Goal: Task Accomplishment & Management: Use online tool/utility

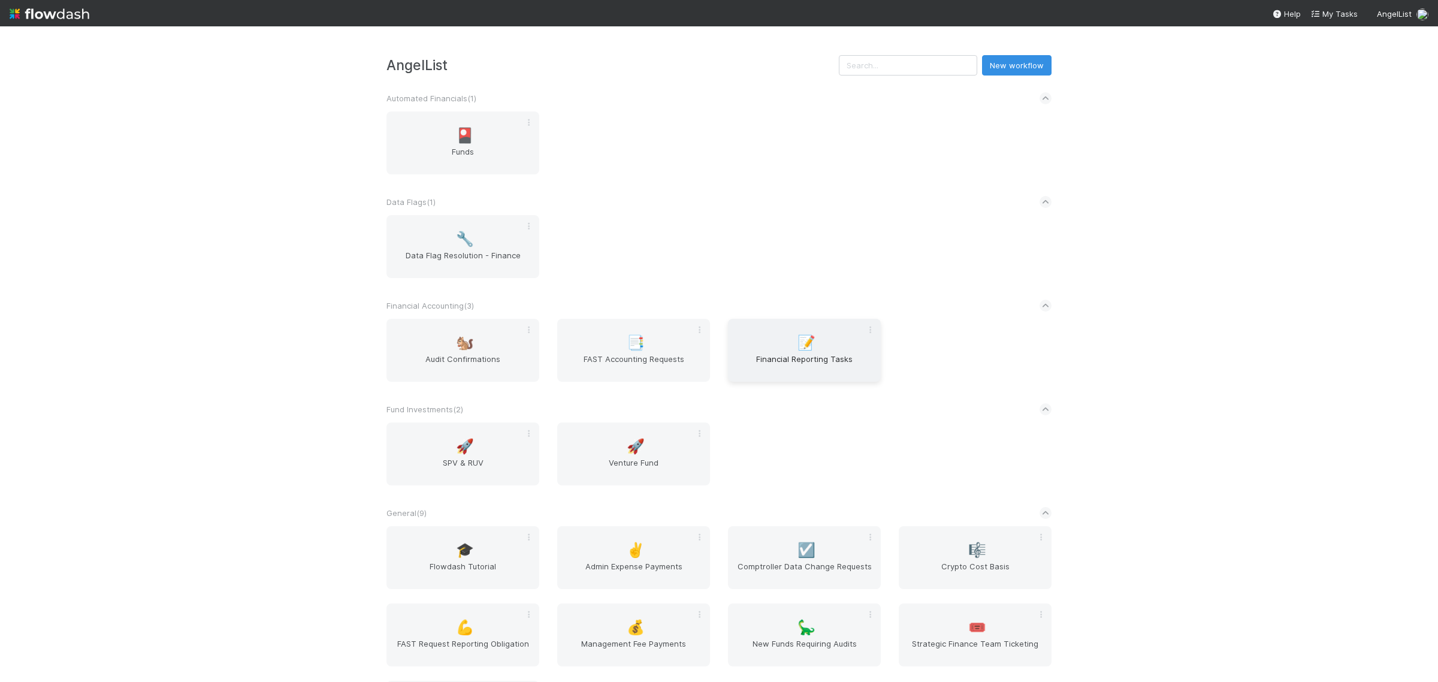
click at [773, 369] on span "Financial Reporting Tasks" at bounding box center [804, 365] width 143 height 24
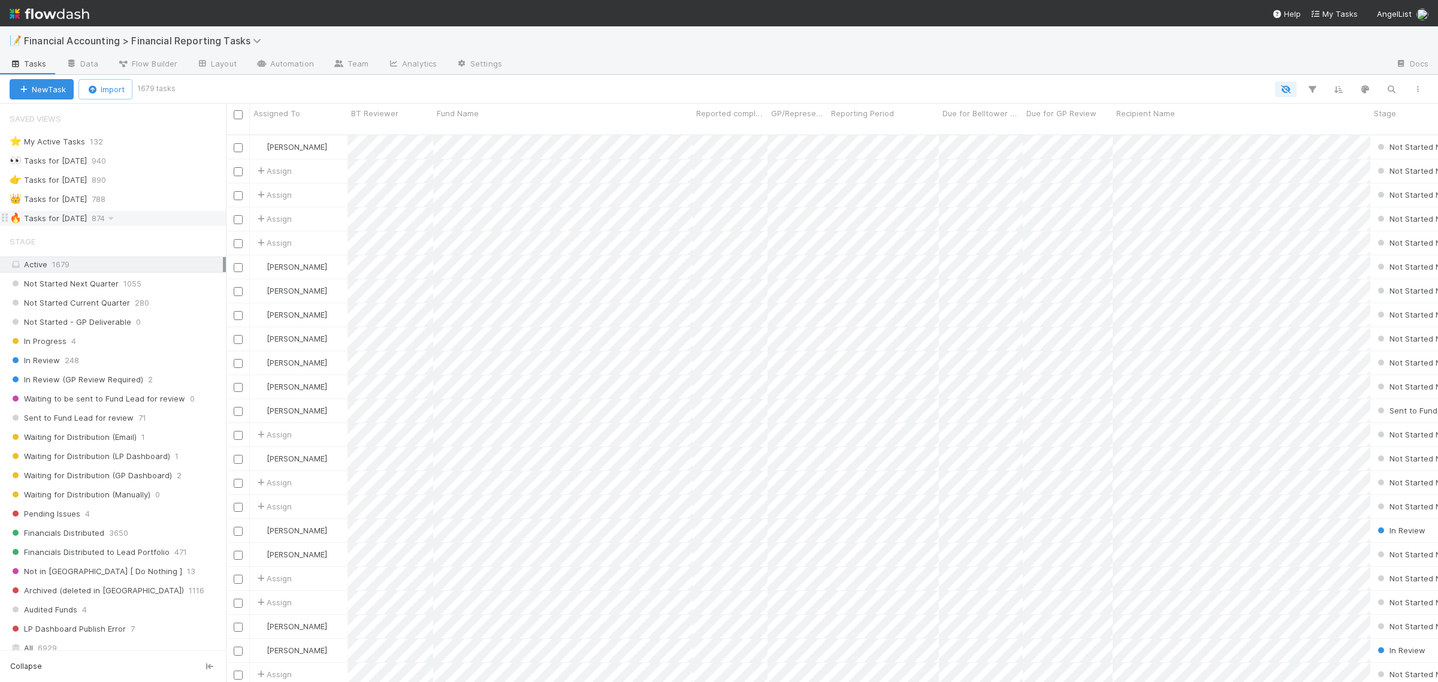
click at [109, 225] on div "🔥 Tasks for 2025-06-30 874" at bounding box center [118, 218] width 216 height 15
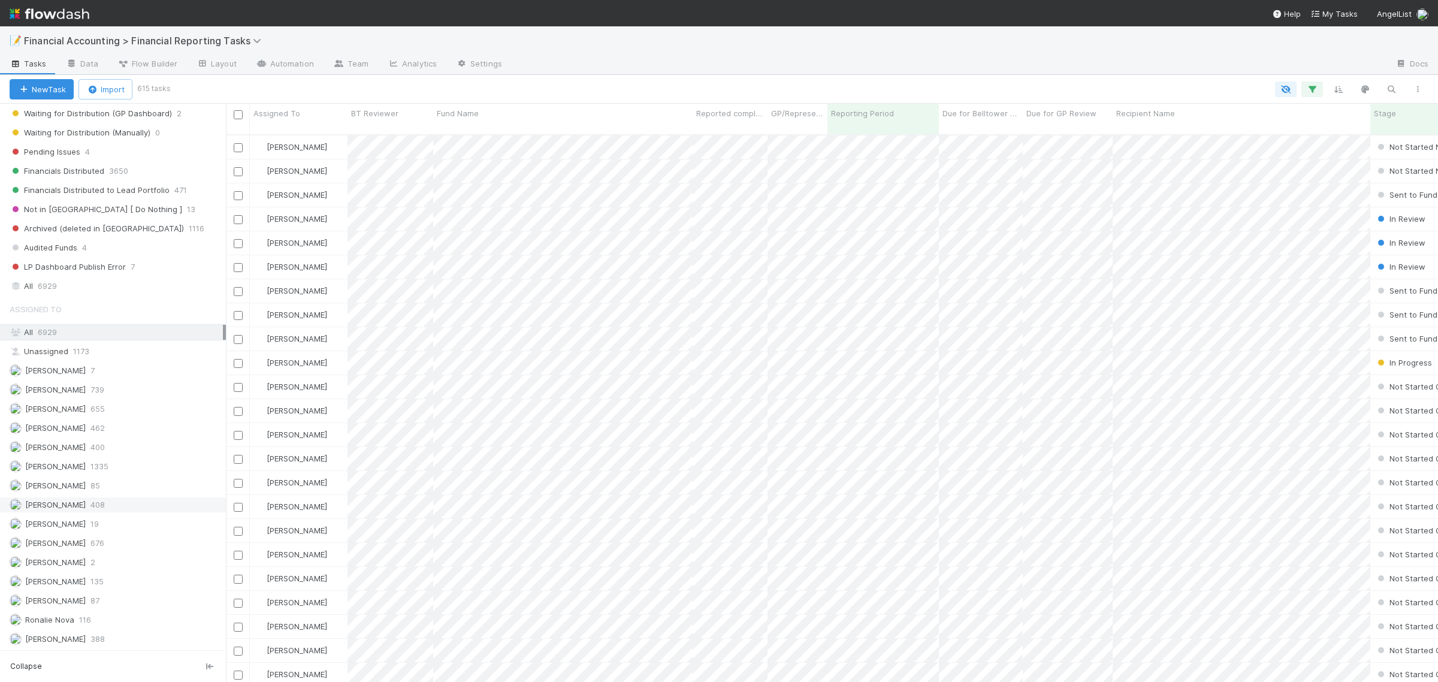
scroll to position [375, 0]
click at [49, 639] on span "[PERSON_NAME]" at bounding box center [55, 639] width 61 height 10
click at [1307, 85] on icon "button" at bounding box center [1312, 89] width 12 height 11
click at [987, 205] on link "And.." at bounding box center [975, 207] width 38 height 17
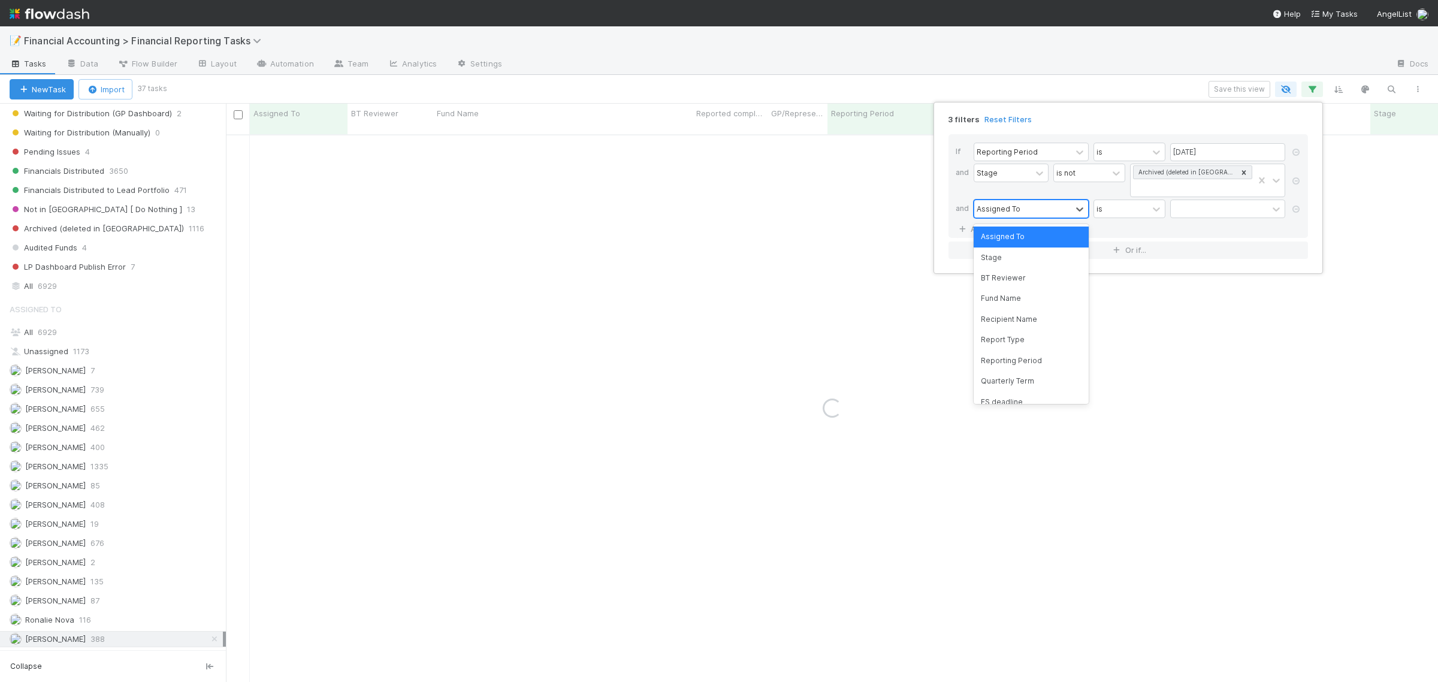
click at [1035, 202] on div "Assigned To" at bounding box center [1022, 208] width 97 height 17
click at [1008, 298] on div "Fund Name" at bounding box center [1030, 298] width 115 height 20
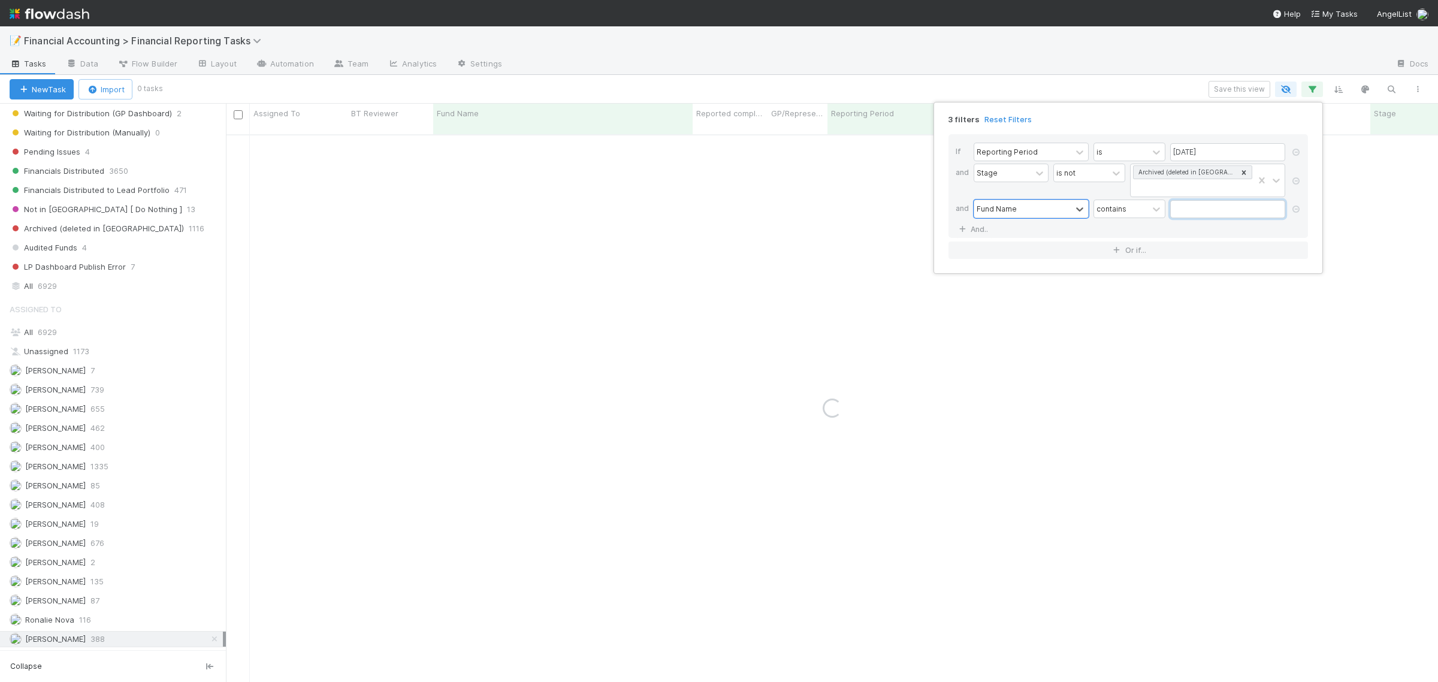
click at [1182, 216] on input "text" at bounding box center [1227, 209] width 115 height 18
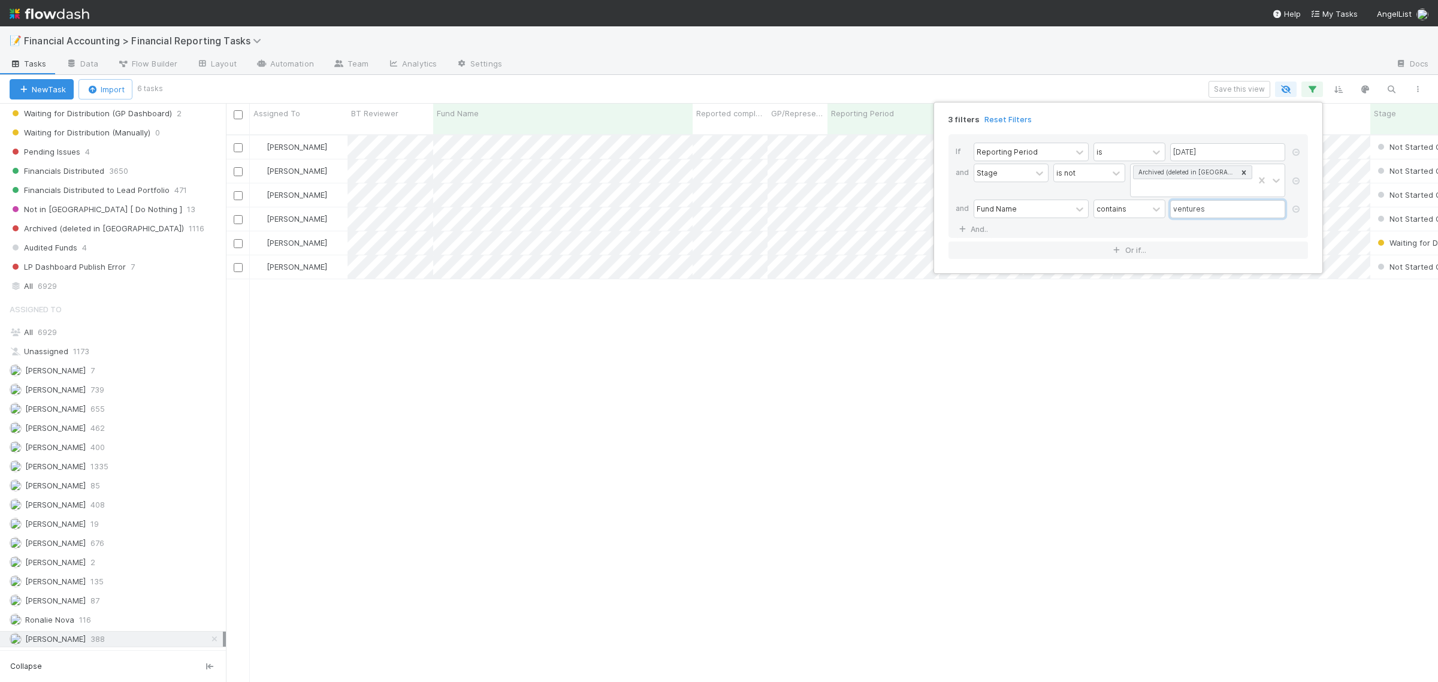
scroll to position [545, 1201]
type input "ventures"
click at [625, 69] on div "3 filters Reset Filters If Reporting Period is 06/30/2025 and Stage is not Arch…" at bounding box center [719, 341] width 1438 height 682
click at [1317, 86] on icon "button" at bounding box center [1312, 89] width 12 height 11
click at [1250, 211] on input "ventures" at bounding box center [1227, 209] width 115 height 18
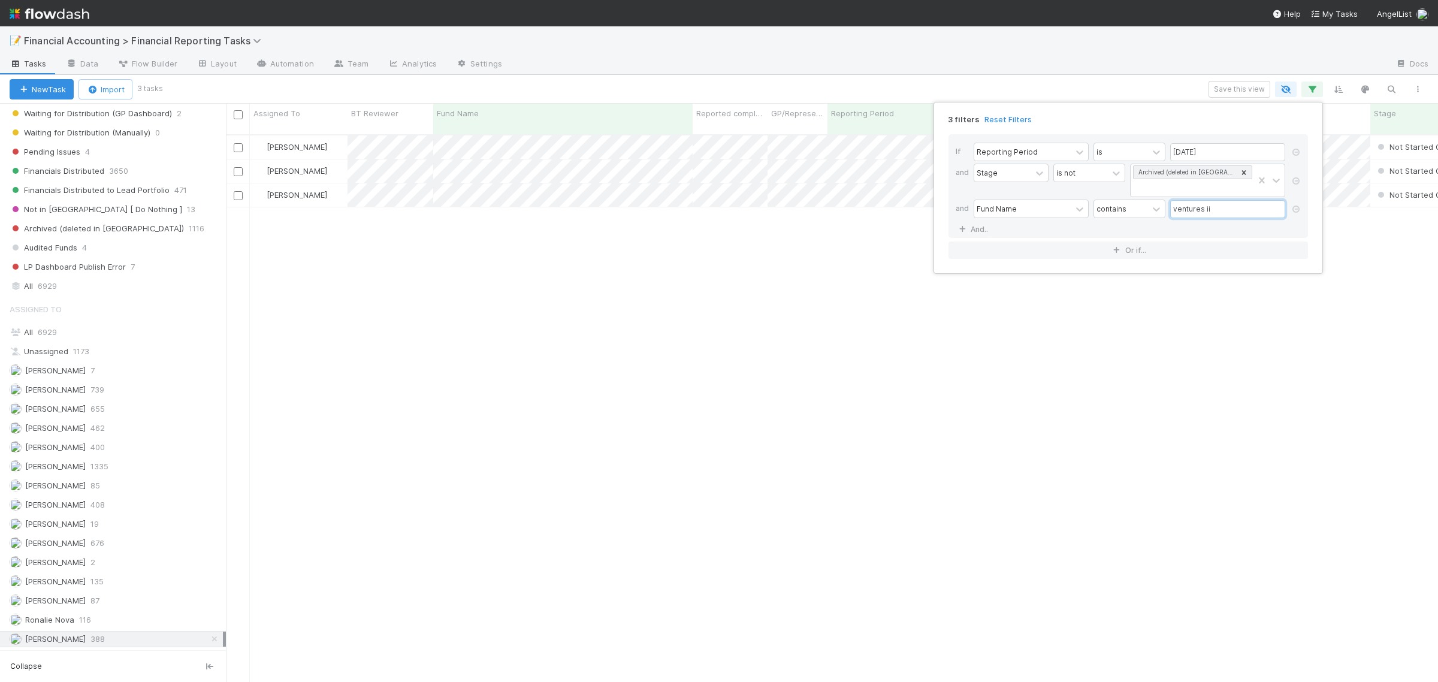
type input "ventures ii"
click at [573, 64] on div "3 filters Reset Filters If Reporting Period is 06/30/2025 and Stage is not Arch…" at bounding box center [719, 341] width 1438 height 682
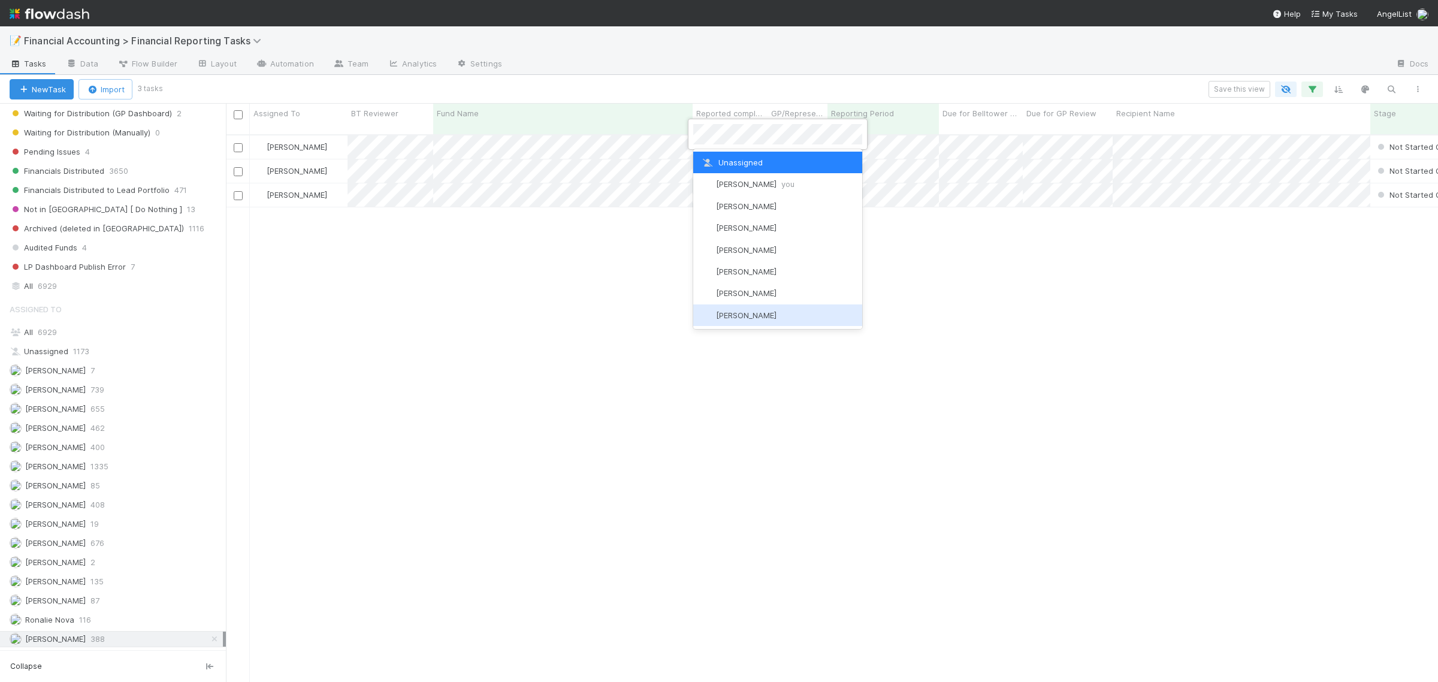
drag, startPoint x: 624, startPoint y: 347, endPoint x: 618, endPoint y: 238, distance: 109.8
click at [624, 346] on div at bounding box center [719, 341] width 1438 height 682
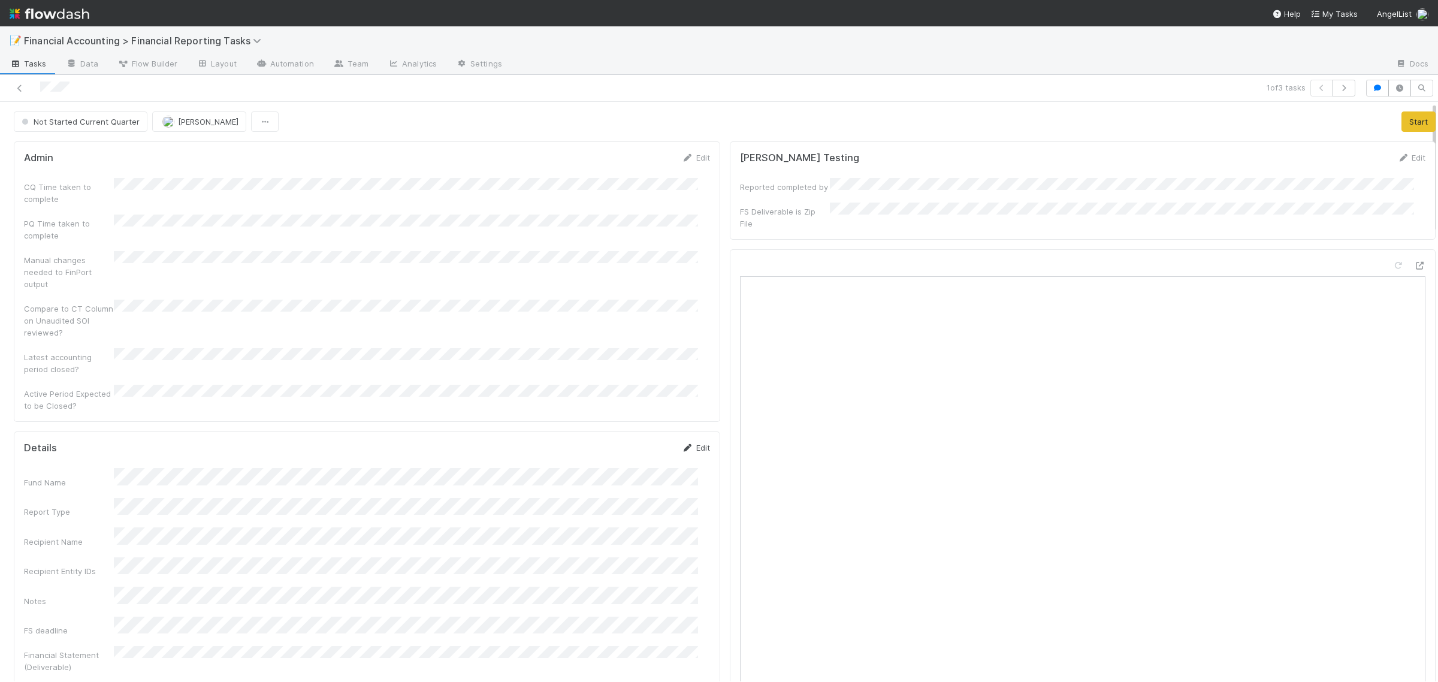
click at [687, 443] on link "Edit" at bounding box center [696, 448] width 28 height 10
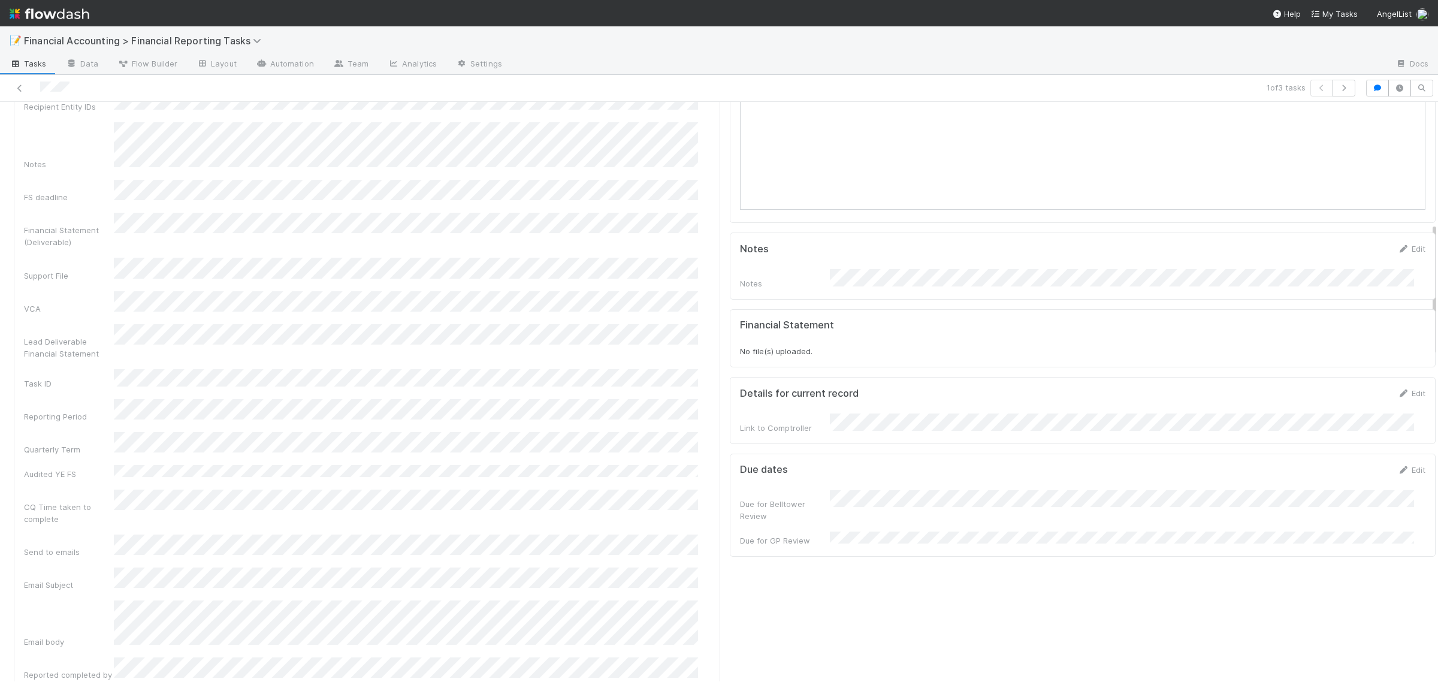
scroll to position [524, 0]
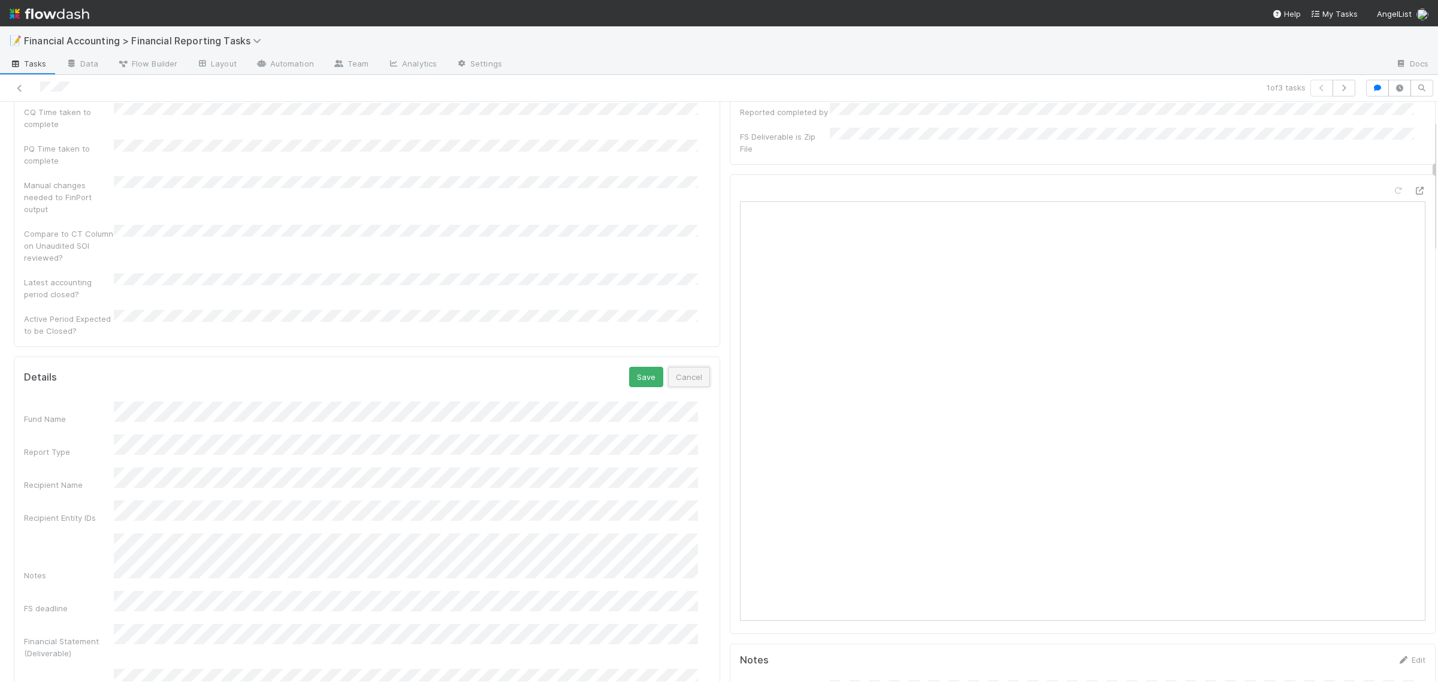
click at [681, 367] on button "Cancel" at bounding box center [689, 377] width 42 height 20
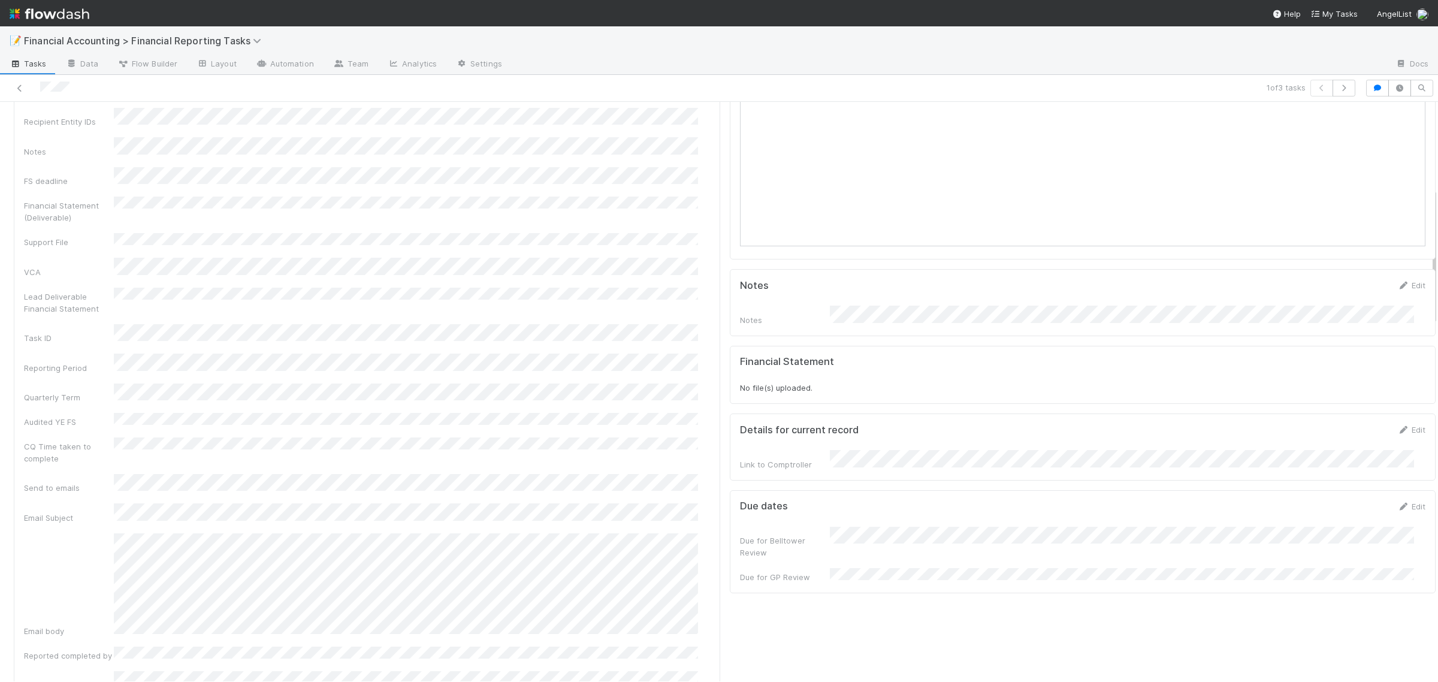
scroll to position [0, 0]
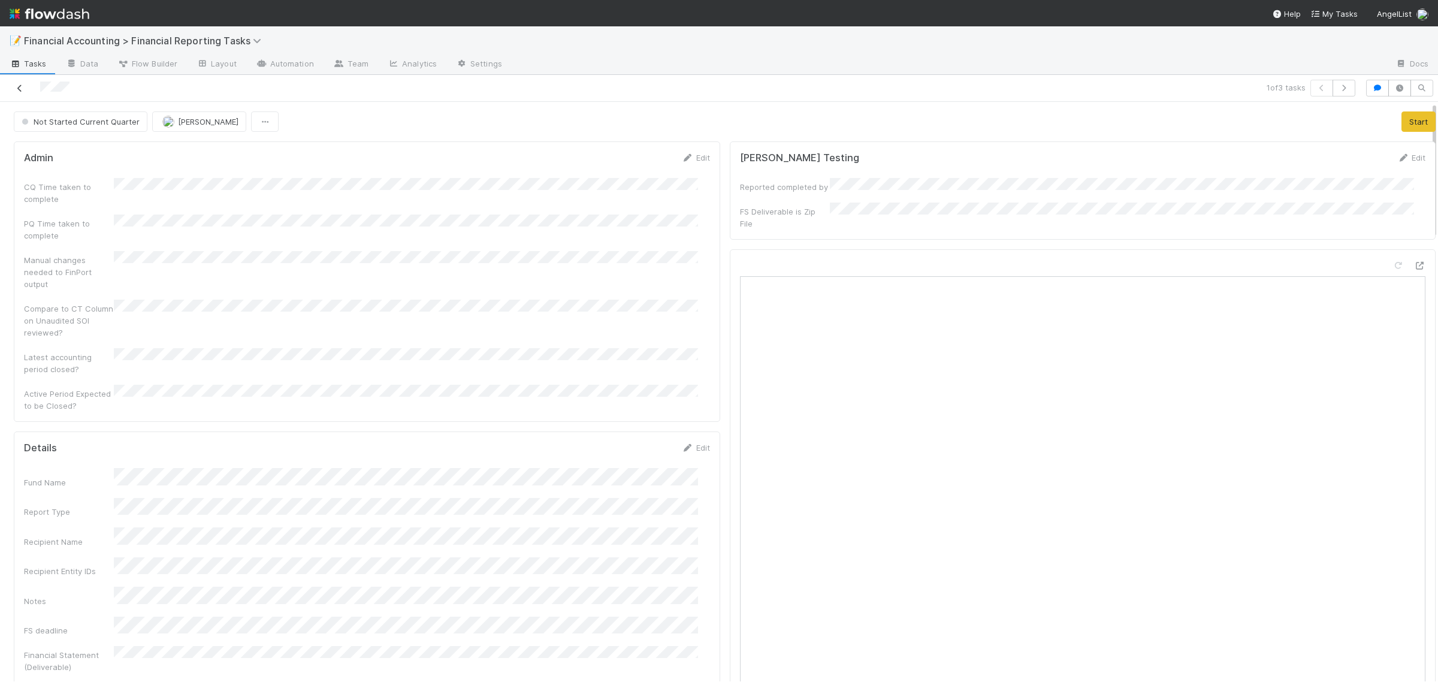
click at [23, 84] on icon at bounding box center [20, 88] width 12 height 8
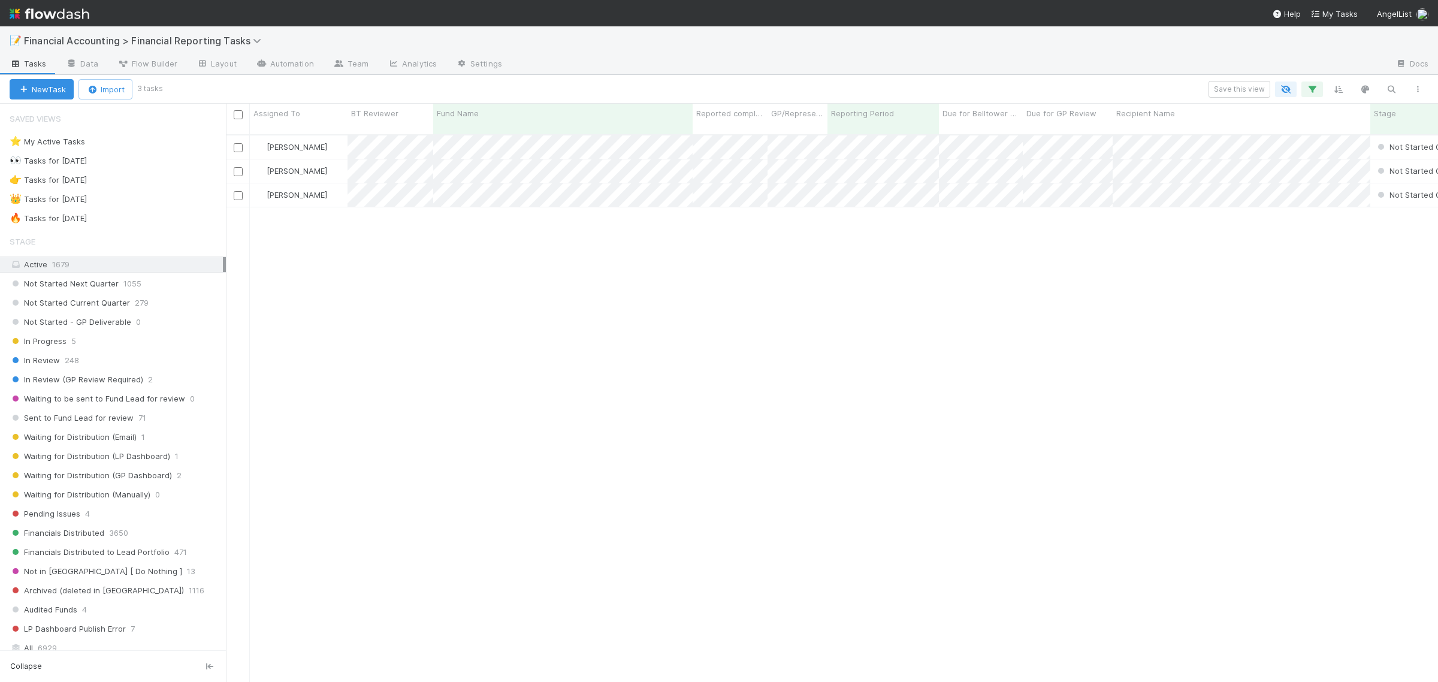
scroll to position [545, 1201]
click at [324, 162] on div "[PERSON_NAME]" at bounding box center [299, 170] width 98 height 23
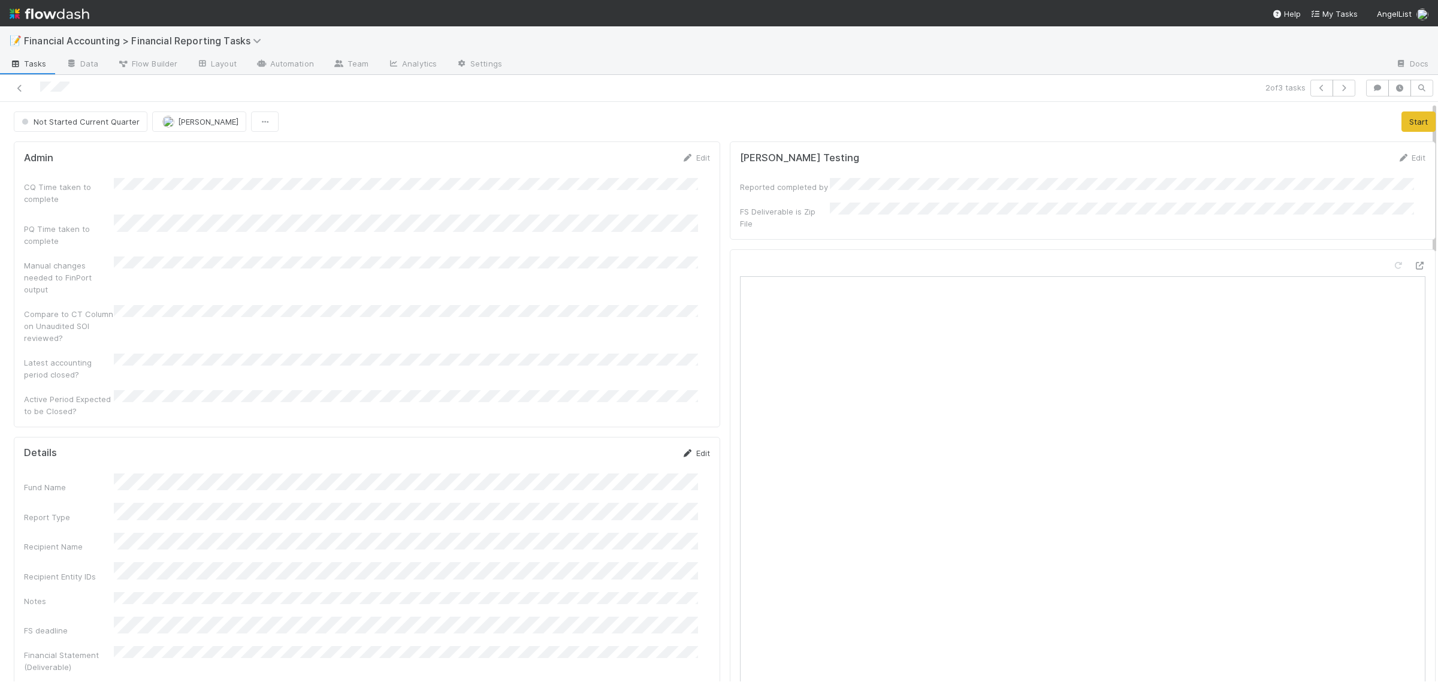
click at [696, 448] on link "Edit" at bounding box center [696, 453] width 28 height 10
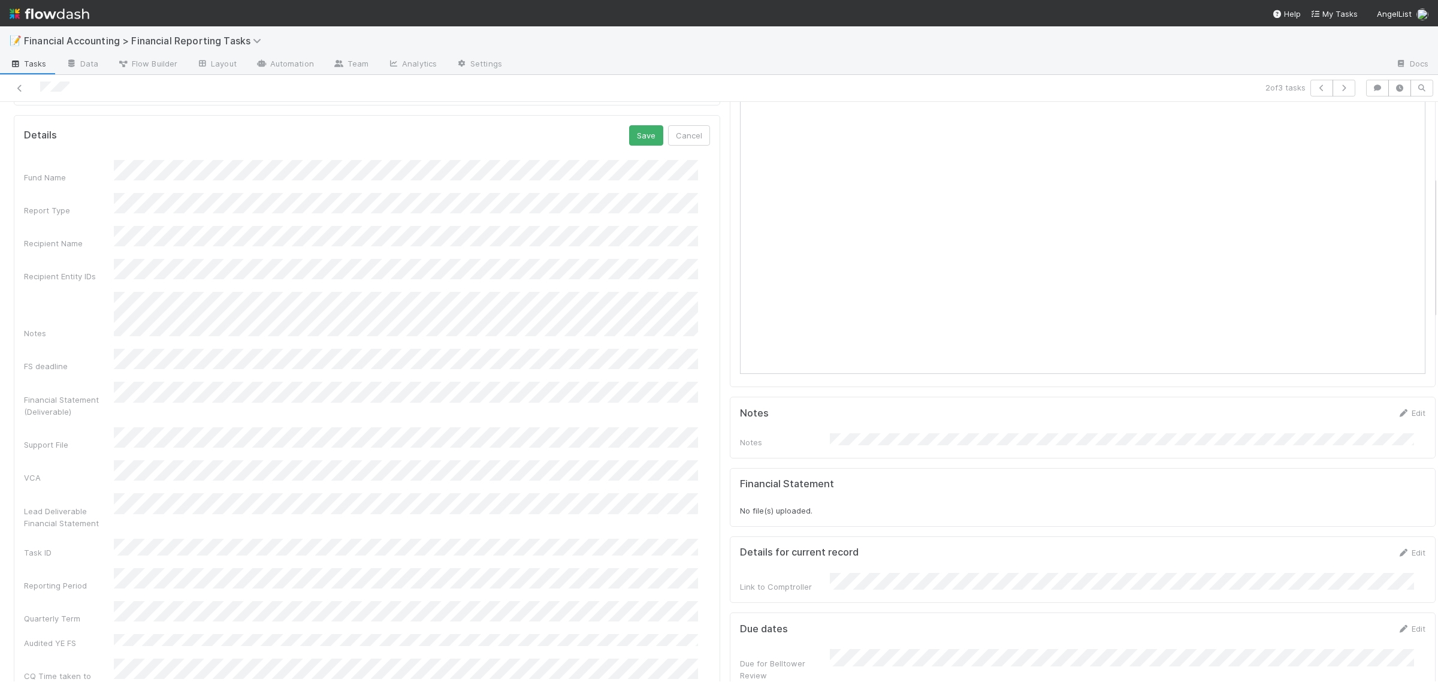
scroll to position [300, 0]
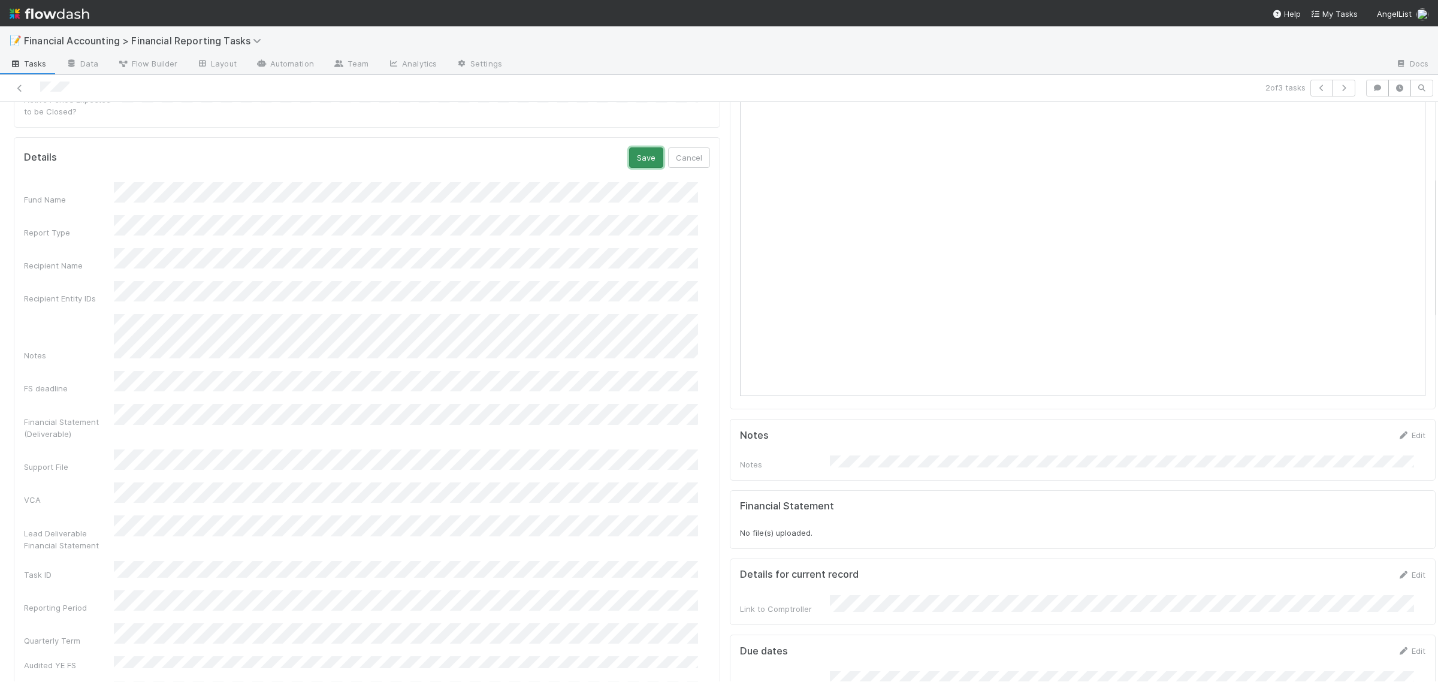
click at [629, 147] on button "Save" at bounding box center [646, 157] width 34 height 20
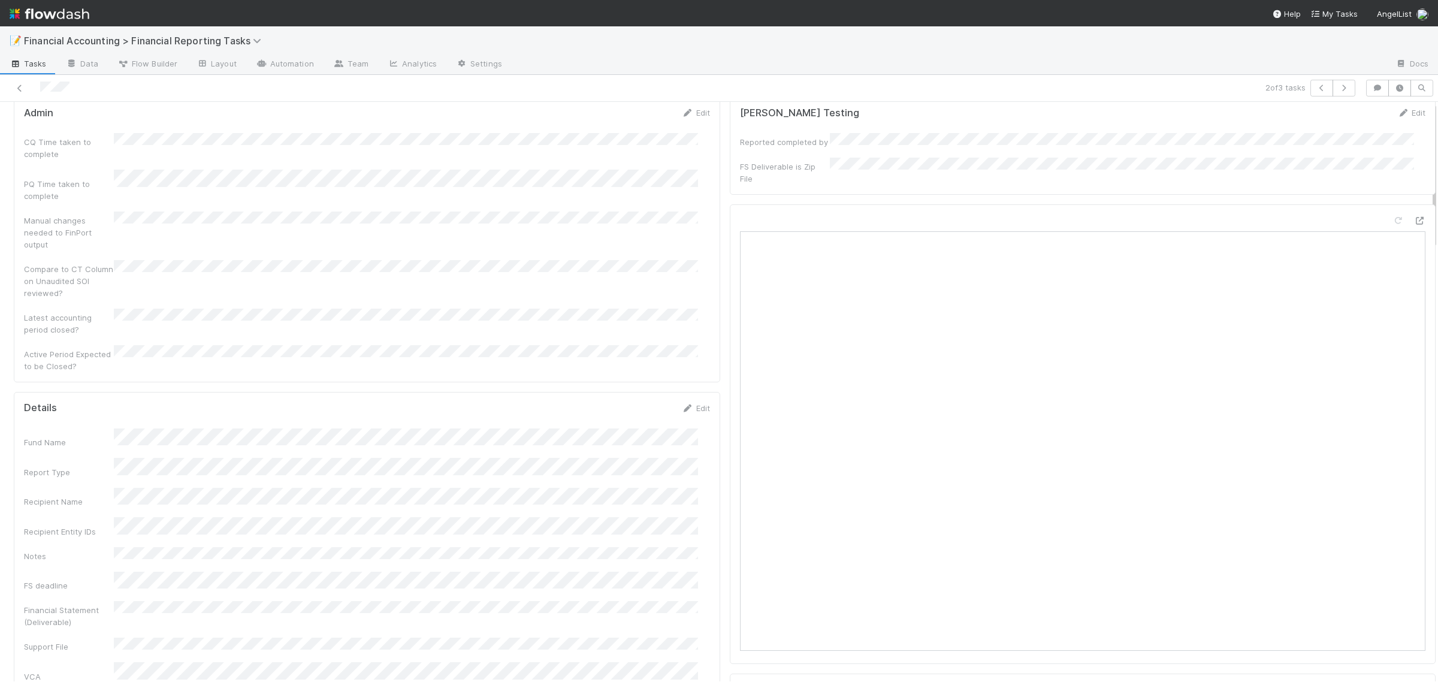
scroll to position [0, 0]
click at [1401, 121] on button "Start" at bounding box center [1418, 121] width 34 height 20
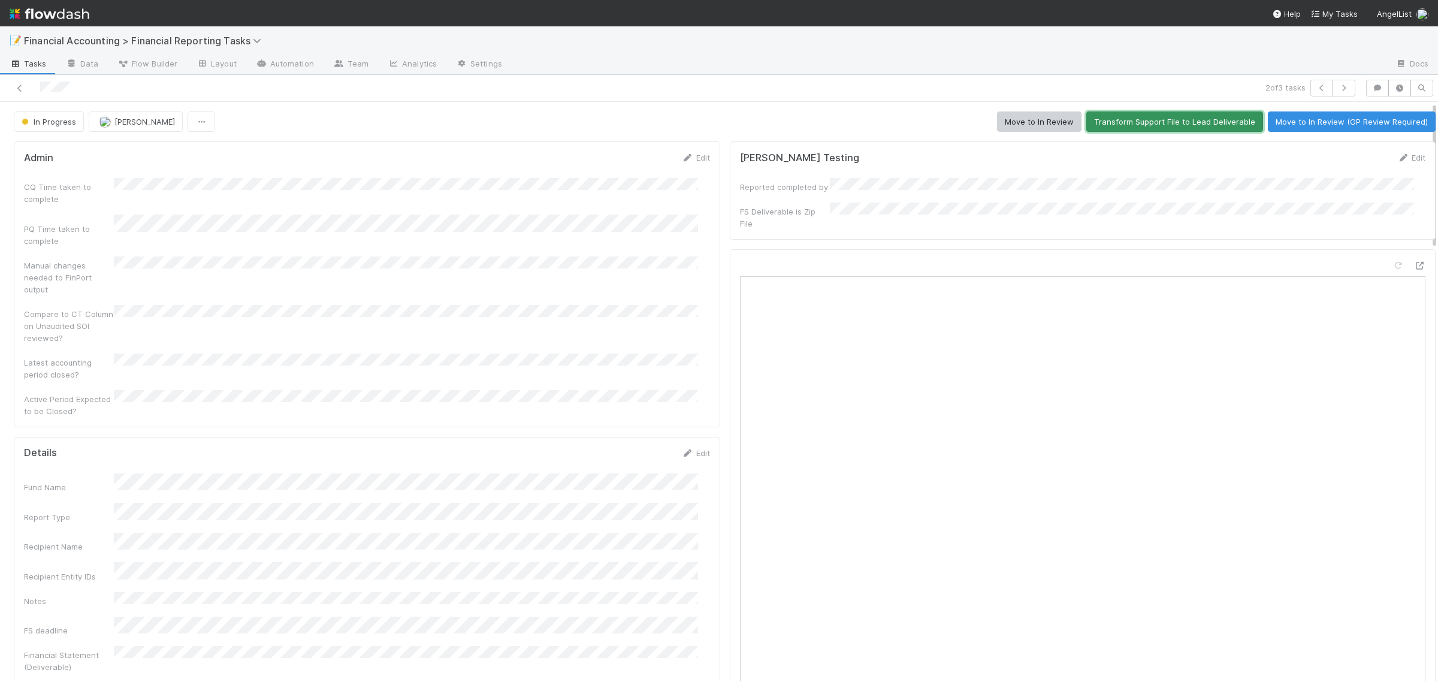
click at [1094, 126] on button "Transform Support File to Lead Deliverable" at bounding box center [1174, 121] width 177 height 20
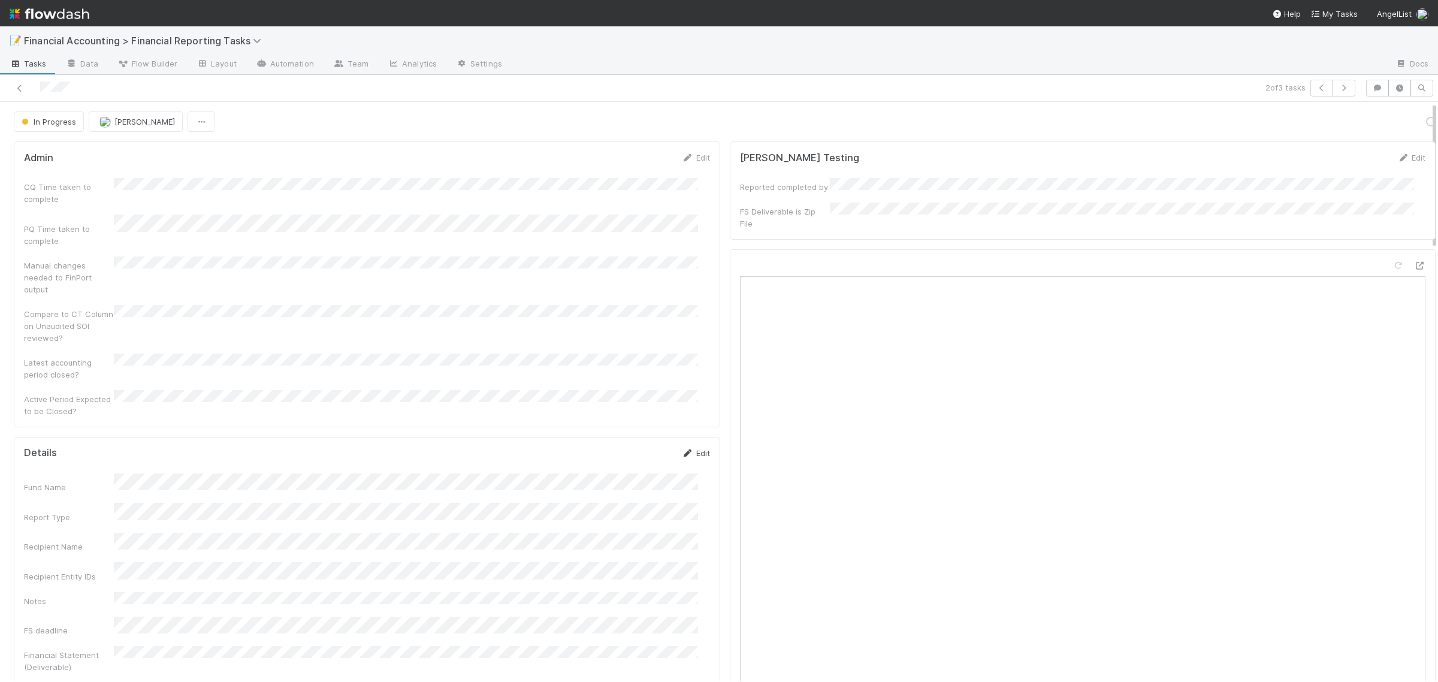
click at [690, 448] on link "Edit" at bounding box center [696, 453] width 28 height 10
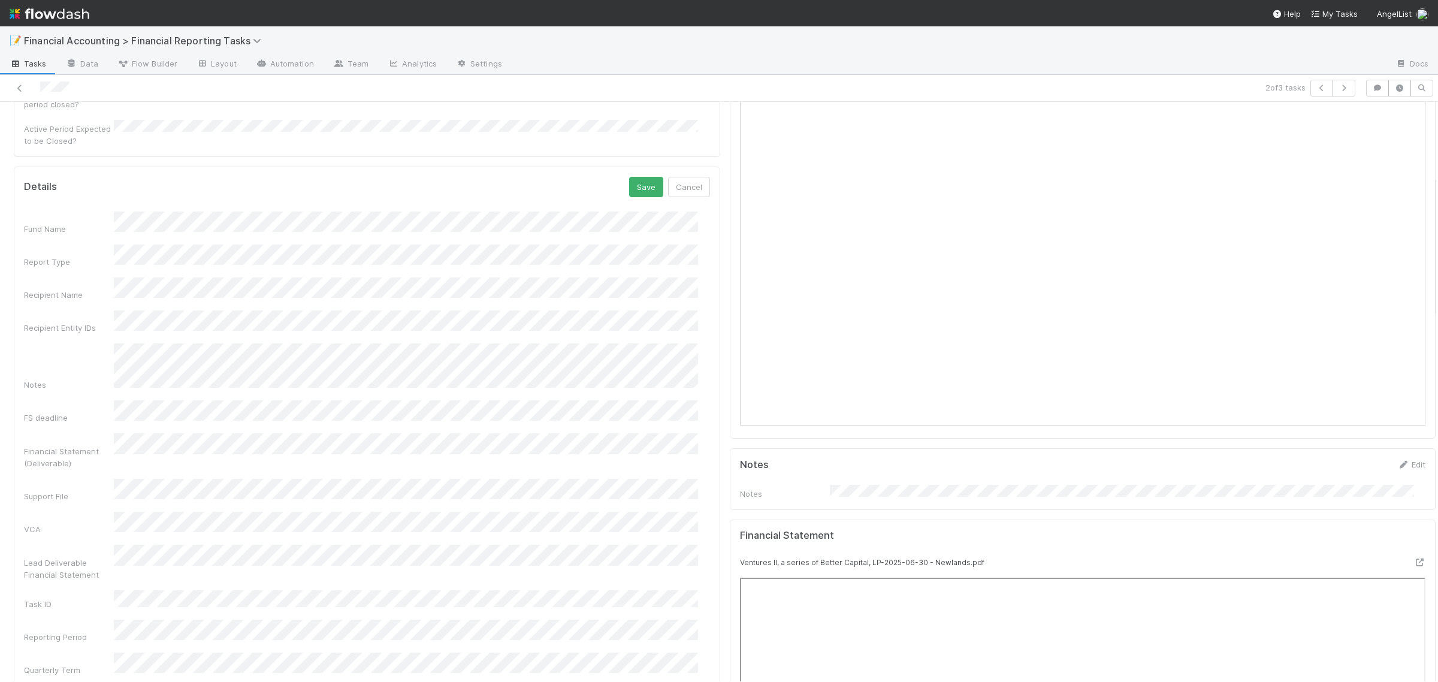
scroll to position [300, 0]
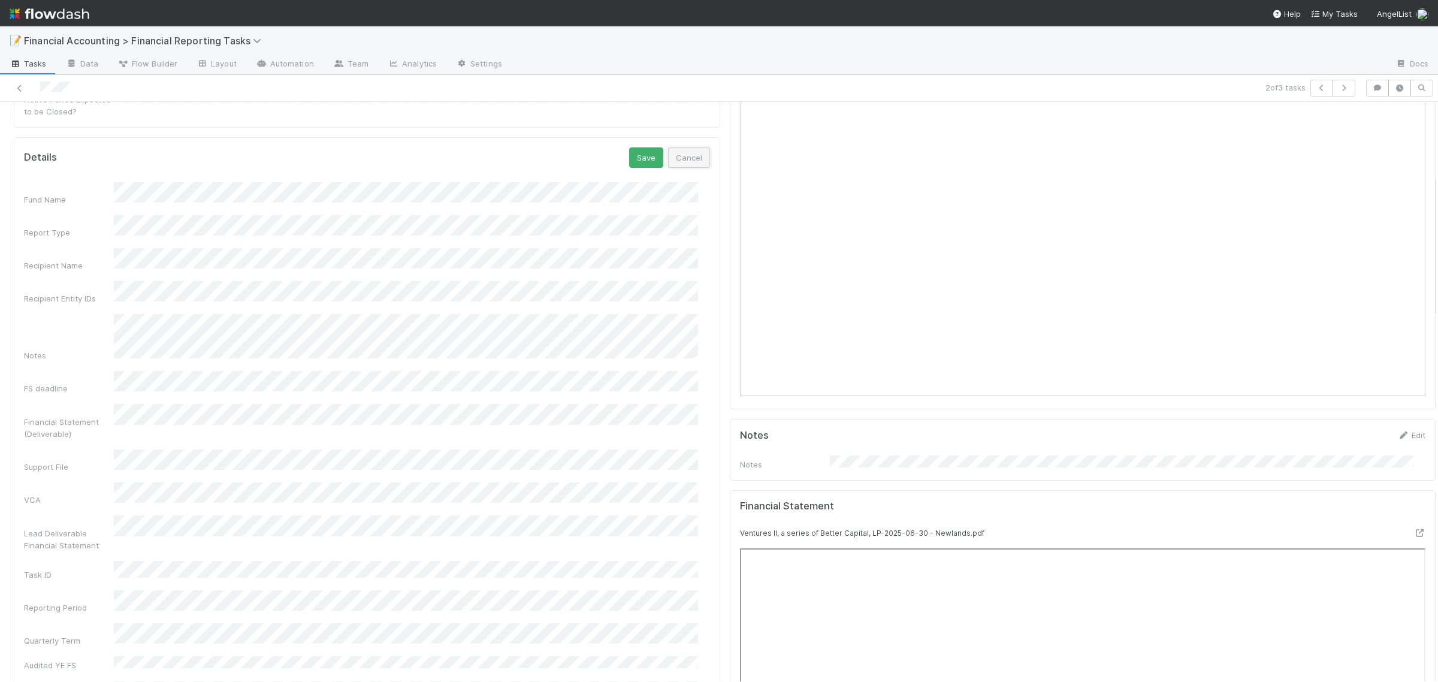
click at [685, 147] on button "Cancel" at bounding box center [689, 157] width 42 height 20
click at [685, 149] on link "Edit" at bounding box center [696, 154] width 28 height 10
click at [629, 147] on button "Save" at bounding box center [646, 157] width 34 height 20
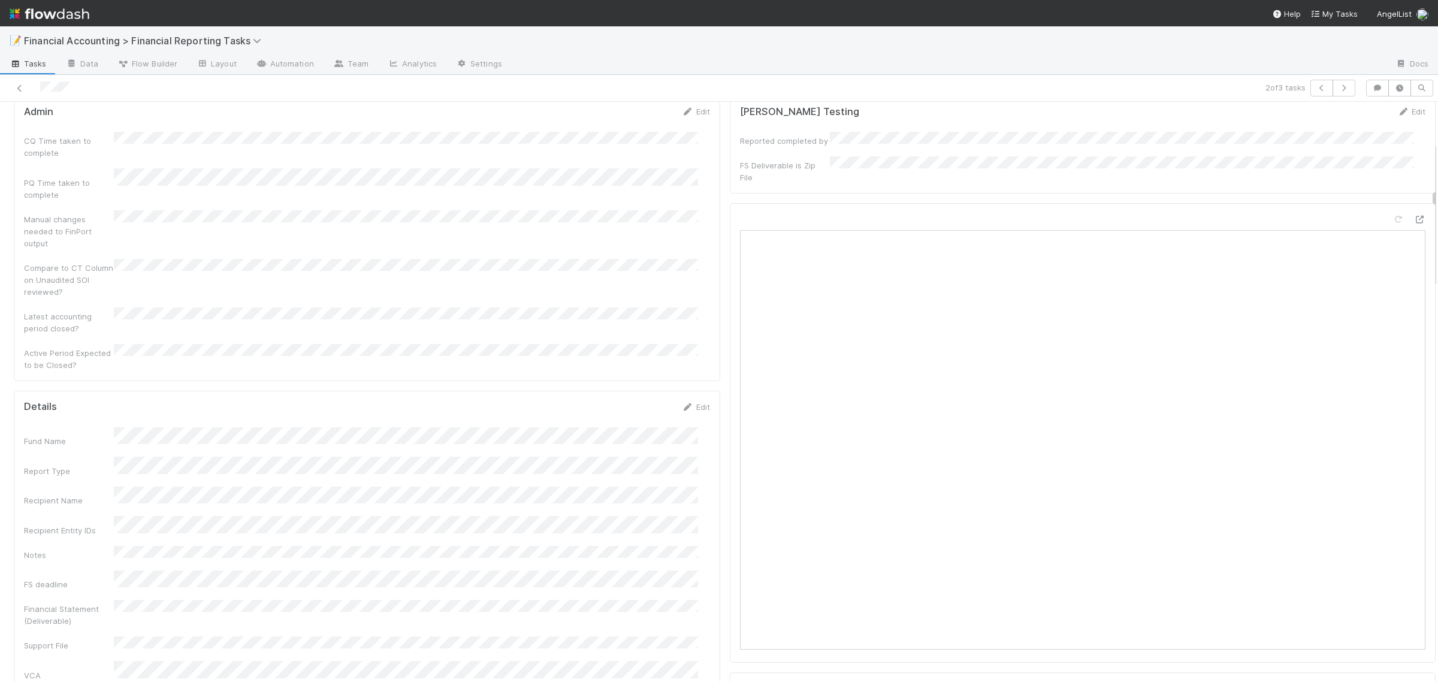
scroll to position [0, 0]
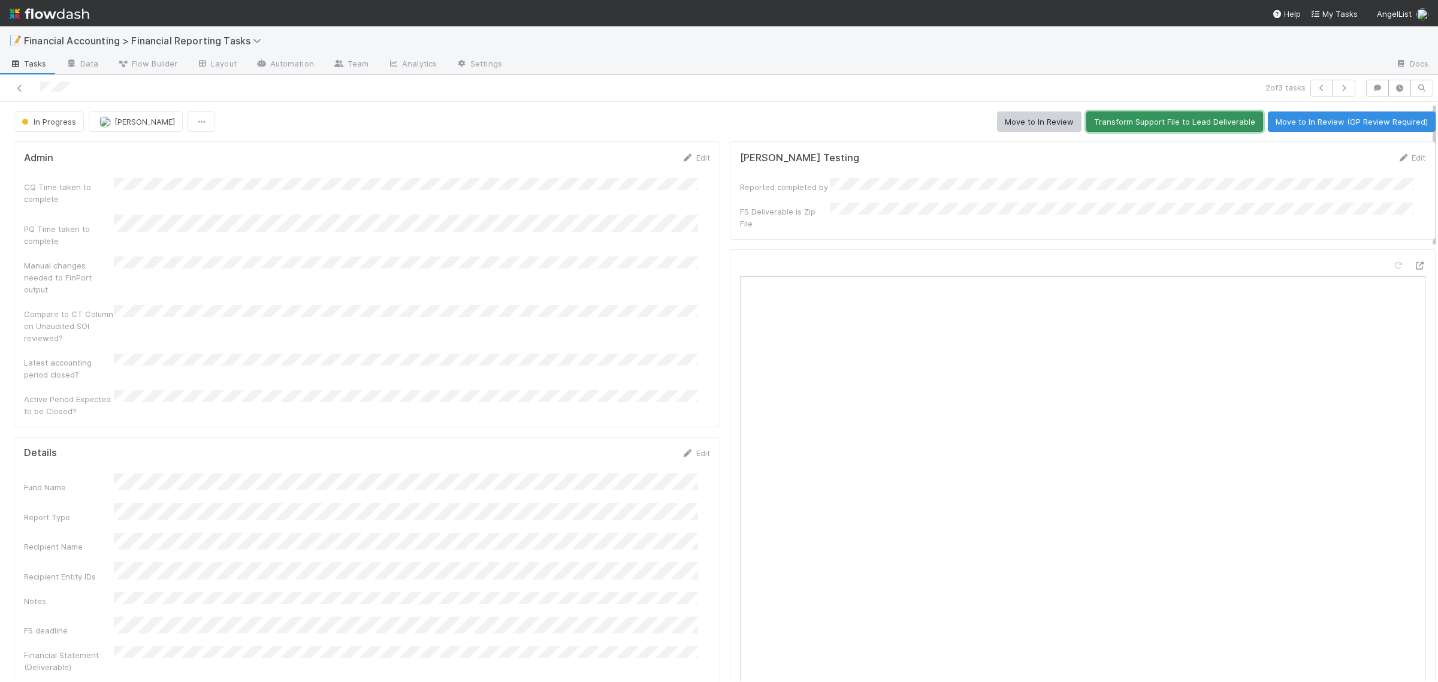
click at [1194, 118] on button "Transform Support File to Lead Deliverable" at bounding box center [1174, 121] width 177 height 20
click at [997, 120] on button "Move to In Review" at bounding box center [1039, 121] width 84 height 20
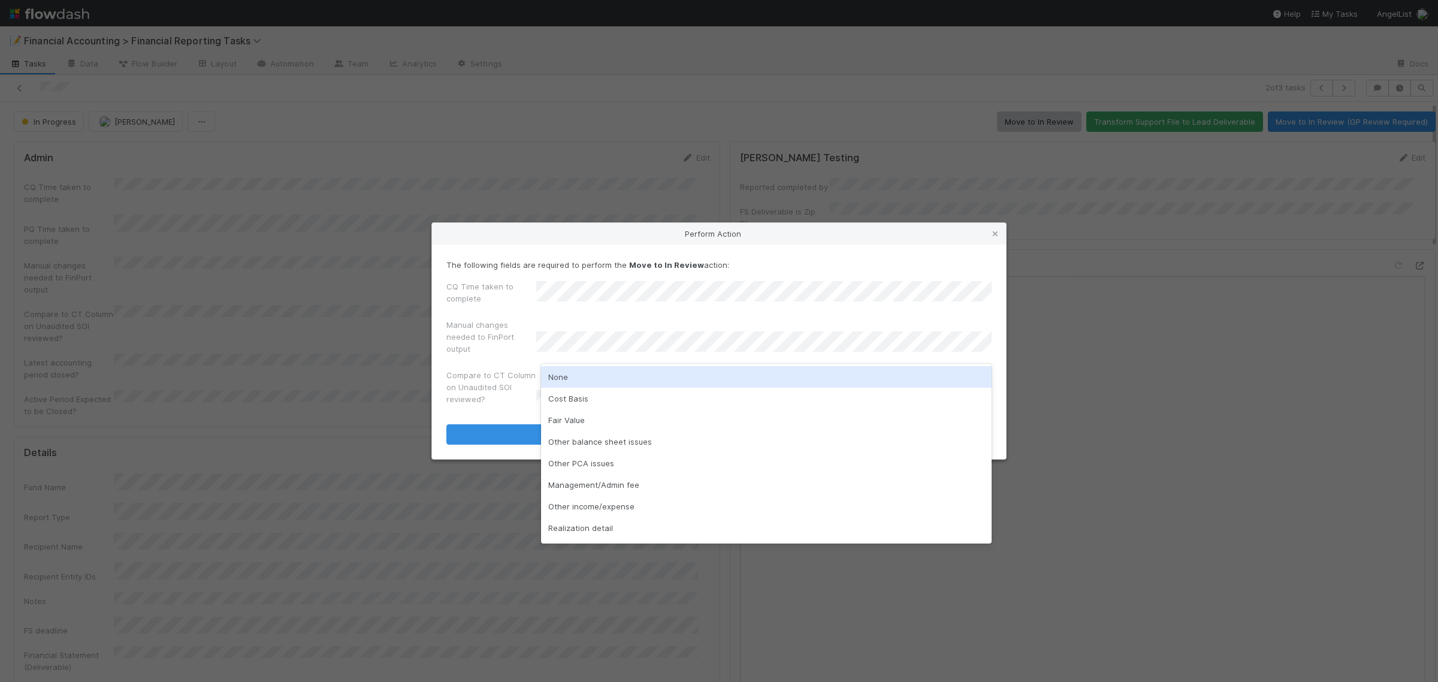
click at [590, 375] on div "None" at bounding box center [766, 377] width 451 height 22
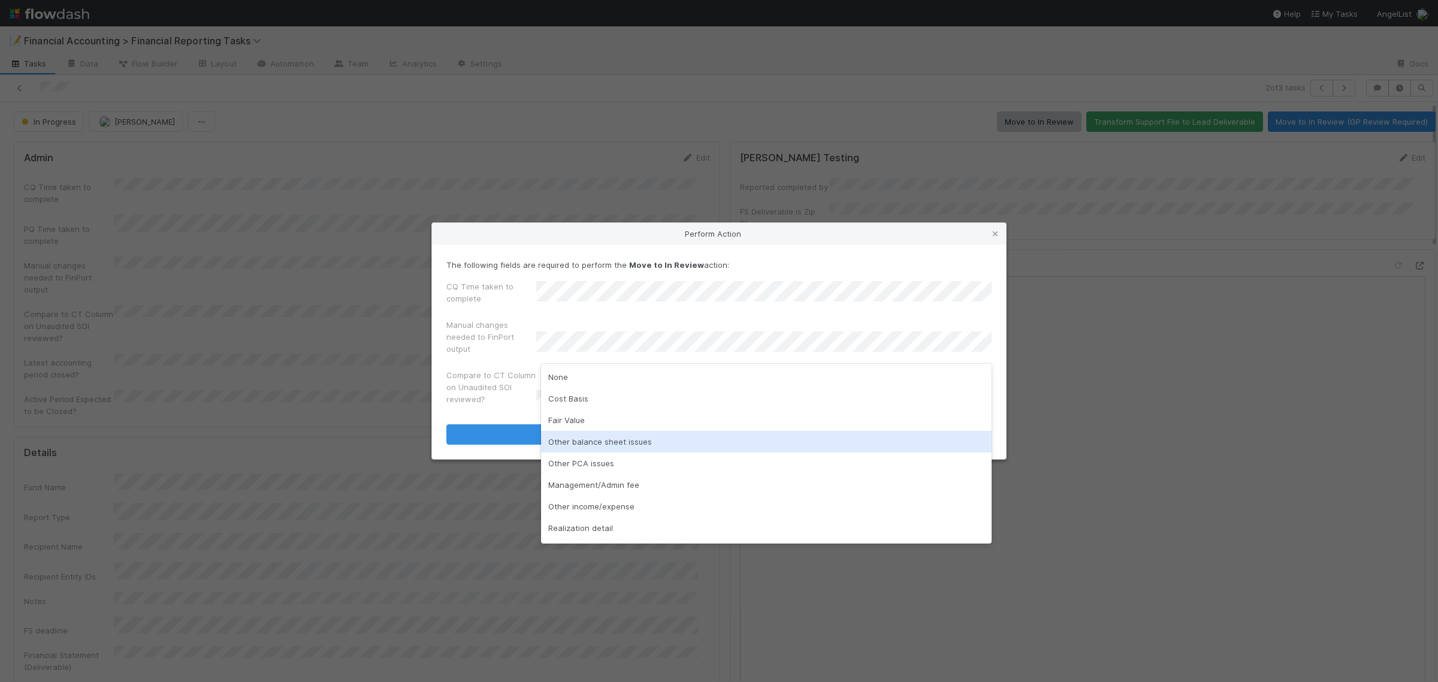
click at [587, 439] on div "Other balance sheet issues" at bounding box center [766, 442] width 451 height 22
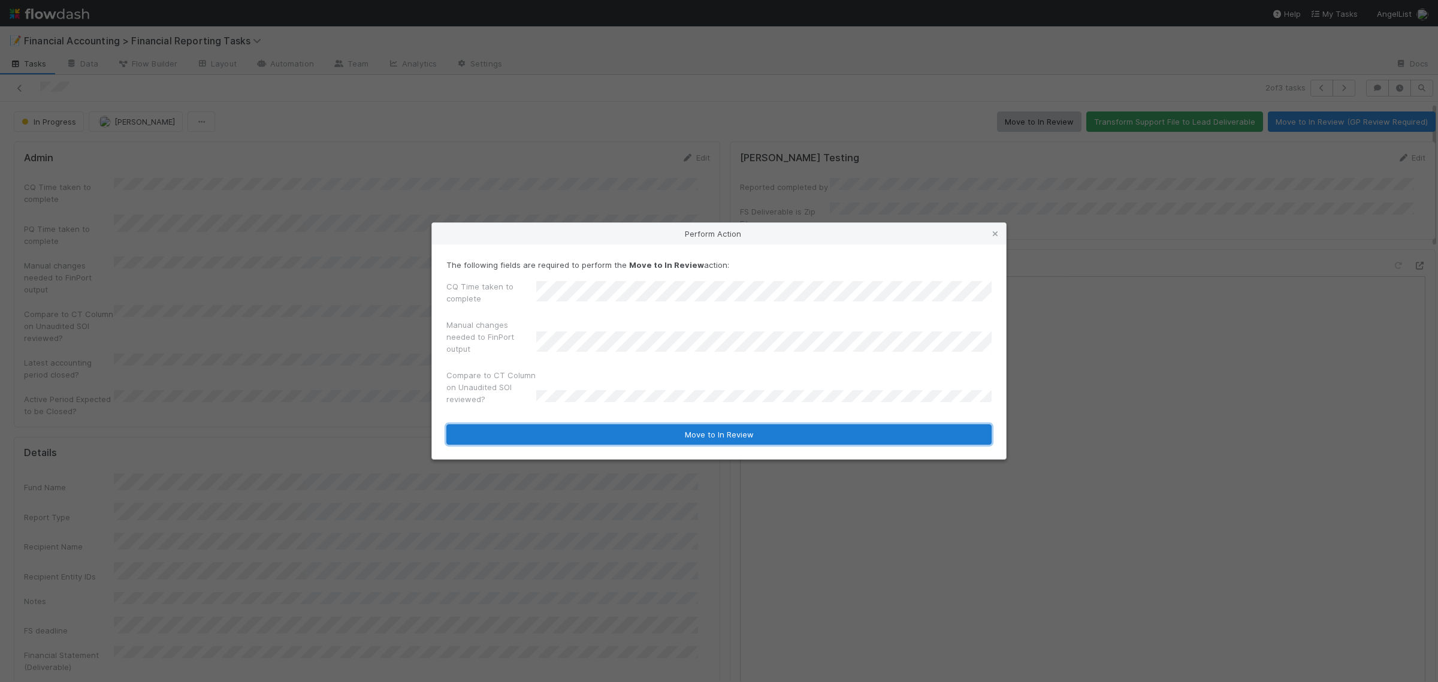
click at [552, 436] on button "Move to In Review" at bounding box center [718, 434] width 545 height 20
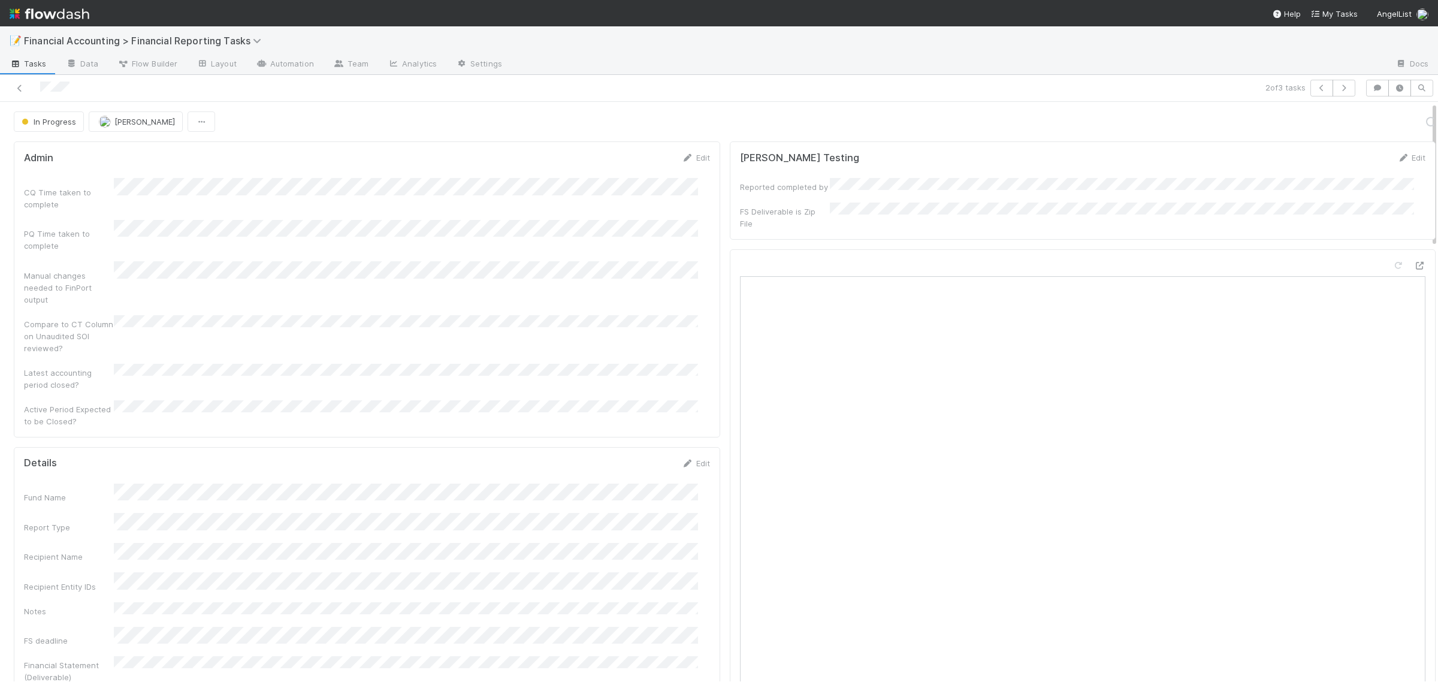
scroll to position [10, 0]
click at [1338, 84] on icon "button" at bounding box center [1344, 87] width 12 height 7
click at [693, 448] on link "Edit" at bounding box center [696, 453] width 28 height 10
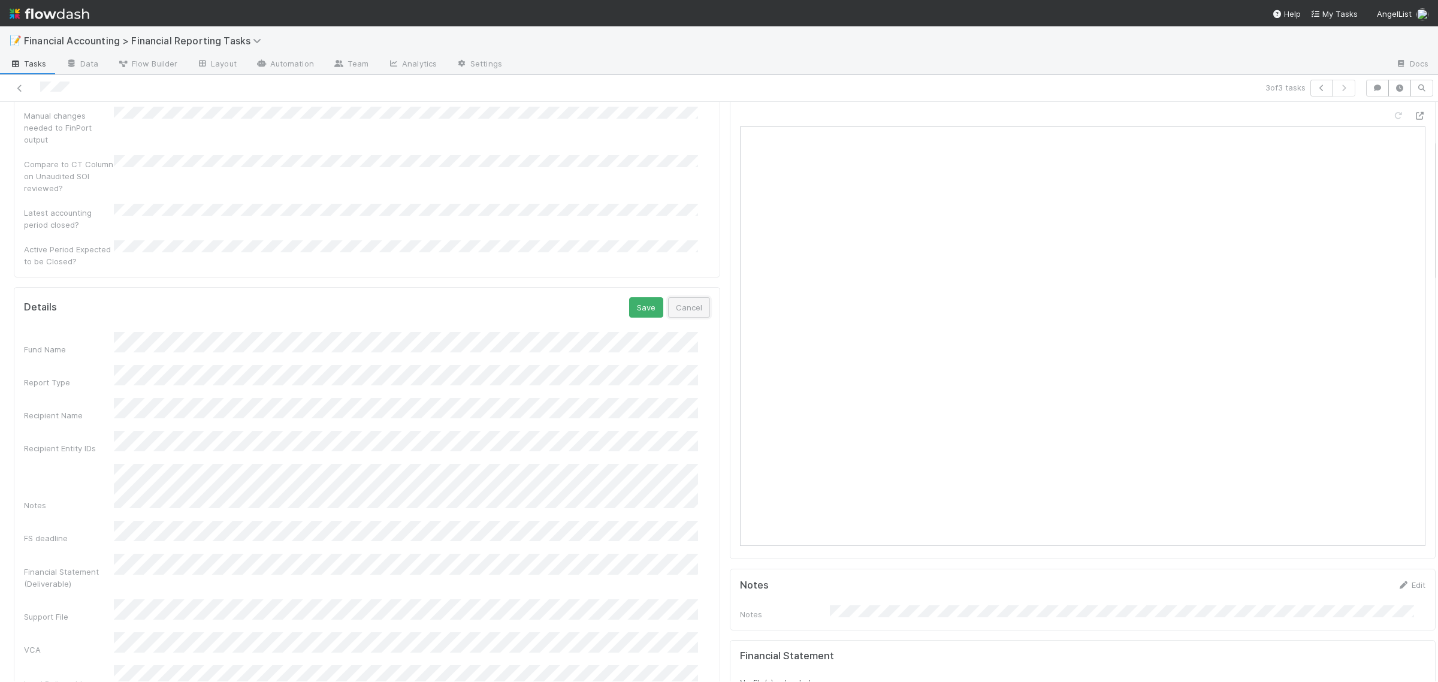
click at [690, 297] on button "Cancel" at bounding box center [689, 307] width 42 height 20
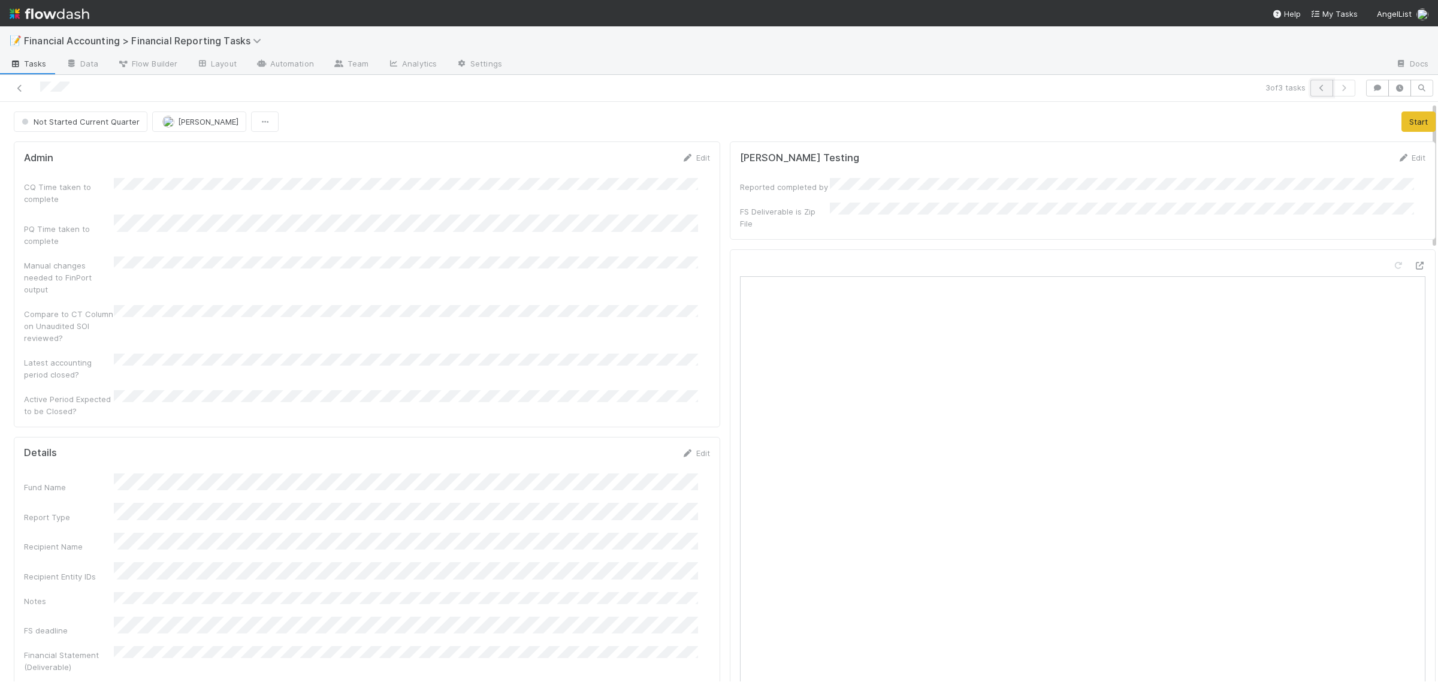
click at [1310, 93] on button "button" at bounding box center [1321, 88] width 23 height 17
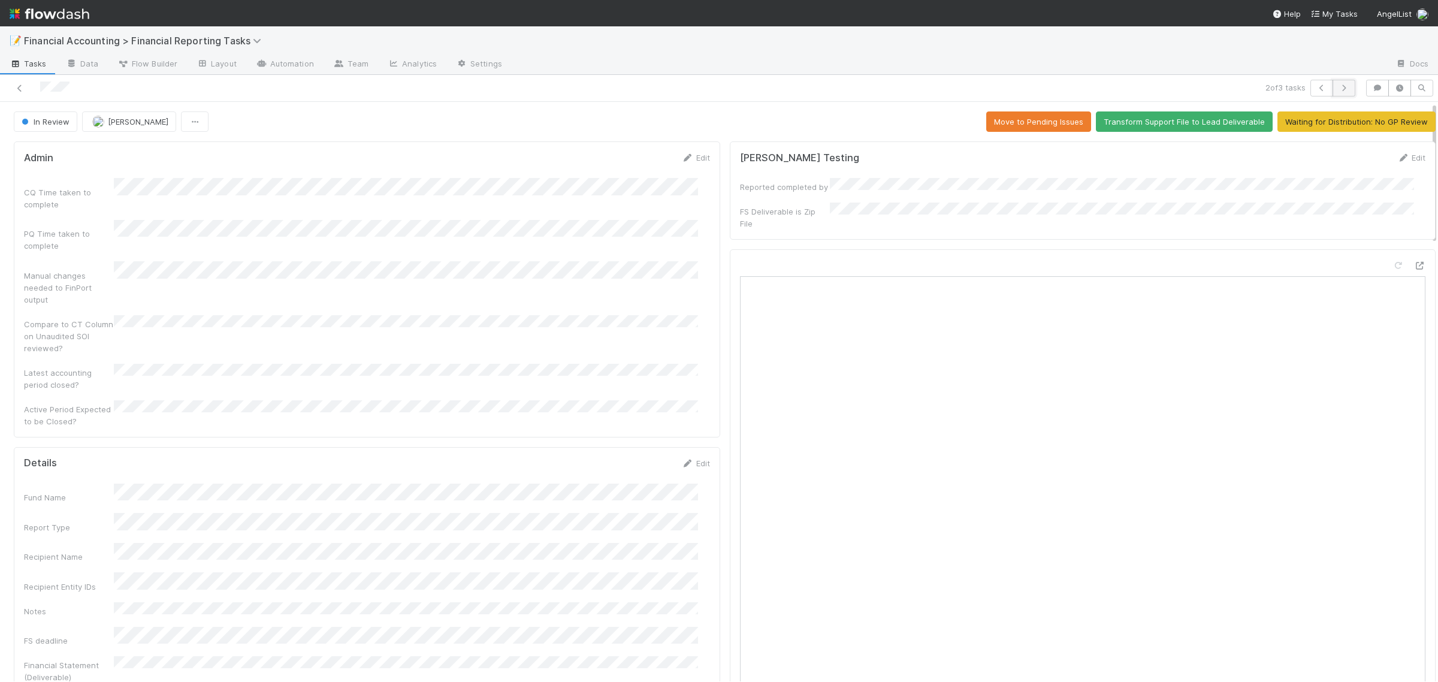
click at [1338, 89] on icon "button" at bounding box center [1344, 87] width 12 height 7
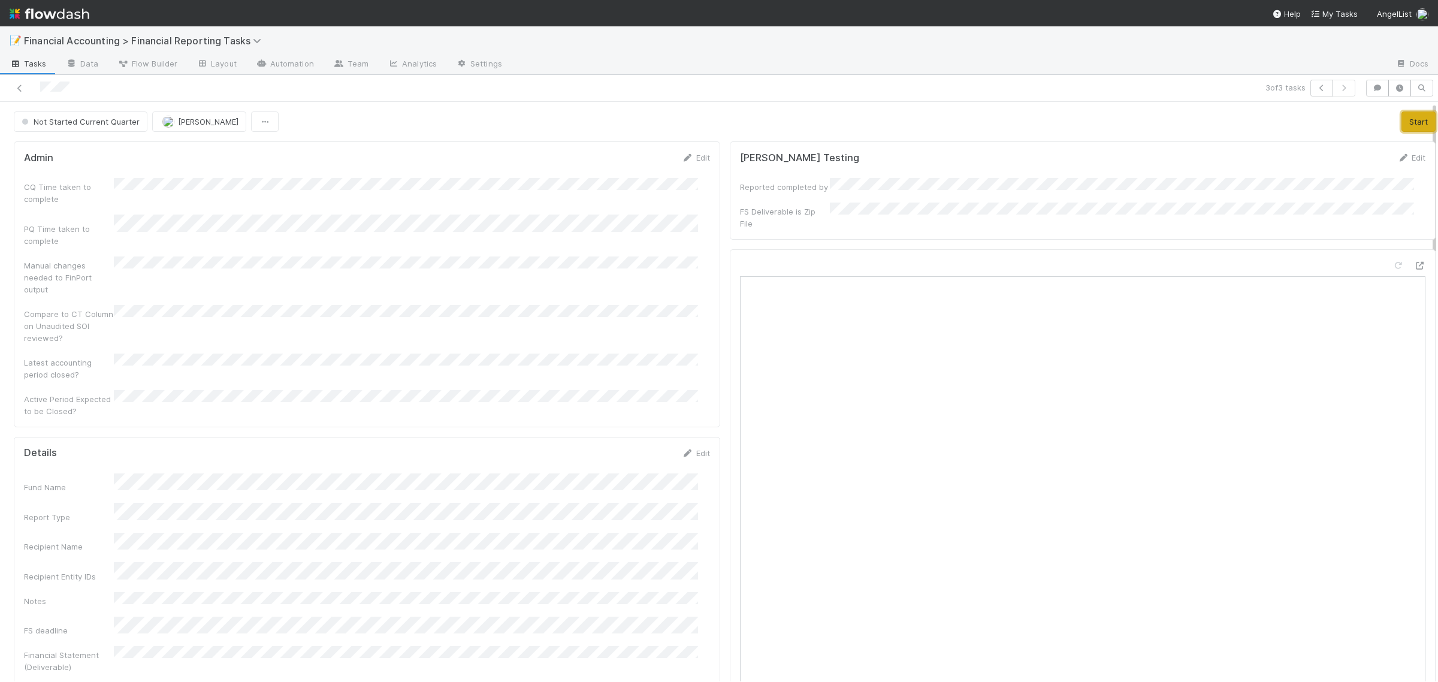
click at [1401, 114] on button "Start" at bounding box center [1418, 121] width 34 height 20
click at [684, 448] on link "Edit" at bounding box center [696, 453] width 28 height 10
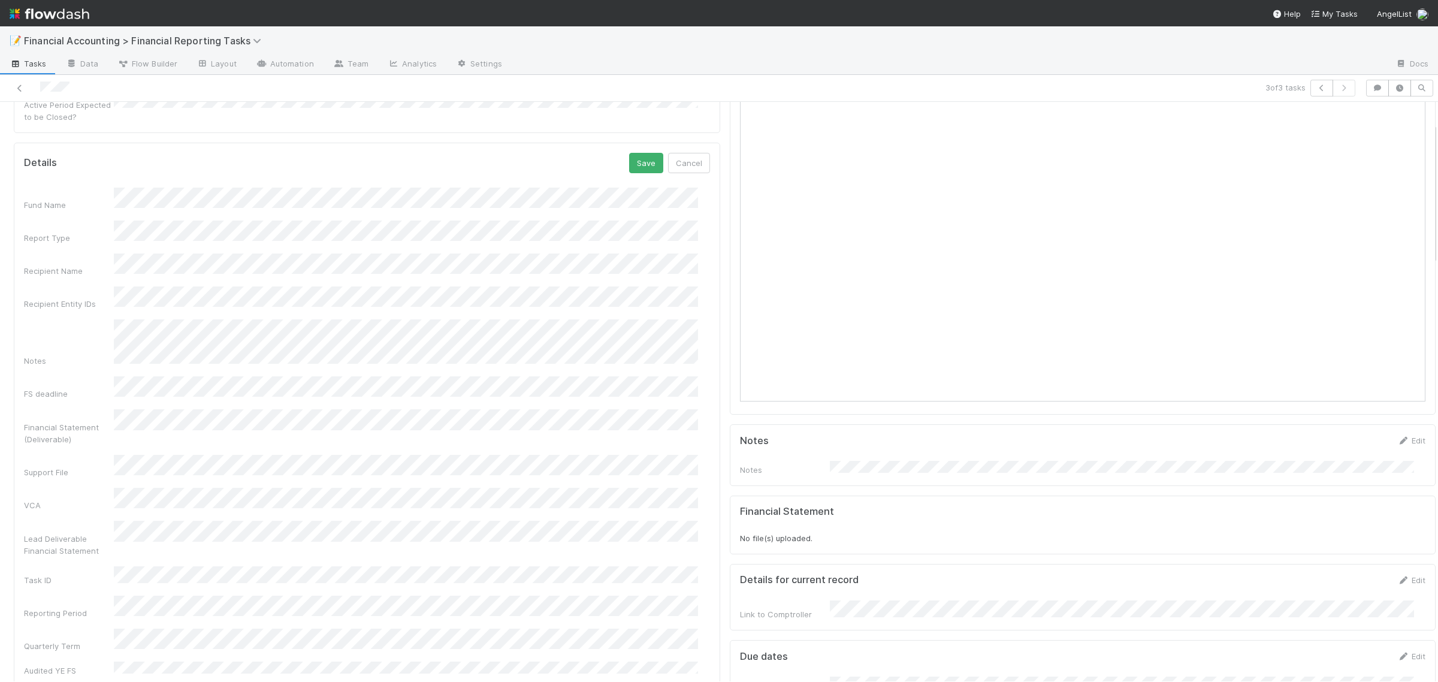
scroll to position [300, 0]
click at [643, 147] on button "Save" at bounding box center [646, 157] width 34 height 20
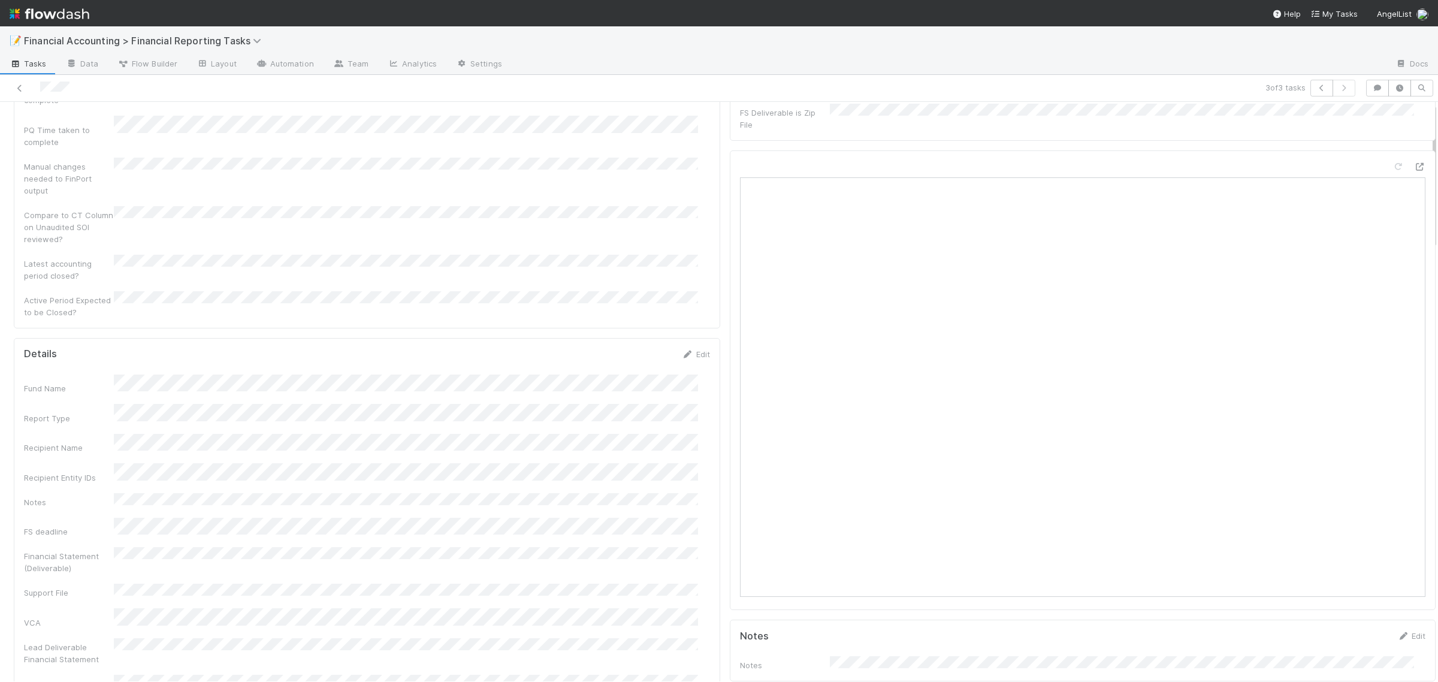
scroll to position [0, 0]
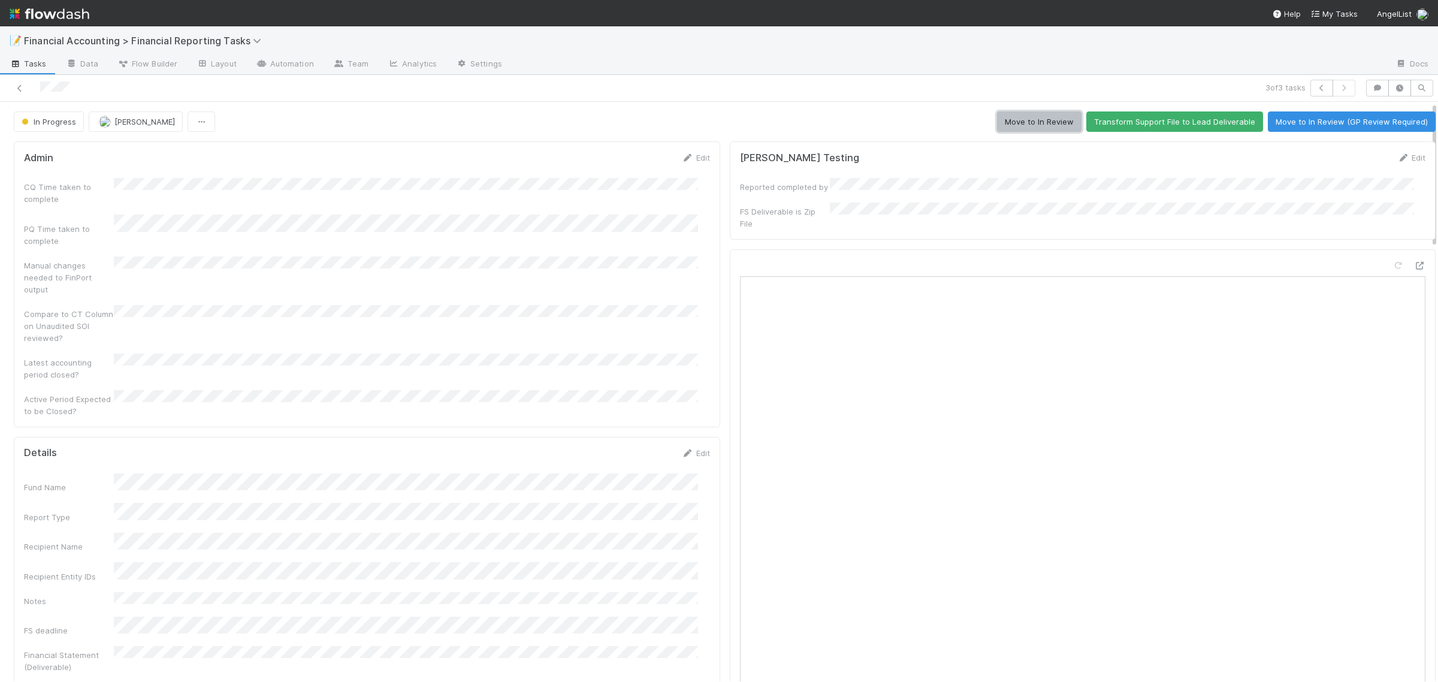
click at [1014, 122] on button "Move to In Review" at bounding box center [1039, 121] width 84 height 20
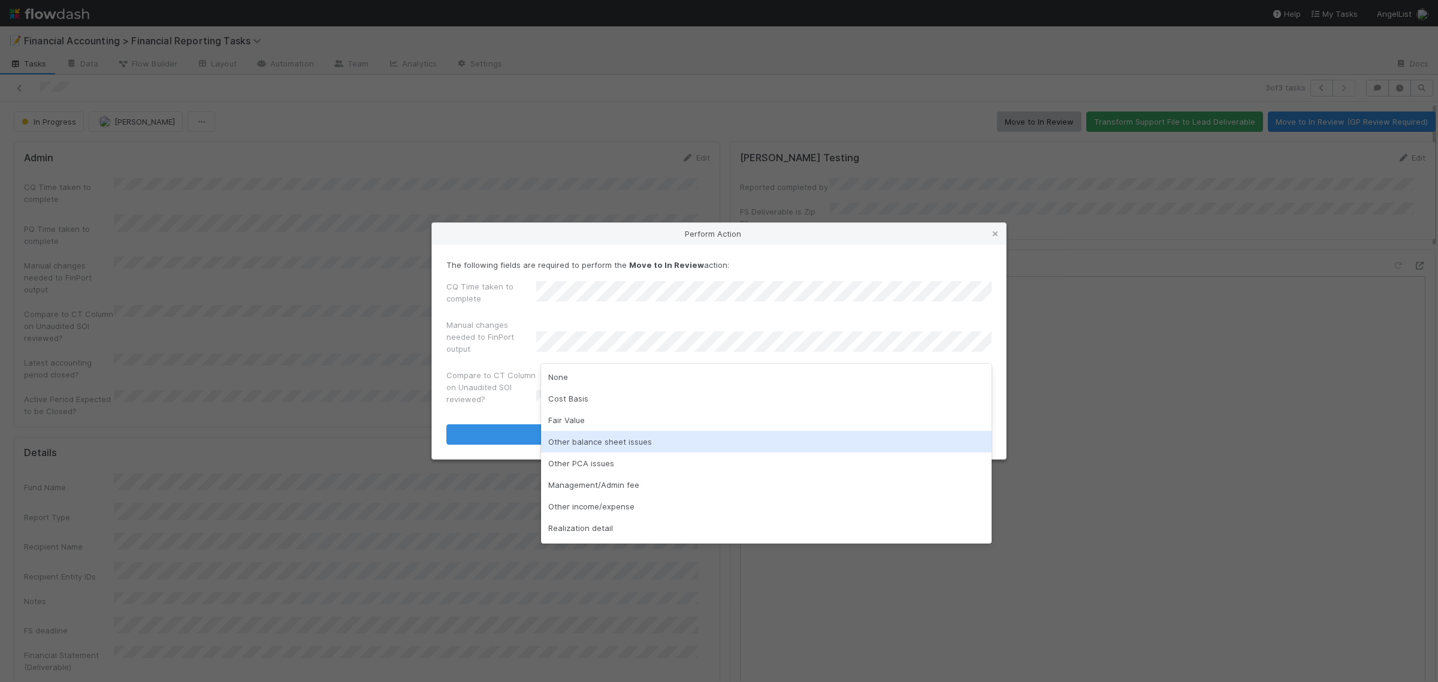
click at [589, 441] on div "Other balance sheet issues" at bounding box center [766, 442] width 451 height 22
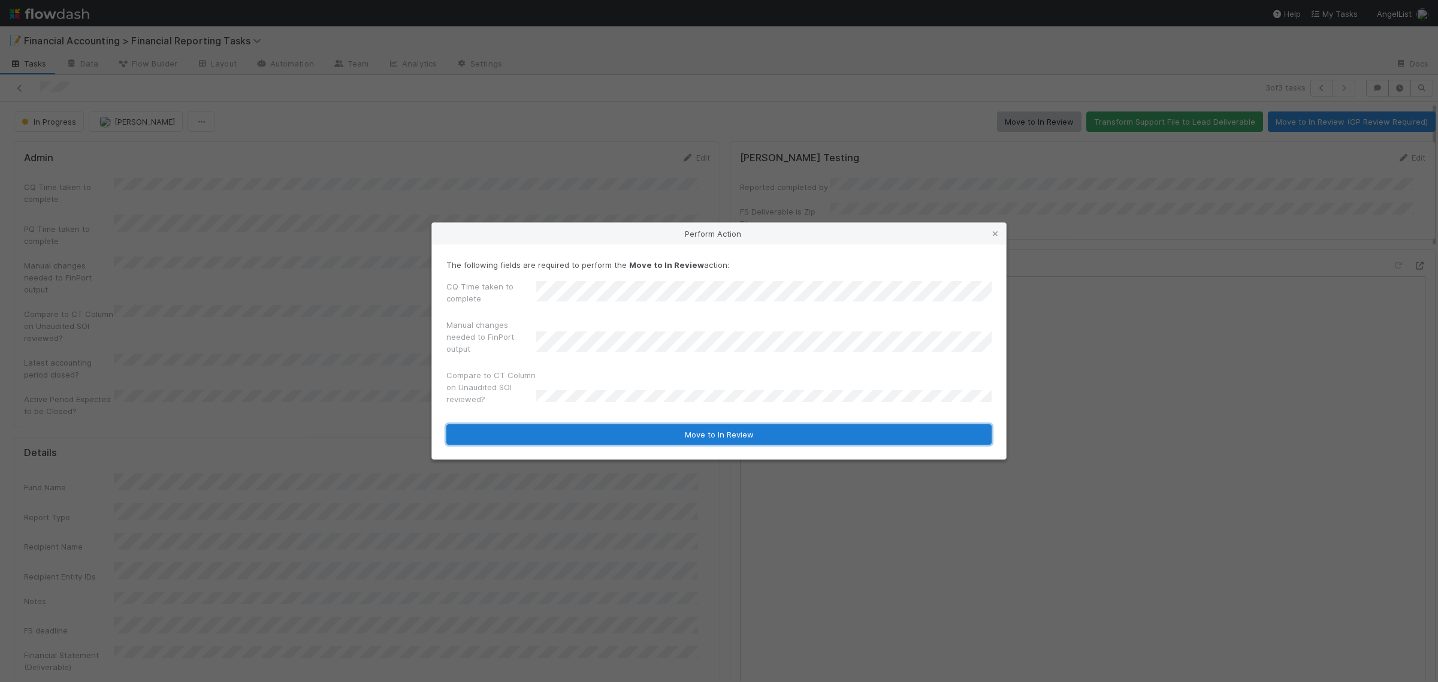
click at [577, 436] on button "Move to In Review" at bounding box center [718, 434] width 545 height 20
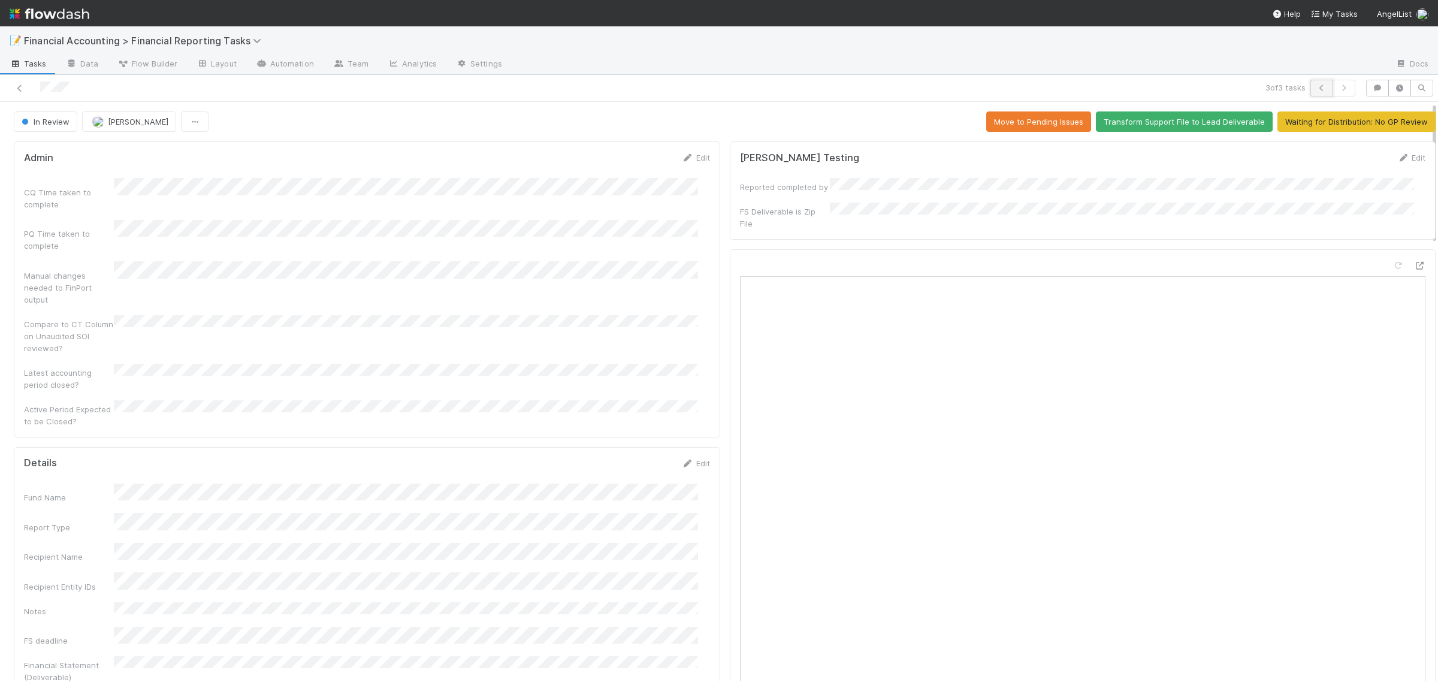
click at [1316, 87] on icon "button" at bounding box center [1322, 87] width 12 height 7
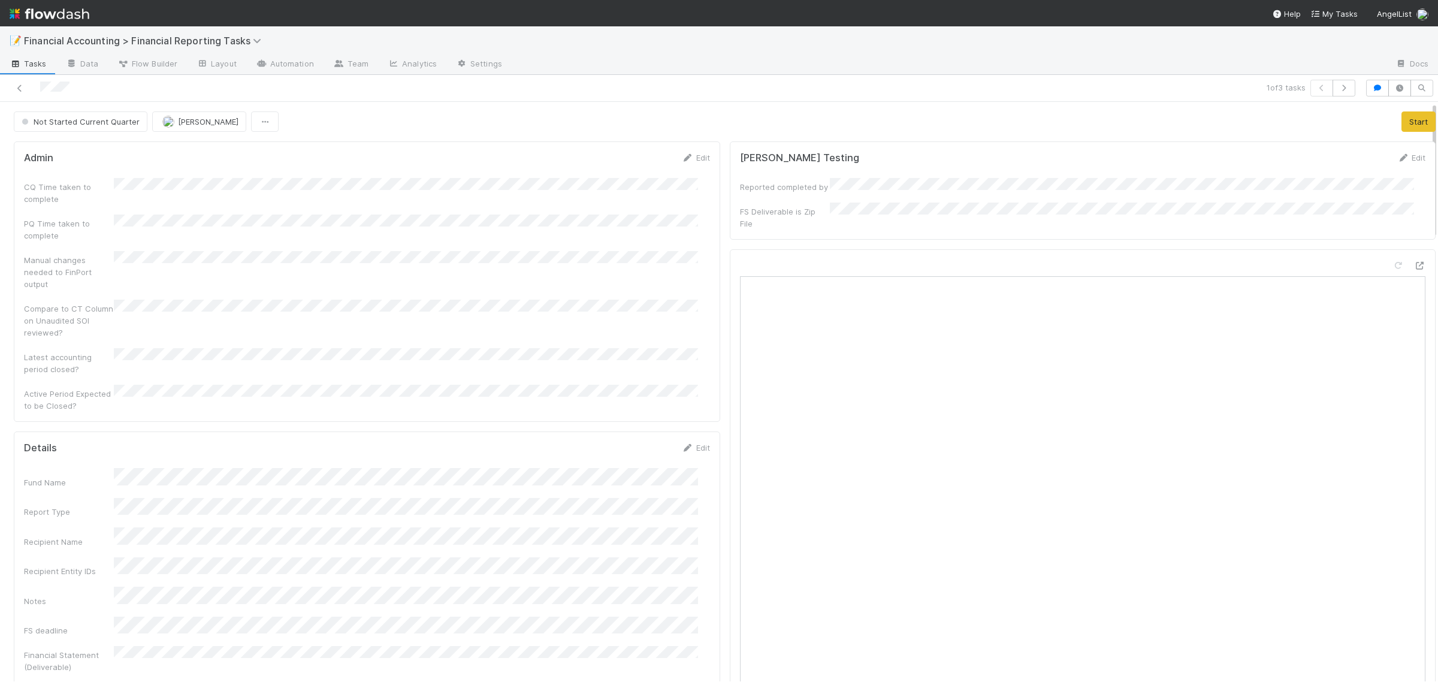
click at [408, 586] on div "Notes" at bounding box center [367, 596] width 686 height 20
click at [1401, 123] on button "Start" at bounding box center [1418, 121] width 34 height 20
click at [682, 369] on icon at bounding box center [688, 373] width 12 height 8
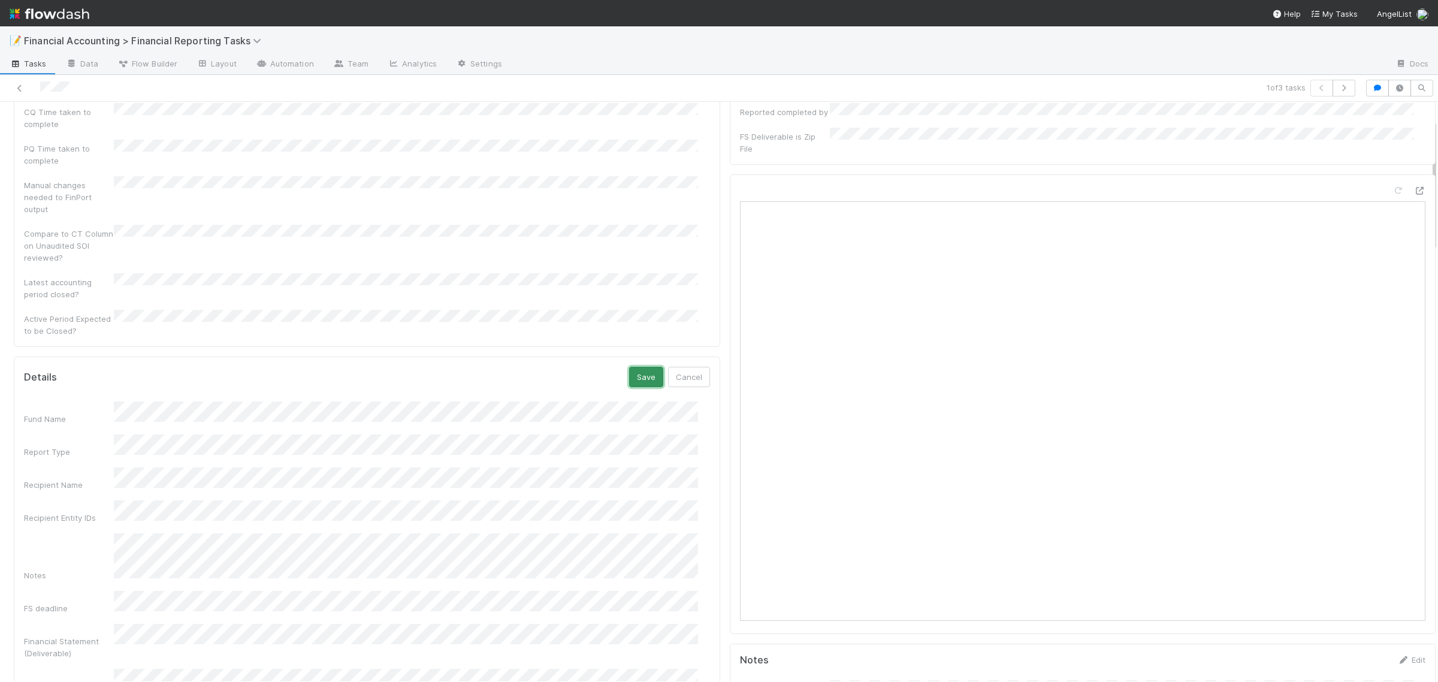
click at [629, 367] on button "Save" at bounding box center [646, 377] width 34 height 20
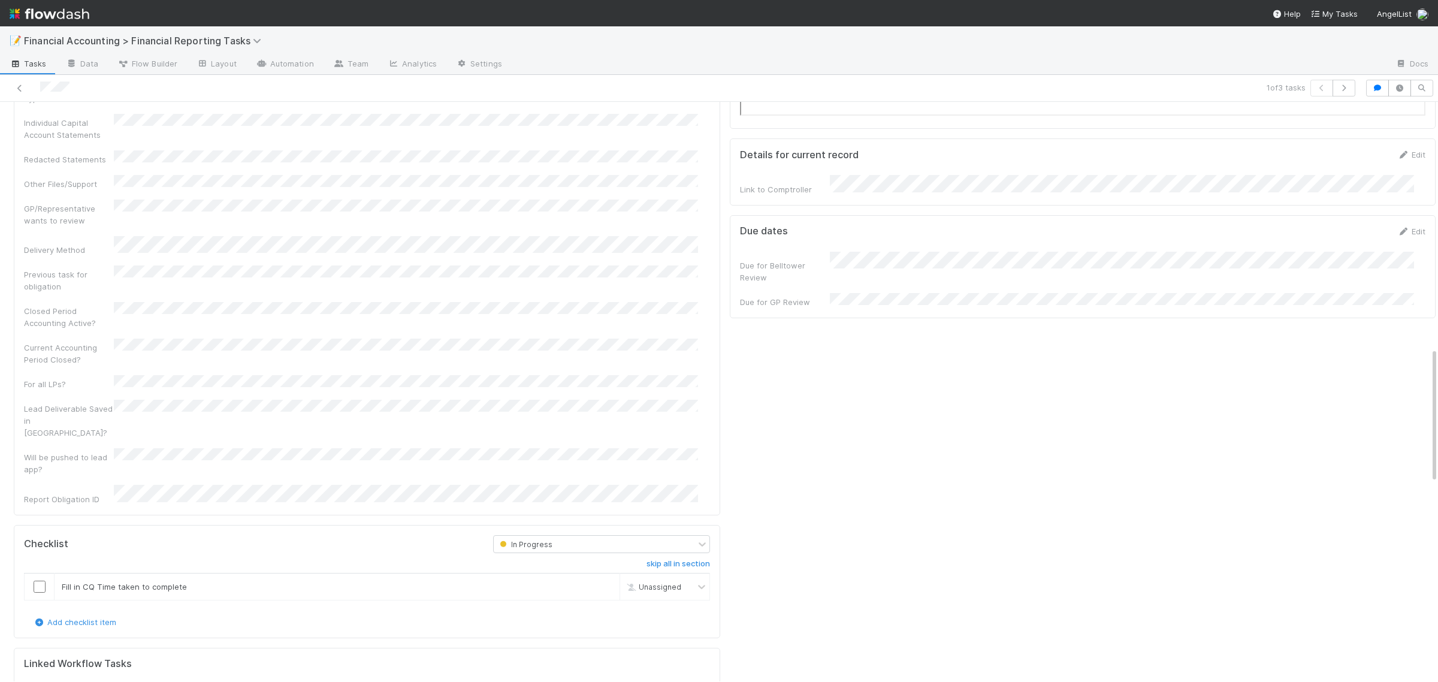
scroll to position [674, 0]
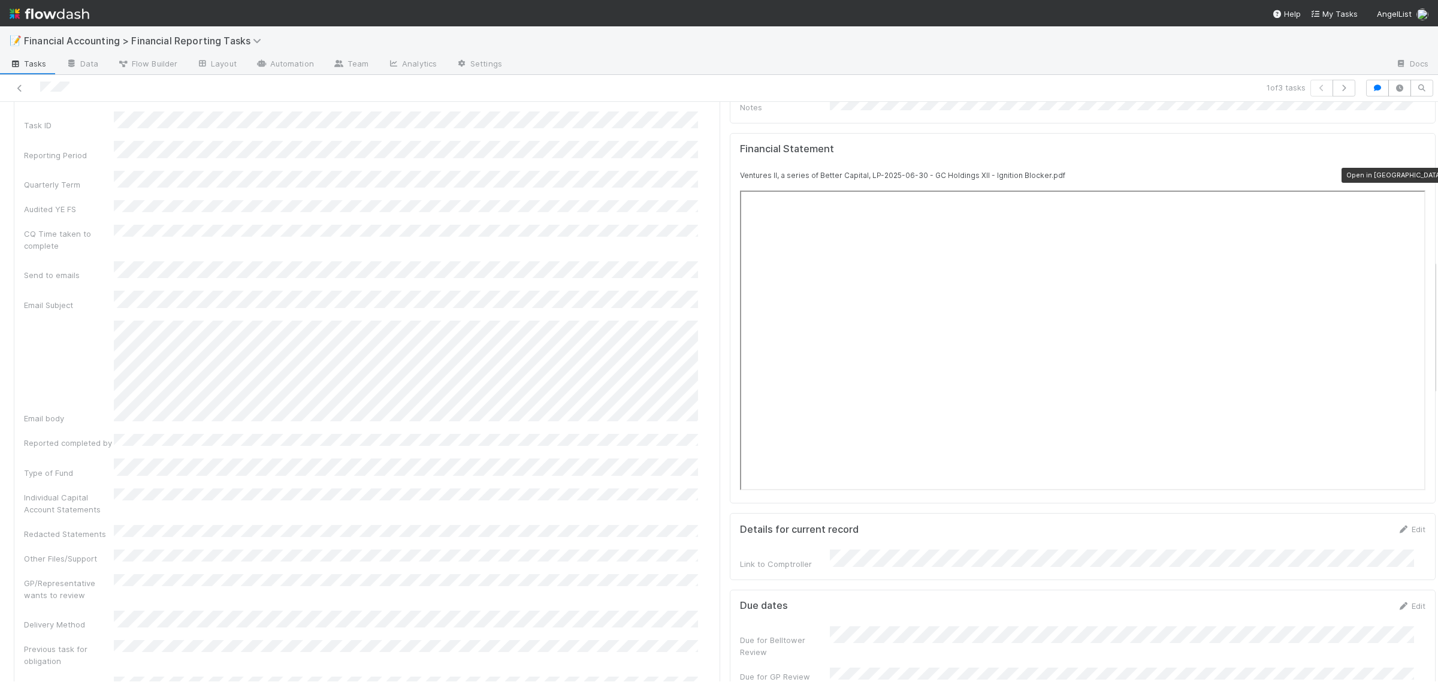
click at [1413, 169] on div at bounding box center [1419, 175] width 12 height 12
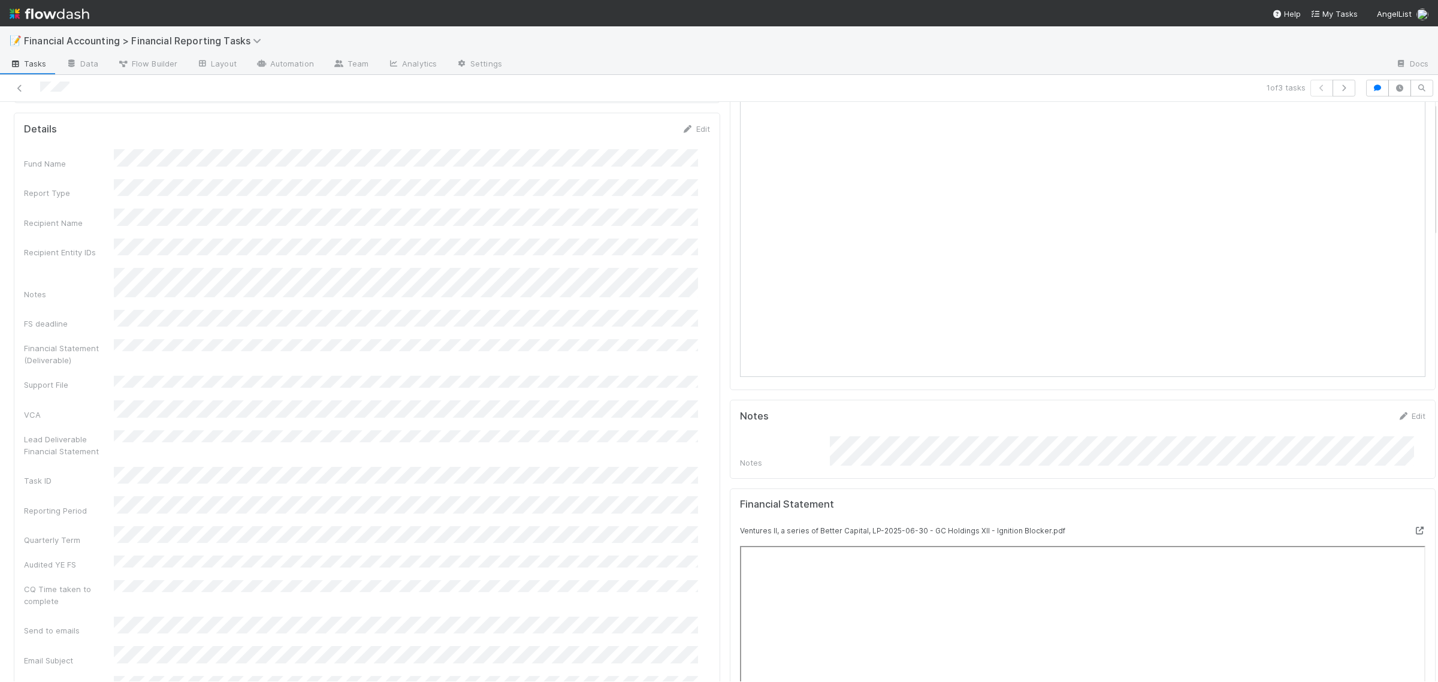
scroll to position [0, 0]
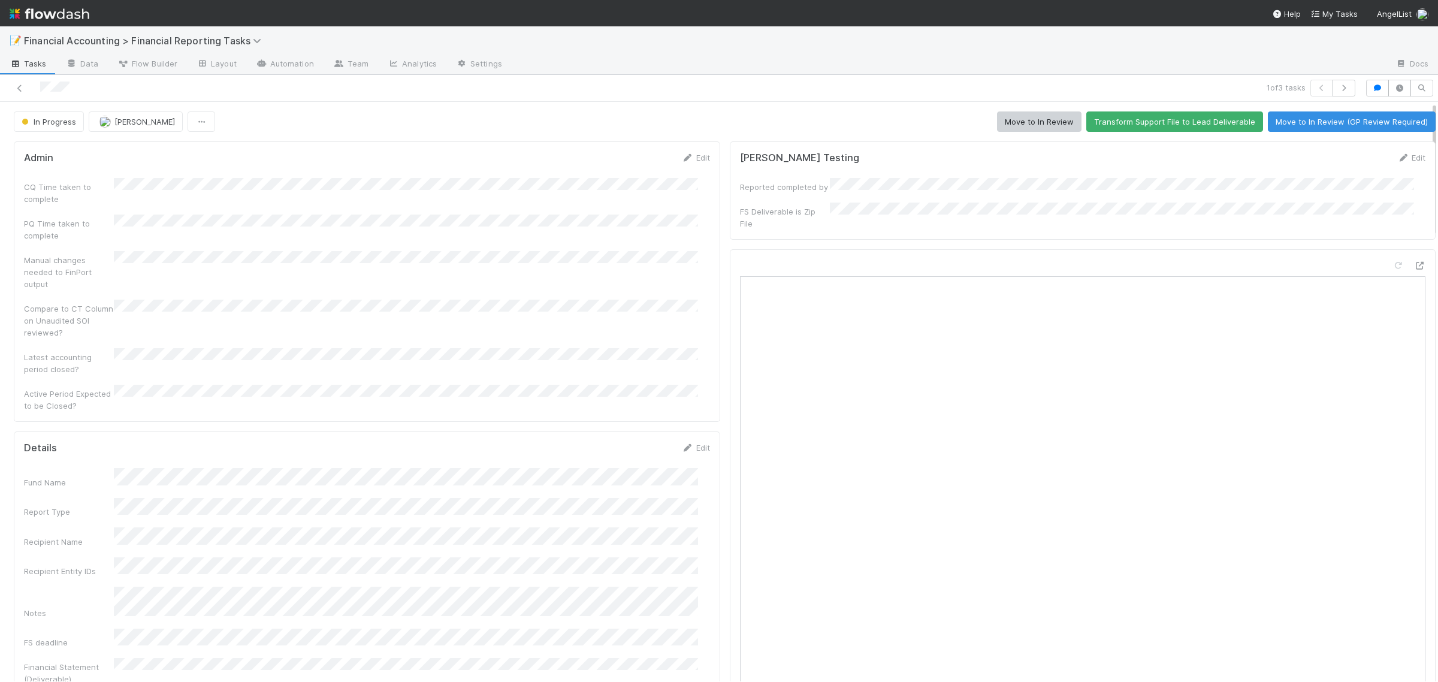
click at [1016, 118] on button "Move to In Review" at bounding box center [1039, 121] width 84 height 20
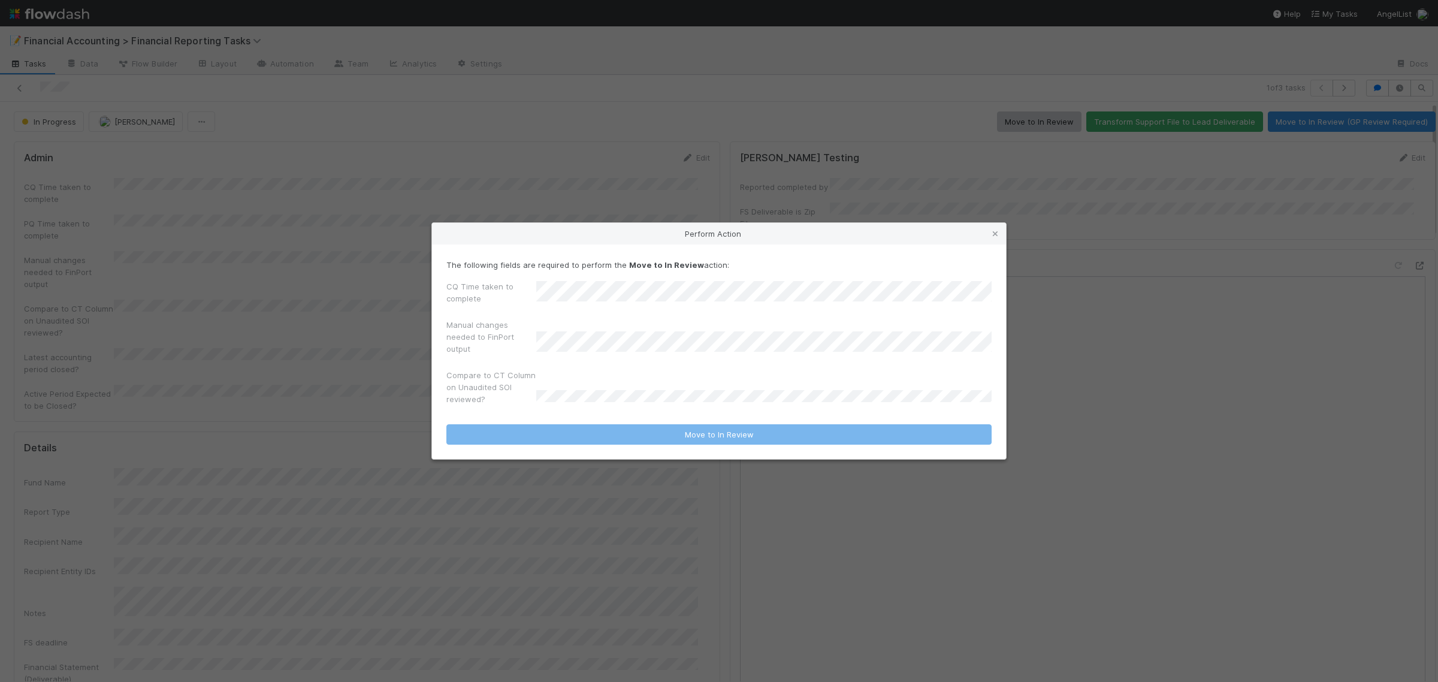
click at [588, 286] on div "CQ Time taken to complete" at bounding box center [718, 294] width 545 height 29
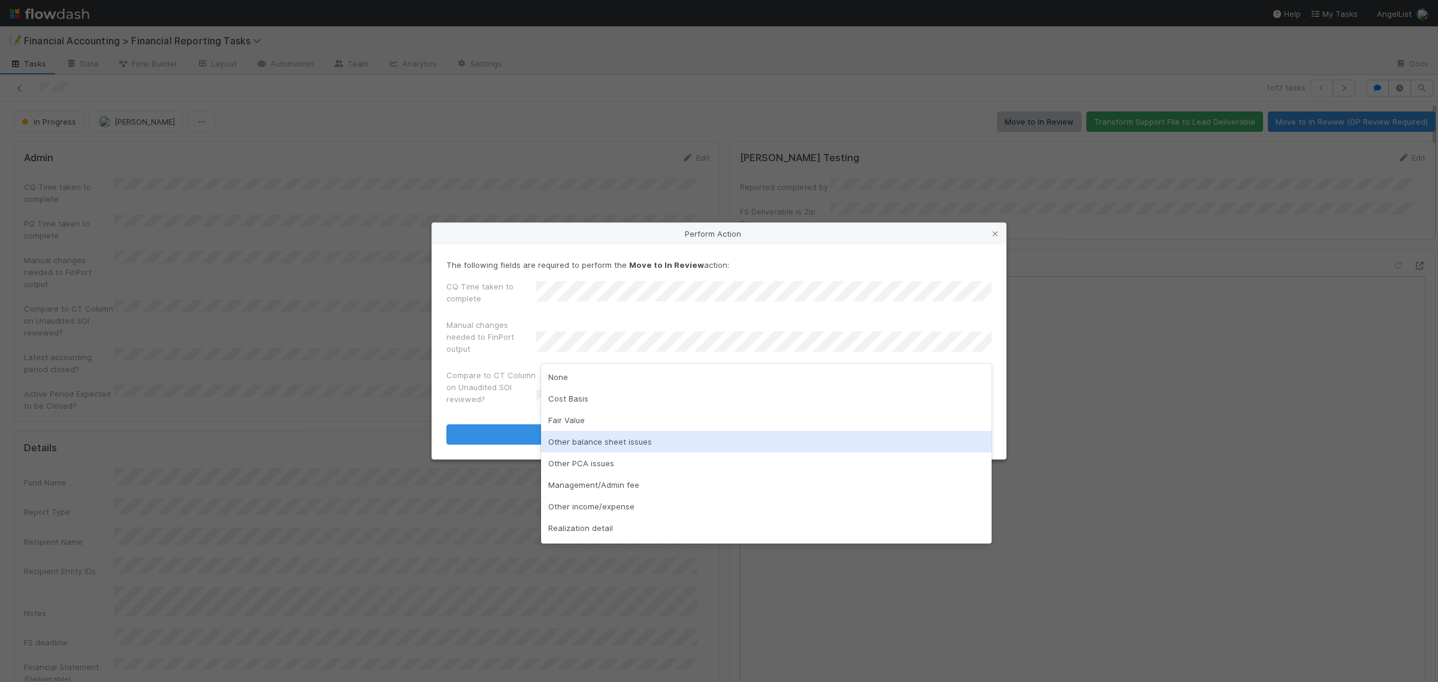
click at [585, 439] on div "Other balance sheet issues" at bounding box center [766, 442] width 451 height 22
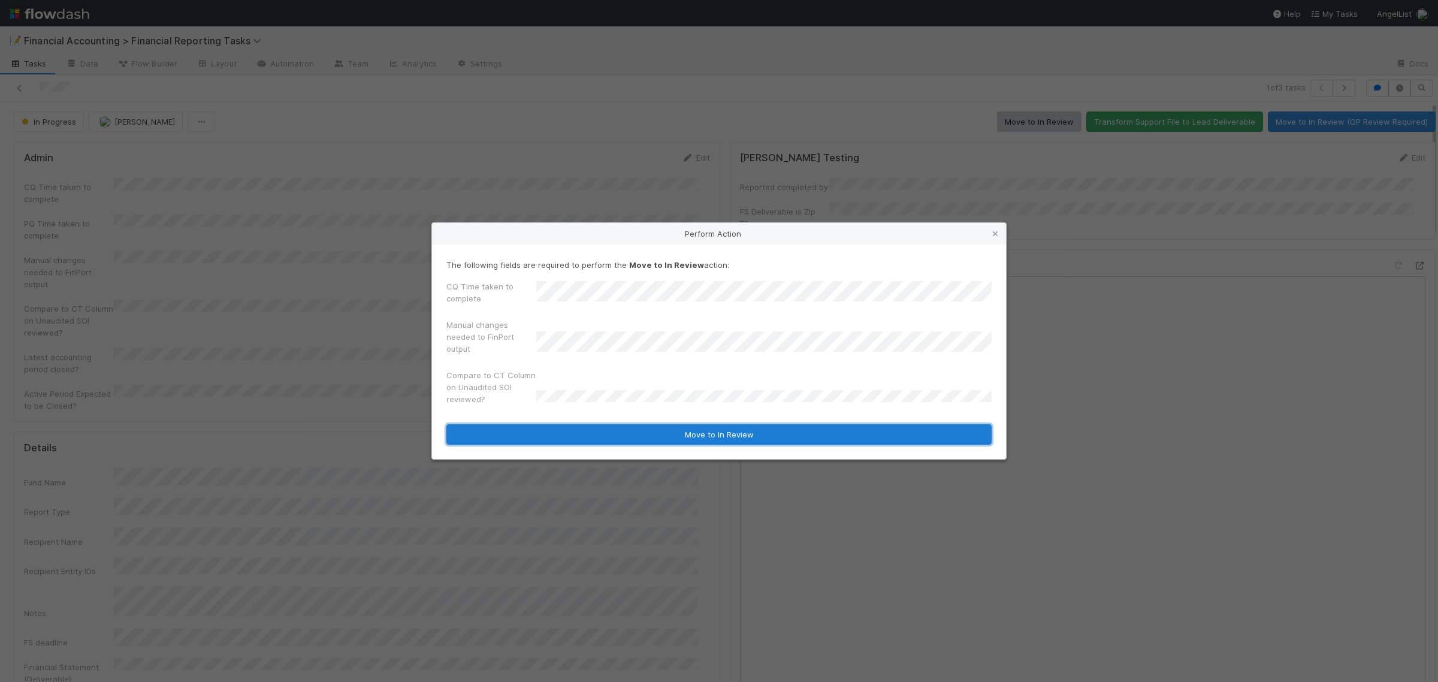
click at [543, 429] on button "Move to In Review" at bounding box center [718, 434] width 545 height 20
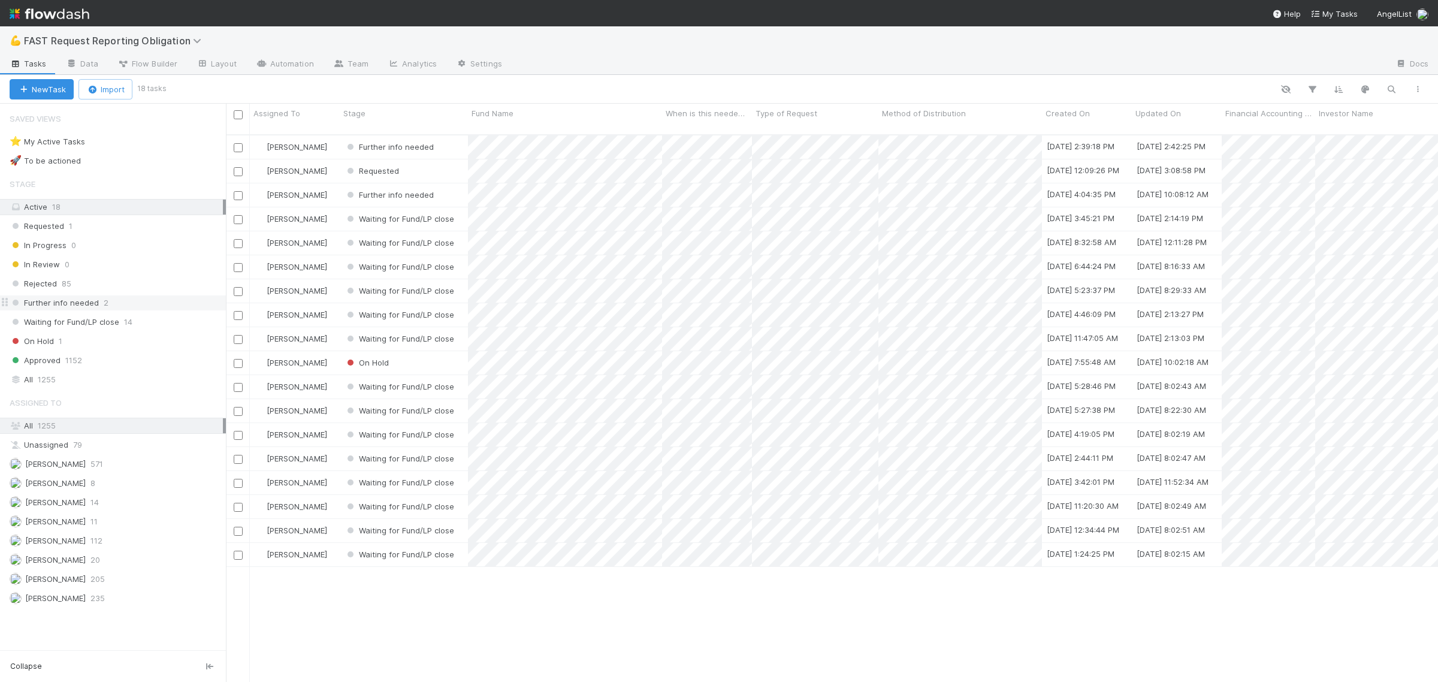
scroll to position [545, 1201]
click at [51, 378] on span "1255" at bounding box center [47, 379] width 18 height 15
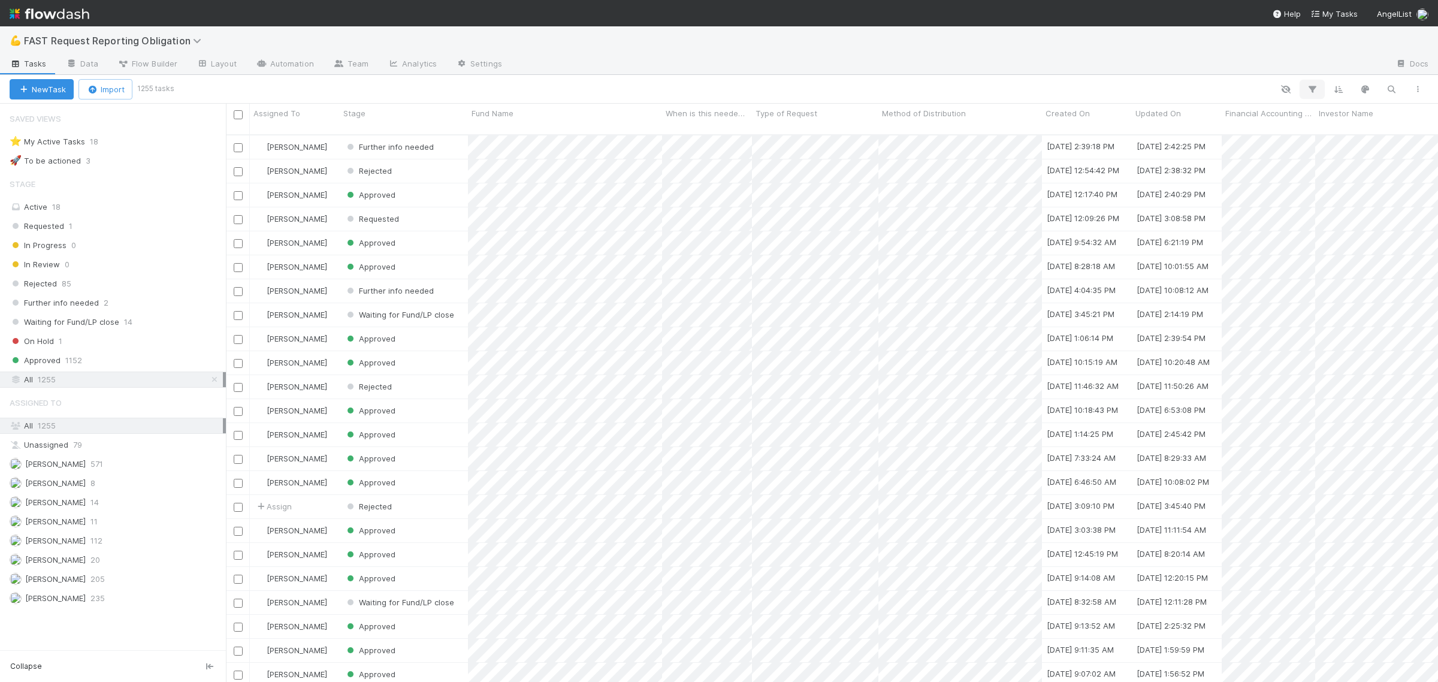
click at [1307, 87] on icon "button" at bounding box center [1312, 89] width 12 height 11
click at [1166, 124] on button "Add Filter" at bounding box center [1127, 125] width 359 height 17
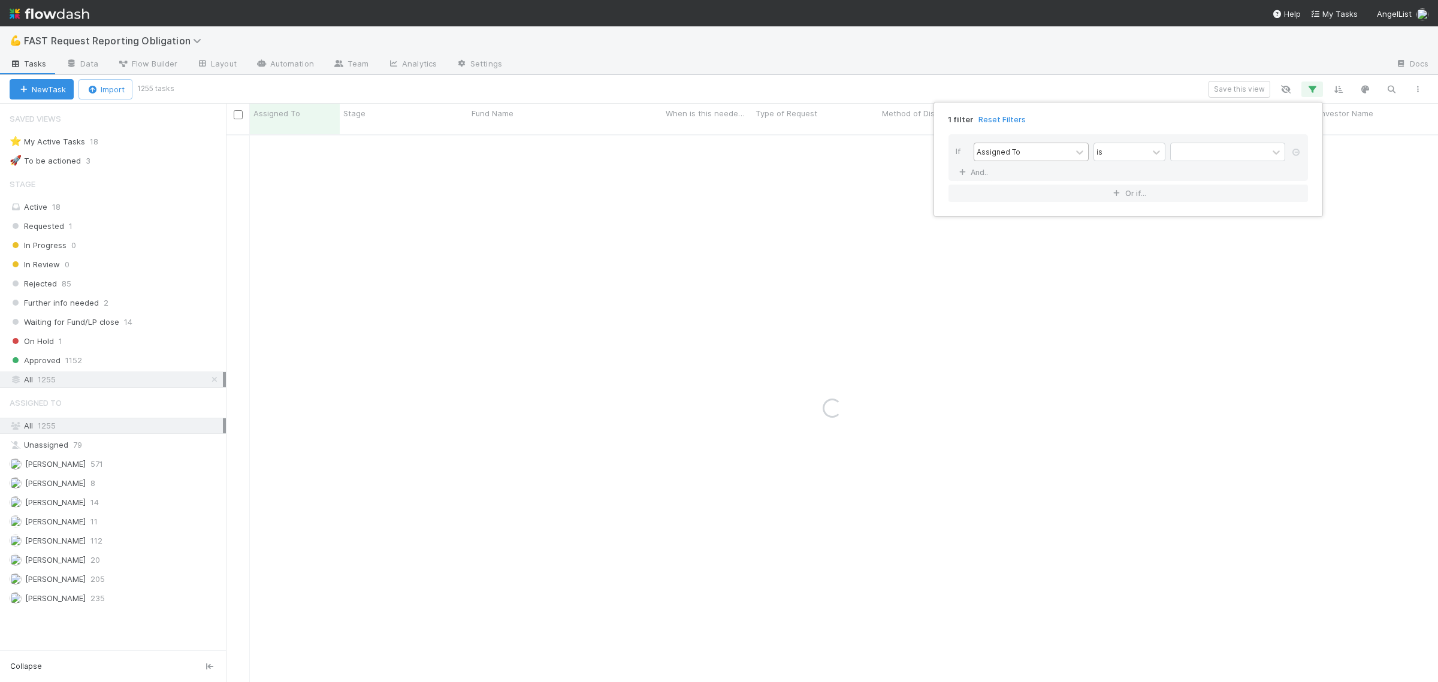
click at [1032, 151] on div "Assigned To" at bounding box center [1022, 151] width 97 height 17
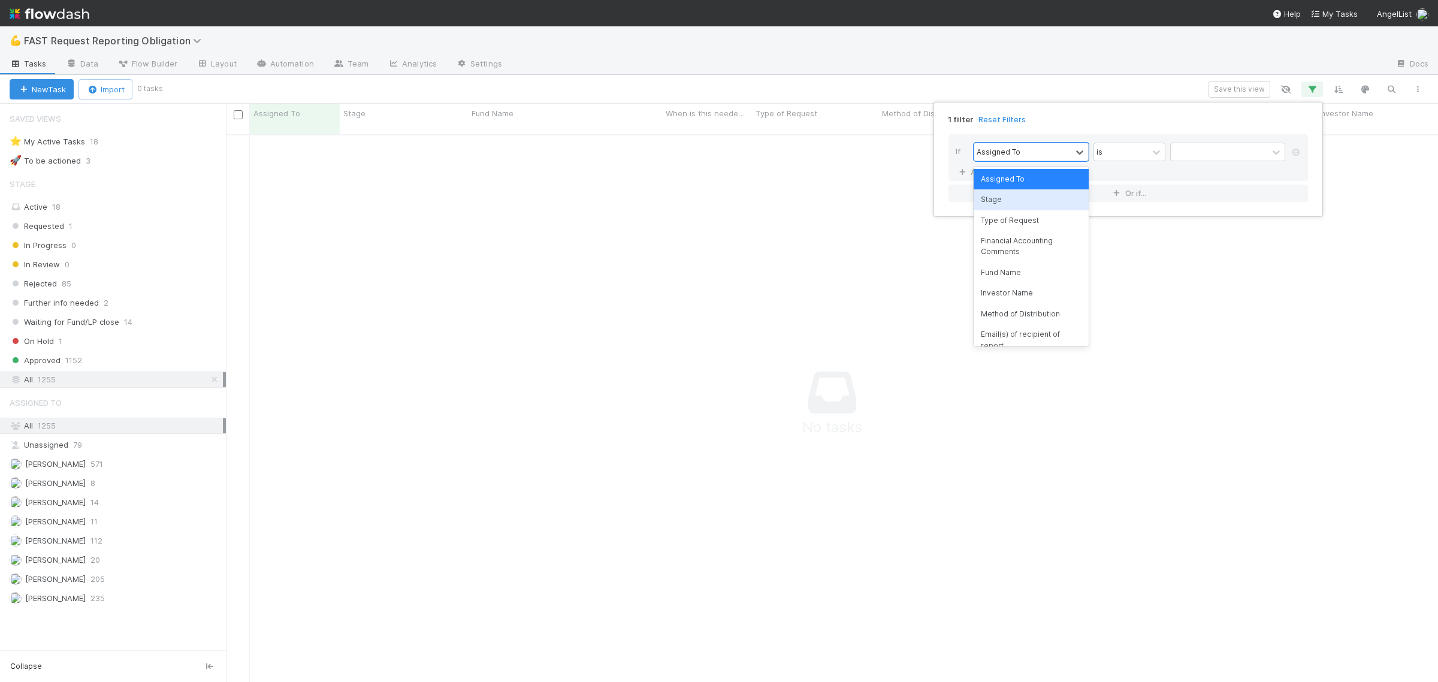
scroll to position [534, 1190]
click at [1026, 280] on div "Fund Name" at bounding box center [1030, 272] width 115 height 20
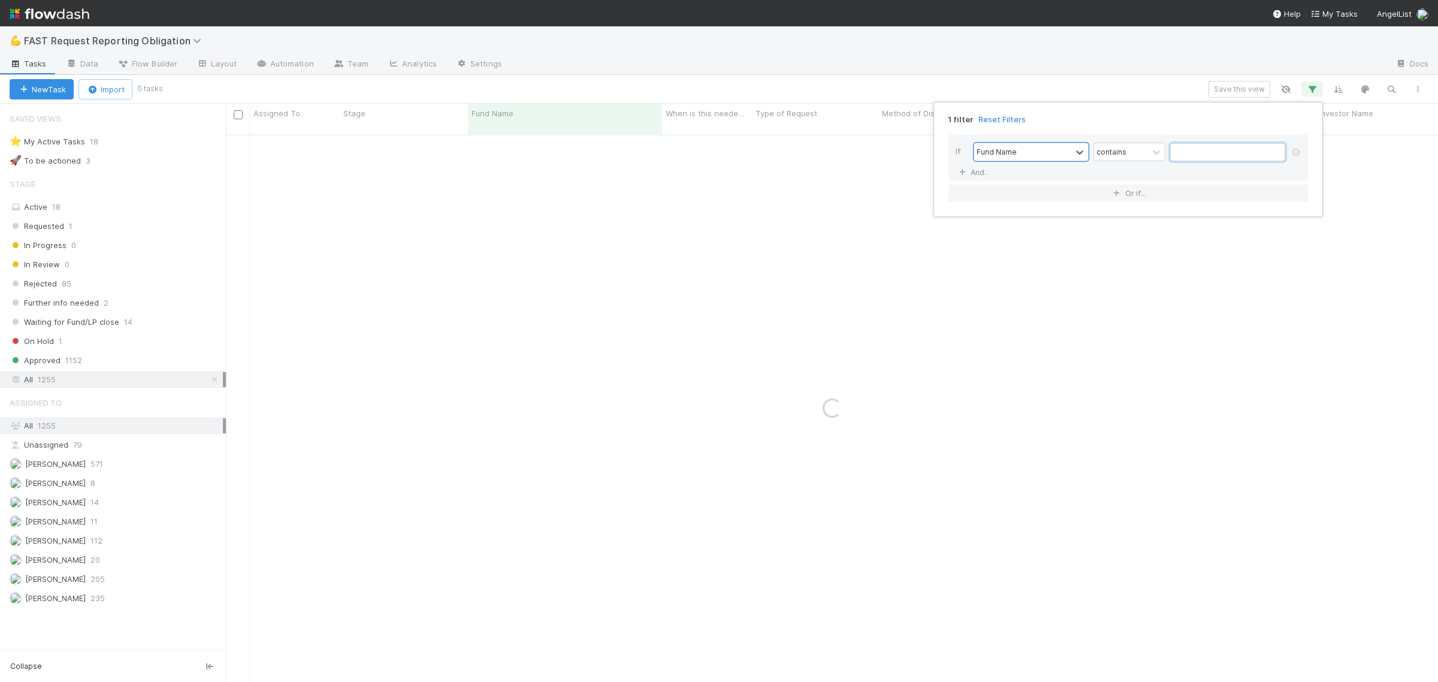
click at [1205, 156] on input "text" at bounding box center [1227, 152] width 115 height 18
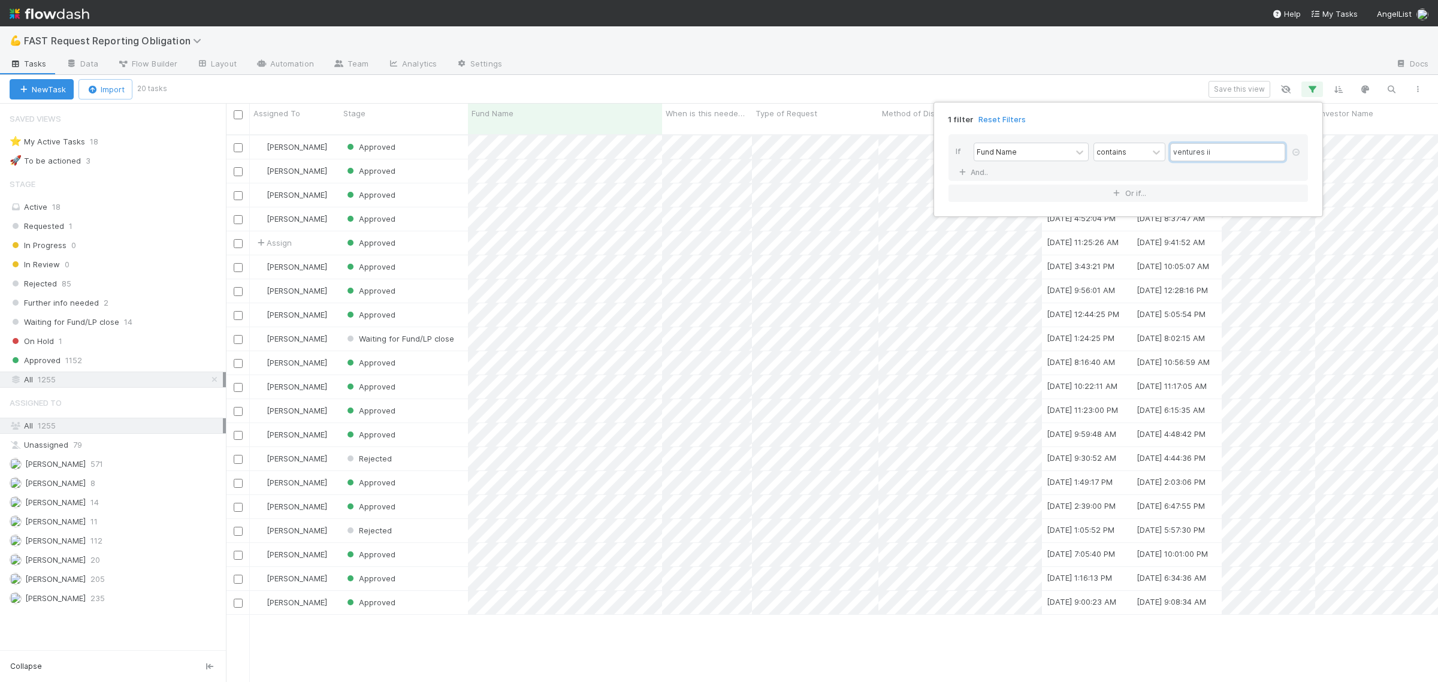
scroll to position [545, 1201]
type input "ventures ii"
click at [617, 70] on div "1 filter Reset Filters If Fund Name contains ventures ii And.. Or if..." at bounding box center [719, 341] width 1438 height 682
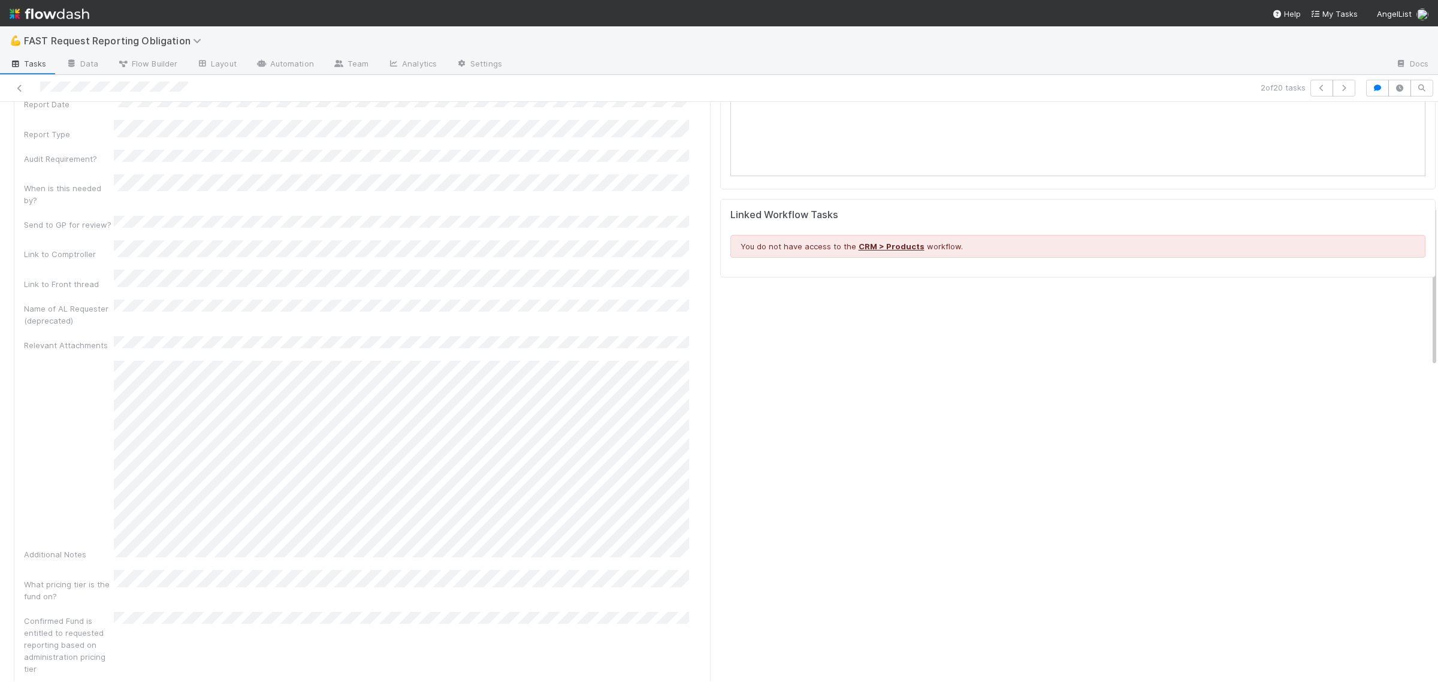
scroll to position [374, 0]
click at [16, 84] on icon at bounding box center [20, 88] width 12 height 8
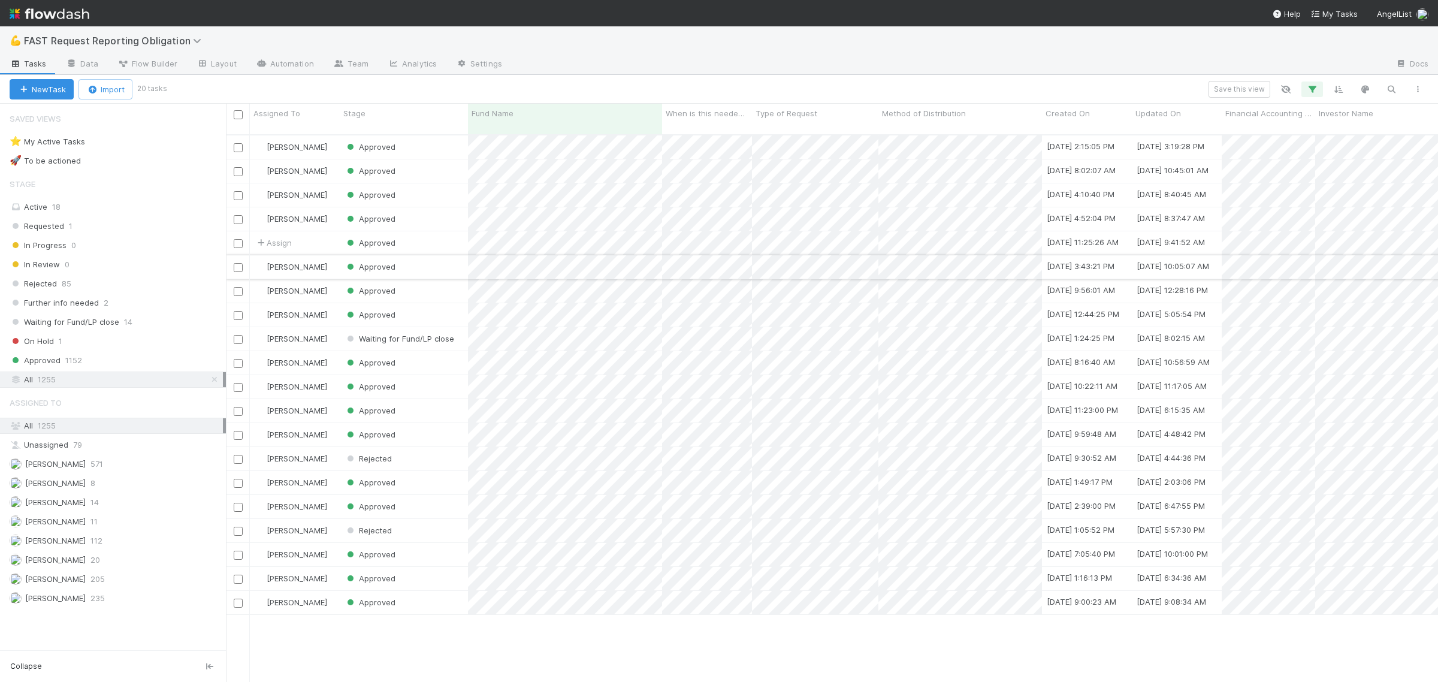
scroll to position [545, 1201]
click at [447, 208] on div "Approved" at bounding box center [404, 218] width 128 height 23
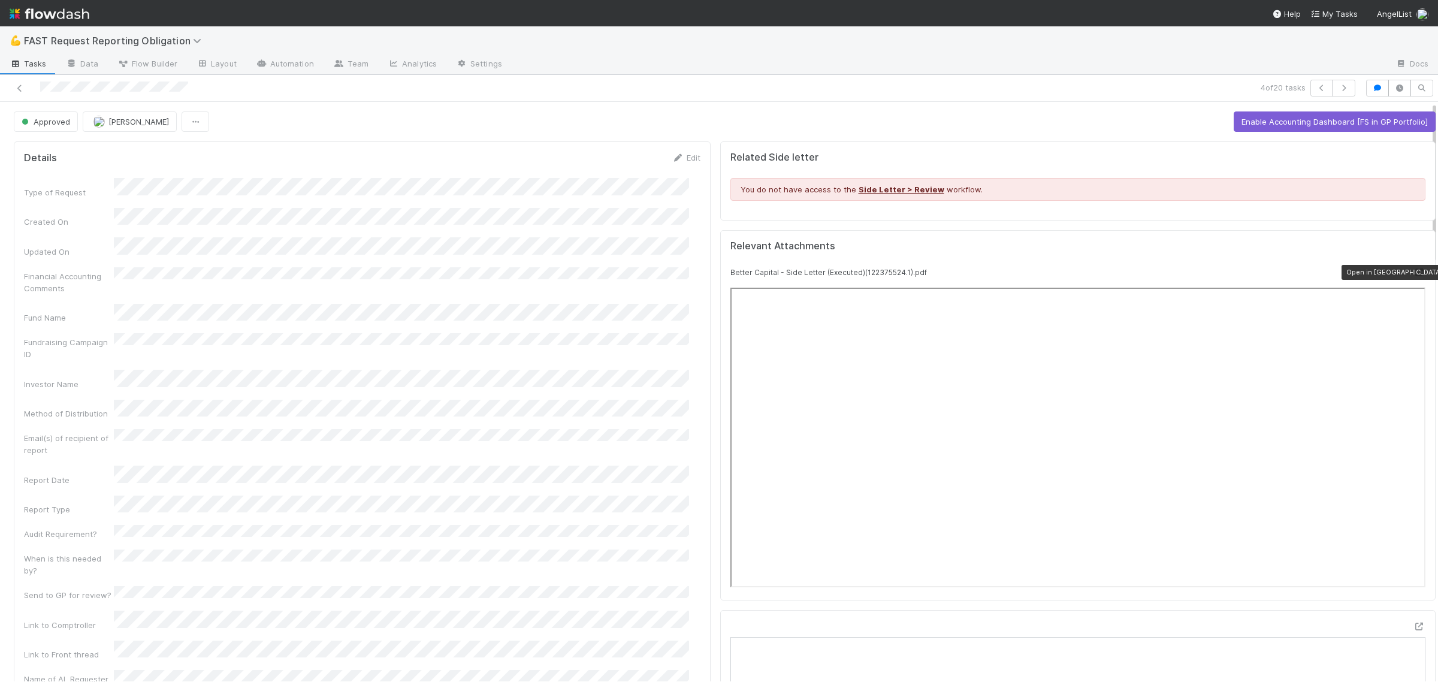
click at [1413, 276] on icon at bounding box center [1419, 272] width 12 height 8
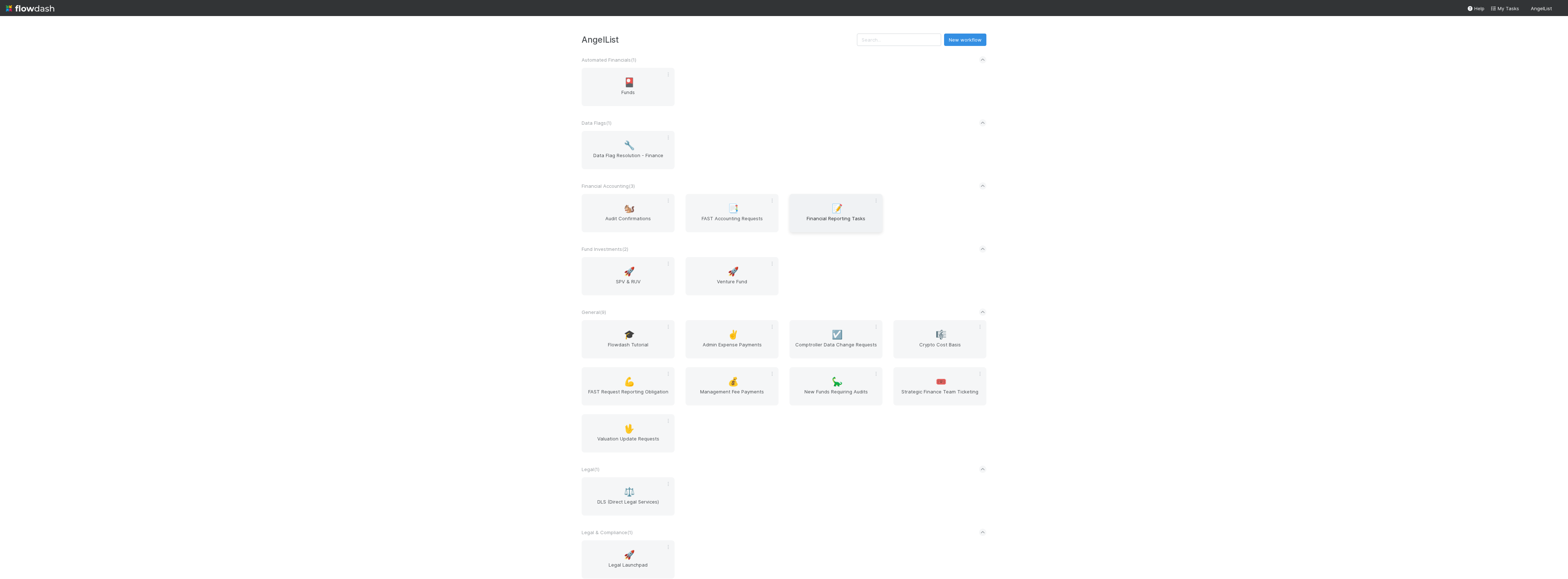
click at [813, 222] on span "Financial Reporting Tasks" at bounding box center [836, 222] width 87 height 15
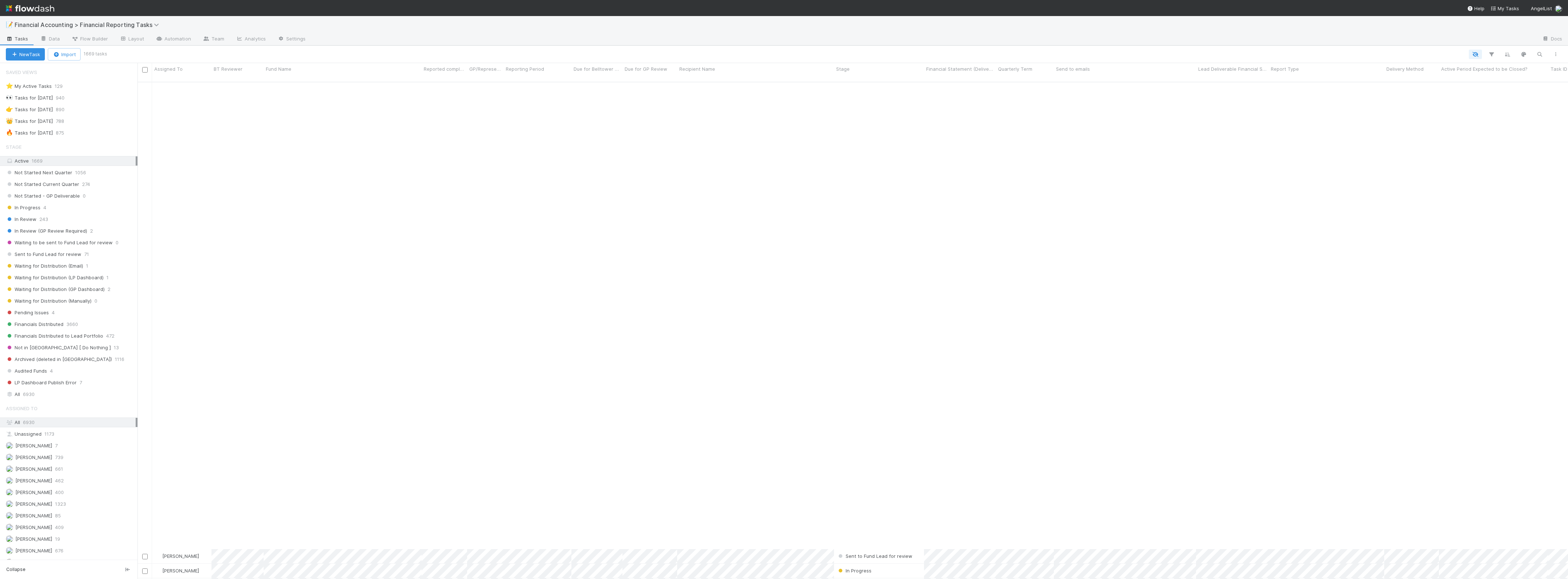
scroll to position [502, 0]
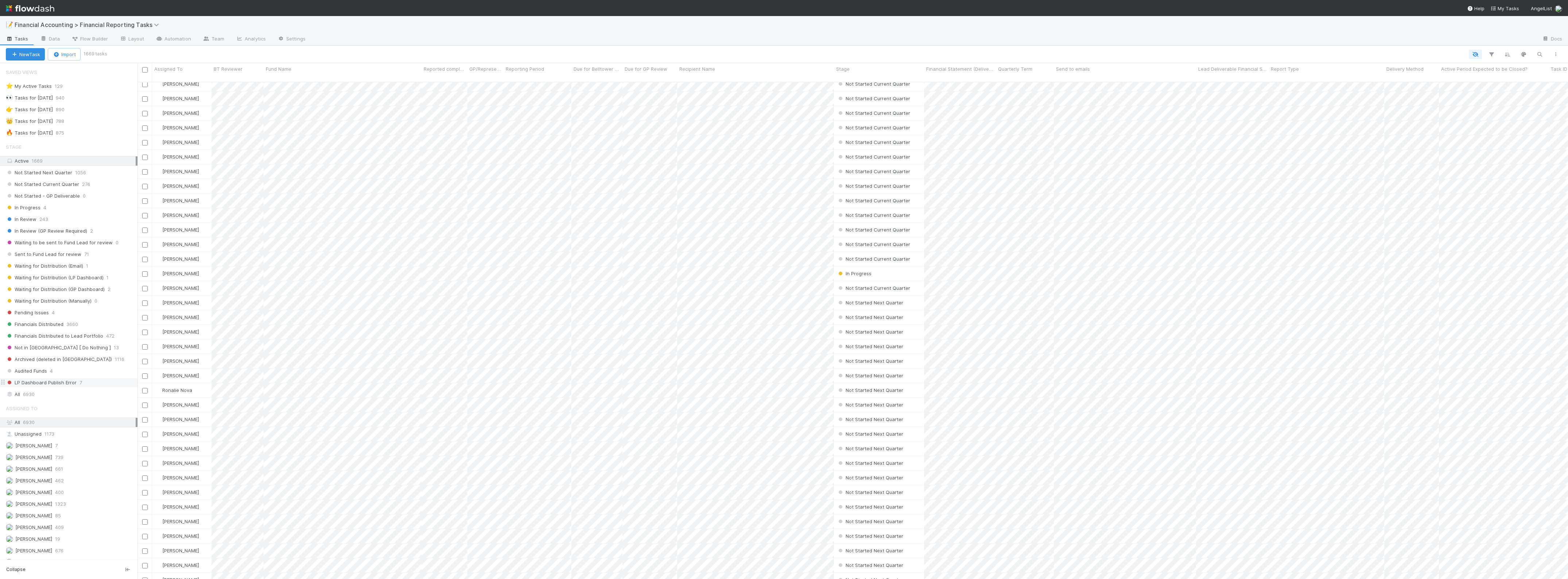
click at [46, 384] on span "LP Dashboard Publish Error" at bounding box center [41, 382] width 71 height 9
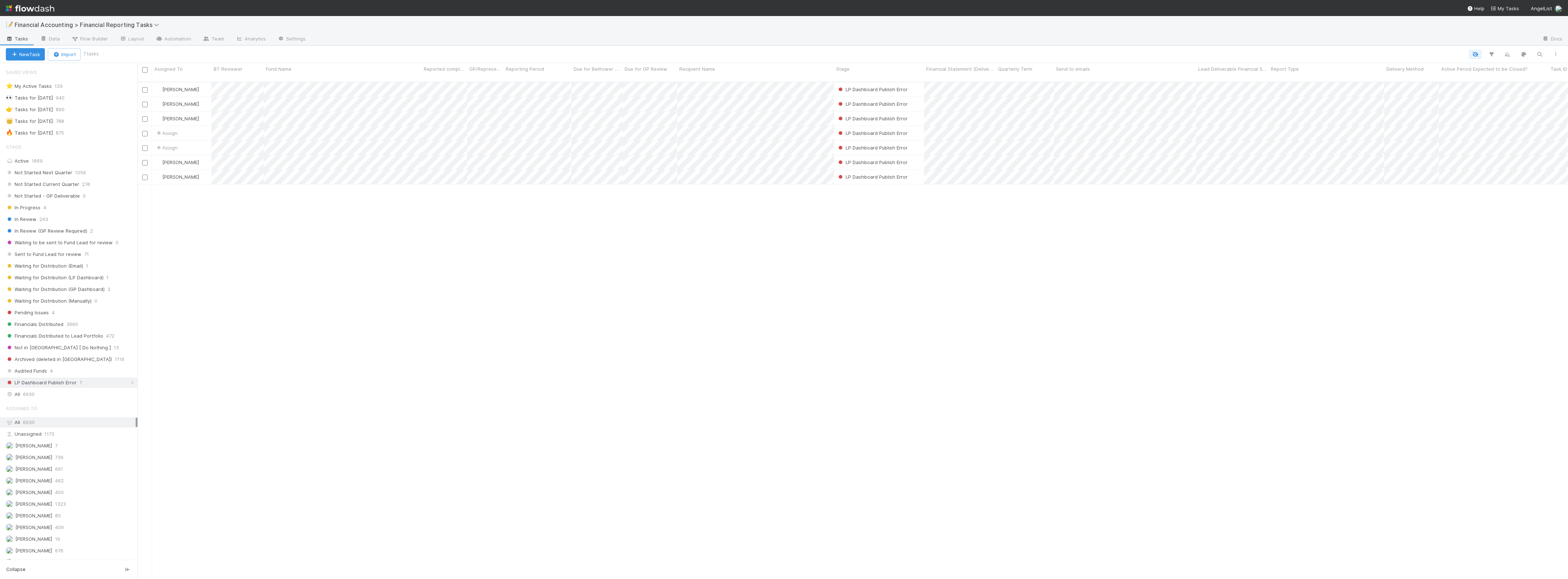
scroll to position [496, 1424]
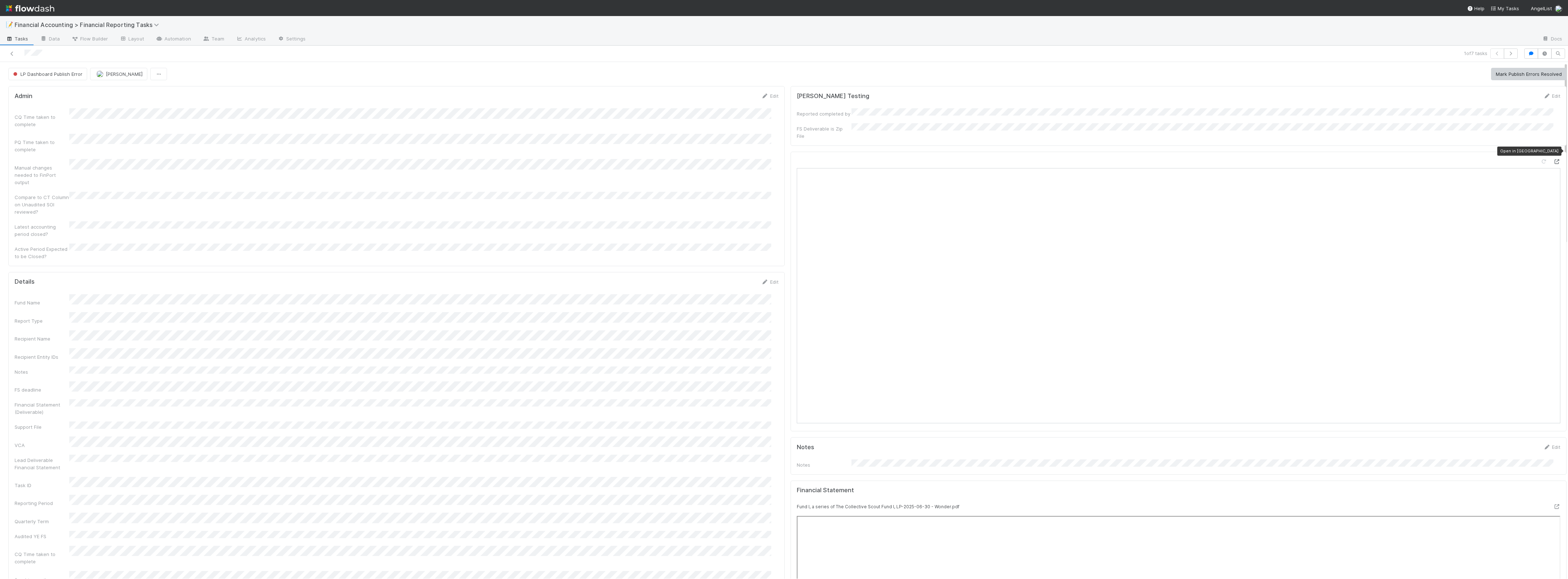
click at [1553, 160] on icon at bounding box center [1556, 162] width 7 height 5
click at [761, 97] on link "Edit" at bounding box center [770, 100] width 17 height 6
click at [49, 170] on div "Fund Name Report Type Recipient Name Recipient Entity IDs Notes FS deadline Fin…" at bounding box center [396, 465] width 764 height 697
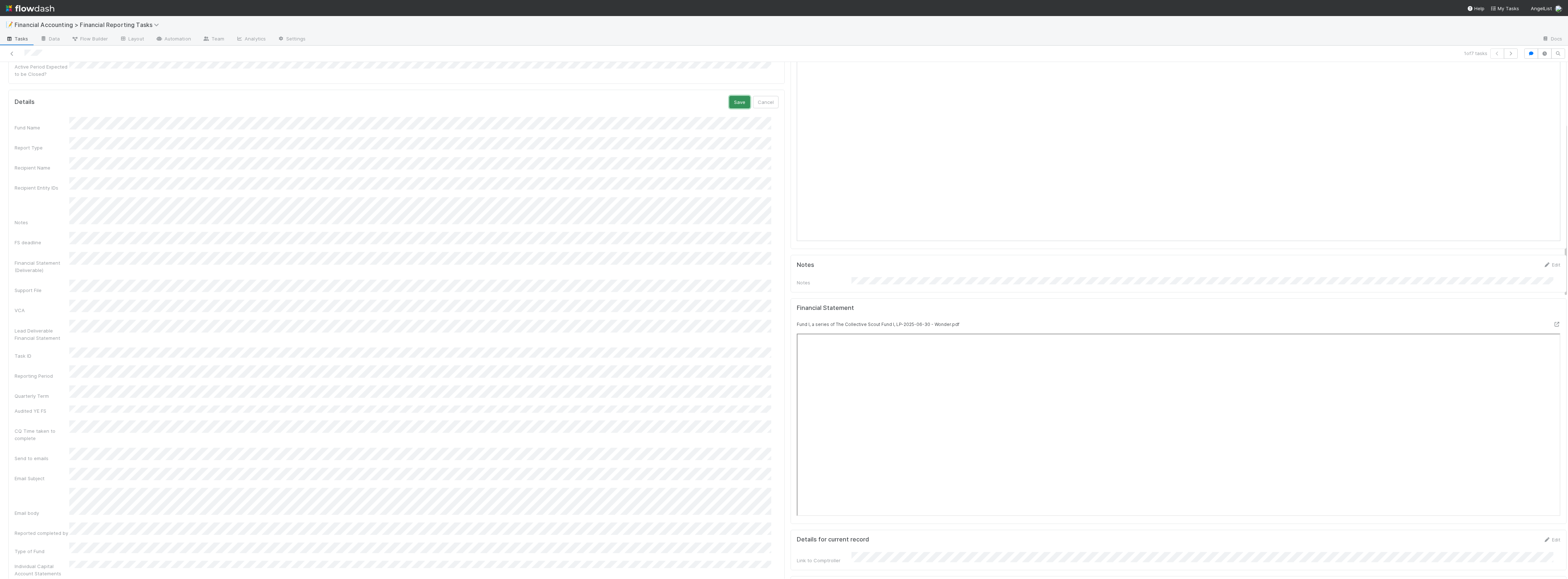
click at [735, 96] on button "Save" at bounding box center [740, 102] width 21 height 12
click at [1511, 72] on button "Mark Publish Errors Resolved" at bounding box center [1529, 74] width 75 height 12
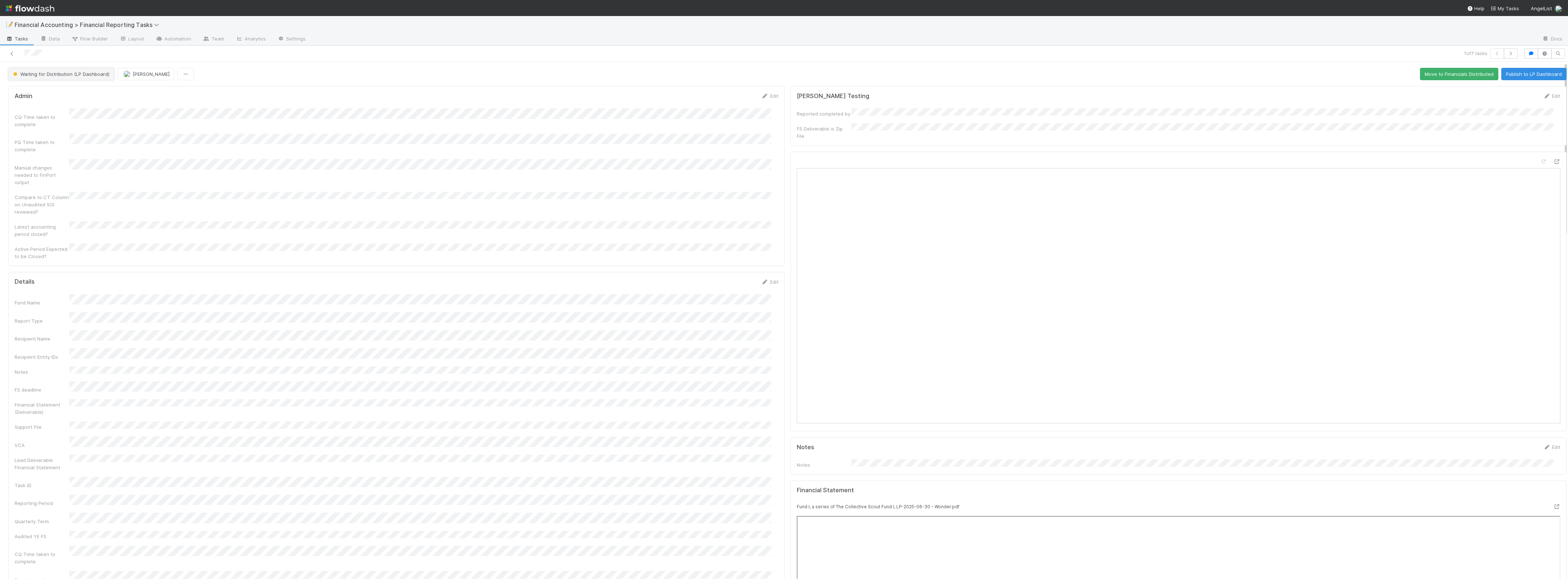
click at [85, 73] on span "Waiting for Distribution (LP Dashboard)" at bounding box center [60, 74] width 98 height 6
click at [69, 148] on div "Financials Distributed" at bounding box center [57, 150] width 103 height 13
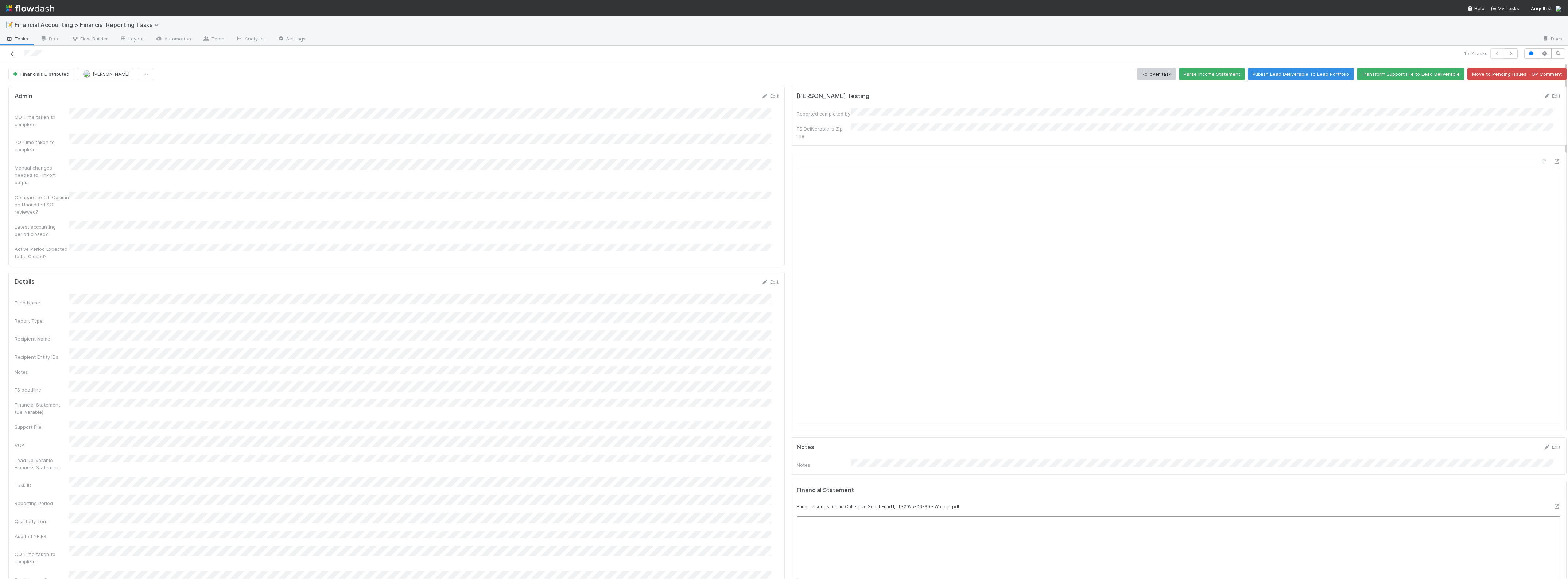
click at [13, 54] on icon at bounding box center [12, 54] width 7 height 5
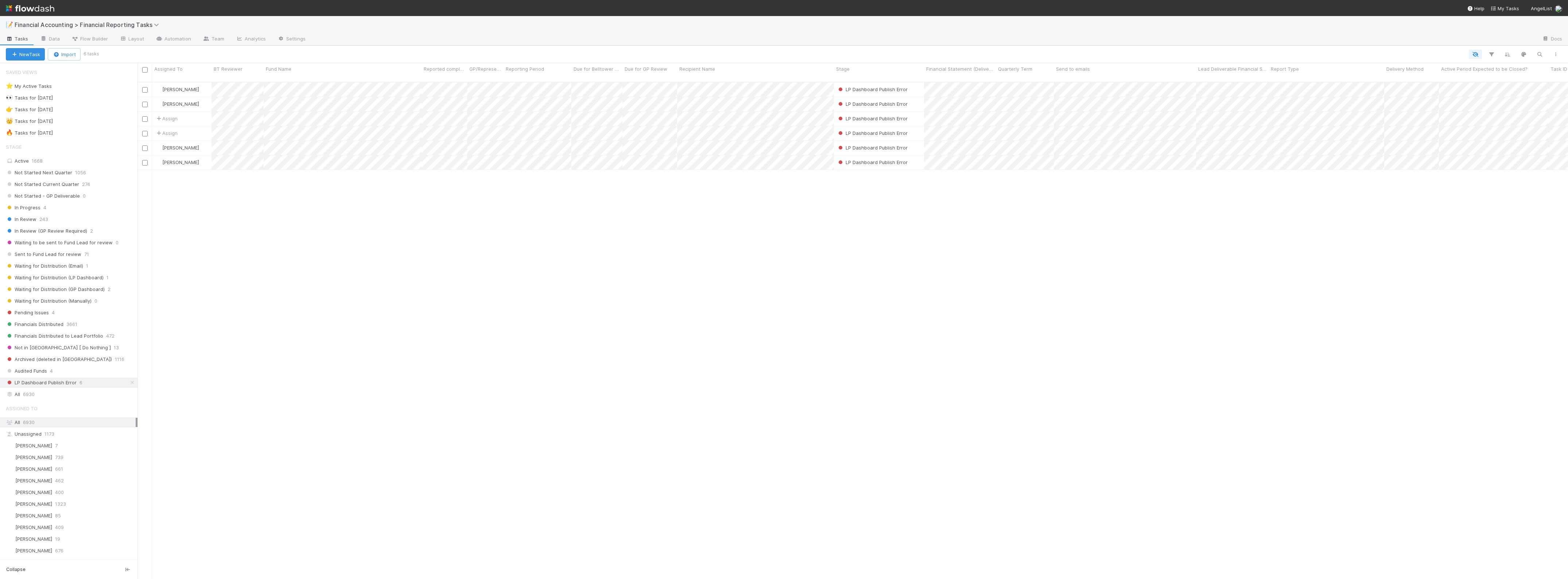
scroll to position [496, 1424]
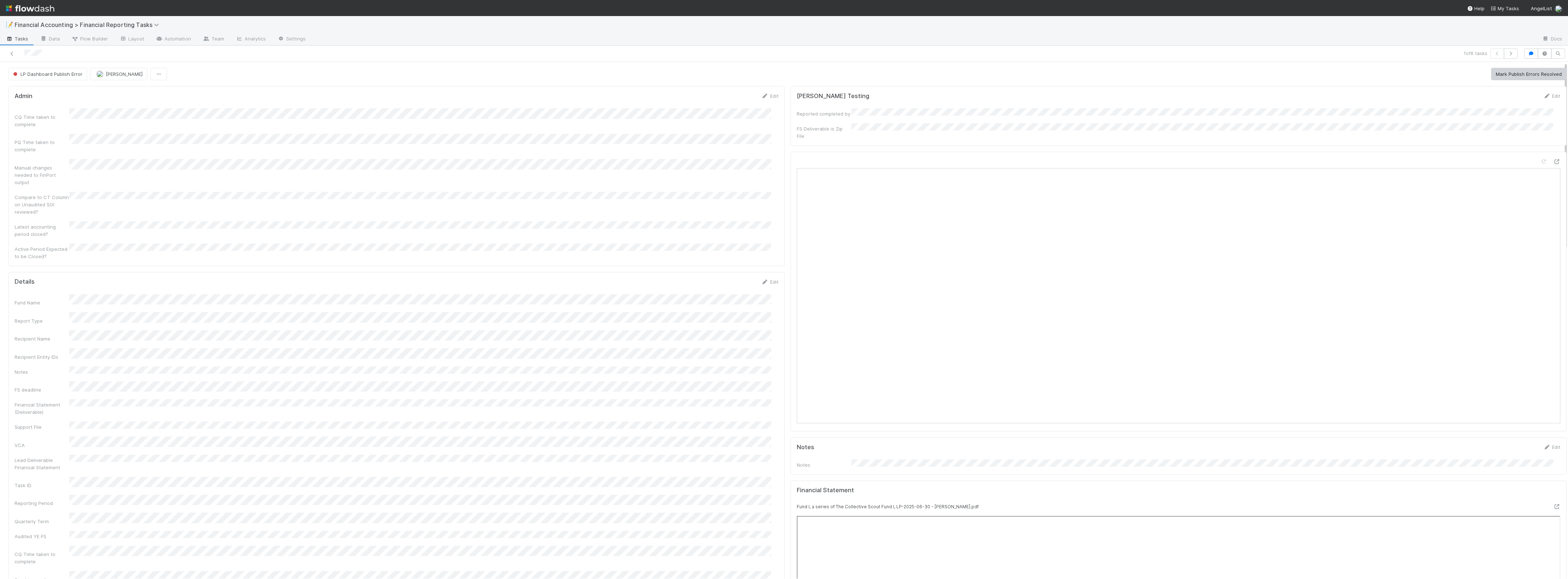
click at [771, 278] on div "Edit" at bounding box center [770, 282] width 17 height 7
click at [763, 279] on link "Edit" at bounding box center [770, 282] width 17 height 6
click at [43, 223] on div "Recipient Entity IDs" at bounding box center [396, 230] width 764 height 14
click at [729, 141] on button "Save" at bounding box center [740, 147] width 21 height 12
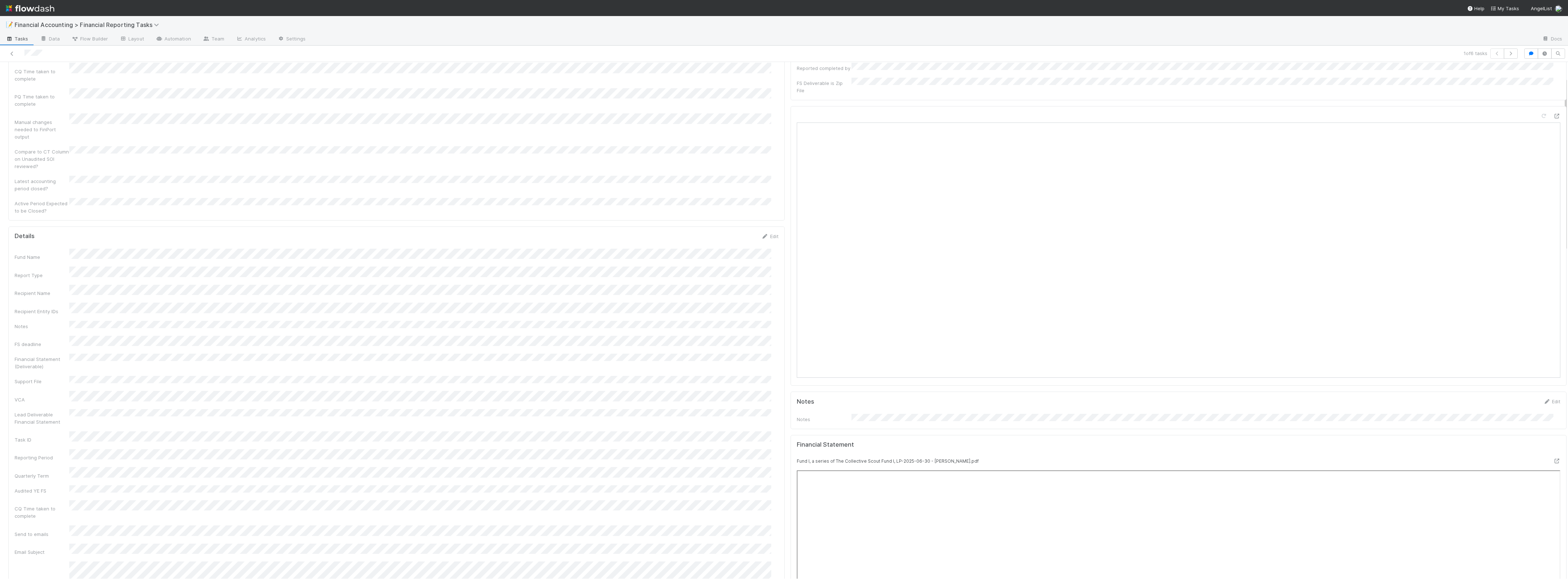
scroll to position [0, 0]
click at [1523, 75] on button "Mark Publish Errors Resolved" at bounding box center [1529, 74] width 75 height 12
click at [64, 80] on button "Waiting for Distribution (LP Dashboard)" at bounding box center [61, 74] width 106 height 12
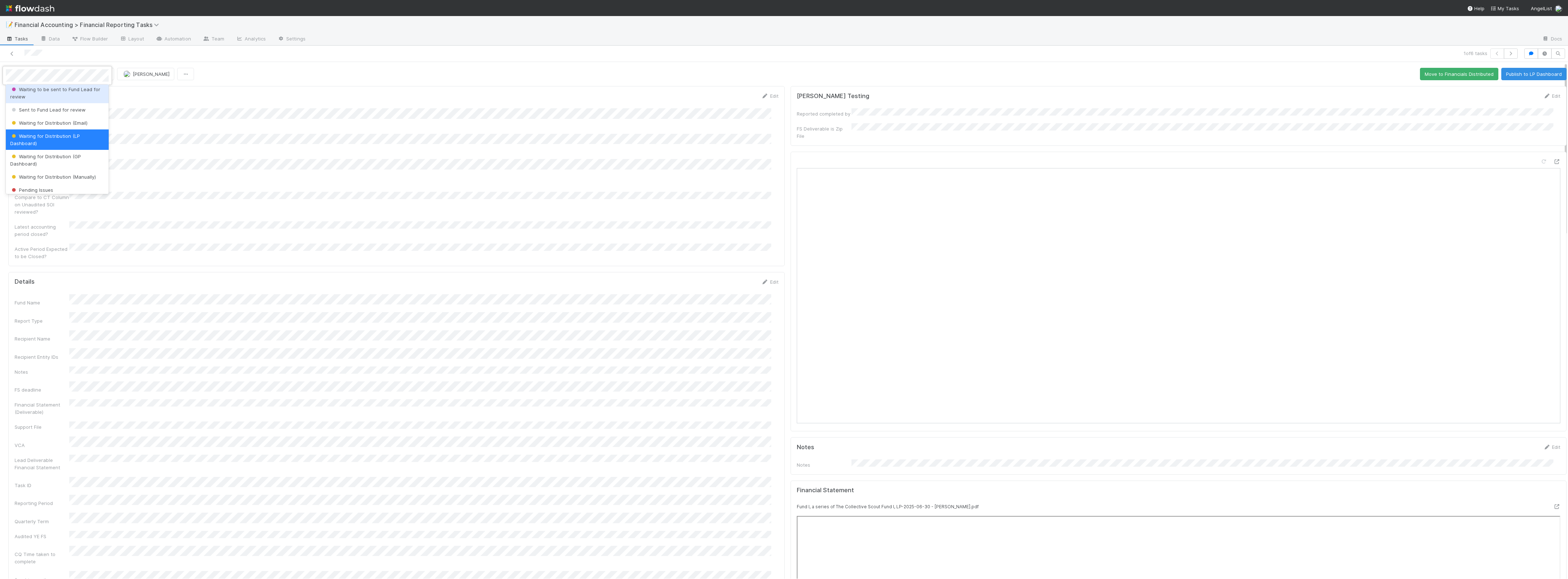
scroll to position [136, 0]
click at [63, 152] on span "Financials Distributed" at bounding box center [39, 150] width 58 height 6
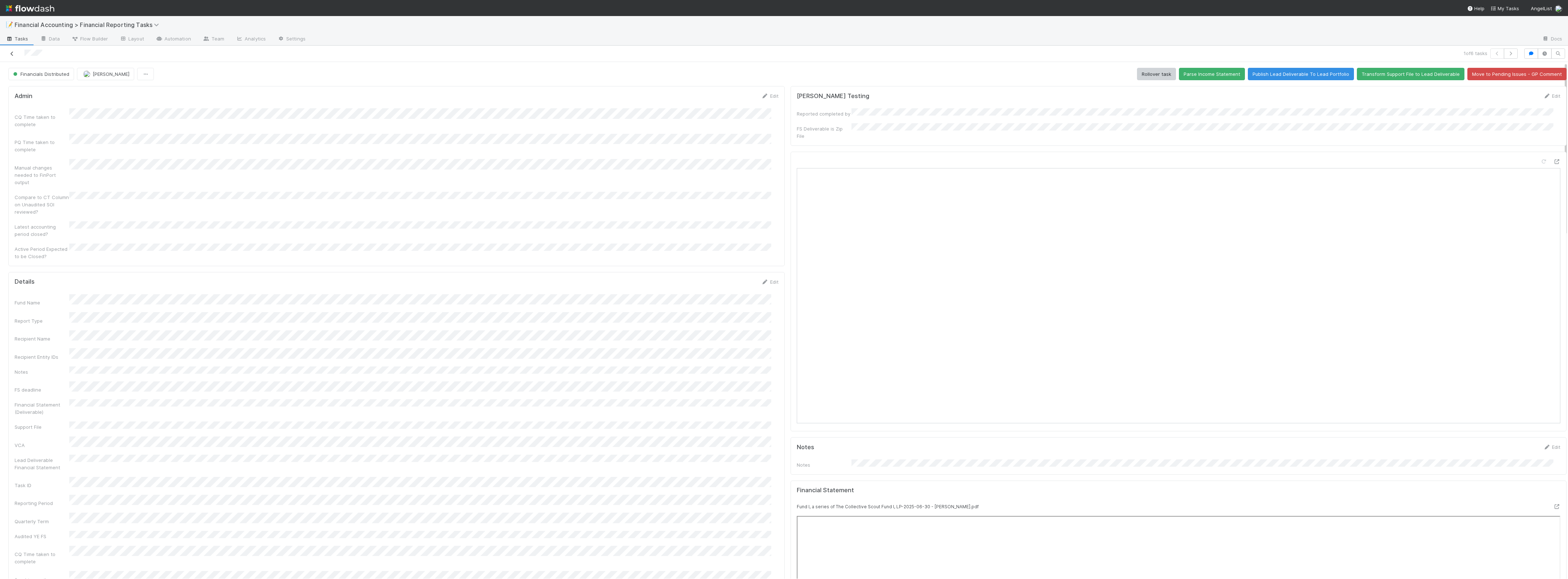
click at [13, 54] on icon at bounding box center [12, 54] width 7 height 5
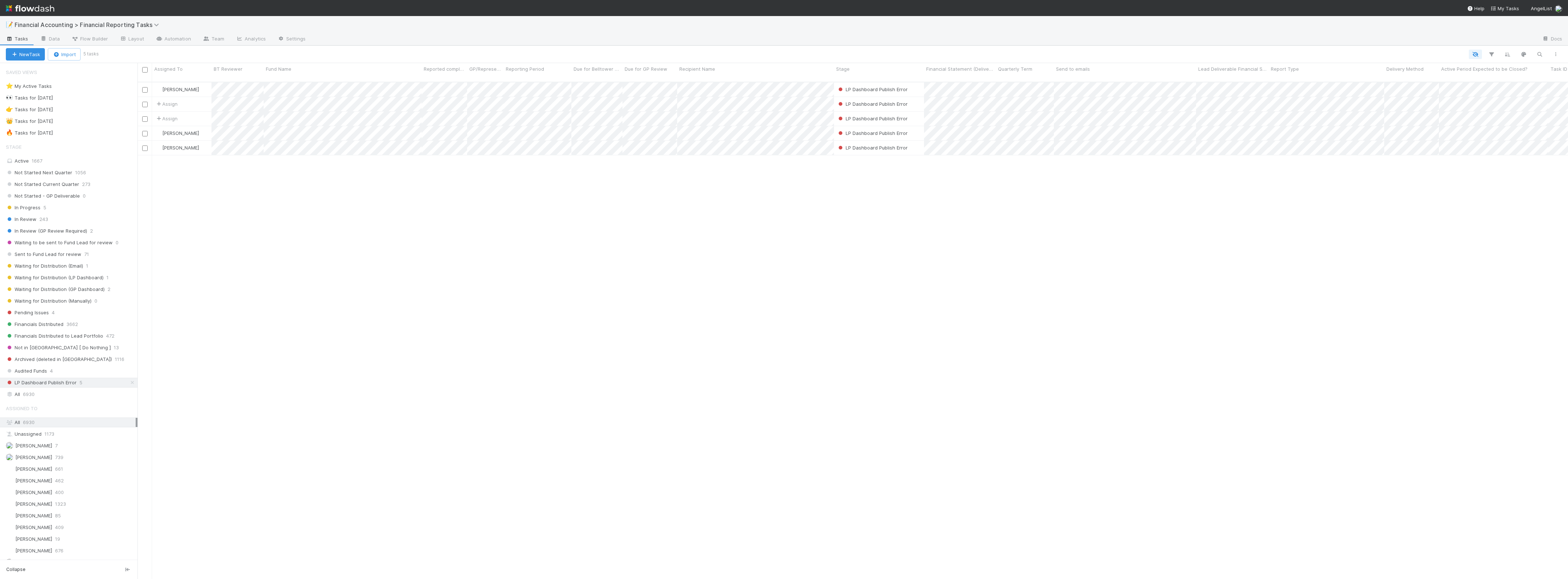
scroll to position [496, 1424]
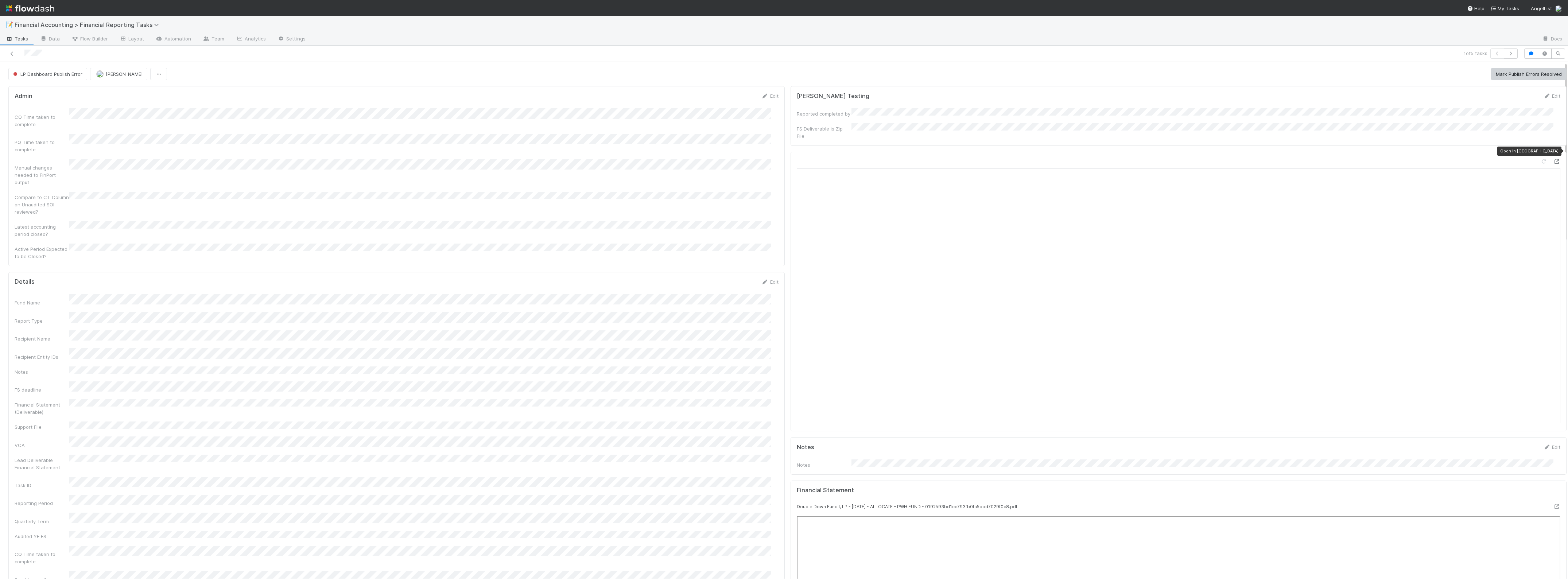
click at [1553, 160] on icon at bounding box center [1556, 162] width 7 height 5
click at [763, 233] on link "Edit" at bounding box center [770, 236] width 17 height 6
click at [733, 233] on button "Save" at bounding box center [740, 239] width 21 height 12
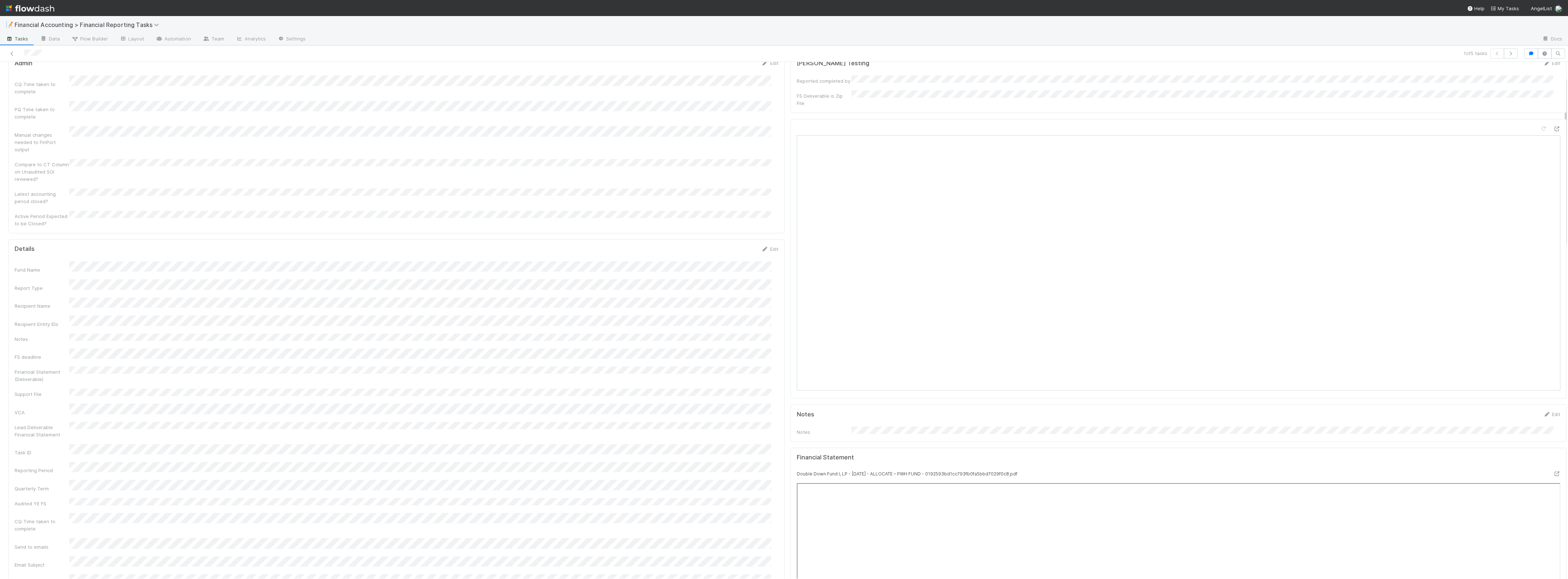
scroll to position [0, 0]
click at [1491, 75] on button "Mark Publish Errors Resolved" at bounding box center [1529, 74] width 75 height 12
click at [58, 75] on span "Waiting for Distribution (LP Dashboard)" at bounding box center [60, 74] width 98 height 6
click at [49, 113] on span "Financials Distributed" at bounding box center [39, 114] width 58 height 6
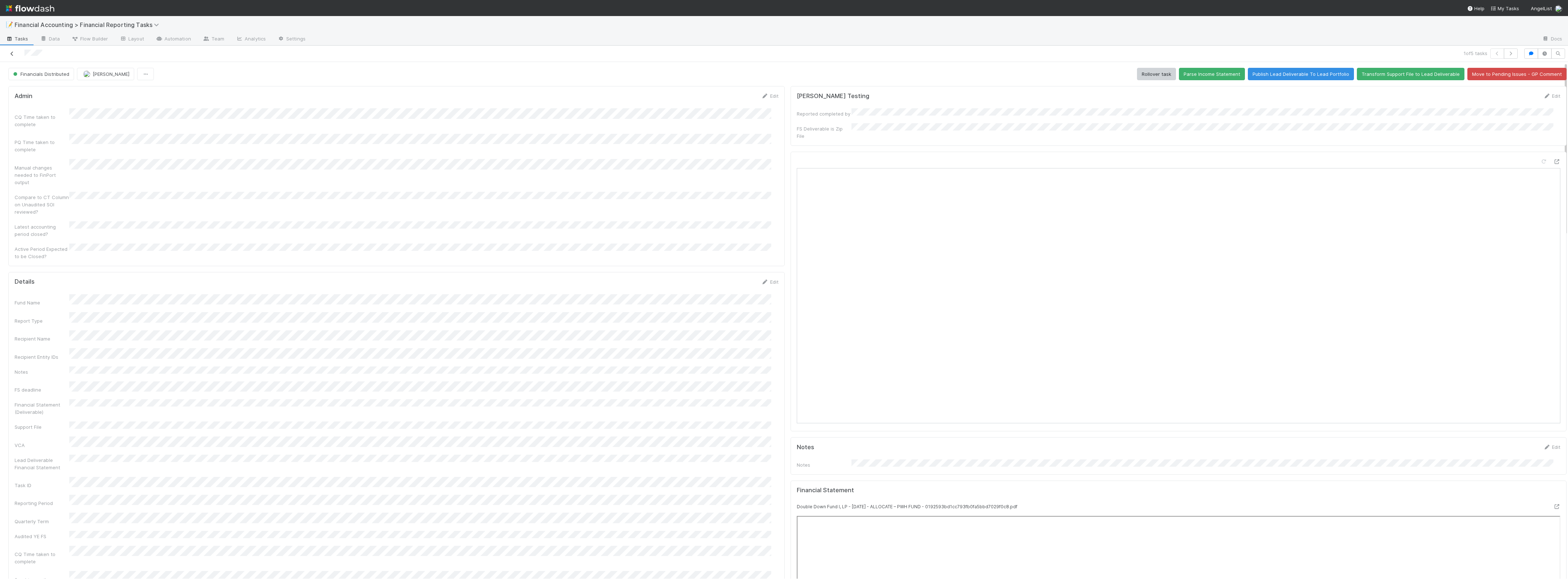
click at [15, 52] on icon at bounding box center [12, 54] width 7 height 5
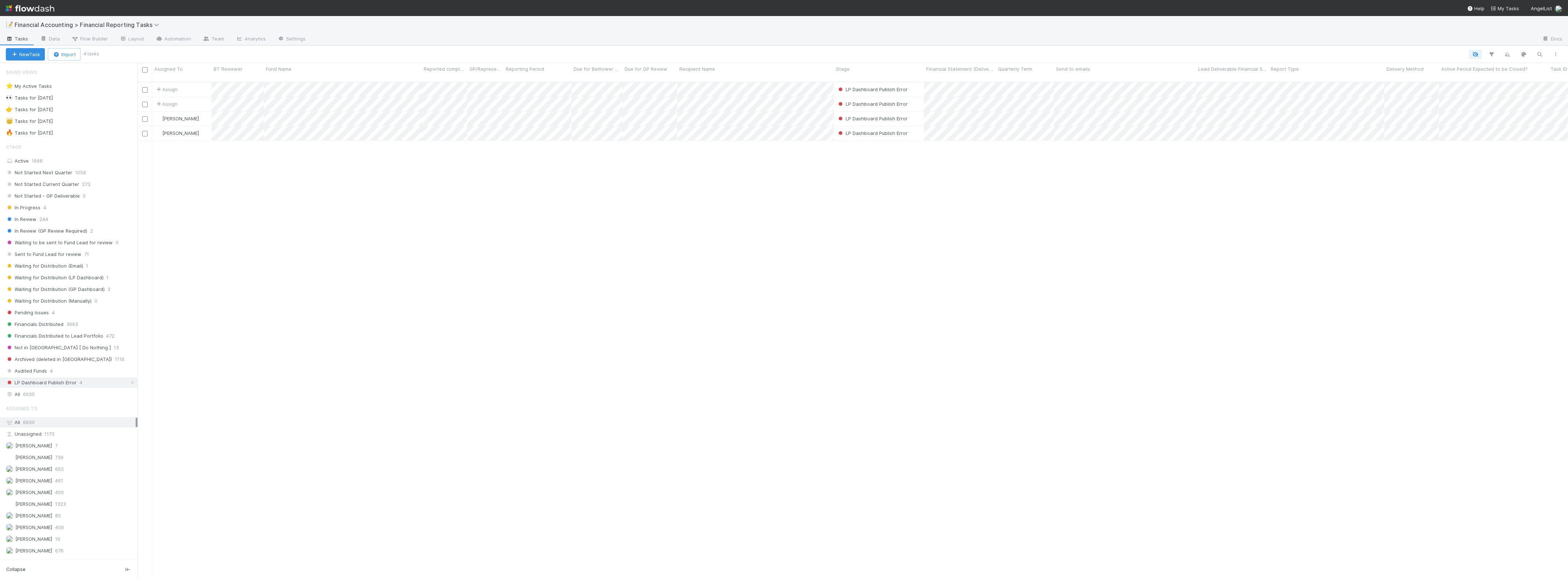
scroll to position [496, 1424]
click at [152, 24] on span "Financial Accounting > Financial Reporting Tasks" at bounding box center [88, 25] width 148 height 7
click at [89, 58] on div "📑 Financial Accounting > FAST Accounting Requests" at bounding box center [94, 57] width 173 height 7
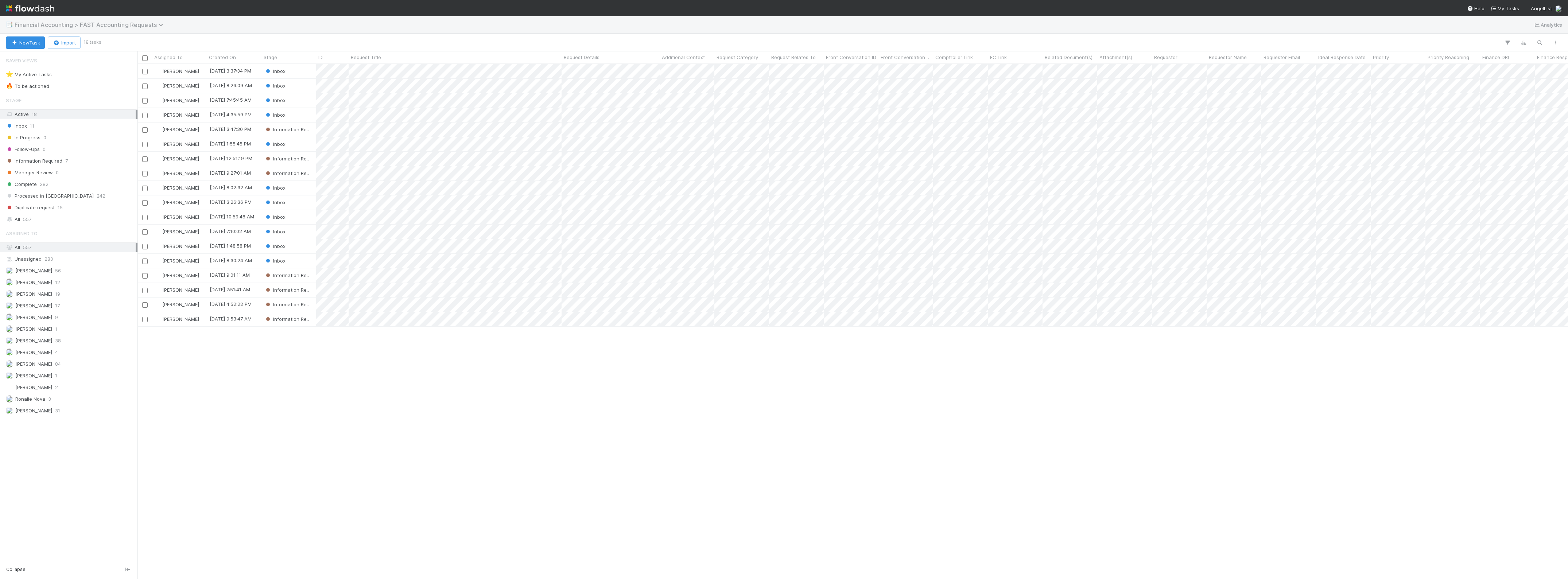
scroll to position [508, 1424]
click at [198, 144] on div "[PERSON_NAME]" at bounding box center [180, 144] width 55 height 14
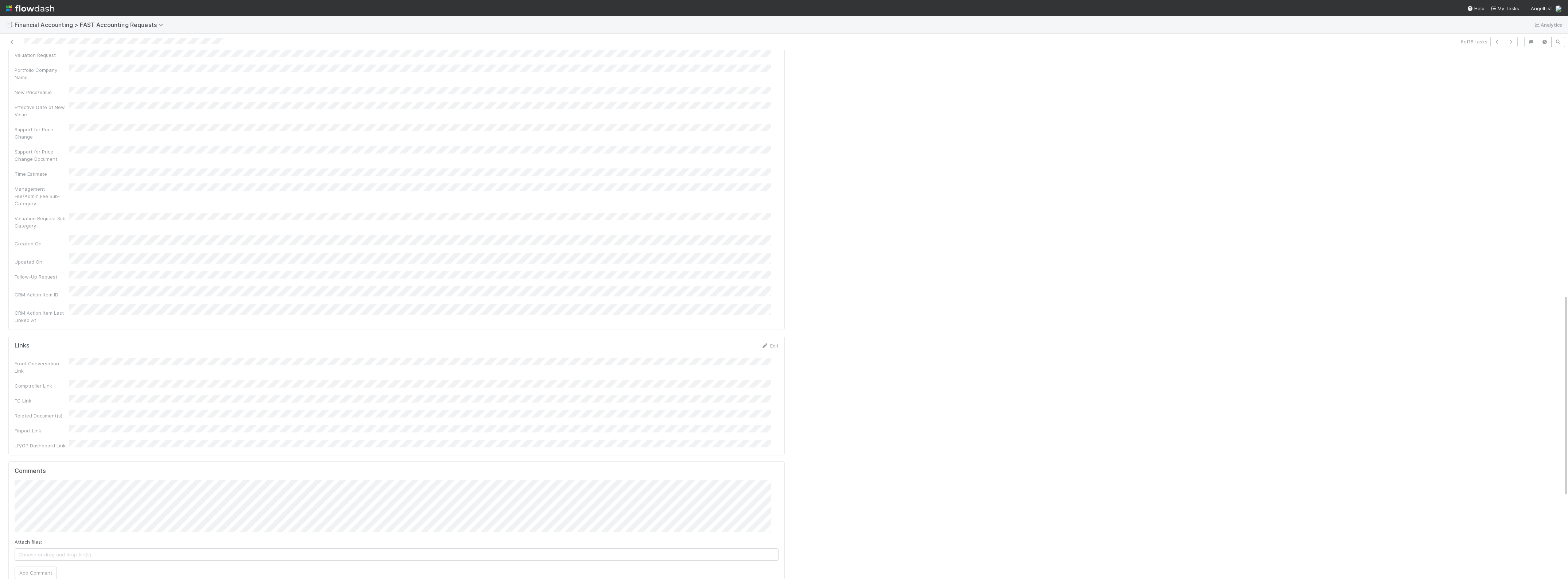
scroll to position [638, 0]
click at [51, 514] on div "Attach files: Choose or drag and drop file(s) Add Comment" at bounding box center [396, 565] width 764 height 172
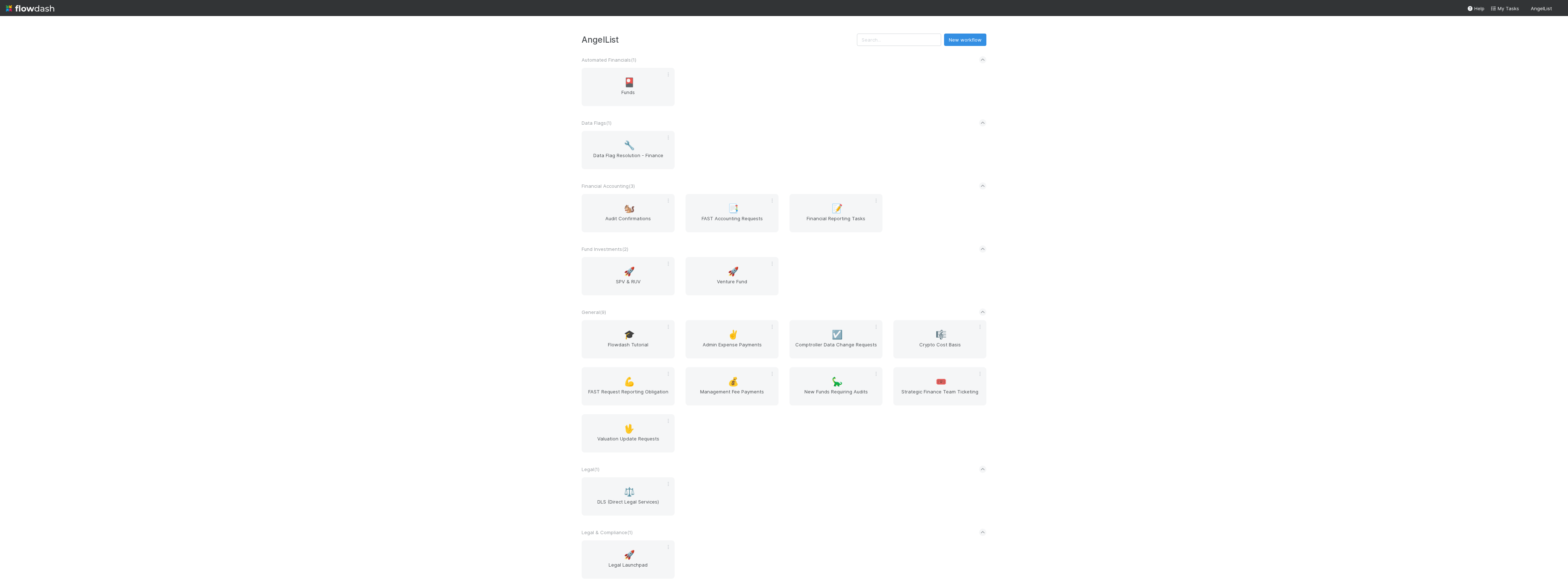
click at [824, 265] on div "🚀 SPV & RUV 🚀 Venture Fund" at bounding box center [784, 280] width 416 height 47
click at [732, 220] on span "FAST Accounting Requests" at bounding box center [732, 222] width 87 height 15
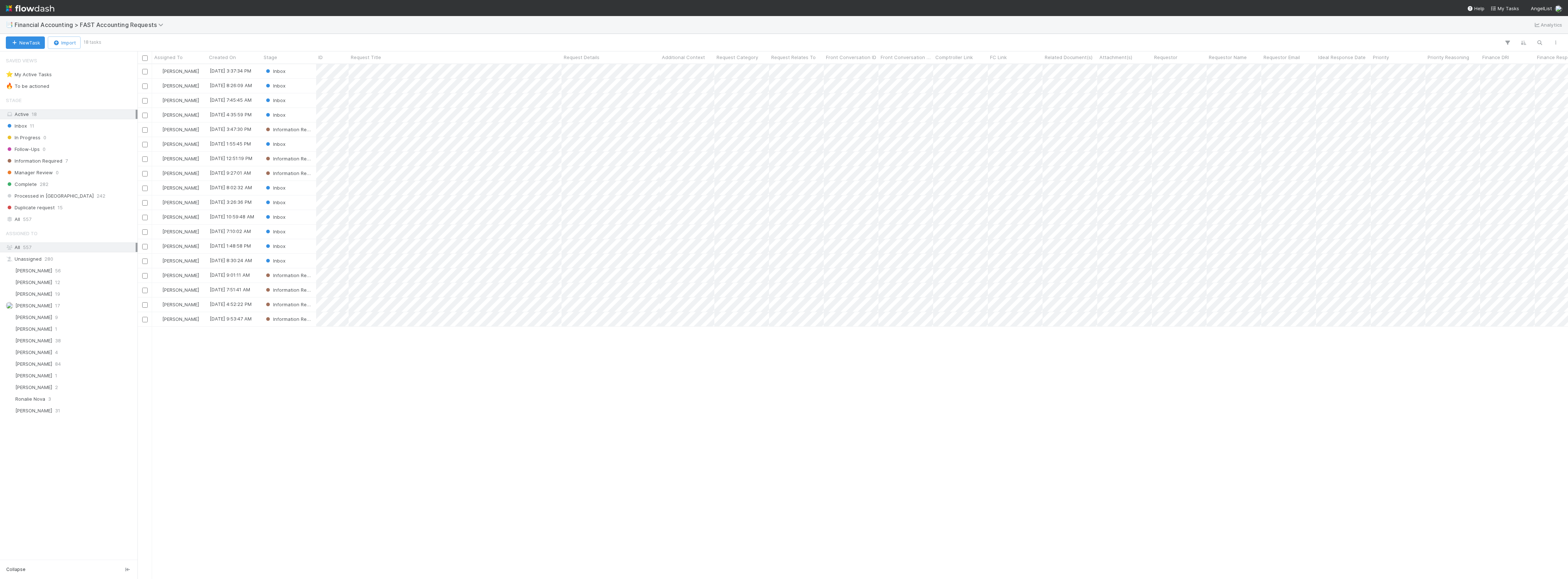
scroll to position [508, 1424]
click at [163, 26] on icon at bounding box center [162, 25] width 7 height 6
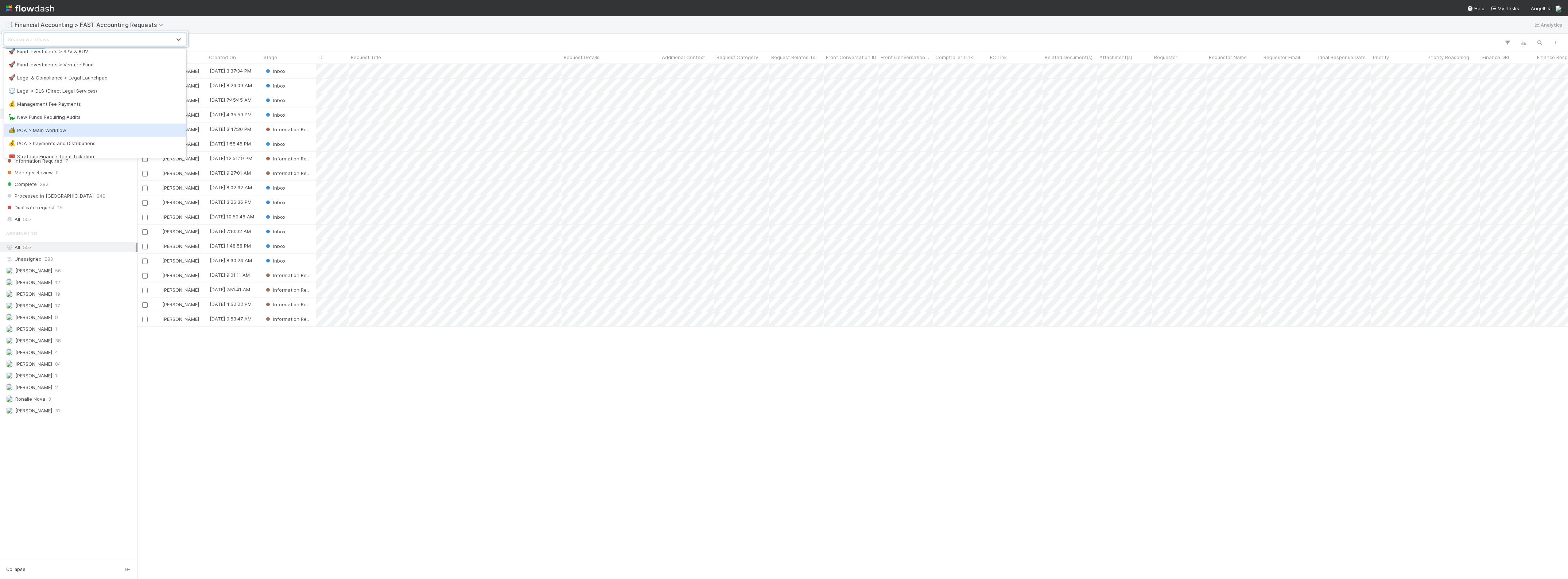
click at [55, 127] on div "🏕️ PCA > Main Workflow" at bounding box center [95, 130] width 173 height 7
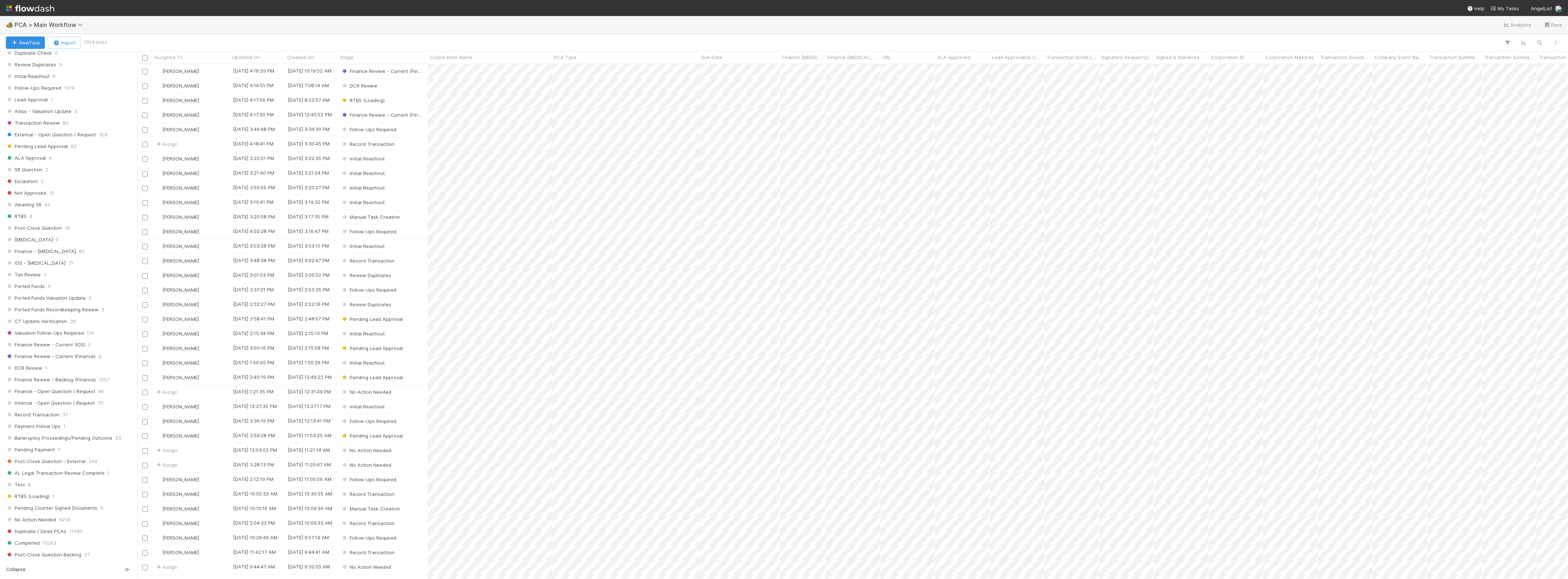
scroll to position [365, 0]
click at [85, 326] on span "Finance Review - Backlog (Finance)" at bounding box center [51, 321] width 90 height 9
click at [209, 332] on div "[PERSON_NAME]" at bounding box center [191, 334] width 78 height 14
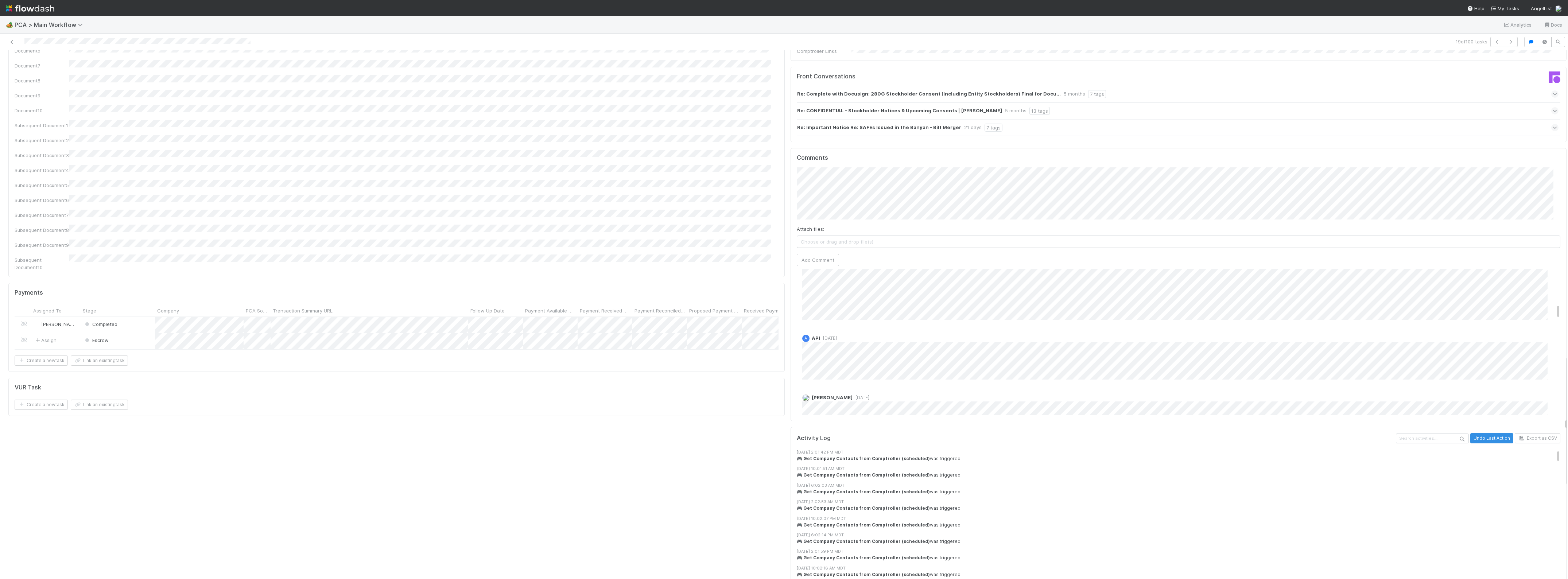
scroll to position [365, 0]
click at [1504, 44] on button "button" at bounding box center [1511, 42] width 14 height 10
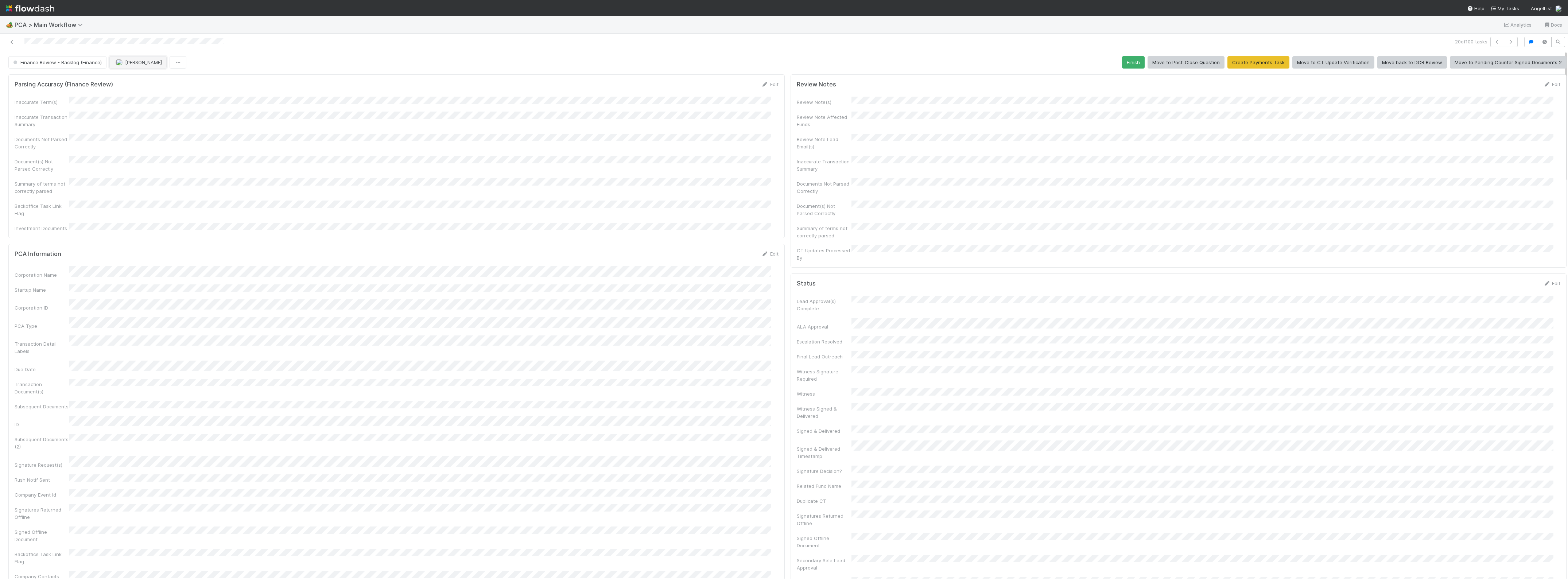
click at [134, 68] on button "[PERSON_NAME]" at bounding box center [138, 62] width 57 height 12
click at [136, 82] on div "[PERSON_NAME] you" at bounding box center [156, 79] width 103 height 13
click at [681, 163] on div "Document(s) Not Parsed Correctly" at bounding box center [396, 164] width 764 height 16
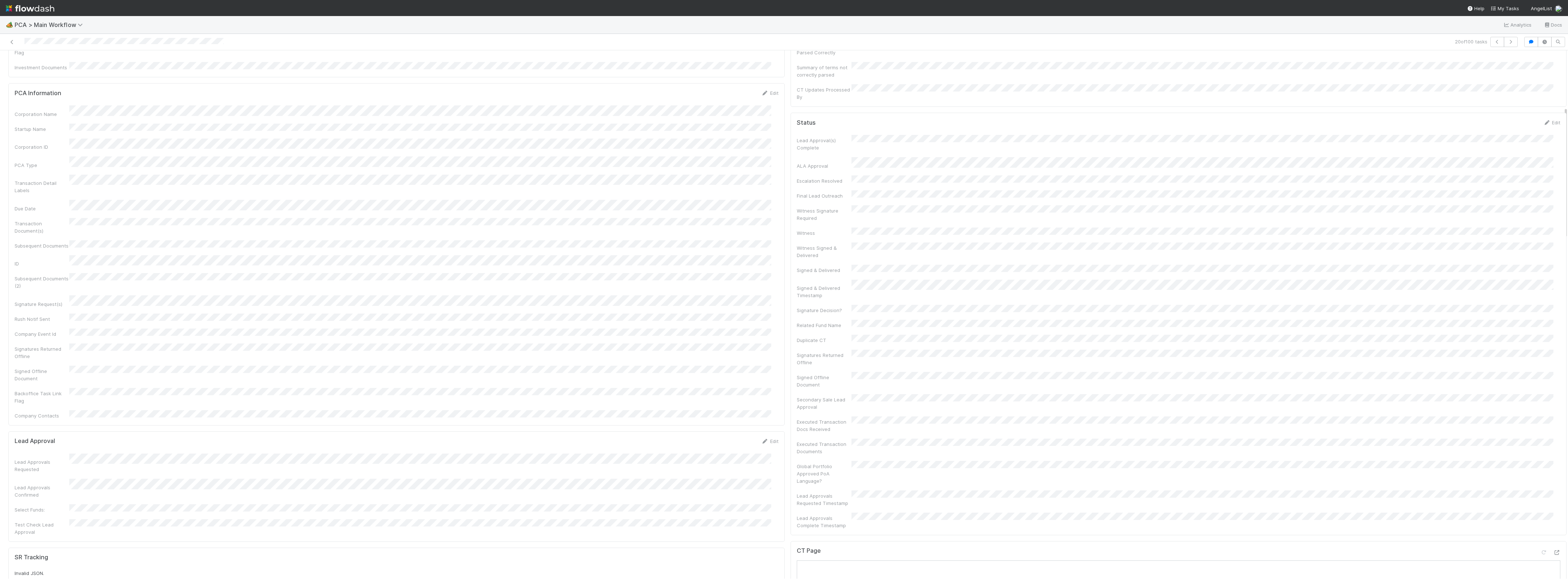
scroll to position [0, 0]
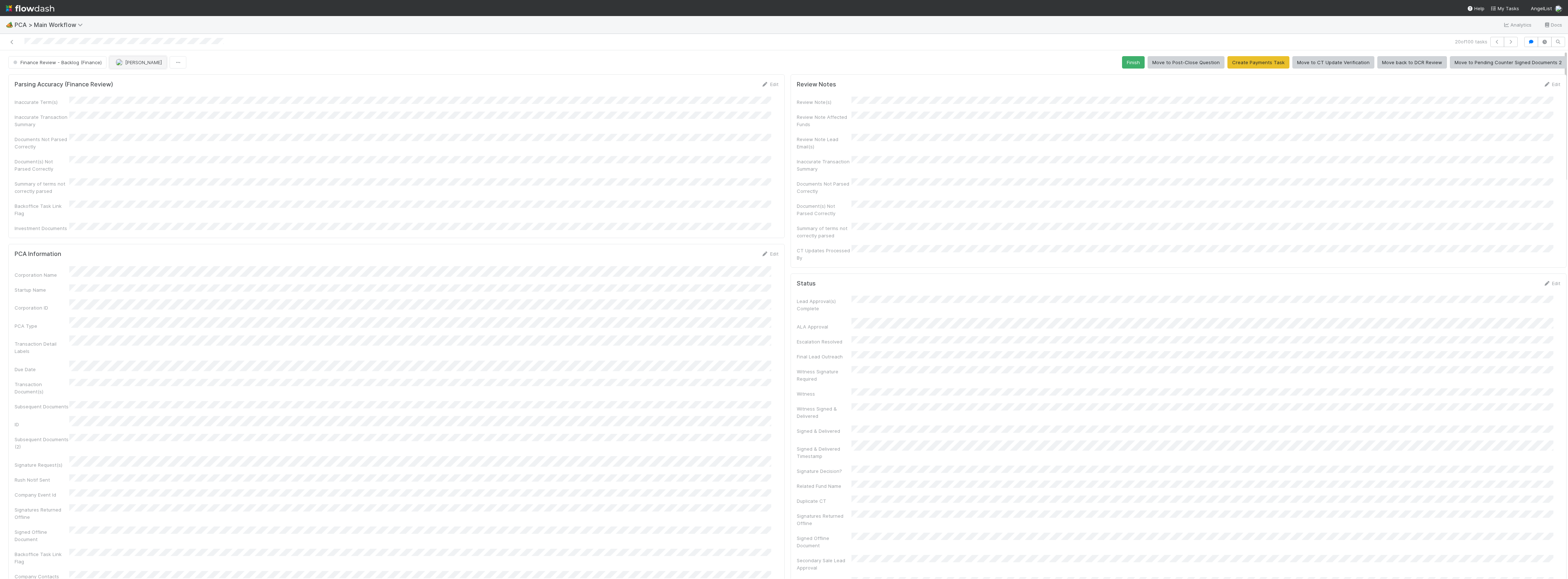
click at [139, 58] on button "[PERSON_NAME]" at bounding box center [138, 62] width 57 height 12
drag, startPoint x: 142, startPoint y: 79, endPoint x: 303, endPoint y: 107, distance: 163.4
click at [142, 79] on span "Zach Byers you" at bounding box center [143, 81] width 47 height 6
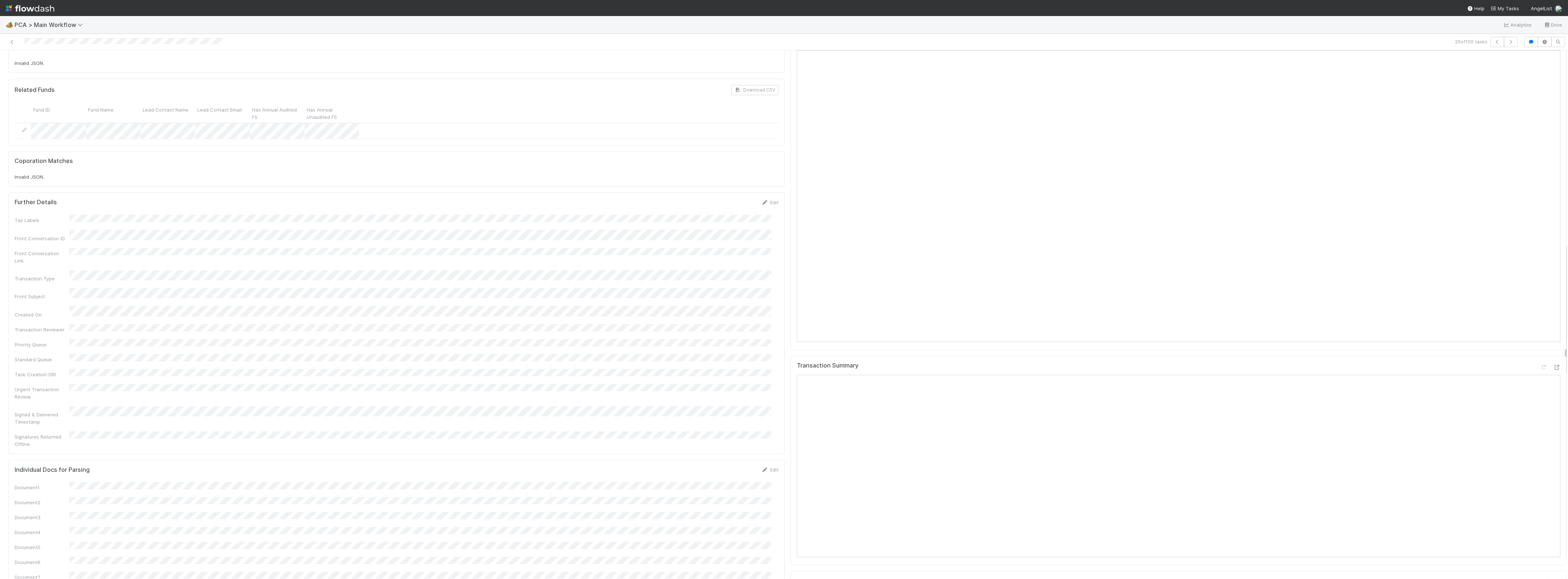
scroll to position [775, 0]
click at [1553, 261] on icon at bounding box center [1556, 264] width 7 height 5
click at [1553, 164] on icon at bounding box center [1556, 167] width 7 height 5
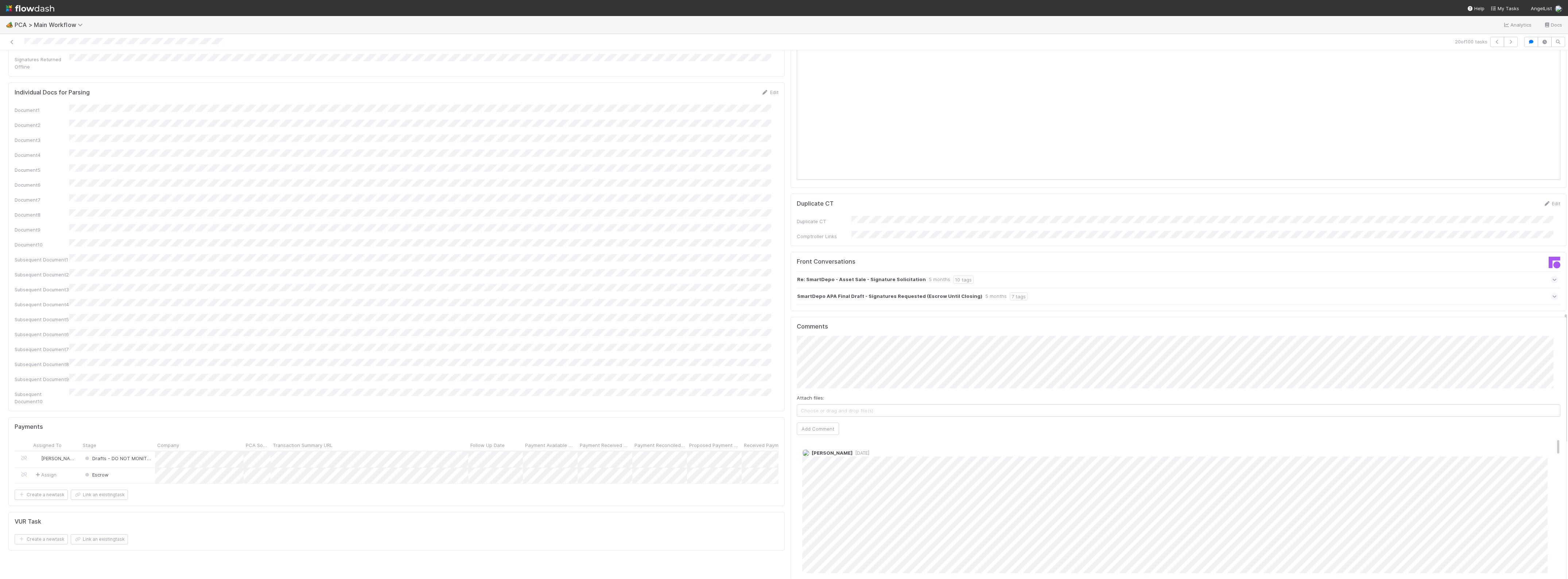
scroll to position [1003, 0]
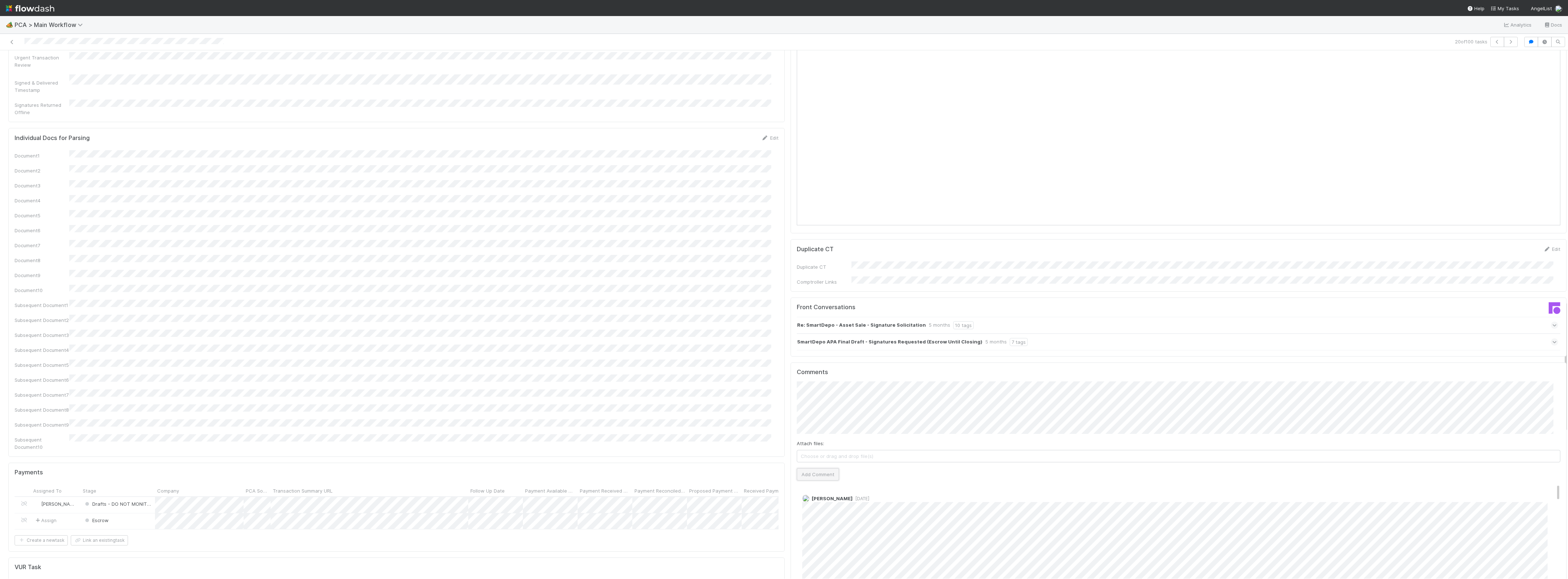
click at [820, 468] on button "Add Comment" at bounding box center [817, 474] width 42 height 12
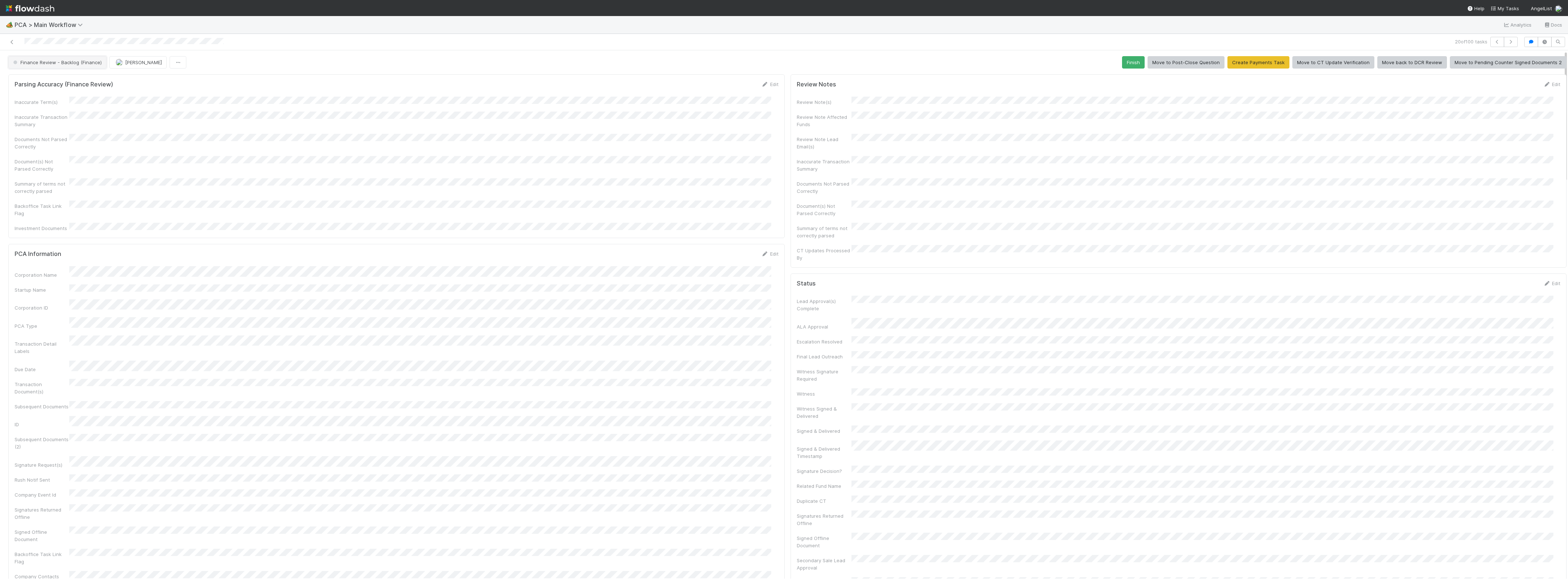
click at [77, 61] on span "Finance Review - Backlog (Finance)" at bounding box center [57, 63] width 90 height 6
click at [52, 125] on div "Completed" at bounding box center [57, 122] width 103 height 13
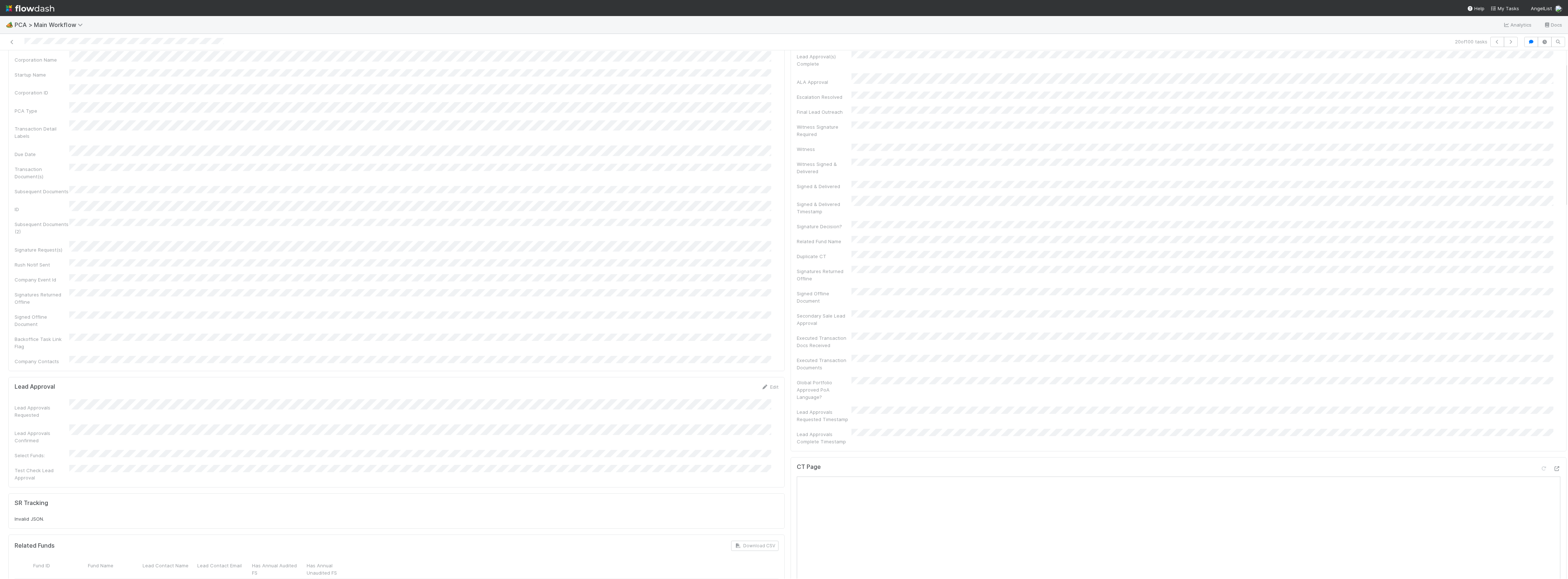
click at [452, 67] on div "Corporation Name Startup Name Corporation ID PCA Type Transaction Detail Labels…" at bounding box center [396, 208] width 764 height 314
click at [1504, 46] on button "button" at bounding box center [1511, 42] width 14 height 10
click at [389, 259] on div "Individual Docs for Parsing Edit" at bounding box center [396, 262] width 764 height 7
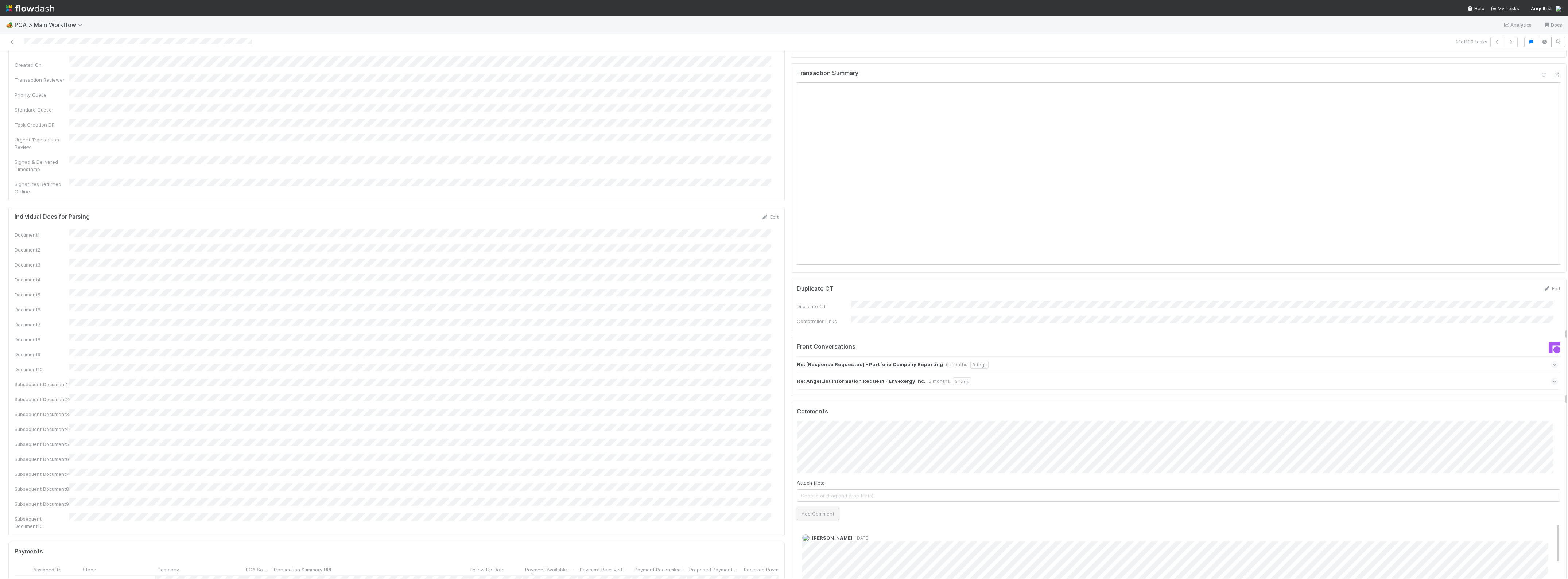
click at [810, 508] on button "Add Comment" at bounding box center [817, 514] width 42 height 12
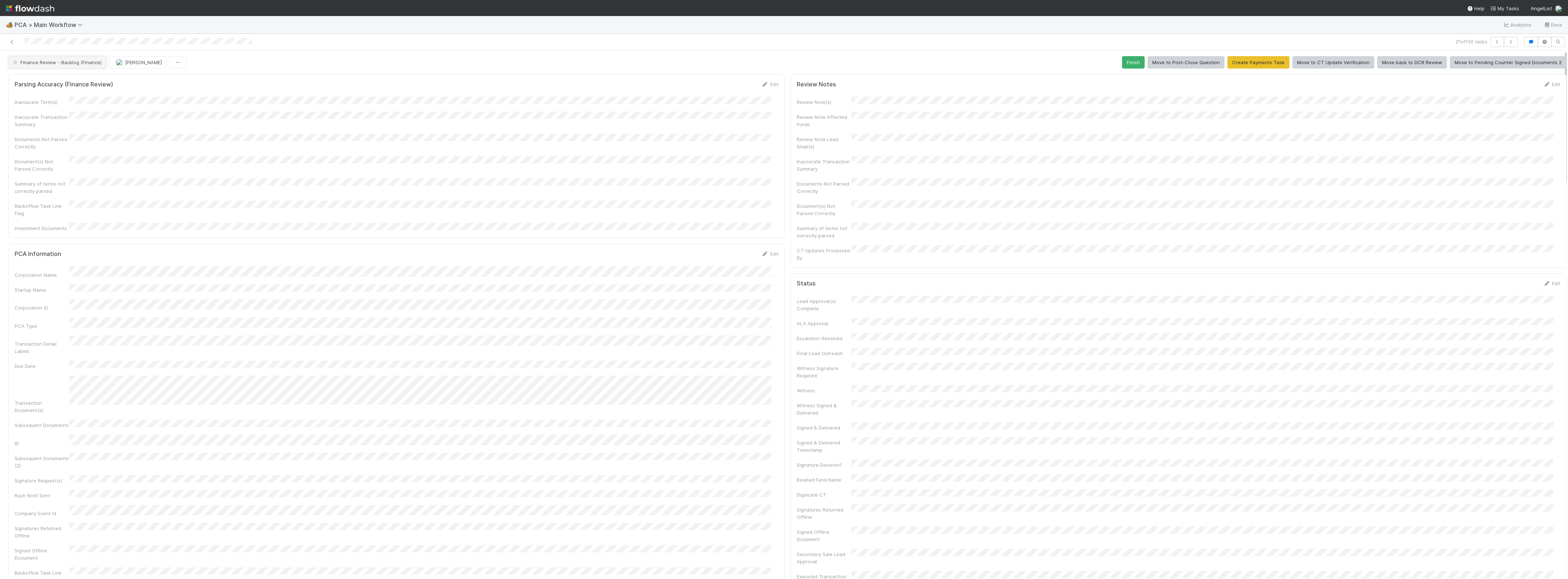
click at [67, 63] on span "Finance Review - Backlog (Finance)" at bounding box center [57, 63] width 90 height 6
click at [148, 62] on div at bounding box center [784, 289] width 1568 height 579
click at [141, 64] on span "[PERSON_NAME]" at bounding box center [143, 63] width 37 height 6
click at [130, 80] on span "Zach Byers you" at bounding box center [143, 81] width 47 height 6
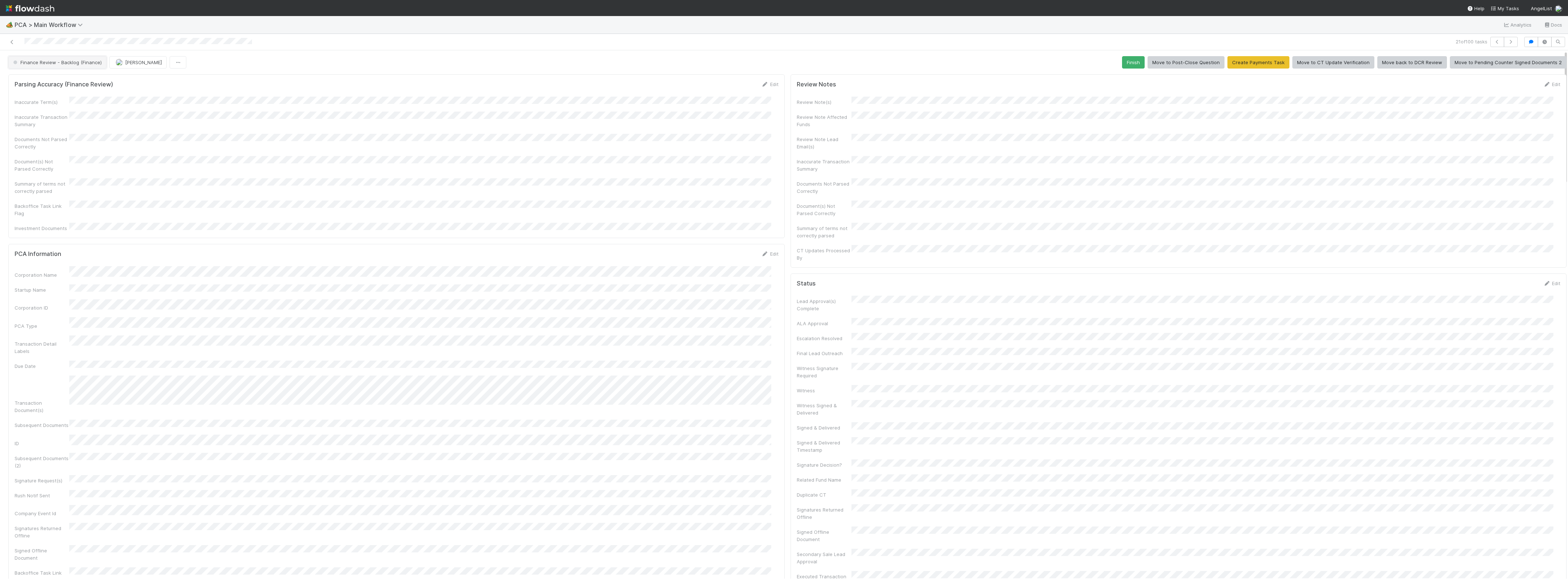
click at [75, 60] on span "Finance Review - Backlog (Finance)" at bounding box center [57, 63] width 90 height 6
click at [40, 113] on div "Completed" at bounding box center [57, 109] width 103 height 13
click at [1507, 42] on icon "button" at bounding box center [1511, 41] width 7 height 4
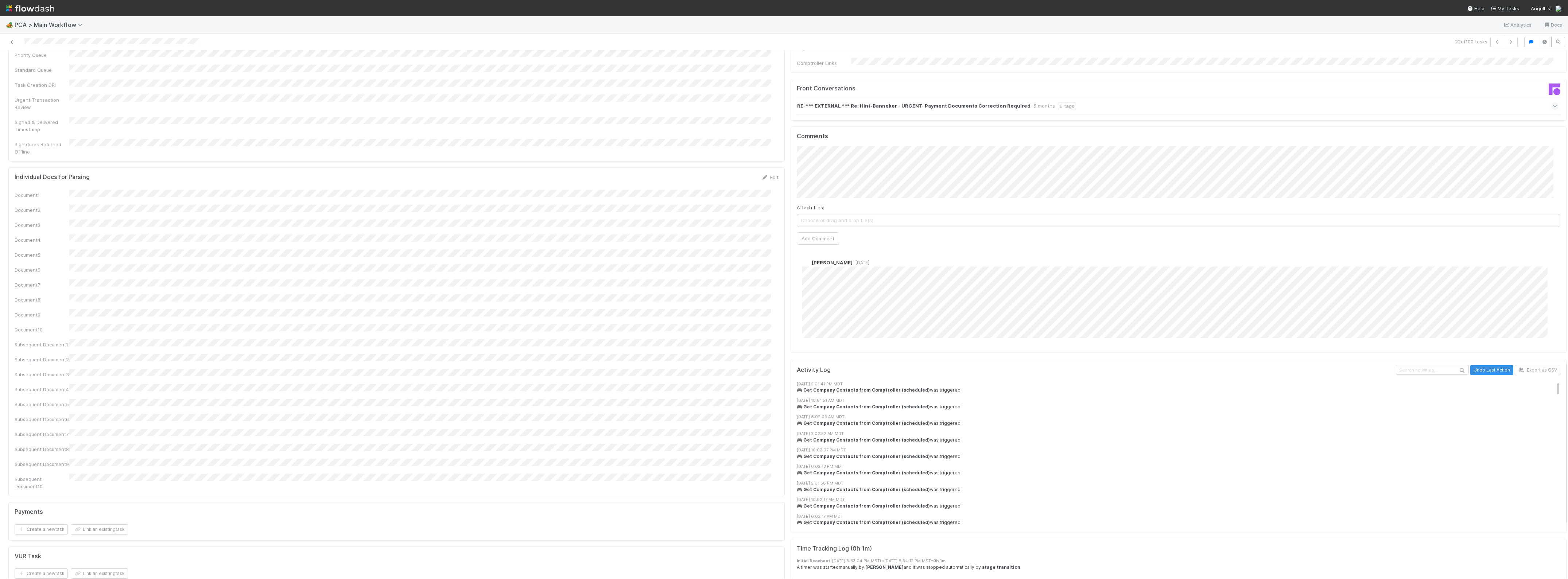
scroll to position [1003, 0]
click at [1507, 41] on icon "button" at bounding box center [1511, 41] width 7 height 4
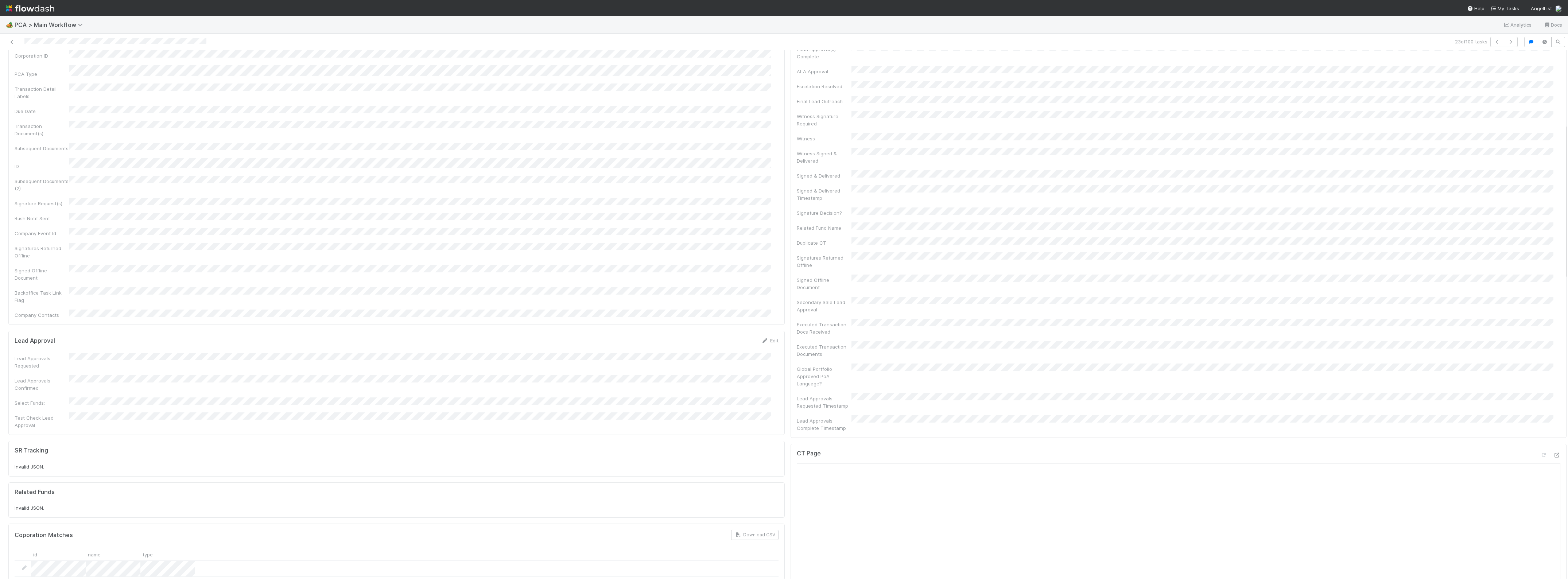
scroll to position [250, 0]
click at [1553, 454] on div at bounding box center [1556, 457] width 7 height 7
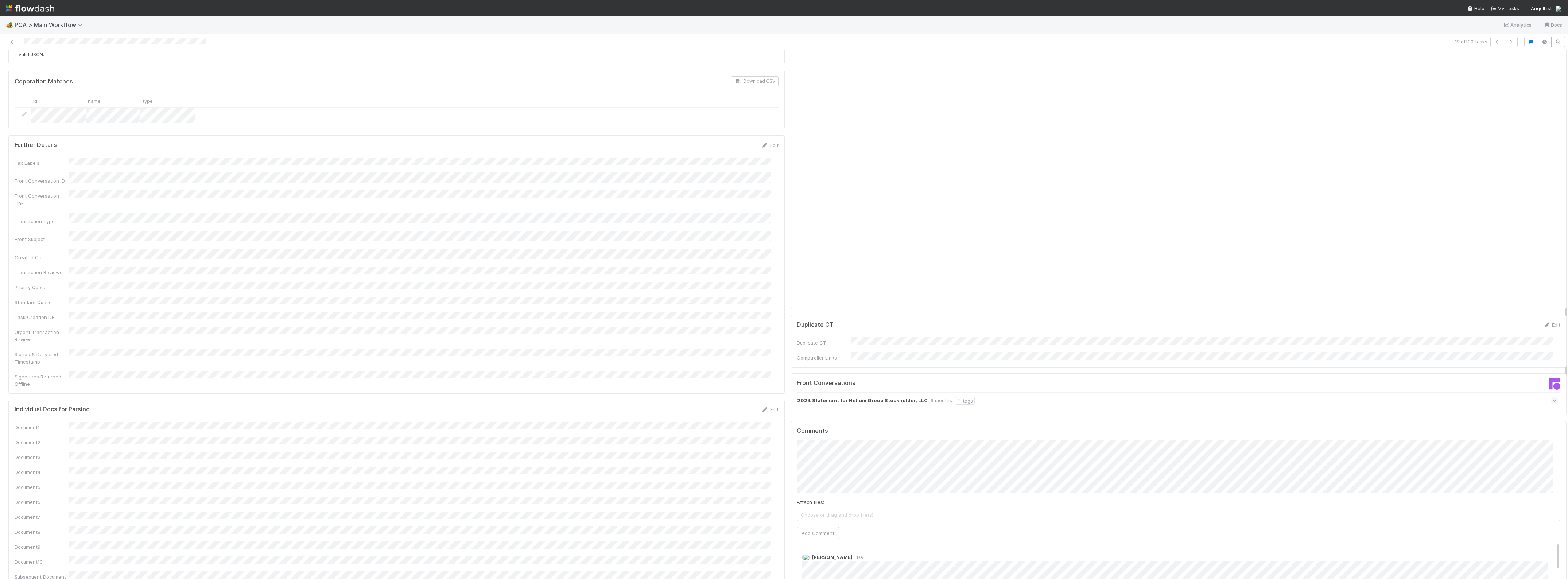
click at [867, 393] on div "2024 Statement for Helium Group Stockholder, LLC 6 months 11 tags" at bounding box center [1177, 401] width 761 height 17
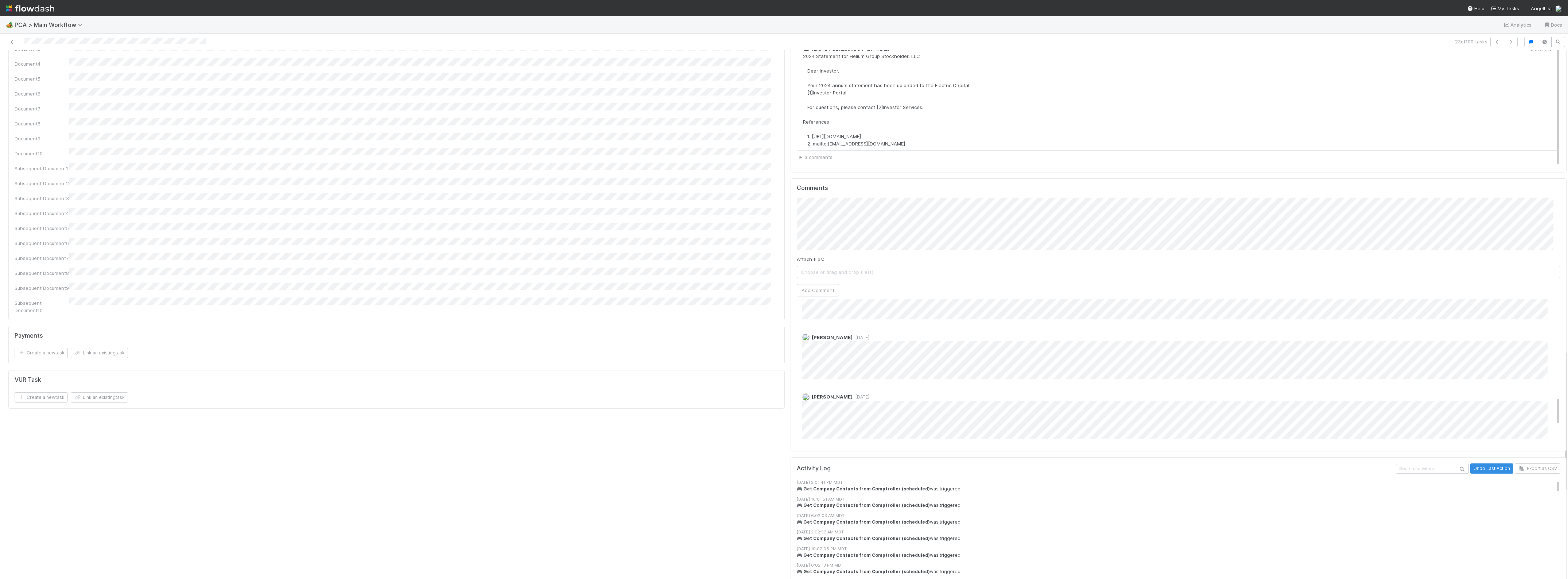
scroll to position [502, 0]
click at [817, 284] on button "Add Comment" at bounding box center [817, 290] width 42 height 12
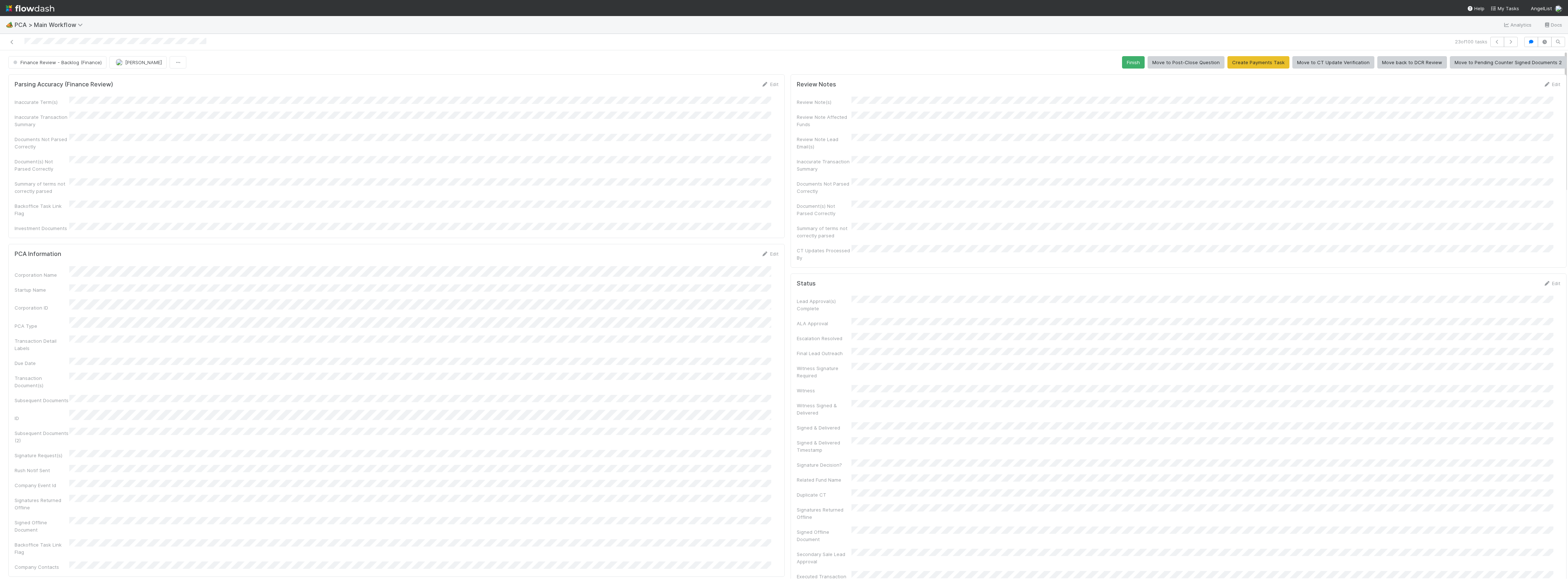
scroll to position [568, 0]
click at [137, 59] on button "[PERSON_NAME]" at bounding box center [138, 62] width 57 height 12
click at [136, 73] on span "Zach Byers you" at bounding box center [143, 75] width 47 height 6
click at [82, 60] on span "Finance Review - Backlog (Finance)" at bounding box center [57, 63] width 90 height 6
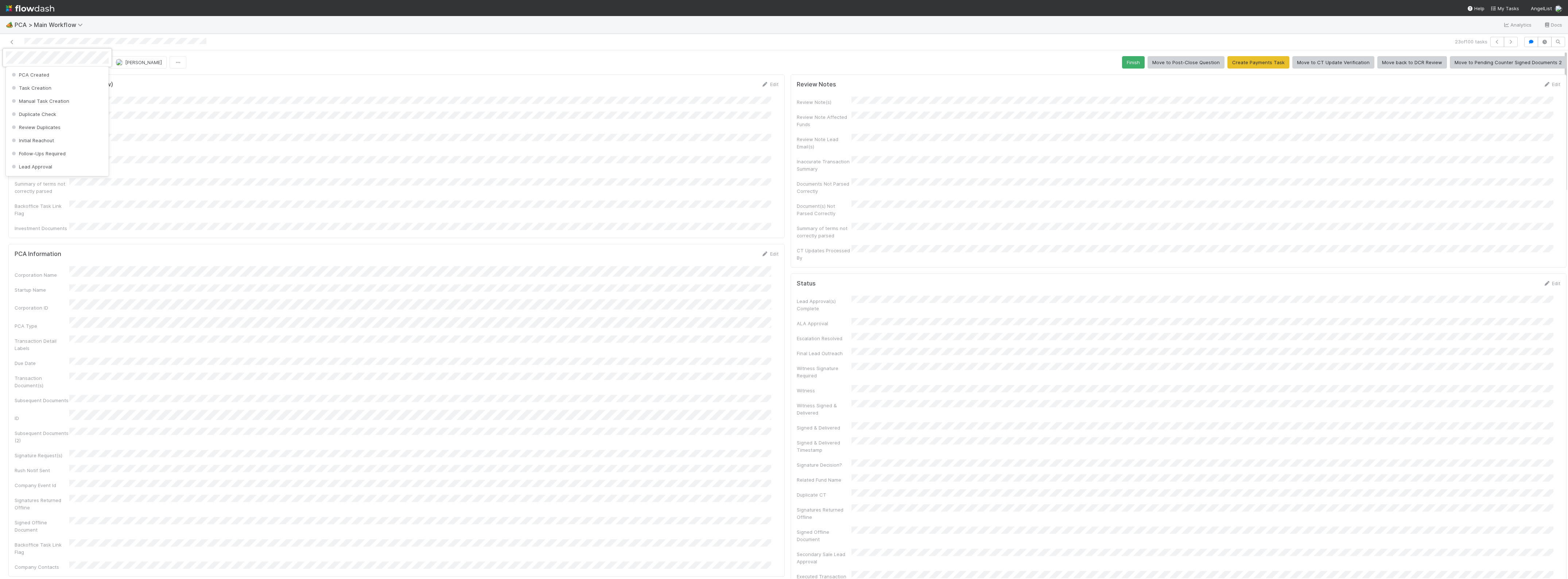
scroll to position [621, 0]
click at [41, 106] on div "Completed" at bounding box center [57, 103] width 103 height 13
click at [341, 141] on div "Inaccurate Term(s) Inaccurate Transaction Summary Documents Not Parsed Correctl…" at bounding box center [396, 164] width 764 height 135
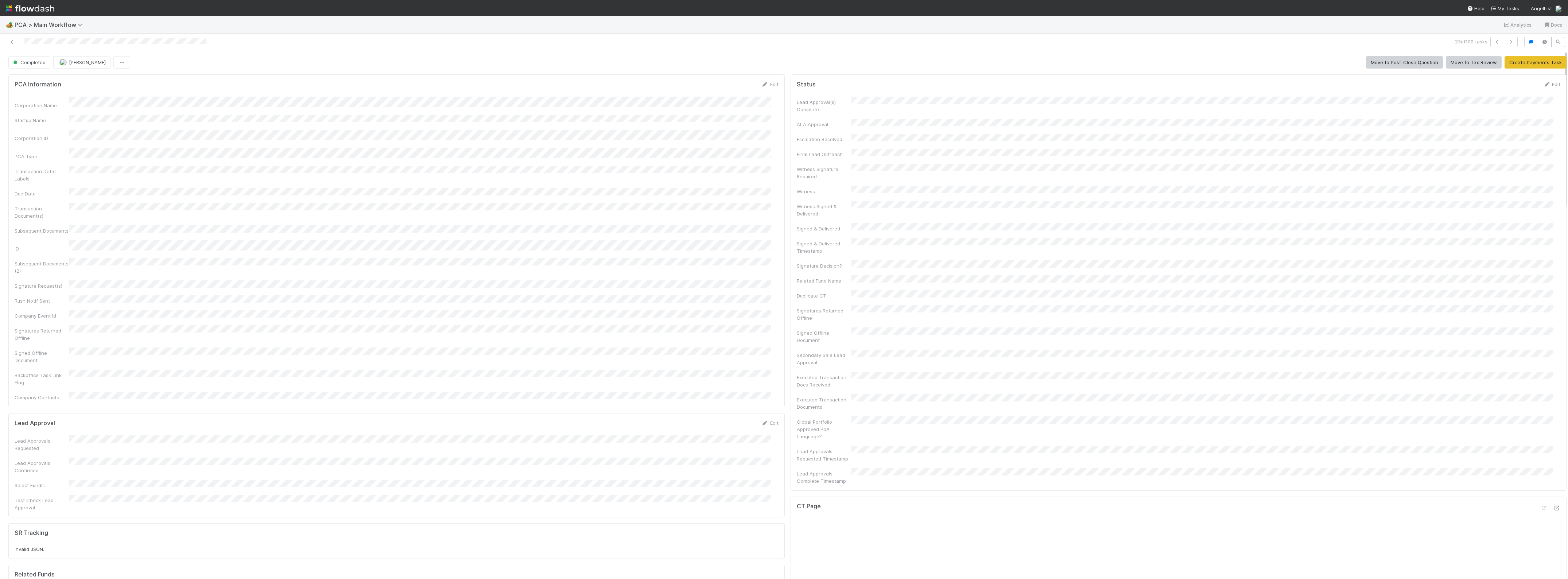
scroll to position [0, 0]
click at [1504, 44] on button "button" at bounding box center [1511, 42] width 14 height 10
click at [1504, 46] on button "button" at bounding box center [1511, 42] width 14 height 10
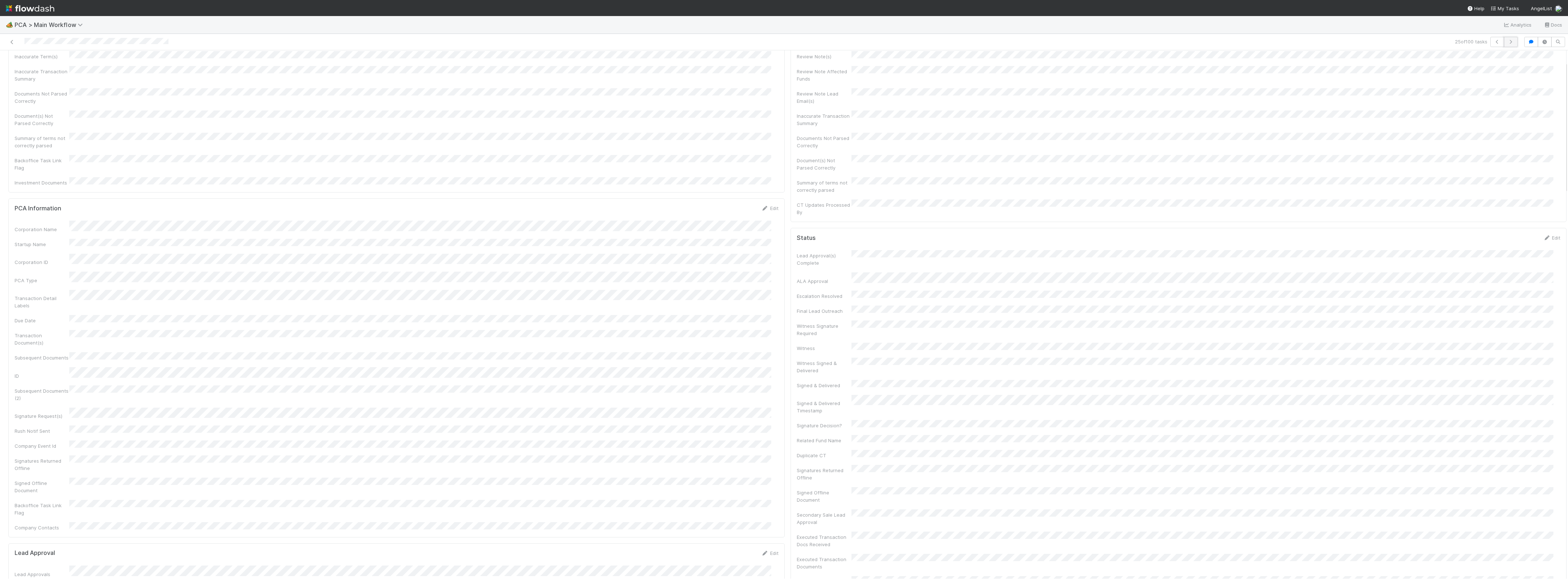
click at [1507, 43] on icon "button" at bounding box center [1511, 41] width 7 height 4
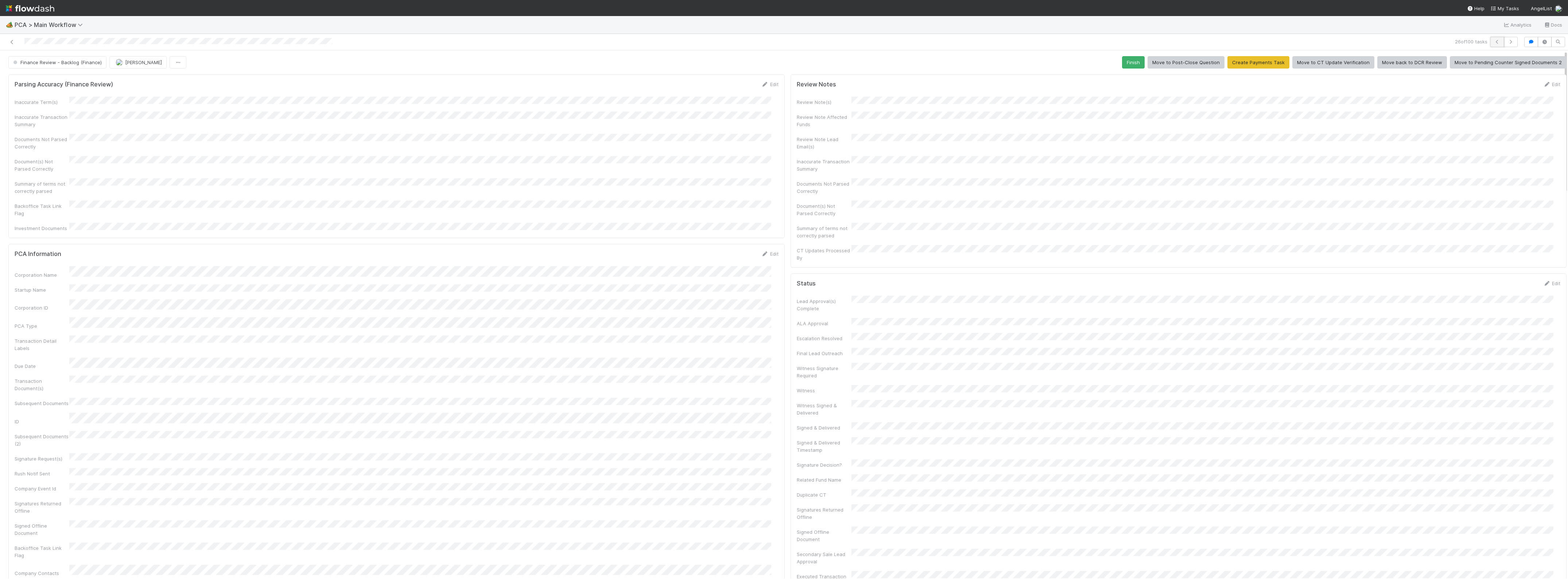
click at [1492, 47] on button "button" at bounding box center [1497, 42] width 14 height 10
click at [1507, 43] on icon "button" at bounding box center [1511, 41] width 7 height 4
click at [1507, 42] on icon "button" at bounding box center [1511, 41] width 7 height 4
click at [1507, 40] on icon "button" at bounding box center [1511, 41] width 7 height 4
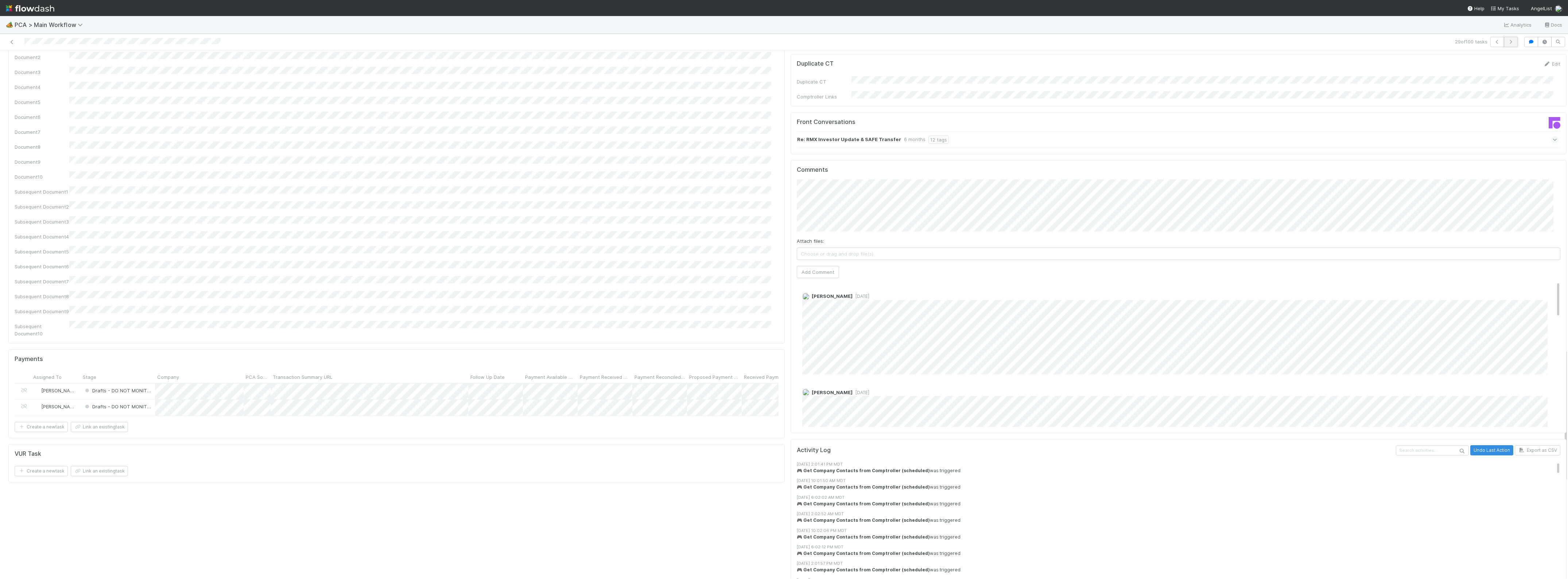
click at [1507, 40] on icon "button" at bounding box center [1511, 41] width 7 height 4
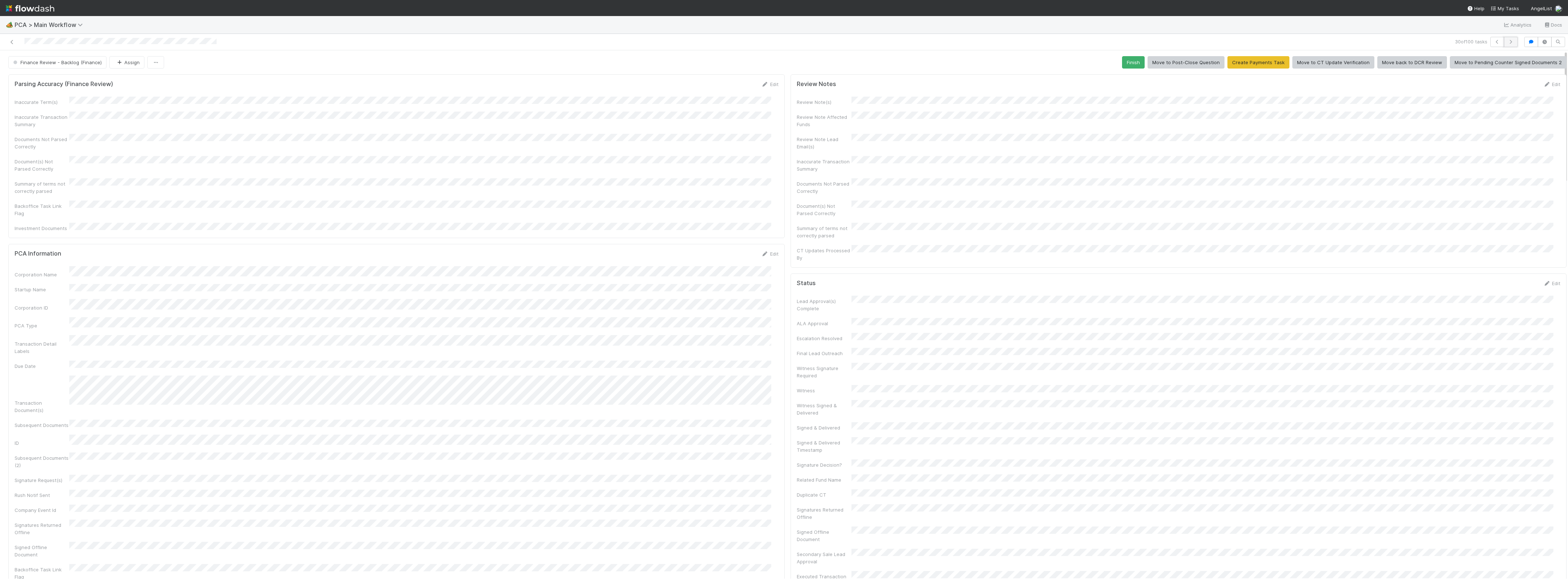
click at [1507, 42] on icon "button" at bounding box center [1511, 41] width 7 height 4
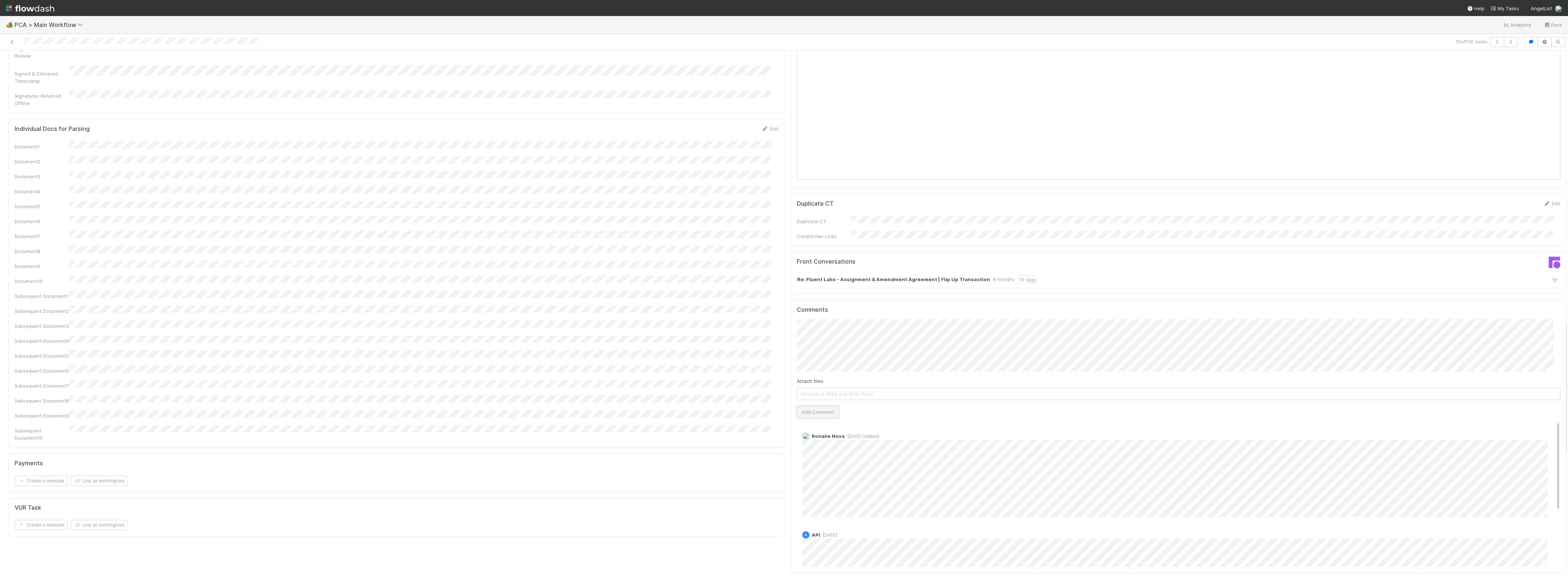
click at [814, 406] on button "Add Comment" at bounding box center [817, 412] width 42 height 12
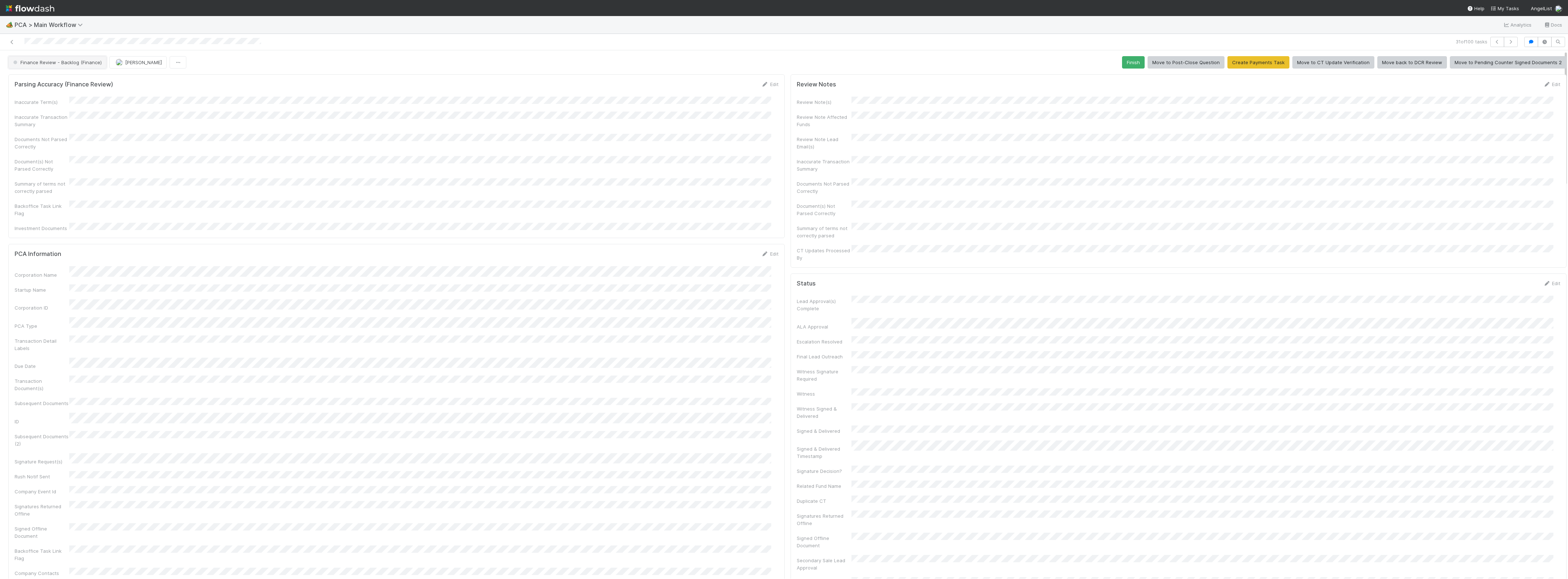
click at [68, 66] on button "Finance Review - Backlog (Finance)" at bounding box center [57, 62] width 98 height 12
click at [41, 108] on span "Completed" at bounding box center [27, 109] width 34 height 6
click at [1507, 42] on icon "button" at bounding box center [1511, 41] width 7 height 4
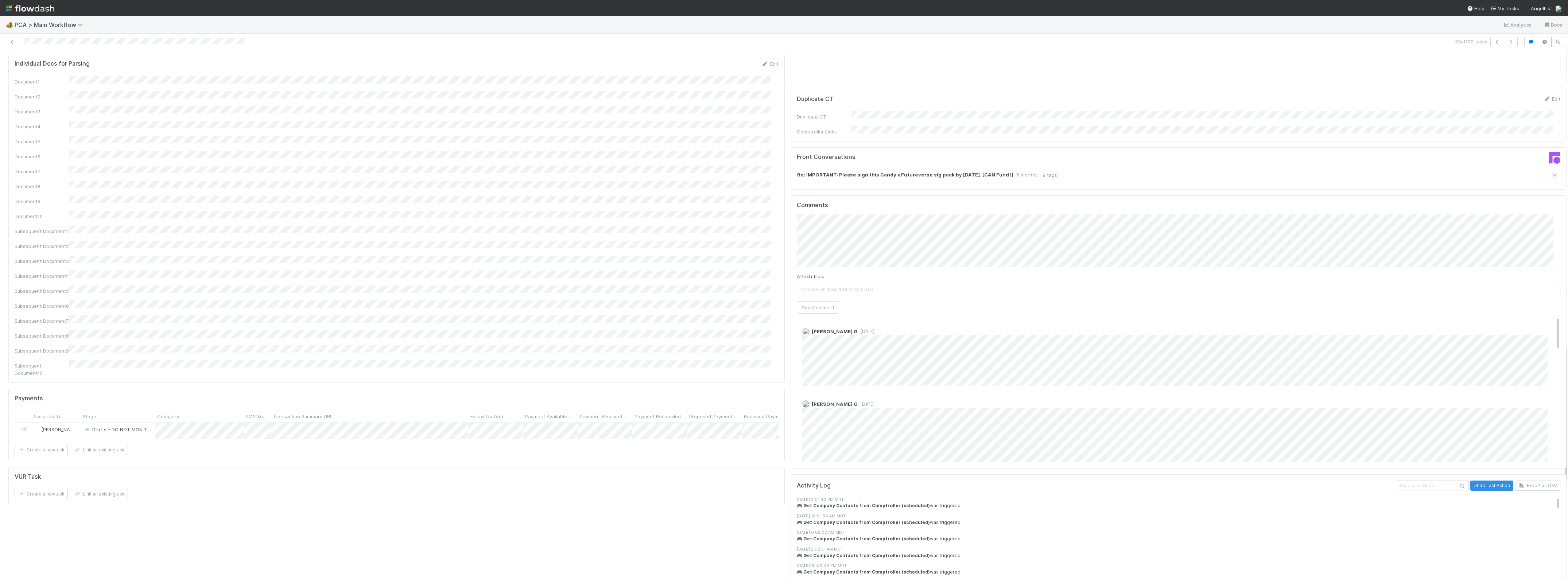
scroll to position [1140, 0]
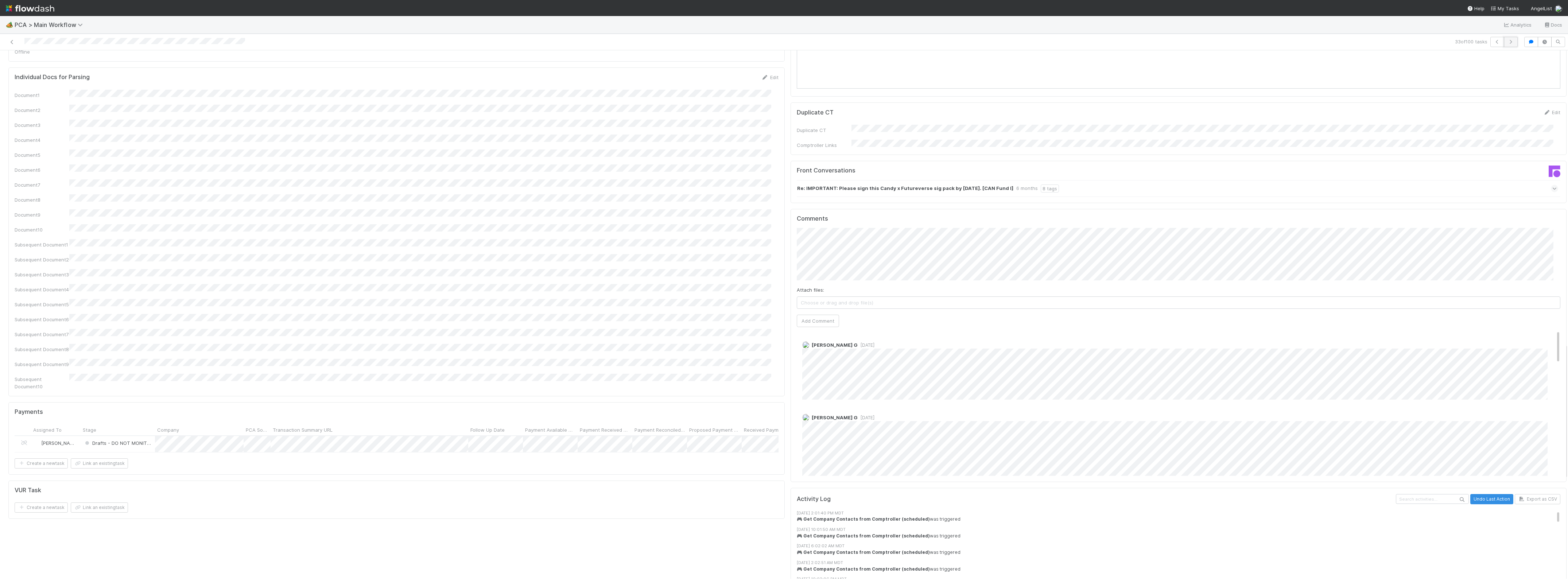
click at [1504, 46] on button "button" at bounding box center [1511, 42] width 14 height 10
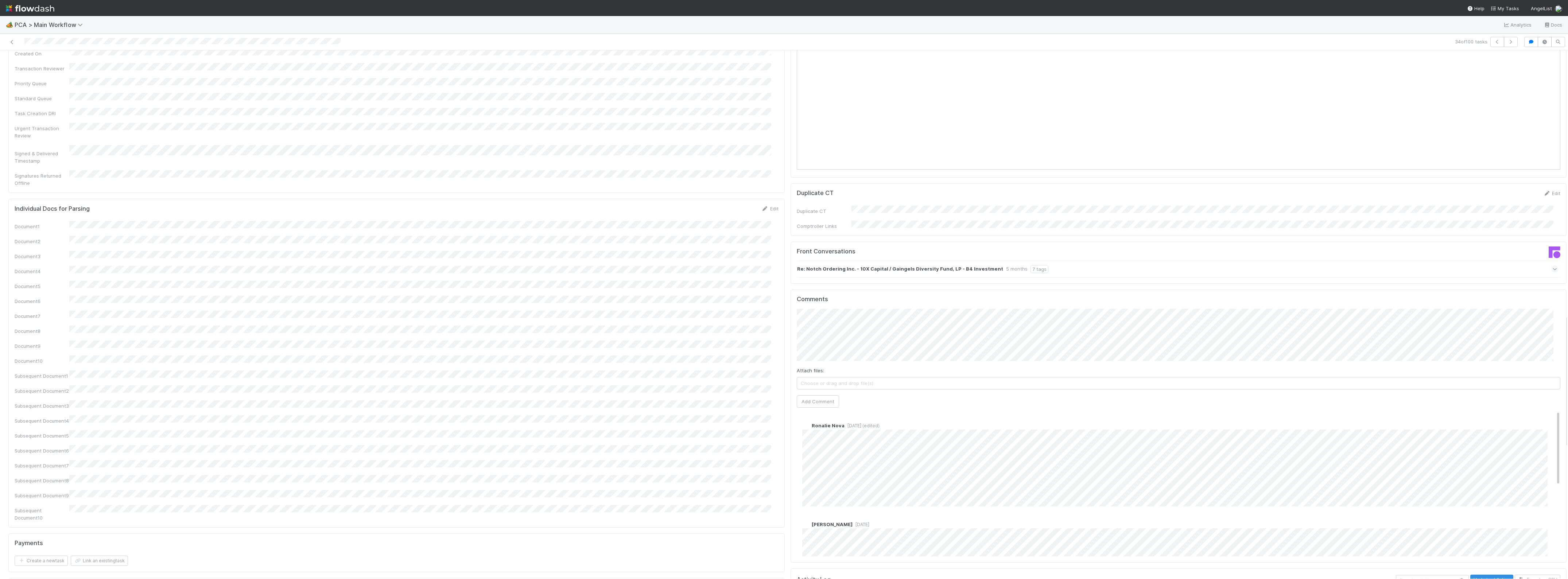
scroll to position [1048, 0]
click at [1506, 44] on button "button" at bounding box center [1511, 42] width 14 height 10
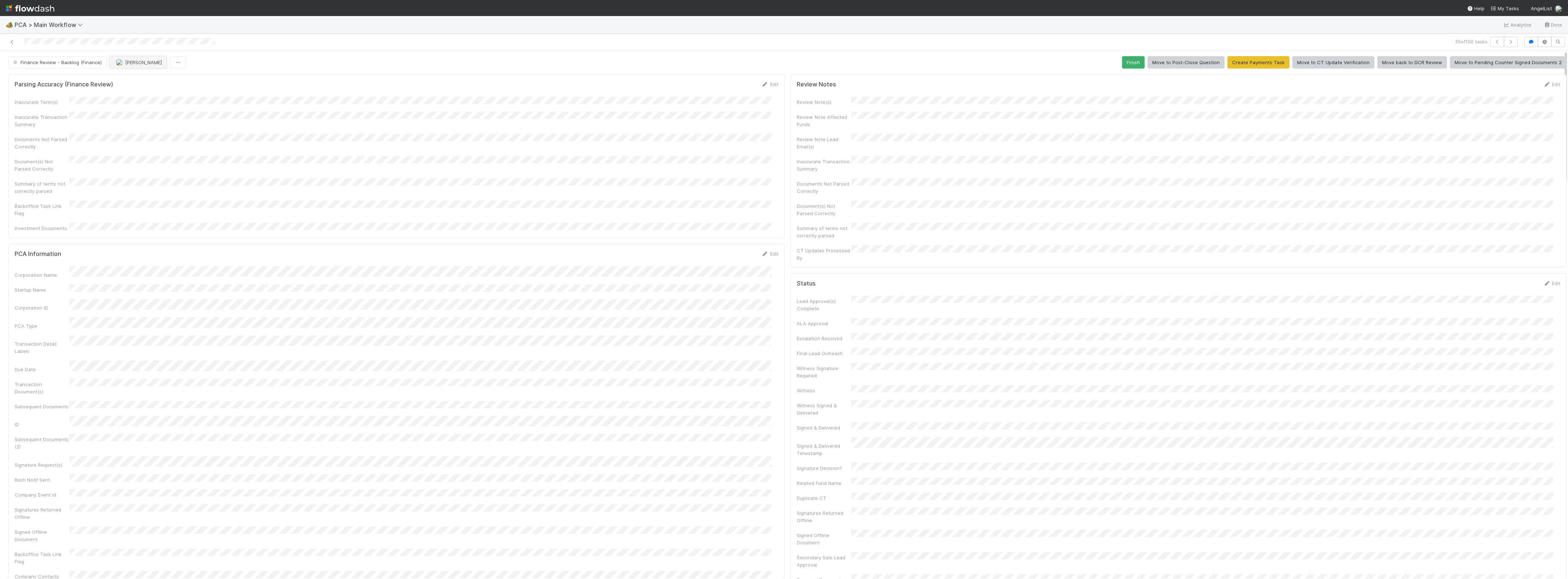
click at [143, 61] on span "[PERSON_NAME]" at bounding box center [143, 63] width 37 height 6
click at [145, 80] on span "Zach Byers you" at bounding box center [143, 81] width 47 height 6
click at [743, 184] on div "Summary of terms not correctly parsed" at bounding box center [396, 186] width 764 height 16
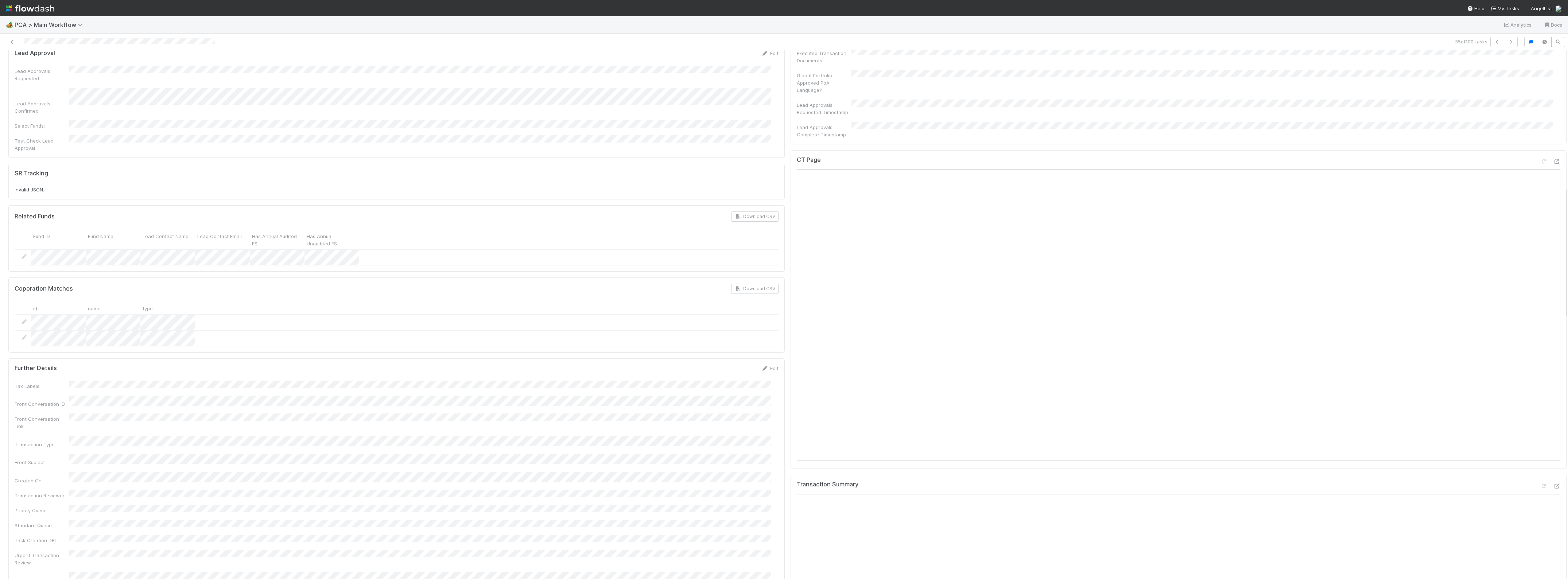
scroll to position [547, 0]
click at [1553, 161] on icon at bounding box center [1556, 164] width 7 height 5
click at [1553, 303] on icon at bounding box center [1556, 306] width 7 height 5
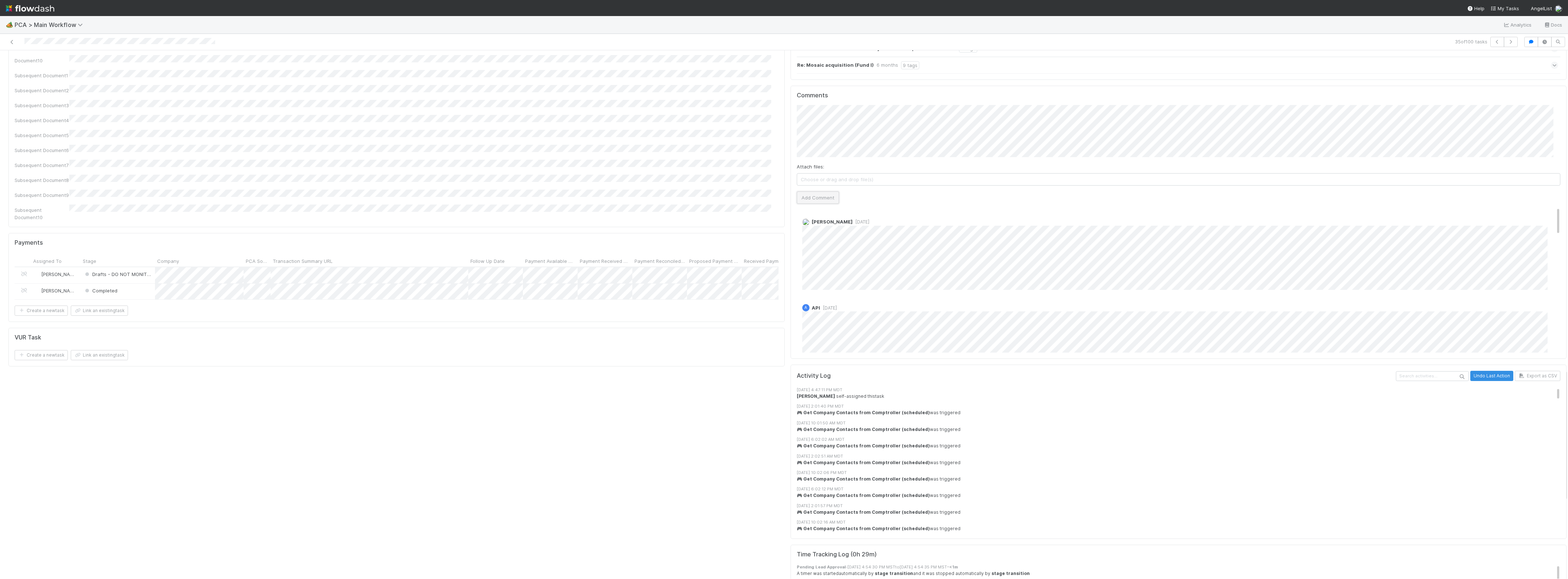
click at [800, 192] on button "Add Comment" at bounding box center [817, 198] width 42 height 12
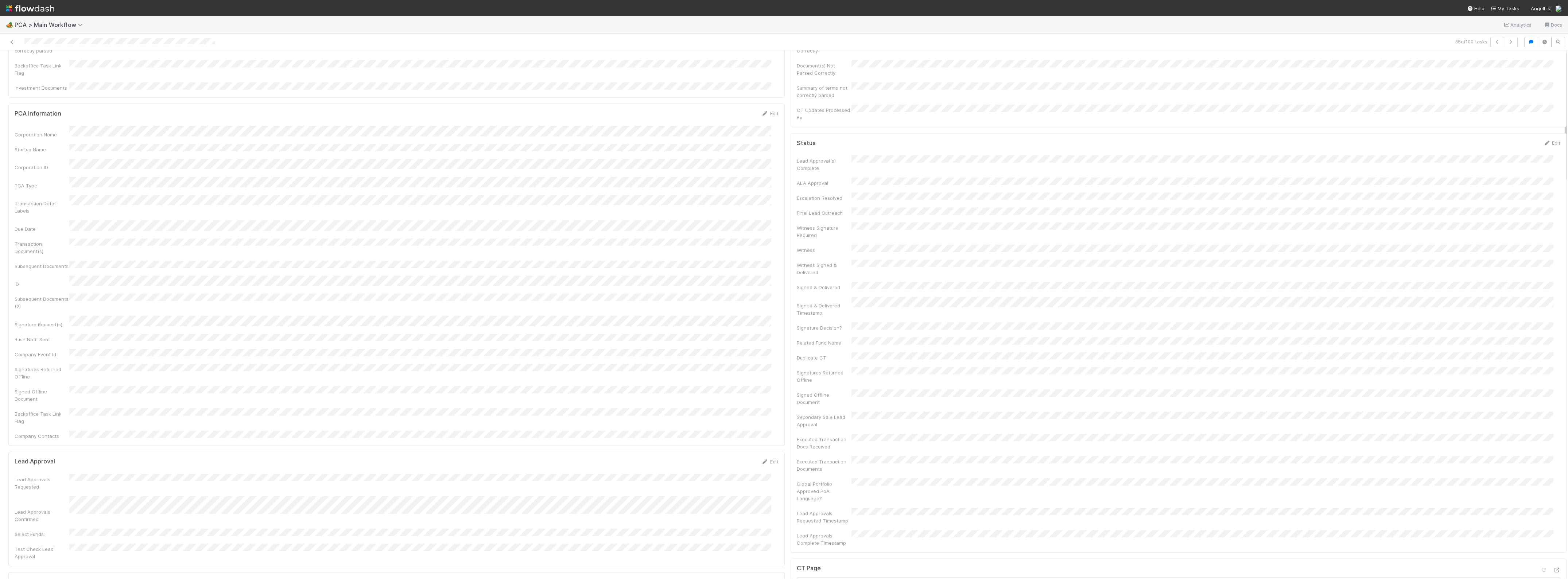
scroll to position [0, 0]
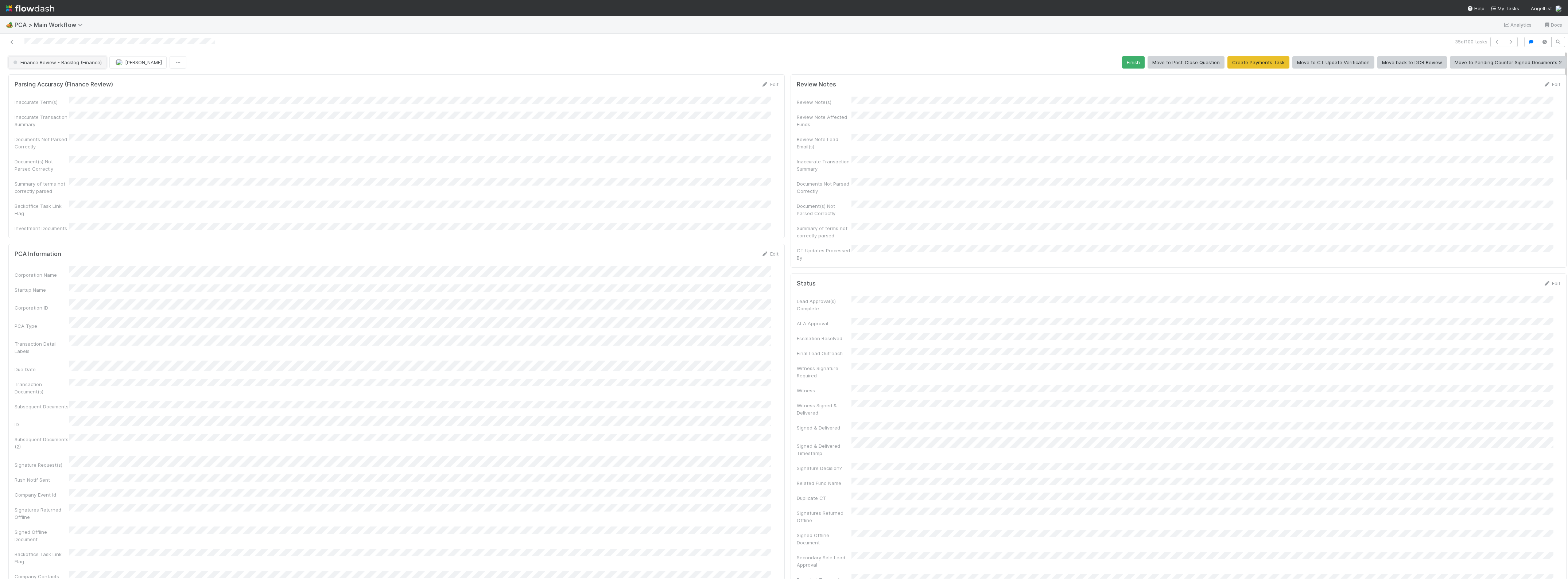
click at [71, 57] on button "Finance Review - Backlog (Finance)" at bounding box center [57, 62] width 98 height 12
click at [43, 109] on div "Completed" at bounding box center [57, 109] width 103 height 13
click at [1504, 46] on button "button" at bounding box center [1511, 42] width 14 height 10
click at [1507, 42] on icon "button" at bounding box center [1511, 41] width 7 height 4
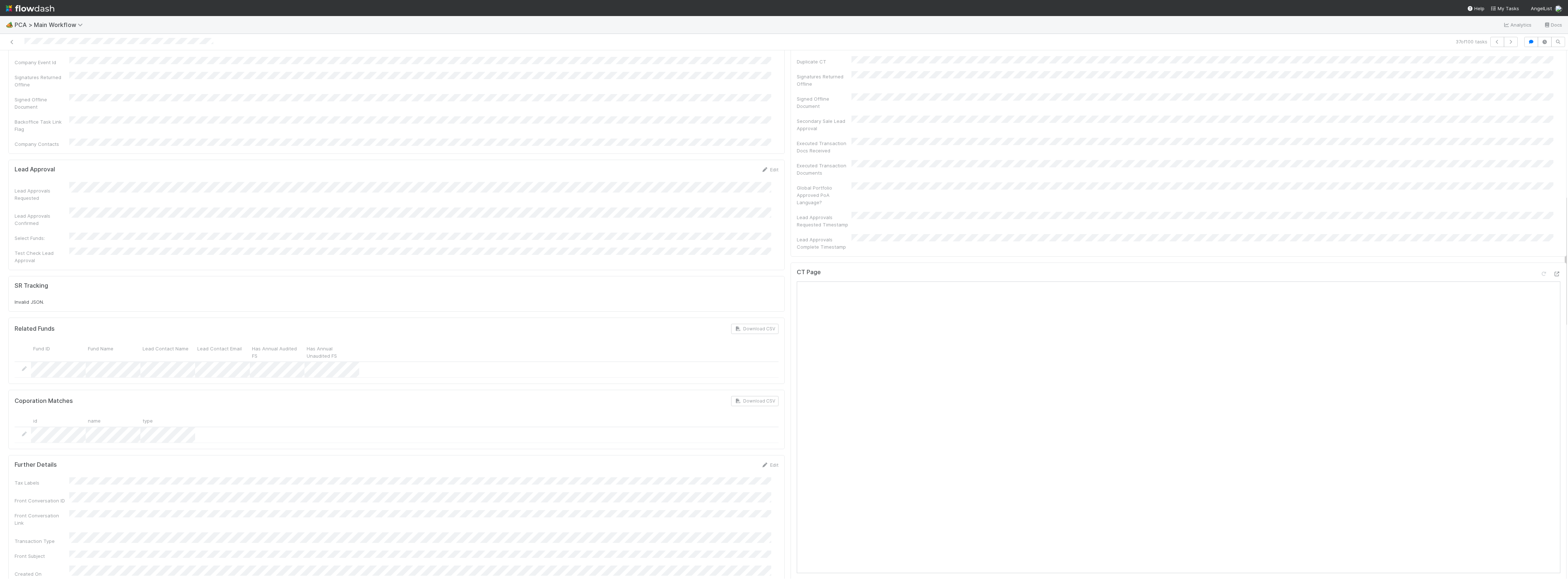
scroll to position [410, 0]
click at [1507, 43] on icon "button" at bounding box center [1511, 41] width 7 height 4
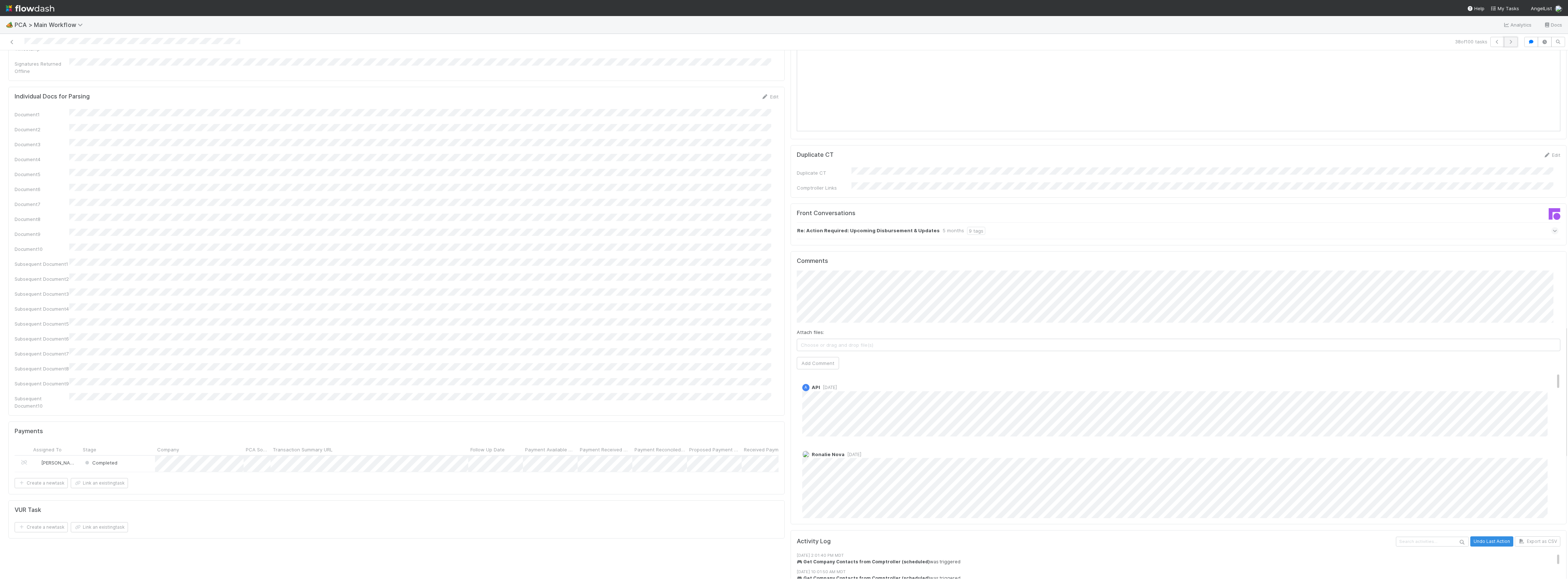
click at [1504, 39] on button "button" at bounding box center [1511, 42] width 14 height 10
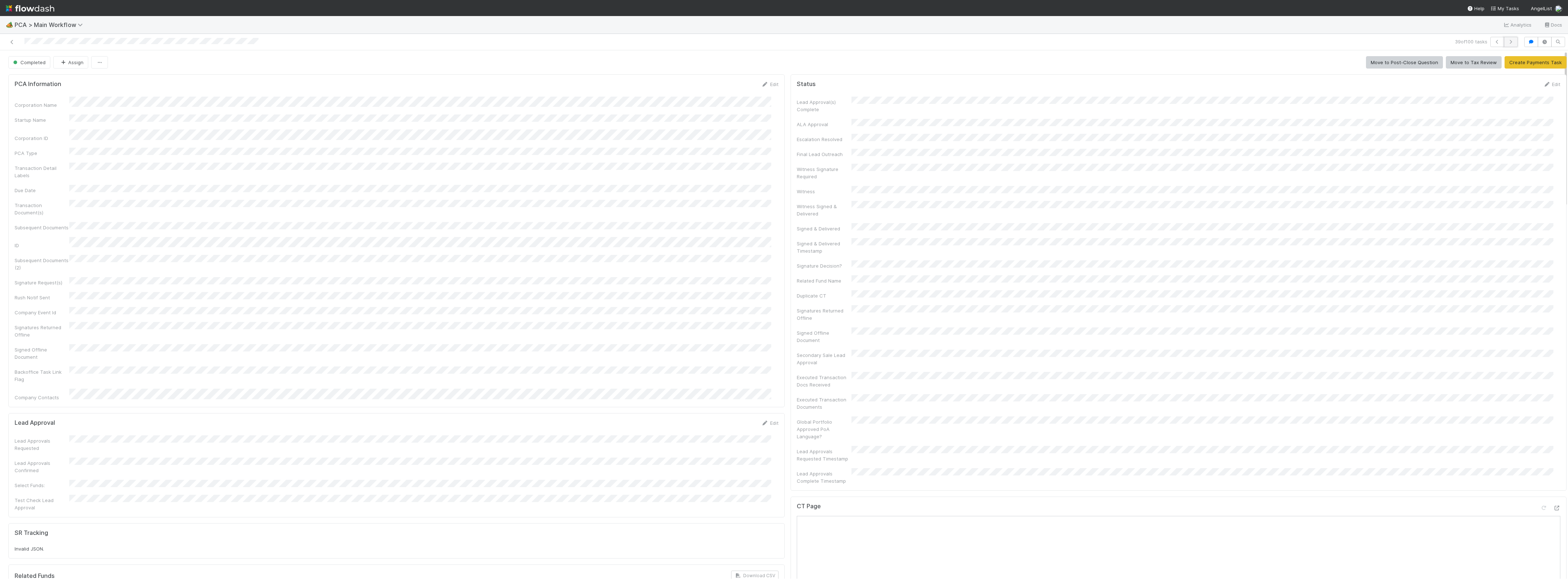
click at [1507, 40] on icon "button" at bounding box center [1511, 41] width 7 height 4
click at [12, 40] on icon at bounding box center [12, 42] width 7 height 5
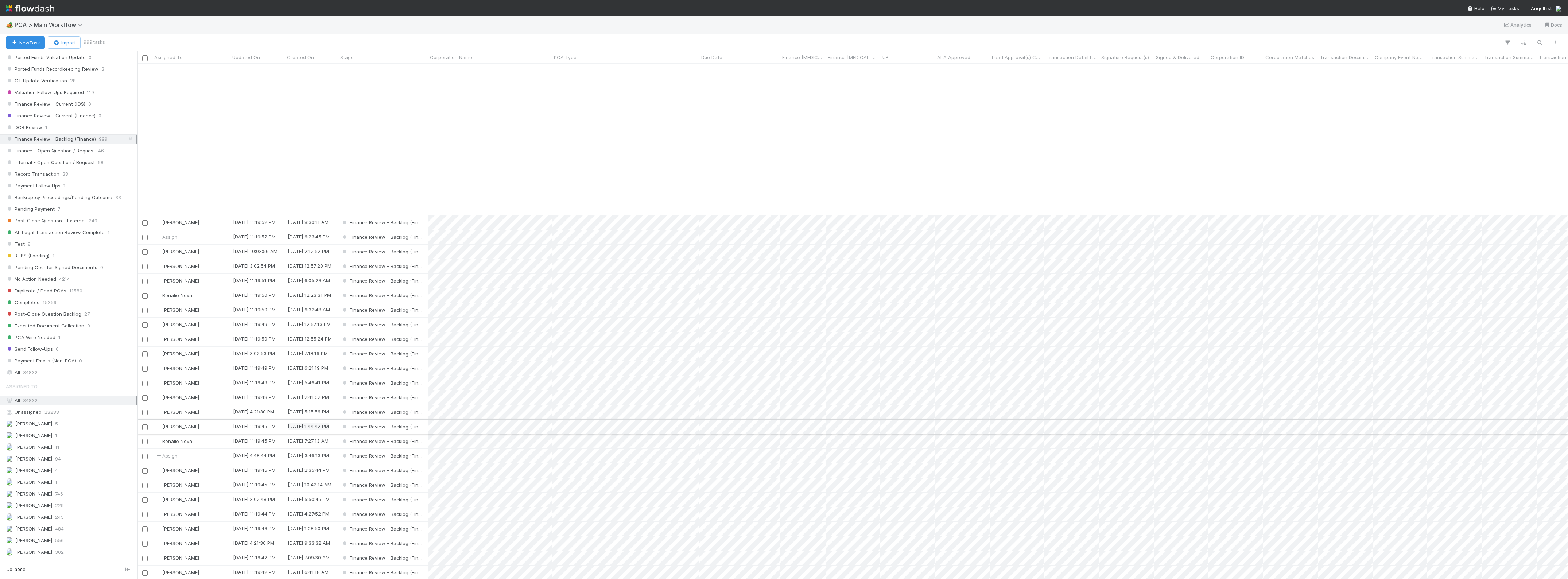
scroll to position [775, 0]
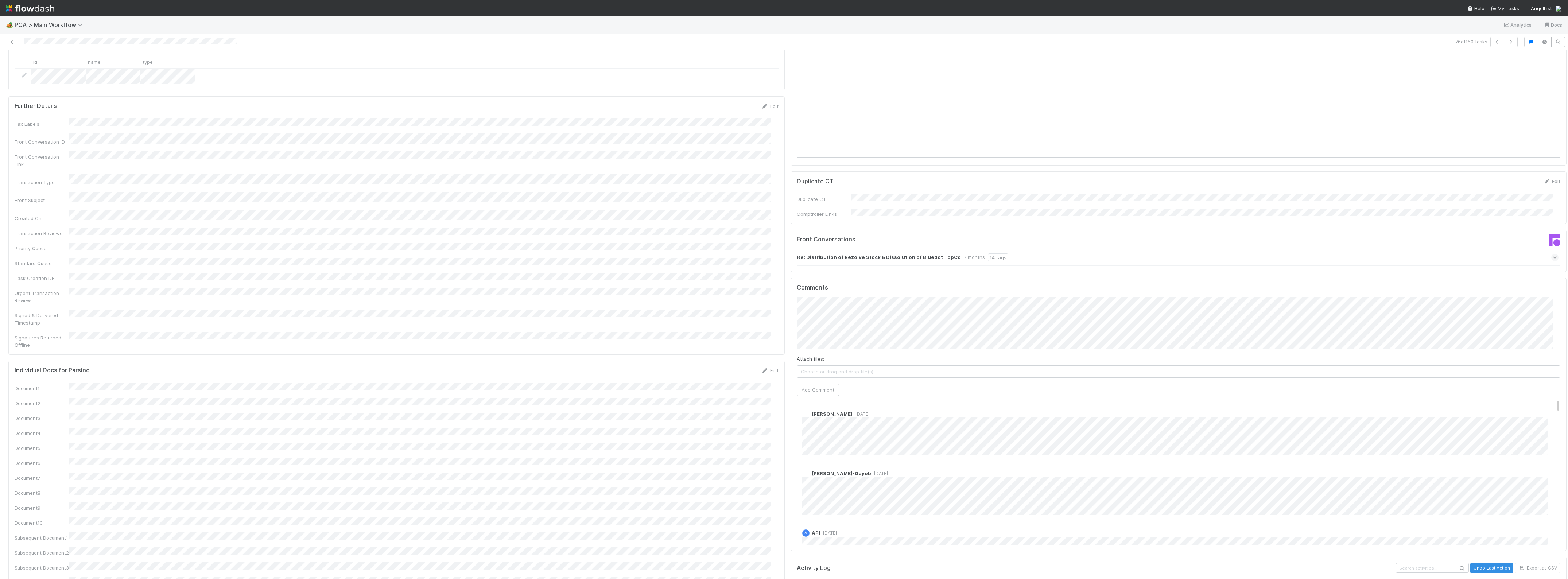
scroll to position [866, 0]
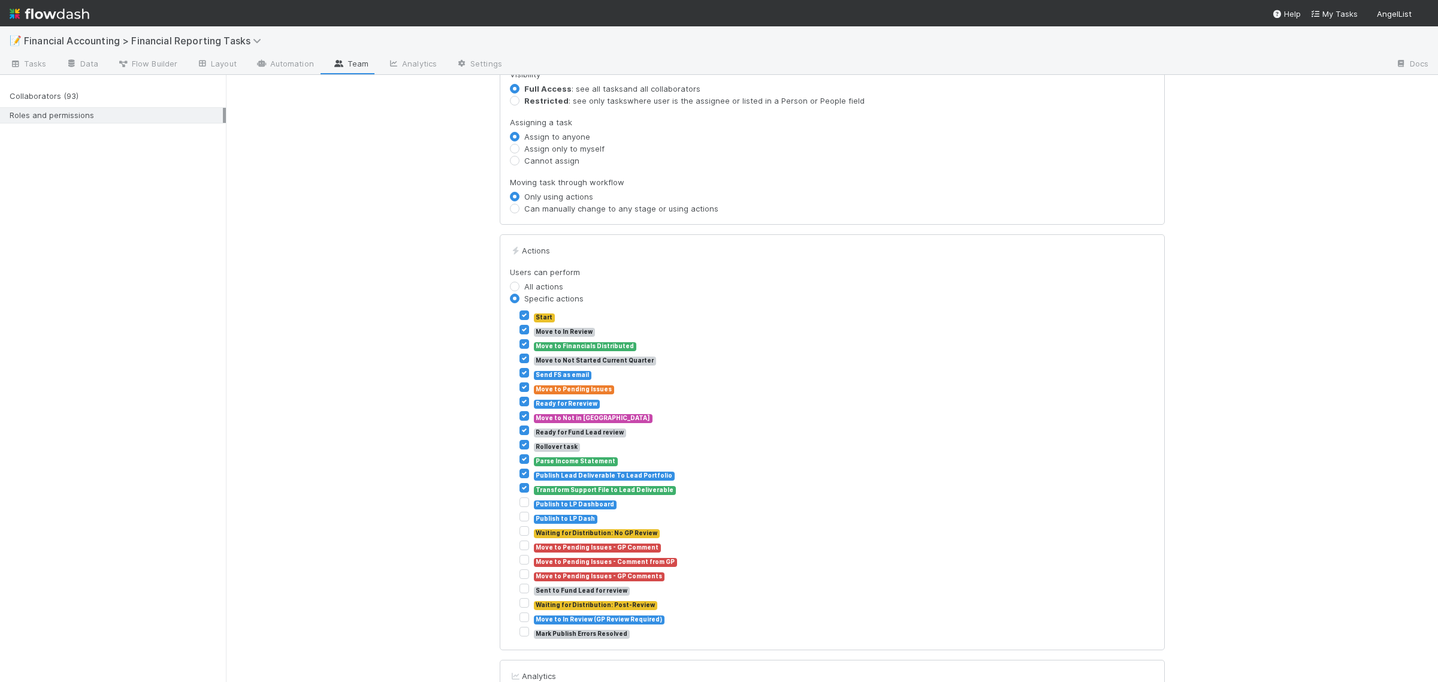
scroll to position [374, 0]
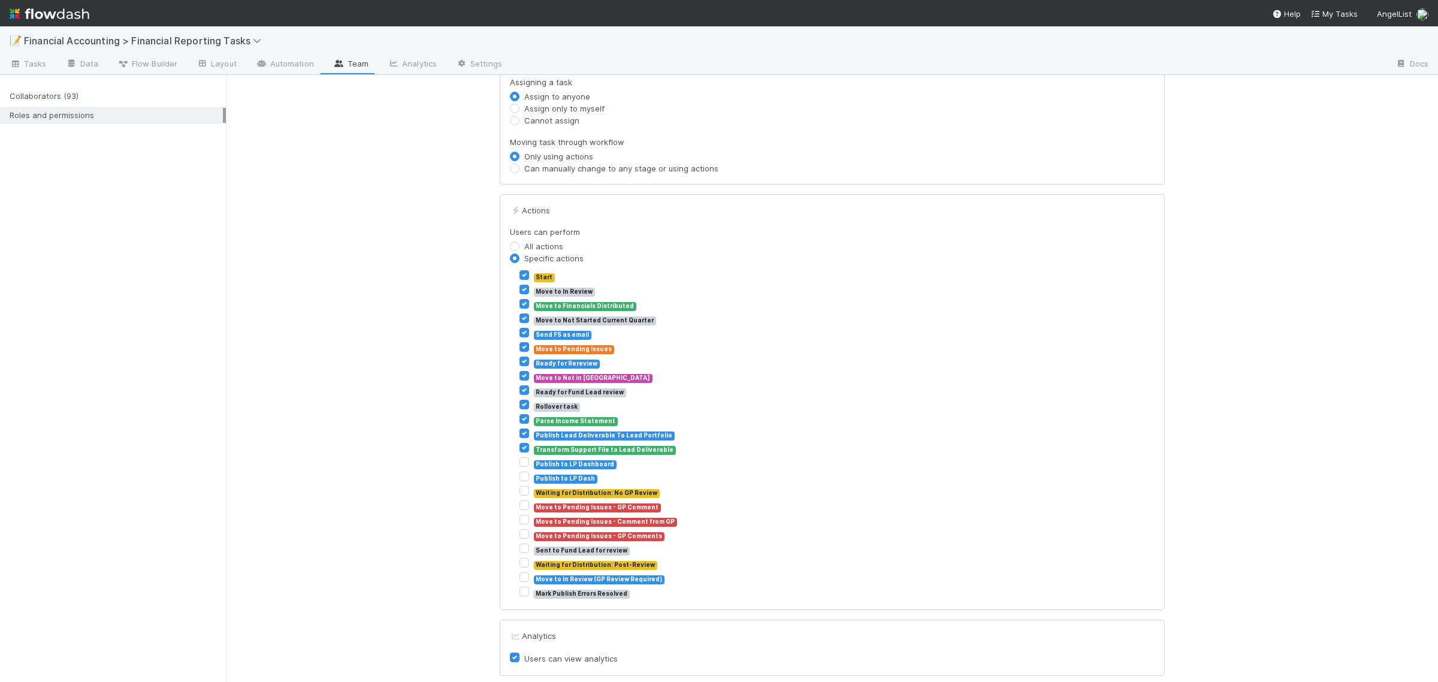
click at [534, 580] on label "Move to In Review (GP Review Required)" at bounding box center [599, 578] width 131 height 14
click at [519, 580] on input "Move to In Review (GP Review Required)" at bounding box center [524, 576] width 10 height 11
checkbox input "true"
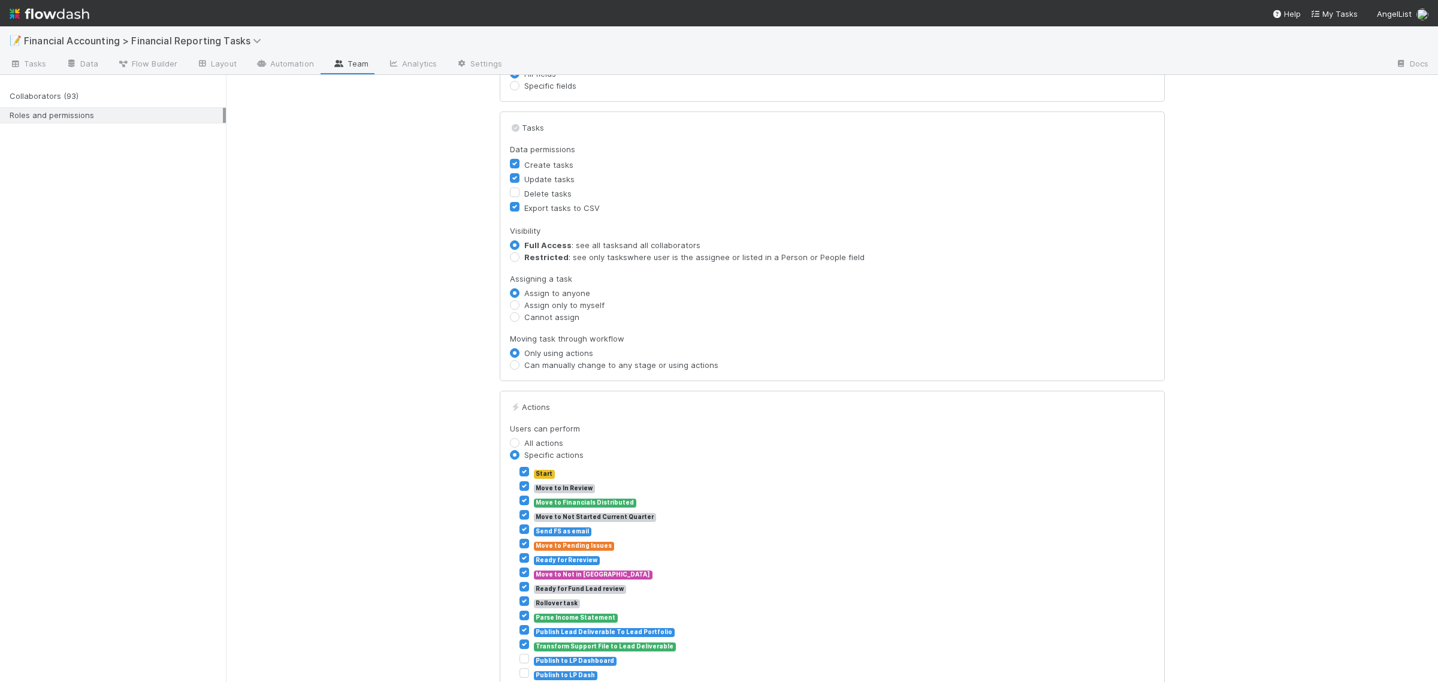
scroll to position [0, 0]
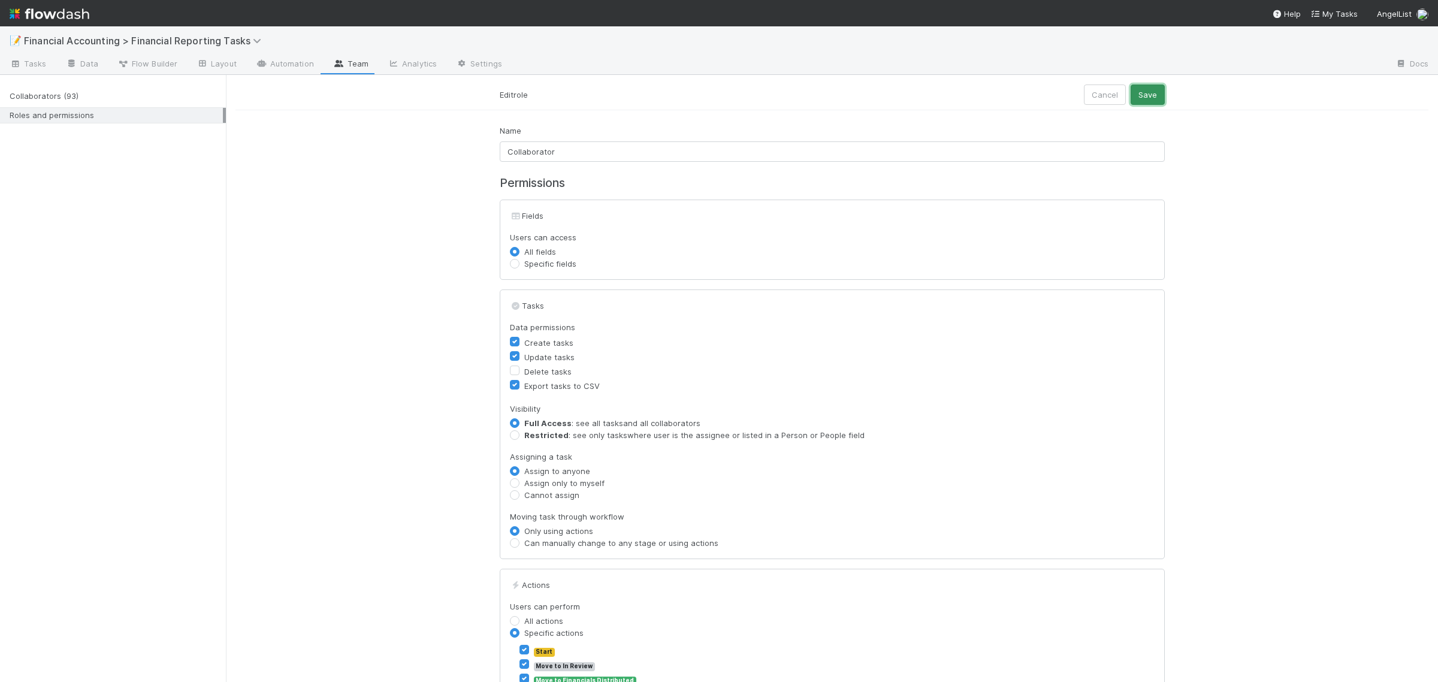
click at [1135, 99] on button "Save" at bounding box center [1147, 94] width 34 height 20
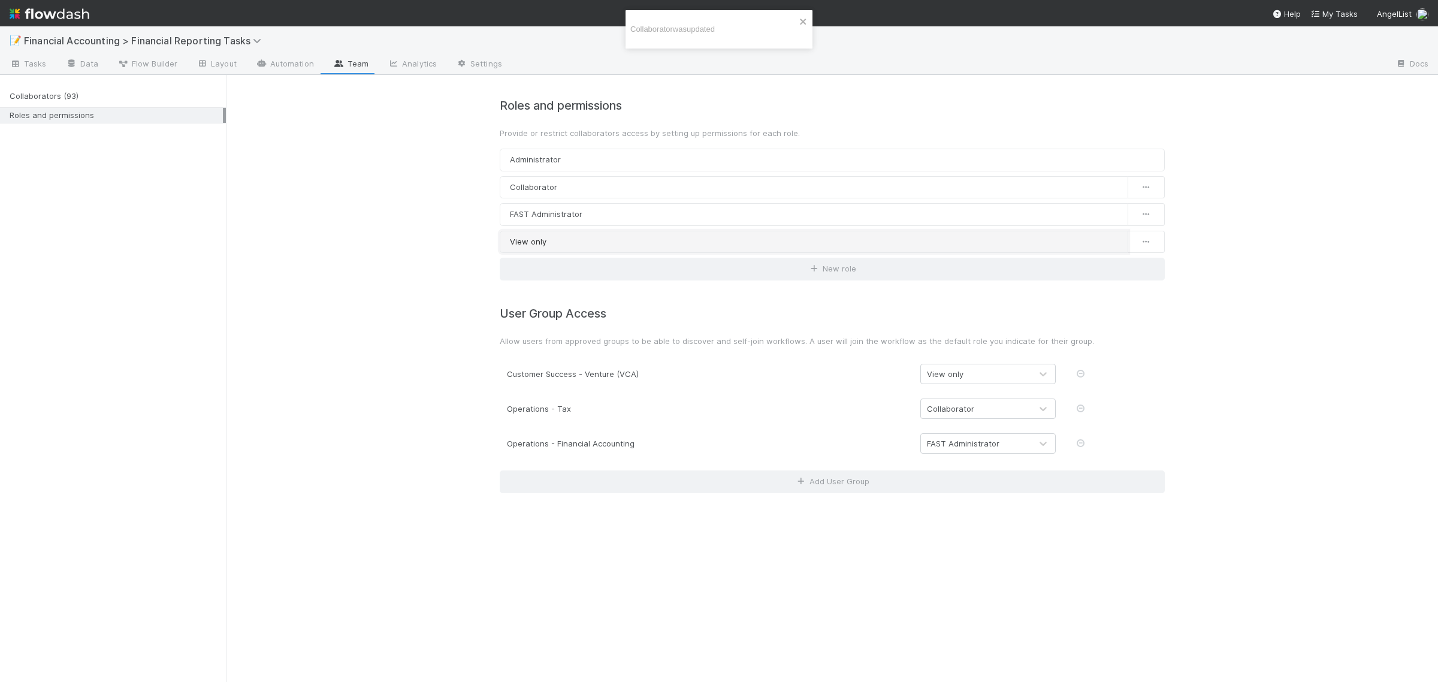
click at [560, 244] on link "View only" at bounding box center [814, 242] width 628 height 23
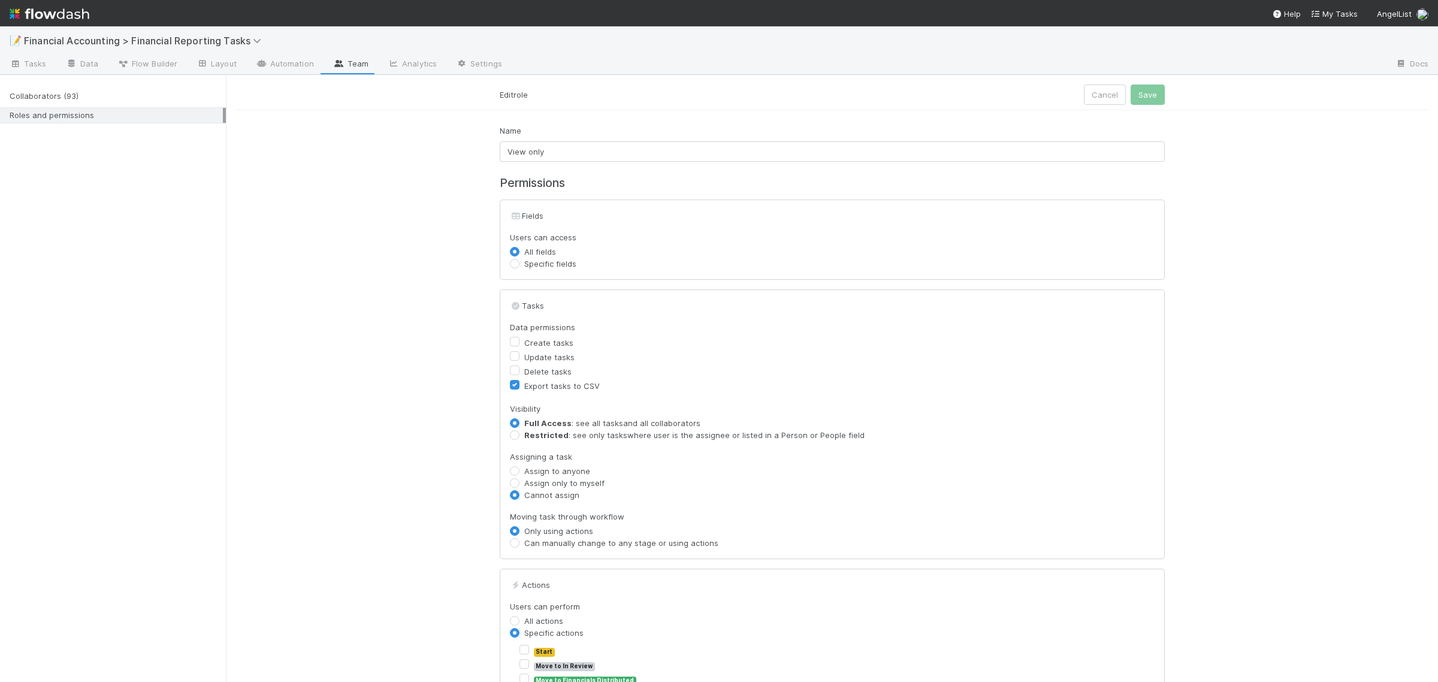
click at [354, 264] on form "Edit role Cancel Save Name View only Permissions Fields Users can access All fi…" at bounding box center [831, 567] width 1193 height 966
click at [1097, 96] on button "Cancel" at bounding box center [1105, 94] width 42 height 20
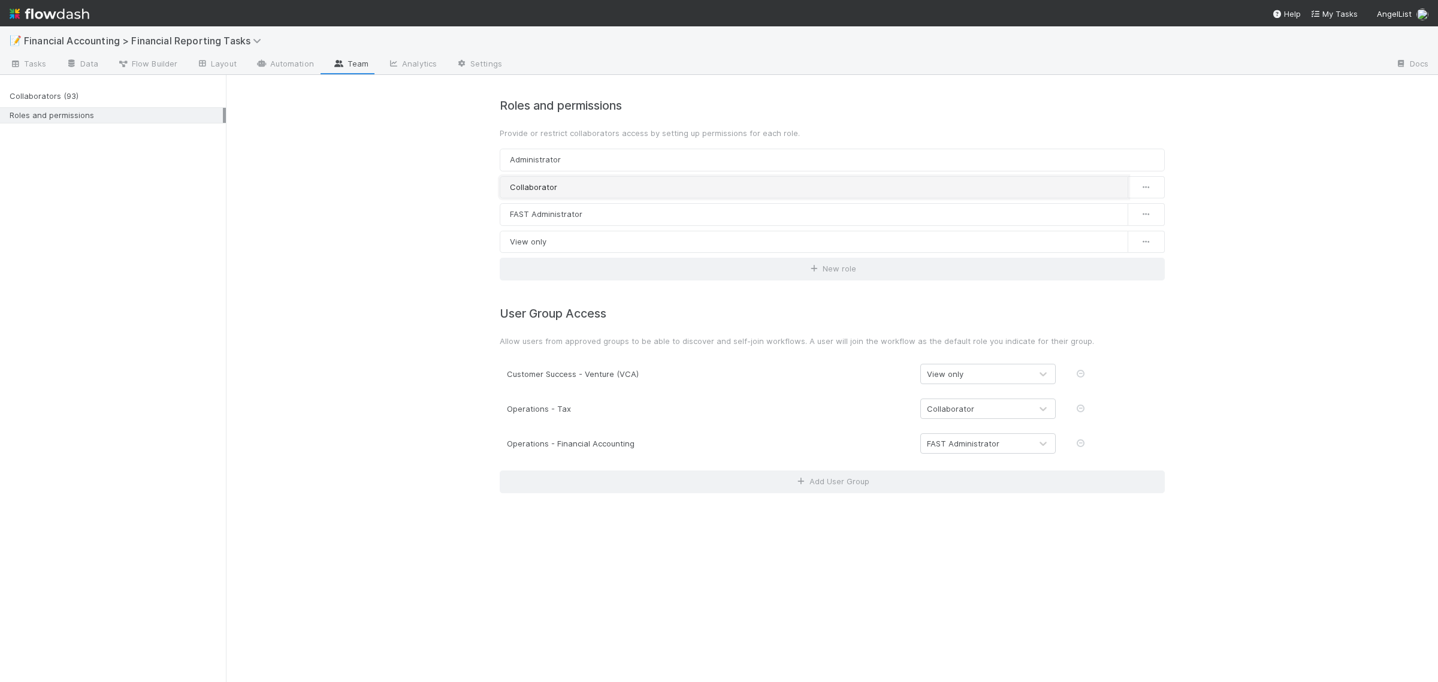
click at [557, 186] on link "Collaborator" at bounding box center [814, 187] width 628 height 23
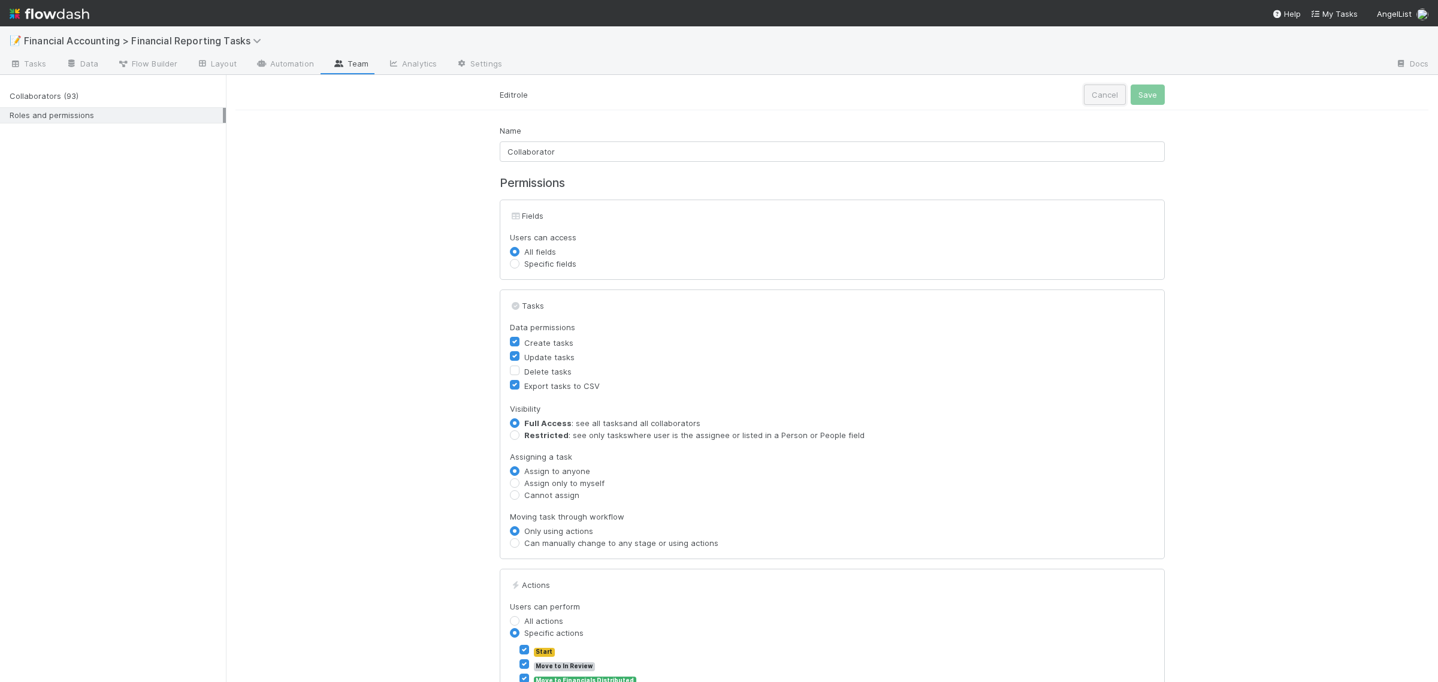
click at [1095, 96] on button "Cancel" at bounding box center [1105, 94] width 42 height 20
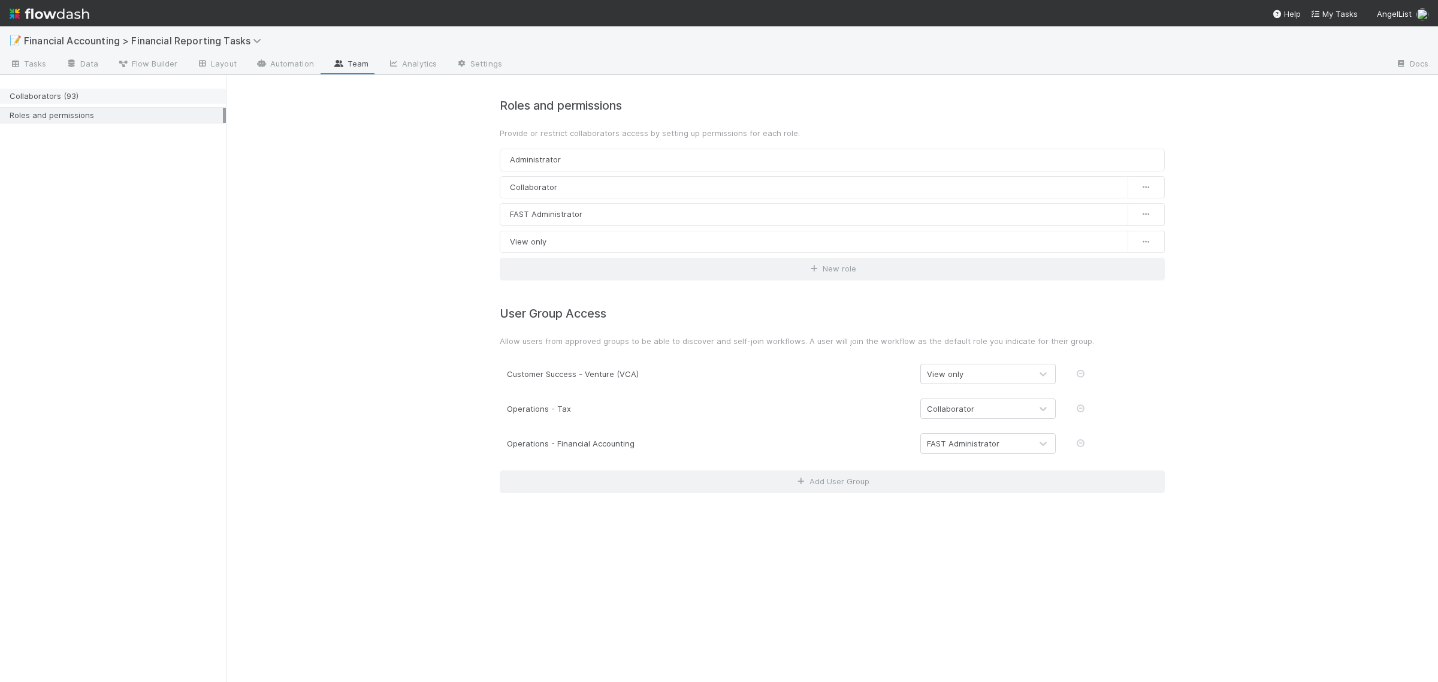
click at [74, 100] on div "Collaborators (93)" at bounding box center [116, 96] width 213 height 15
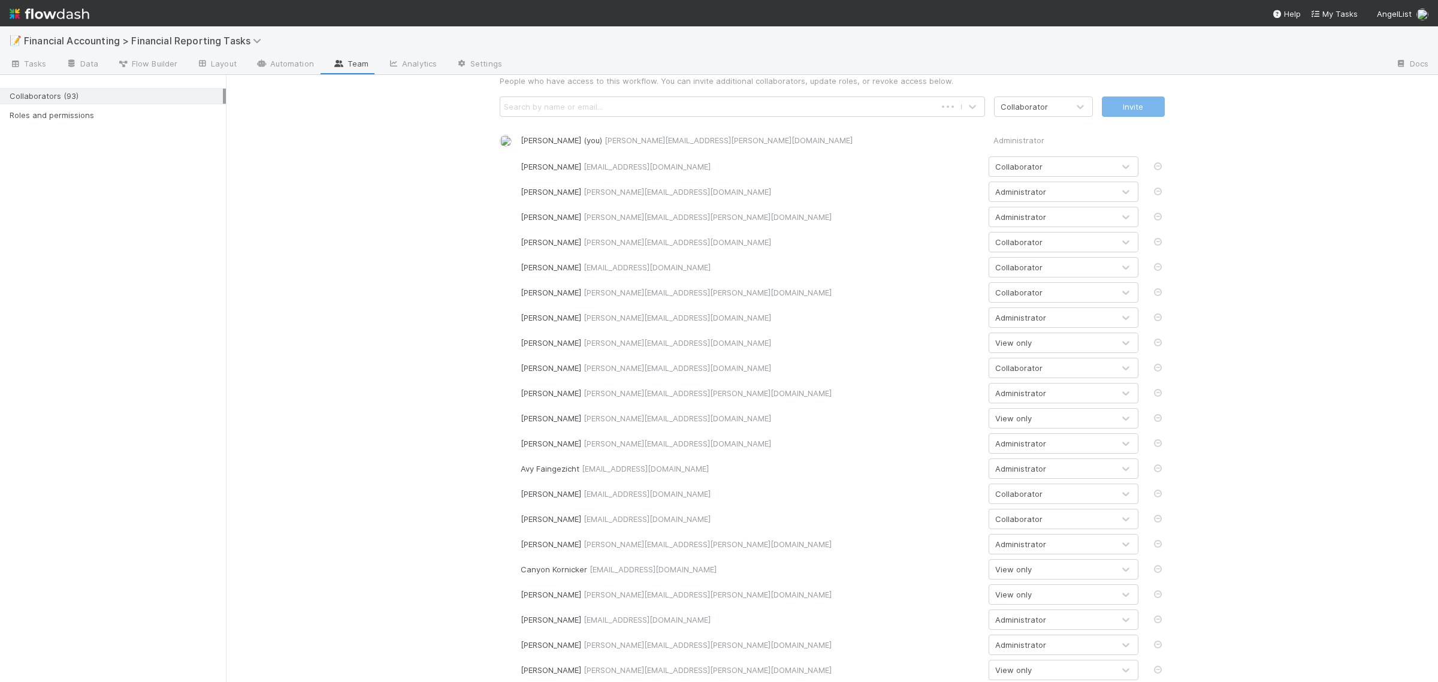
scroll to position [75, 0]
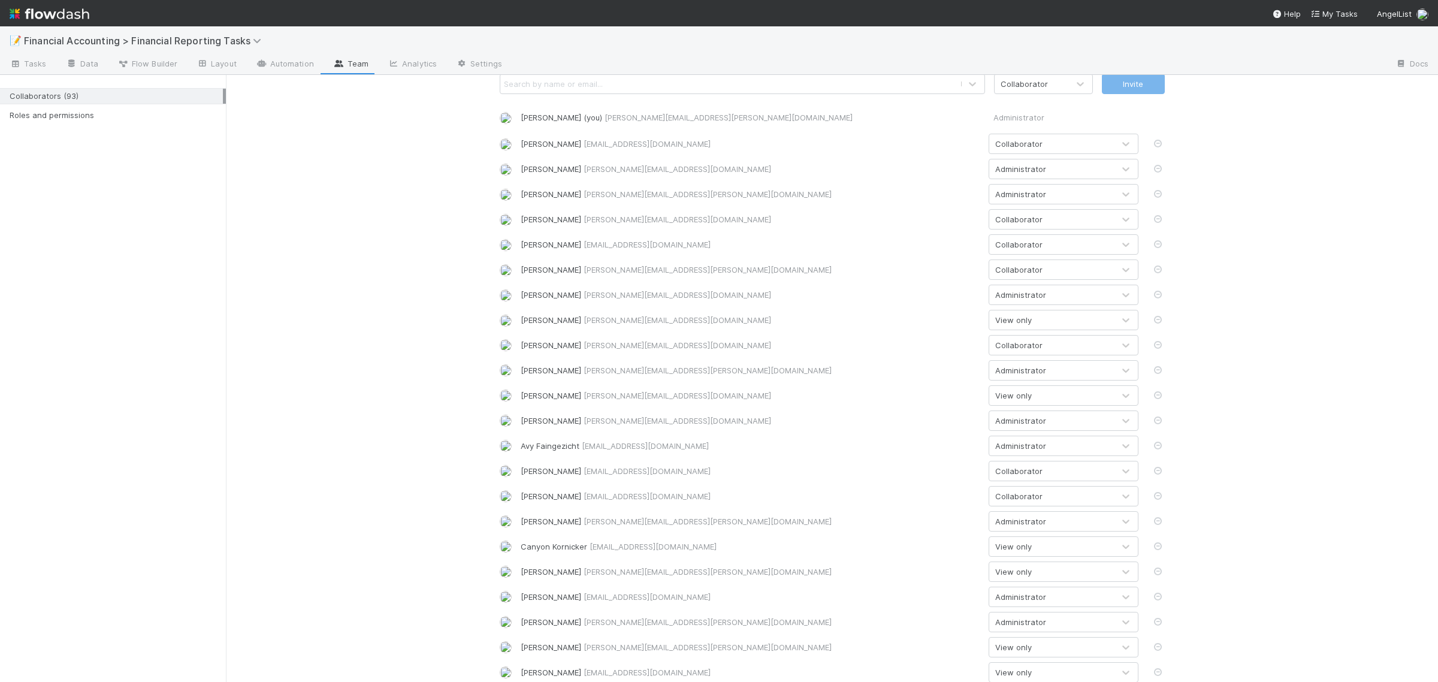
click at [566, 85] on div "Search by name or email..." at bounding box center [553, 84] width 99 height 12
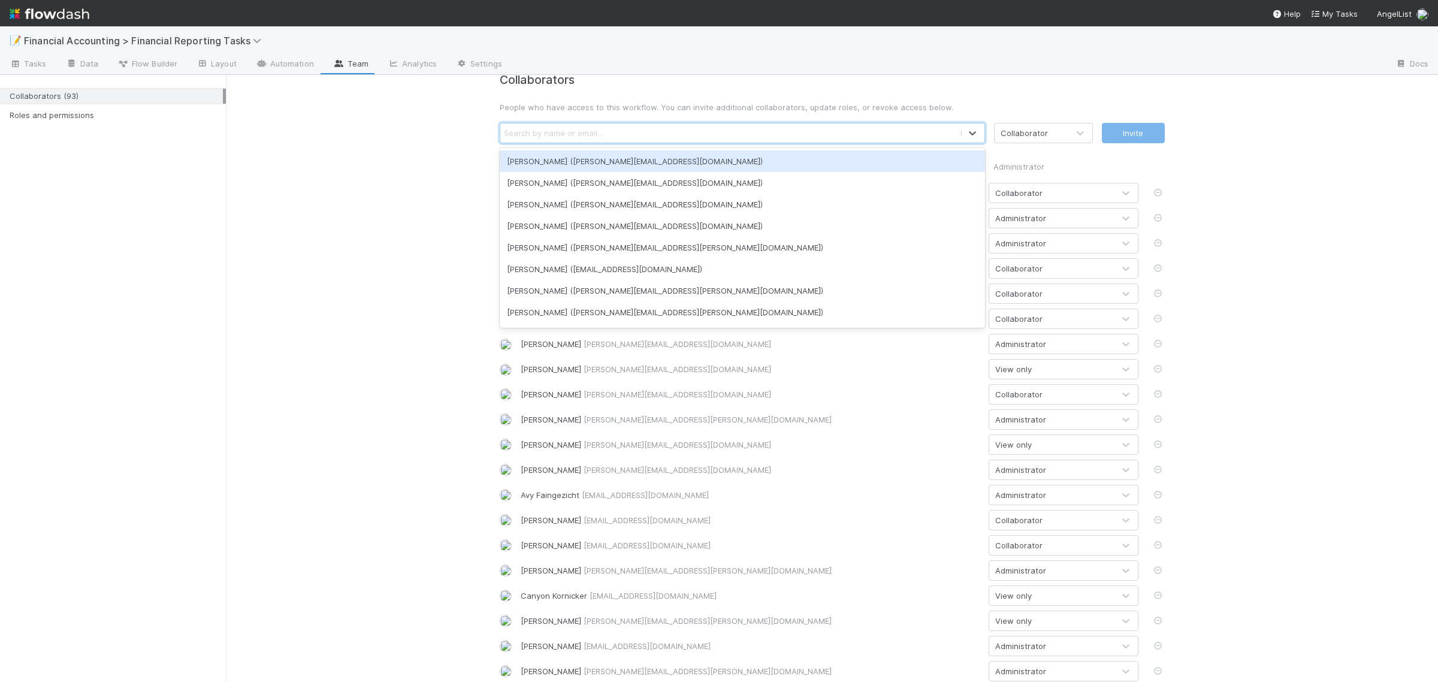
scroll to position [0, 0]
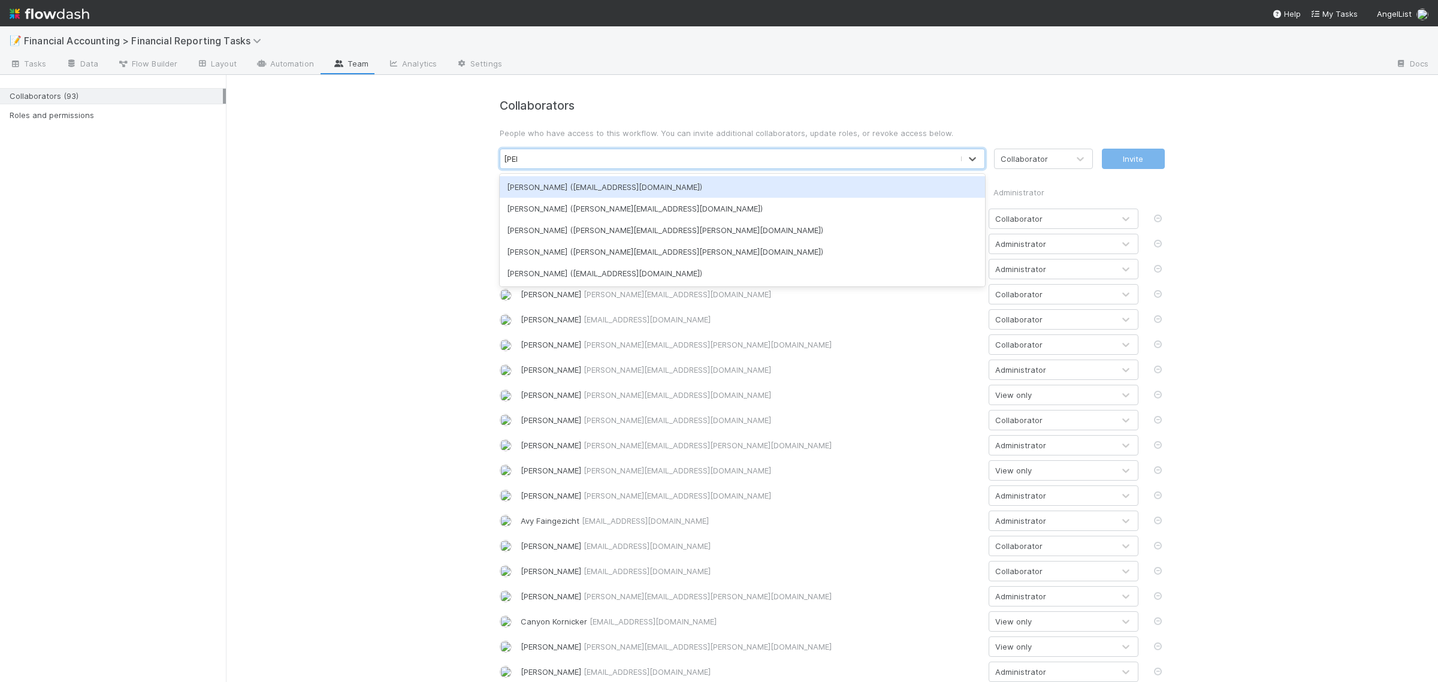
type input "ron"
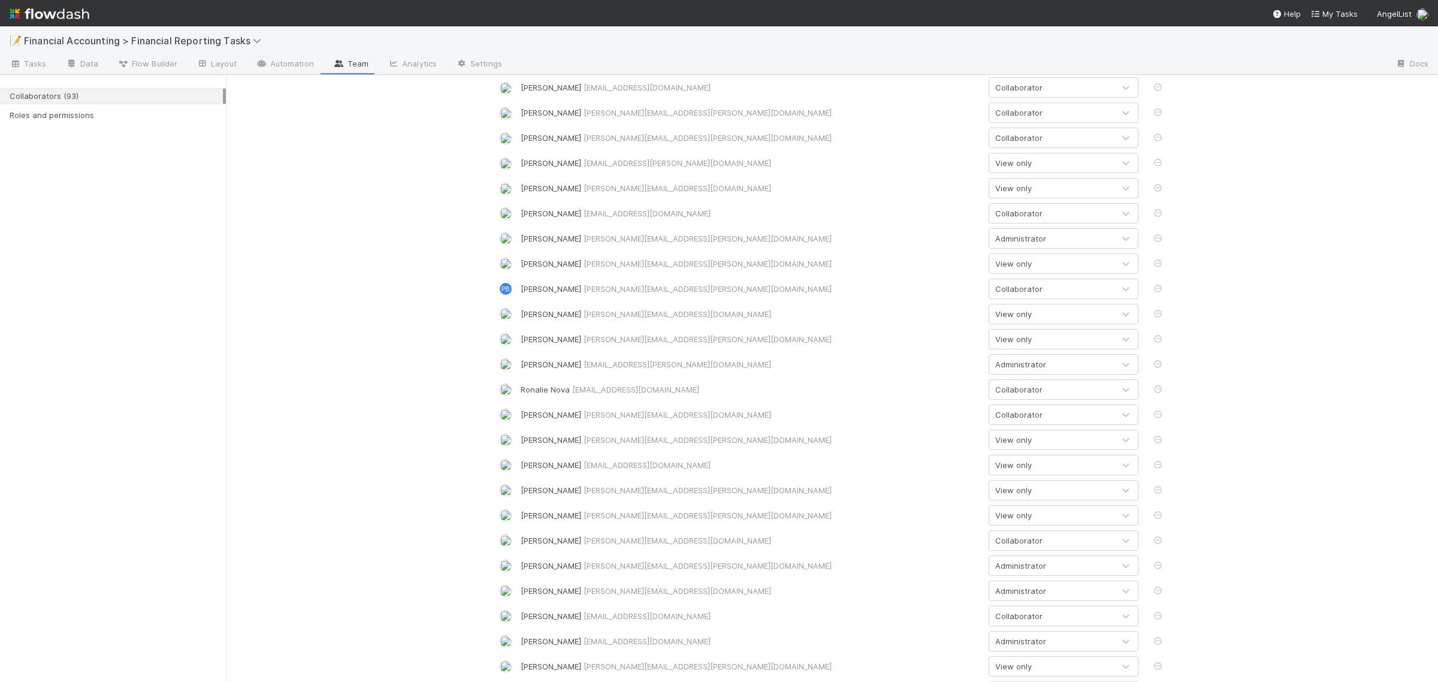
scroll to position [1849, 0]
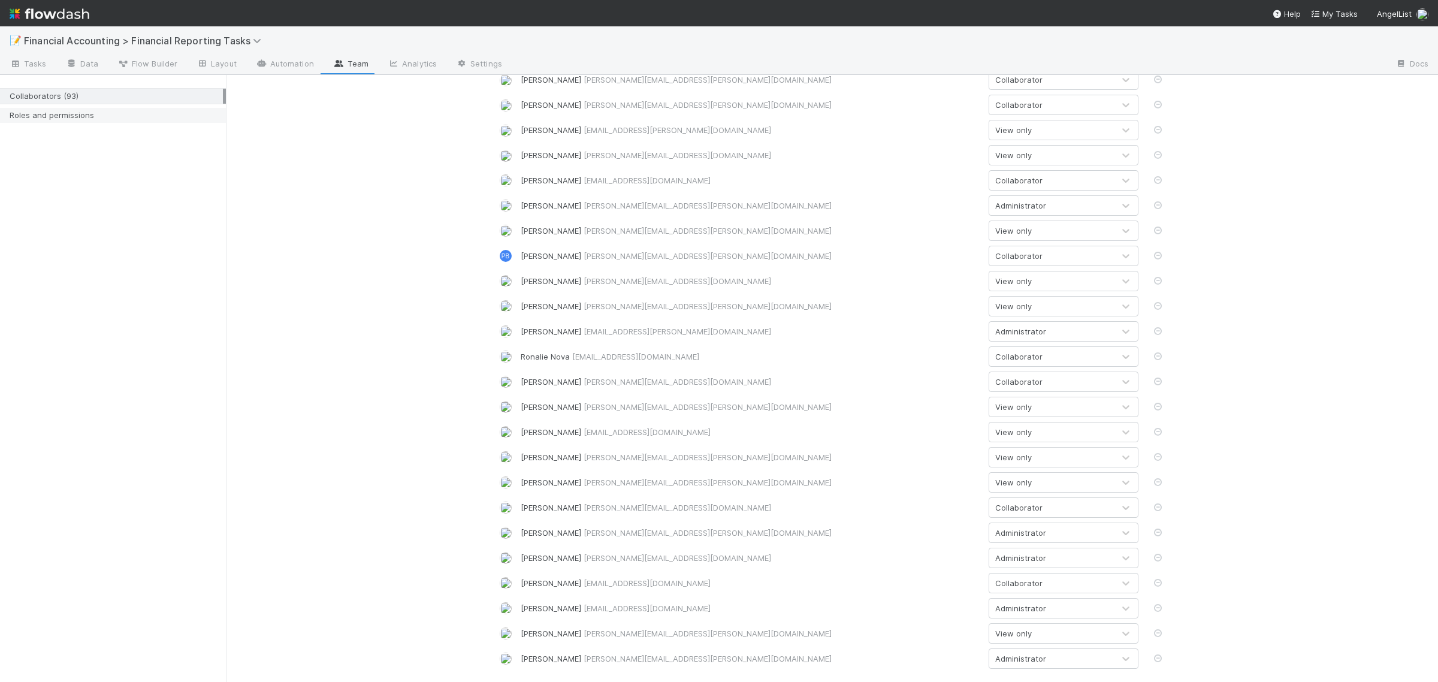
click at [104, 111] on div "Roles and permissions" at bounding box center [116, 115] width 213 height 15
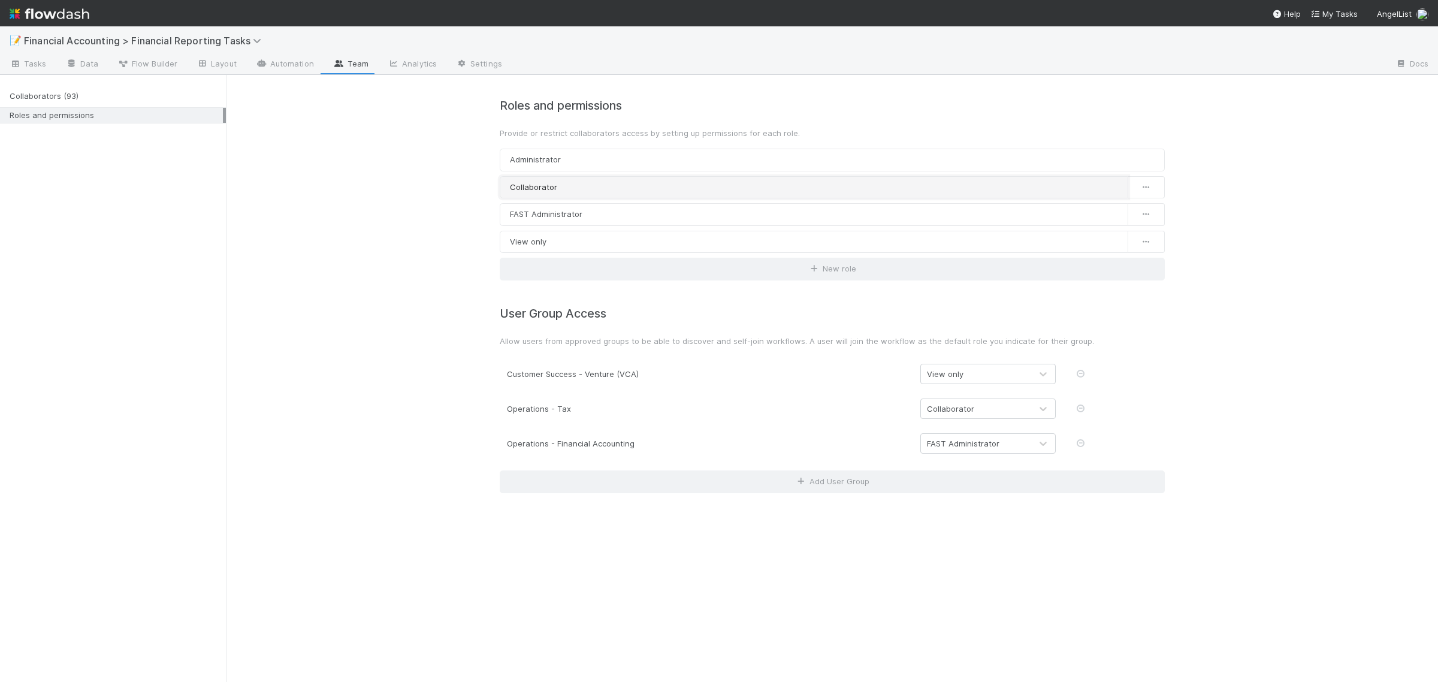
click at [579, 183] on link "Collaborator" at bounding box center [814, 187] width 628 height 23
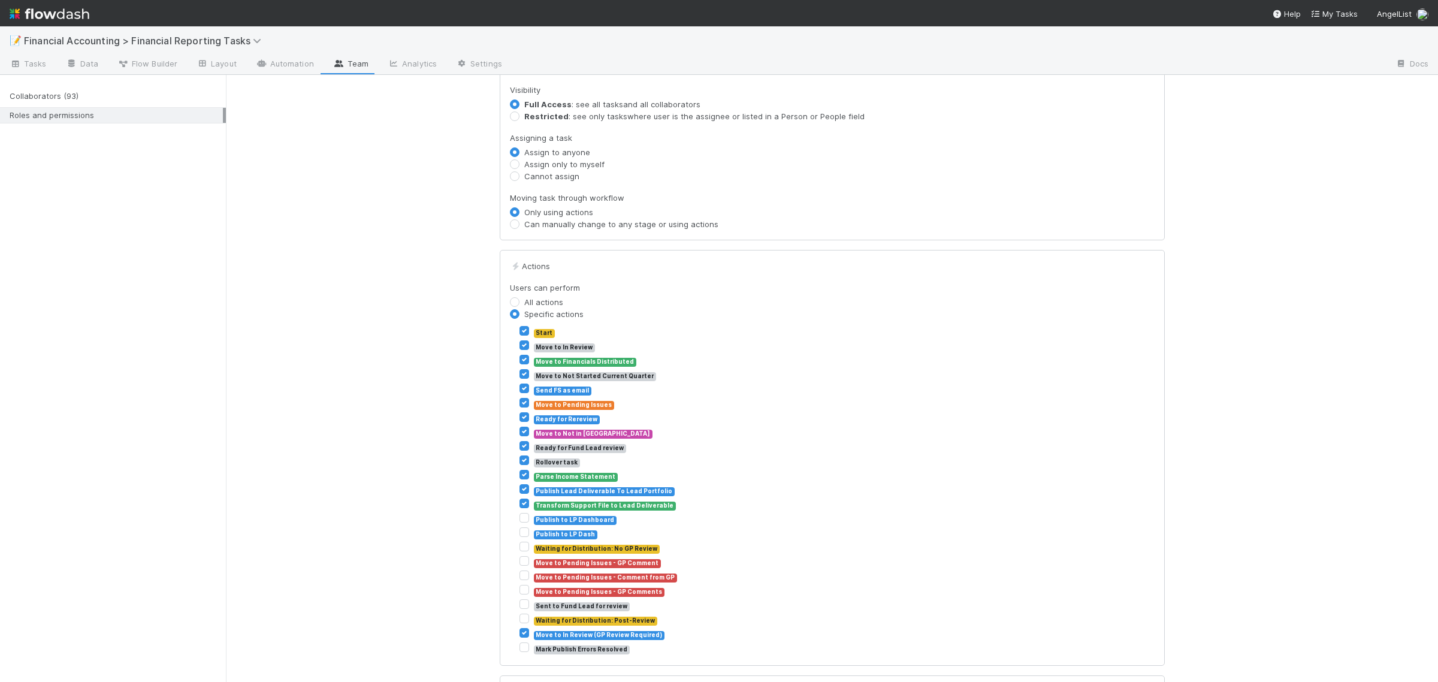
scroll to position [315, 0]
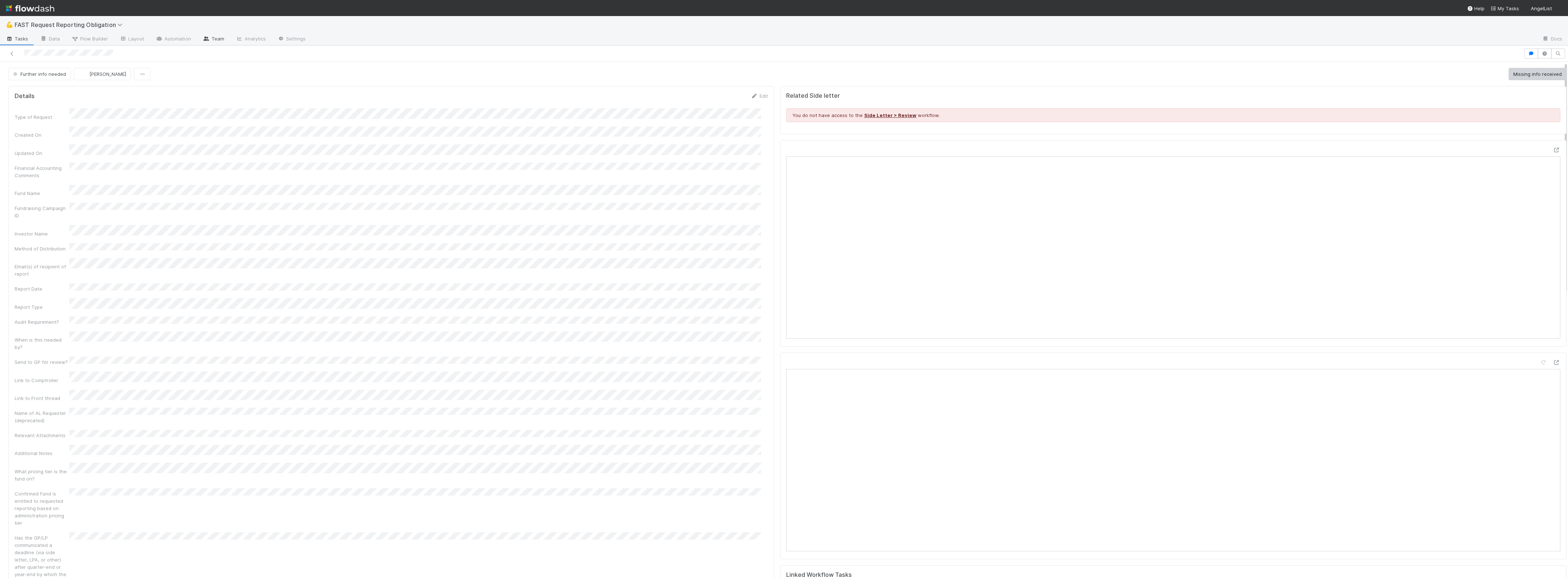
click at [211, 40] on link "Team" at bounding box center [213, 39] width 33 height 12
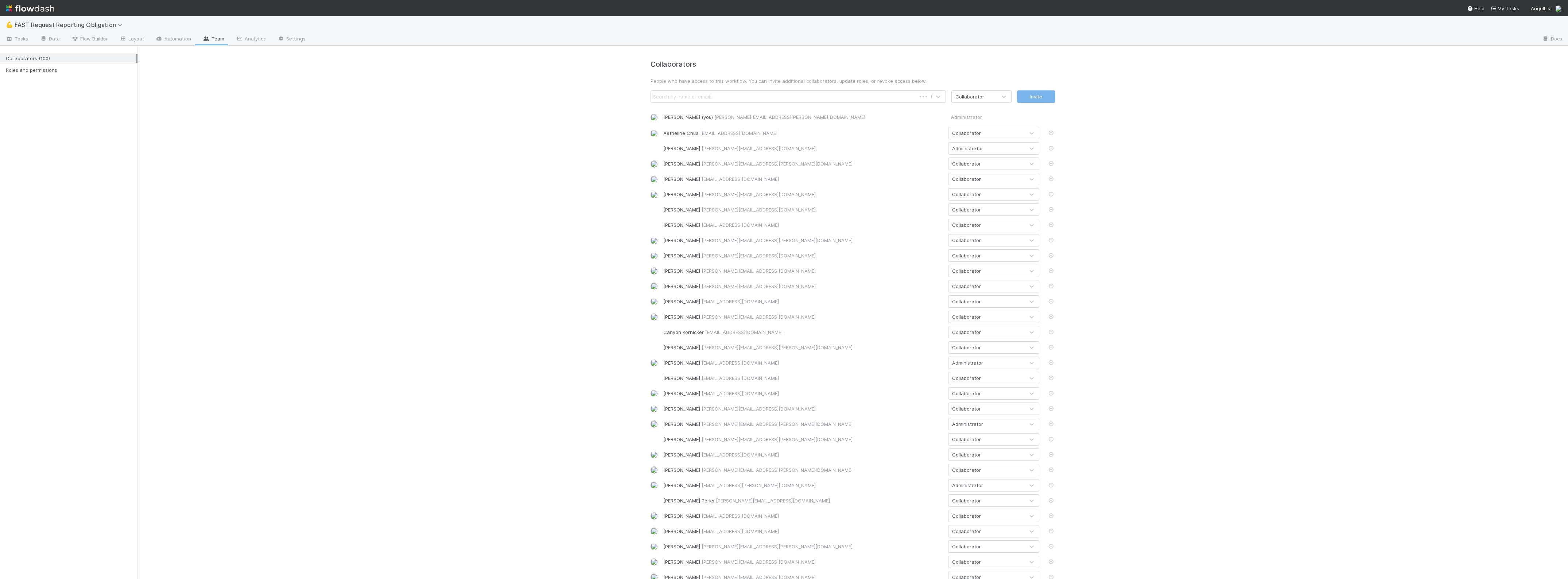
click at [677, 97] on div "Search by name or email..." at bounding box center [683, 97] width 60 height 7
type input "[PERSON_NAME]"
click at [685, 128] on div "[PERSON_NAME] ([PERSON_NAME][EMAIL_ADDRESS][PERSON_NAME][DOMAIN_NAME])" at bounding box center [798, 127] width 295 height 13
click at [1035, 100] on button "Invite" at bounding box center [1036, 97] width 38 height 12
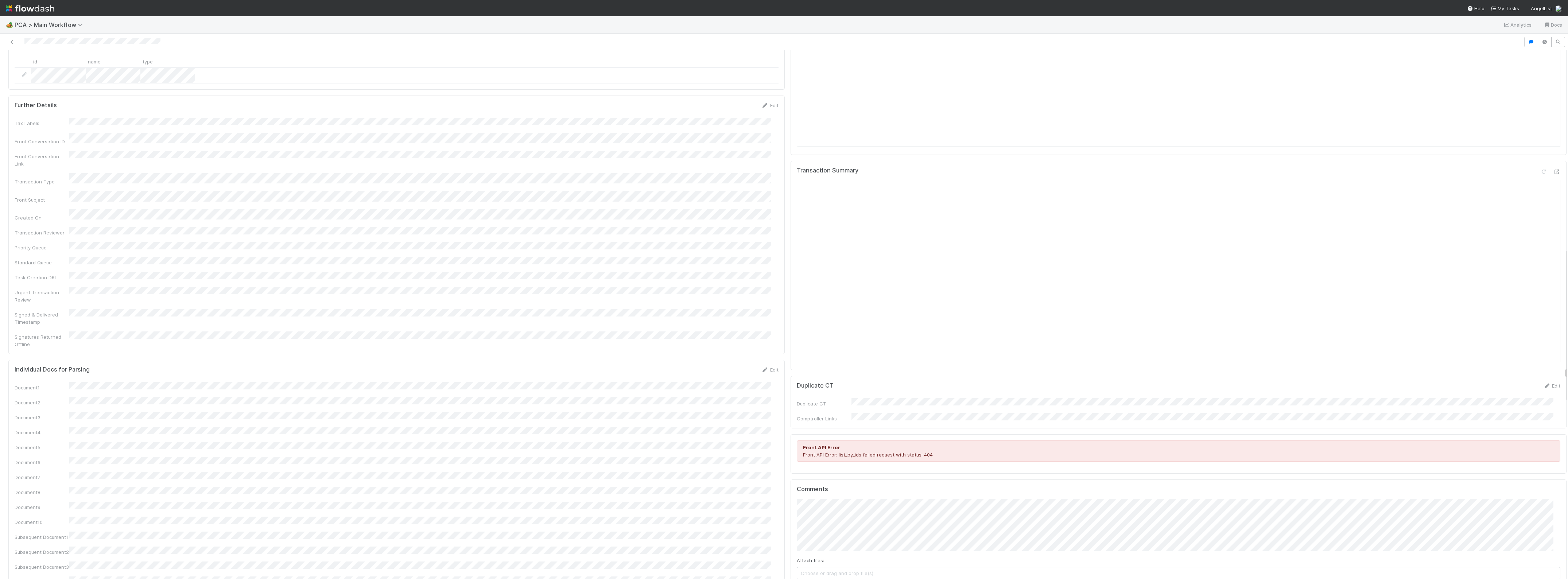
scroll to position [638, 0]
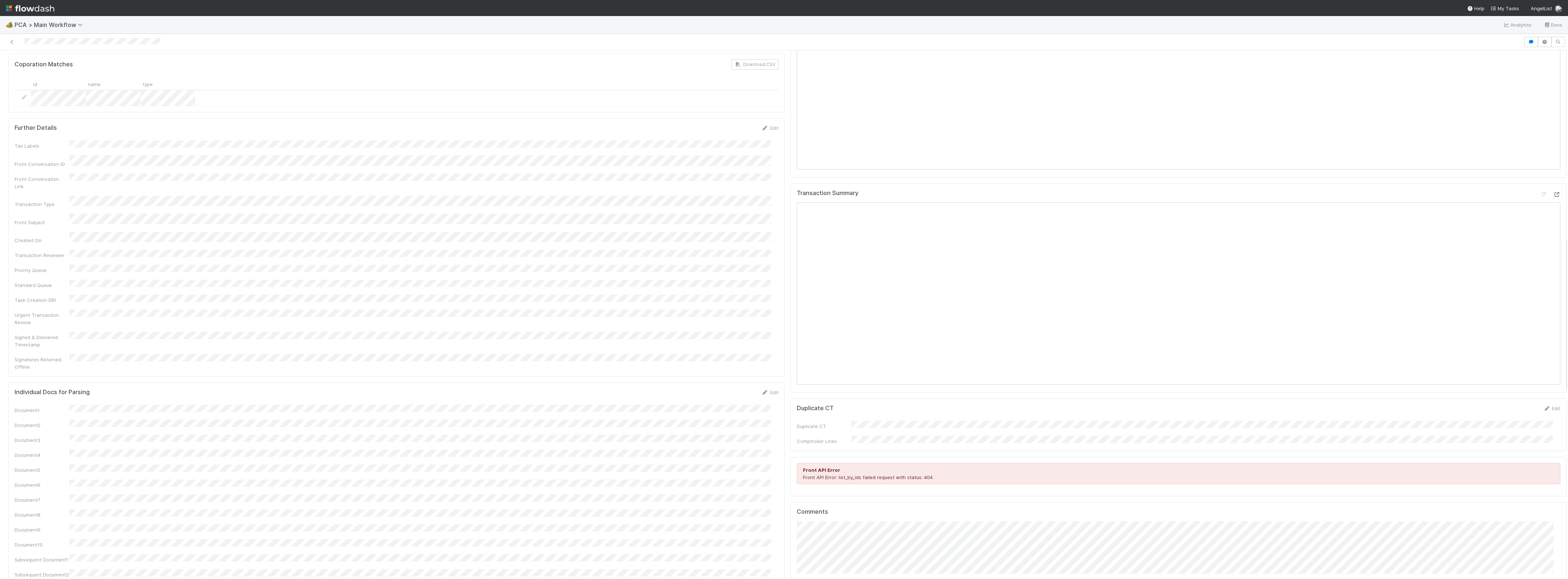
click at [1553, 192] on icon at bounding box center [1556, 195] width 7 height 5
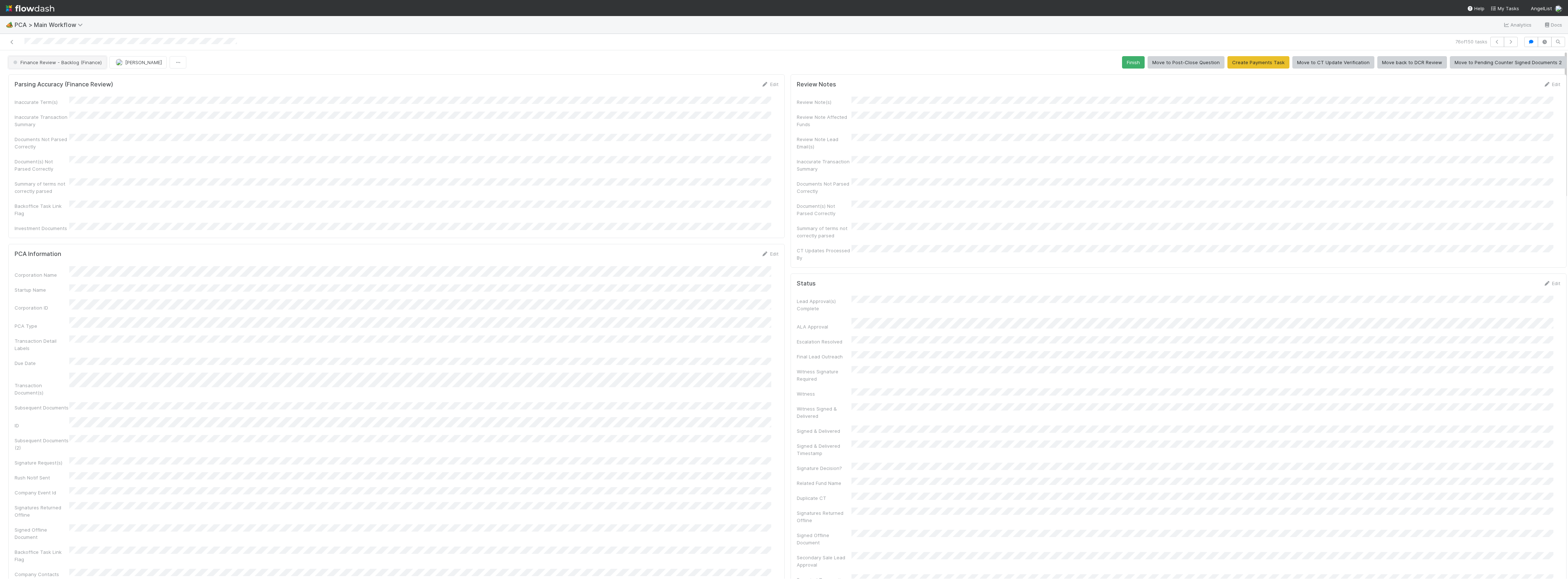
click at [60, 57] on button "Finance Review - Backlog (Finance)" at bounding box center [57, 62] width 98 height 12
click at [37, 110] on span "Completed" at bounding box center [27, 109] width 34 height 6
click at [10, 39] on link at bounding box center [12, 42] width 7 height 7
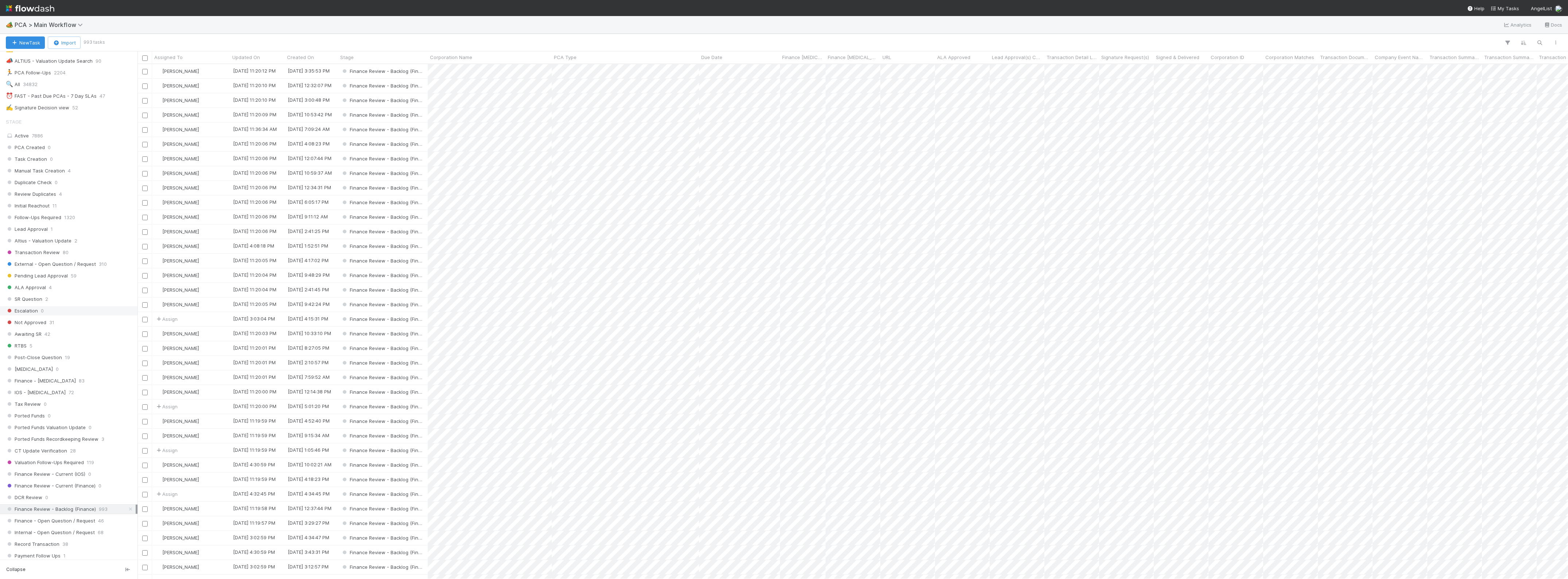
scroll to position [228, 0]
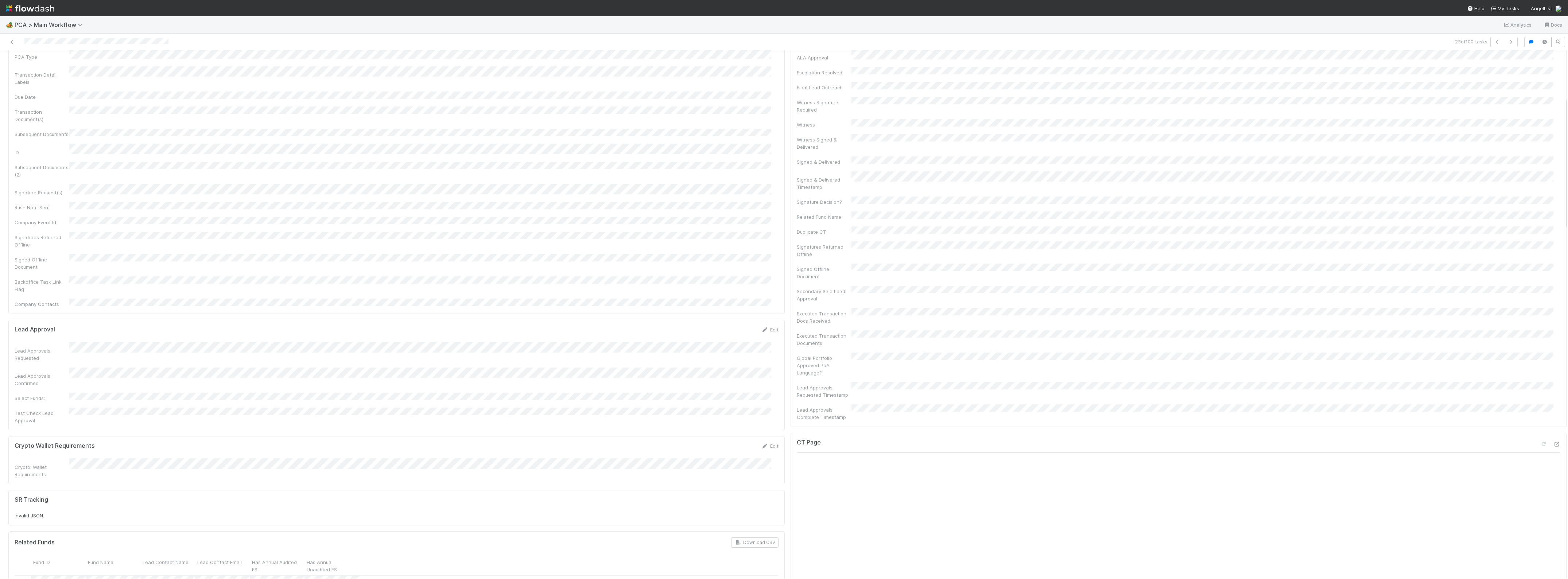
scroll to position [183, 0]
click at [10, 41] on icon at bounding box center [12, 42] width 7 height 5
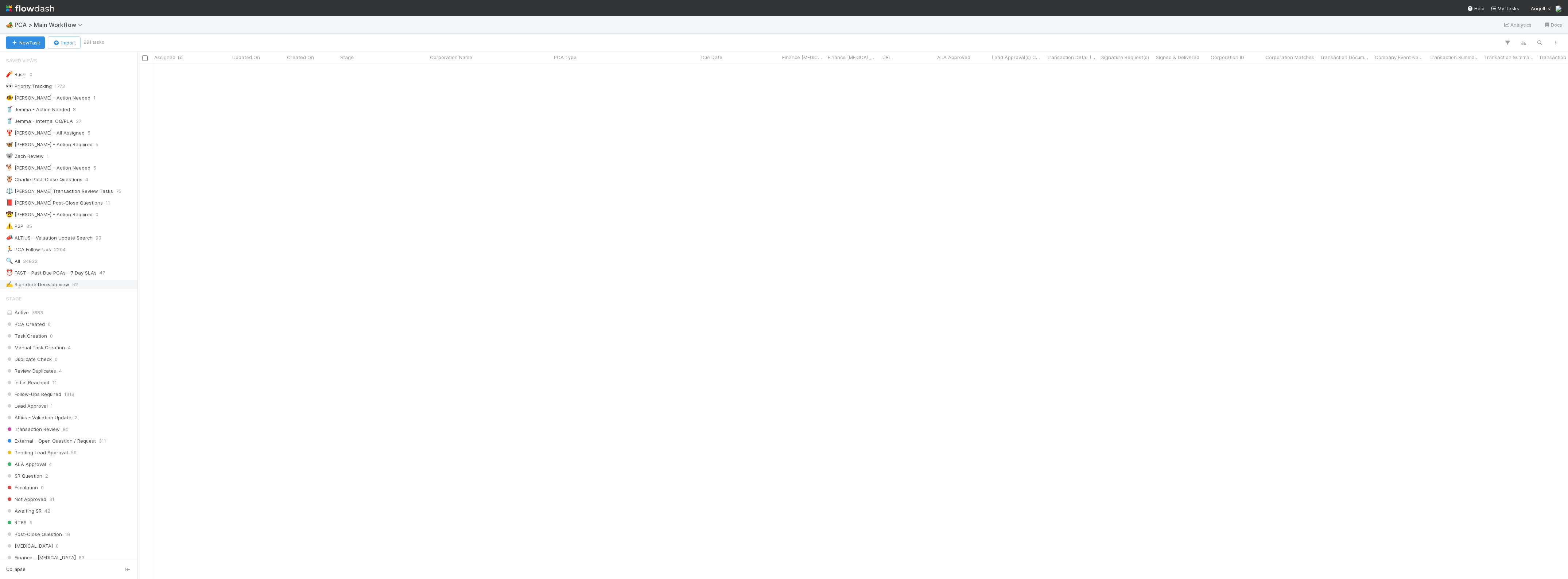
scroll to position [951, 0]
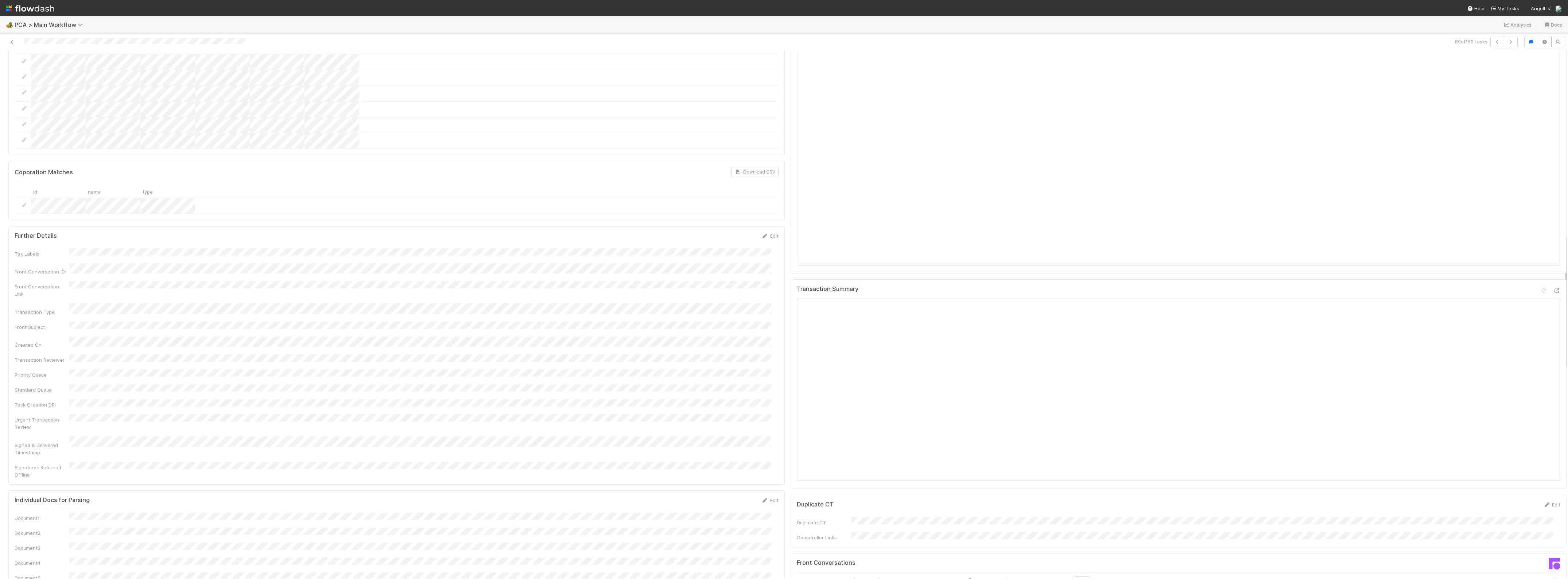
scroll to position [729, 0]
click at [1553, 303] on icon at bounding box center [1556, 306] width 7 height 5
click at [303, 201] on div "id name type" at bounding box center [396, 207] width 764 height 12
